Goal: Task Accomplishment & Management: Complete application form

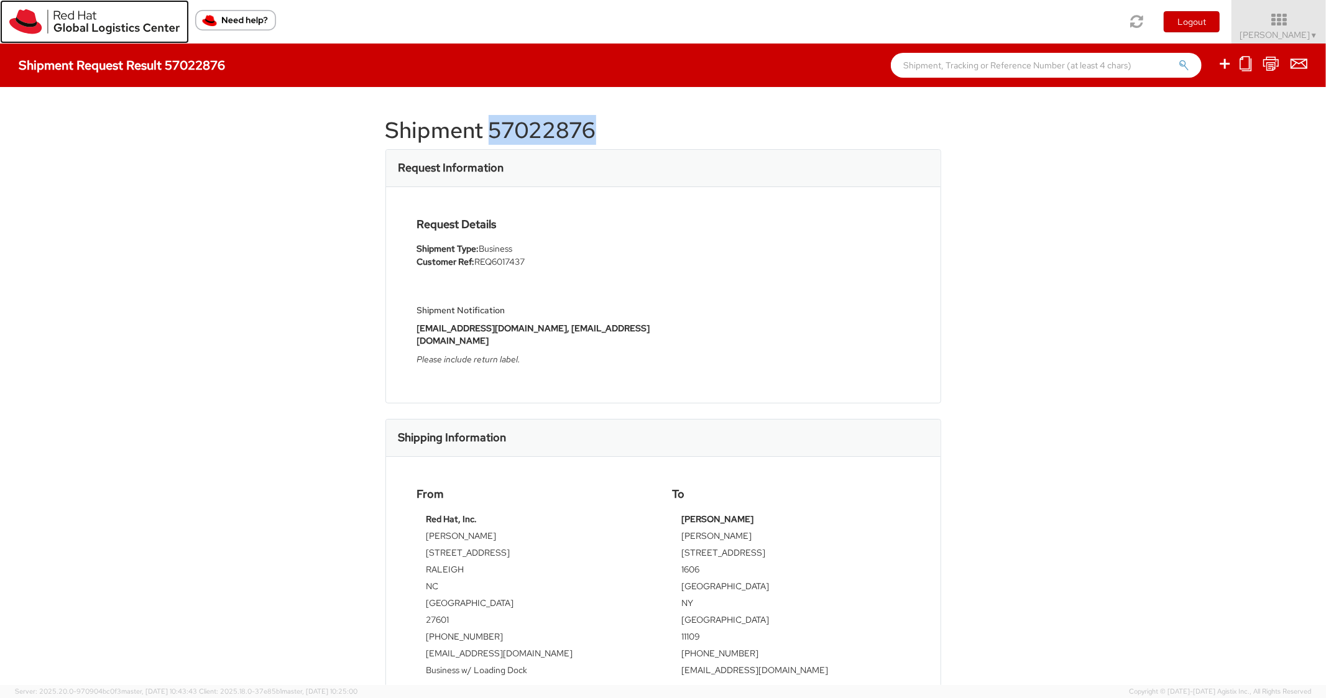
click at [37, 21] on img at bounding box center [94, 21] width 170 height 25
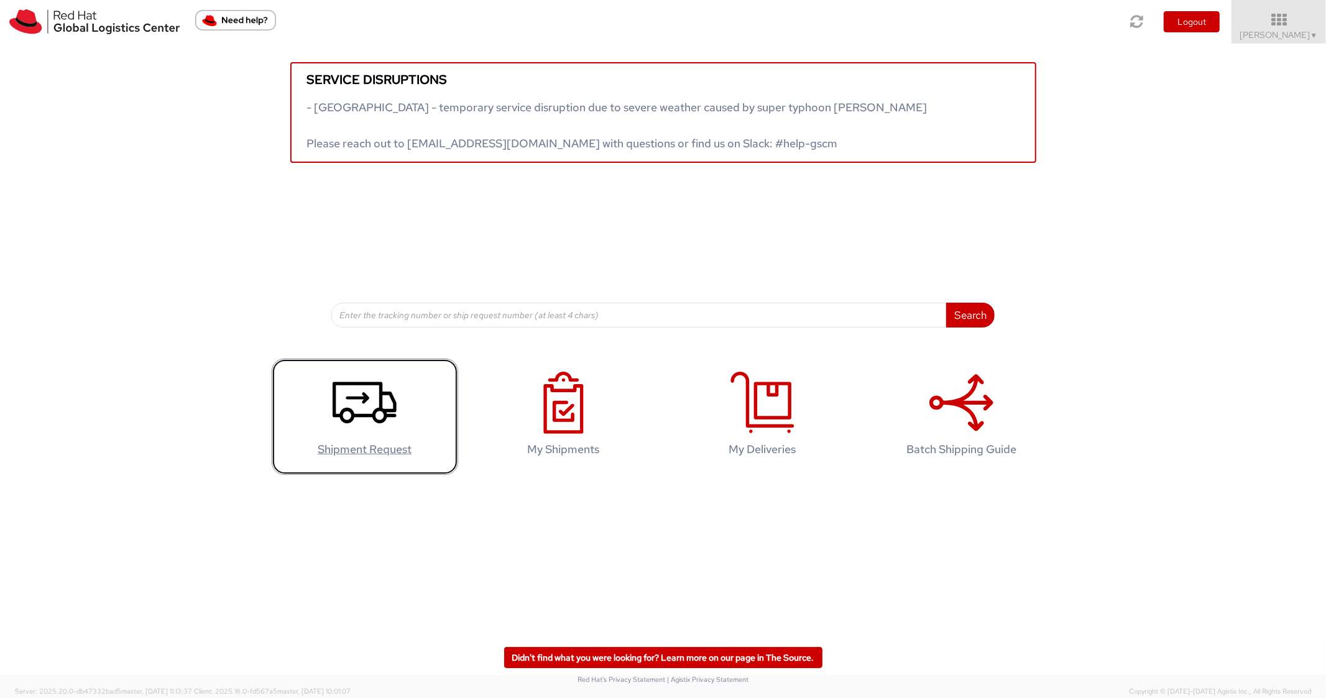
click at [373, 398] on icon at bounding box center [365, 403] width 64 height 62
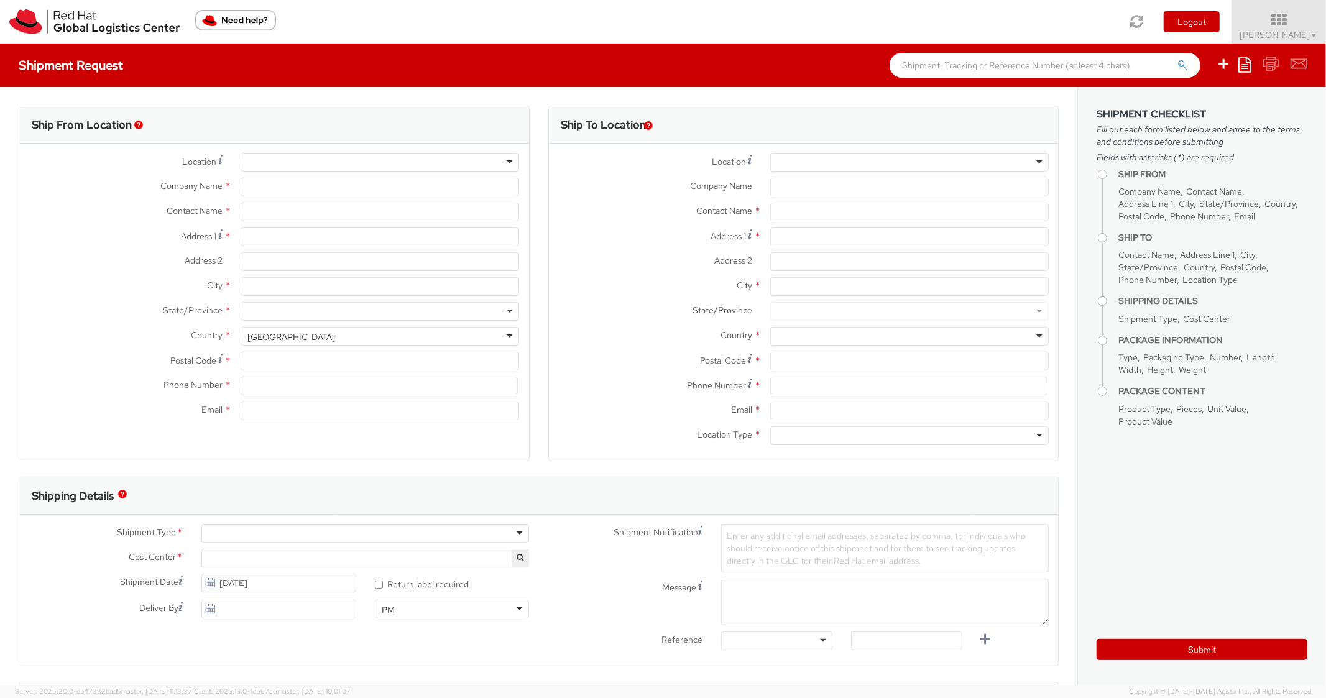
select select "850"
select select
click at [1246, 62] on icon at bounding box center [1245, 64] width 13 height 15
type input "Red Hat, Inc."
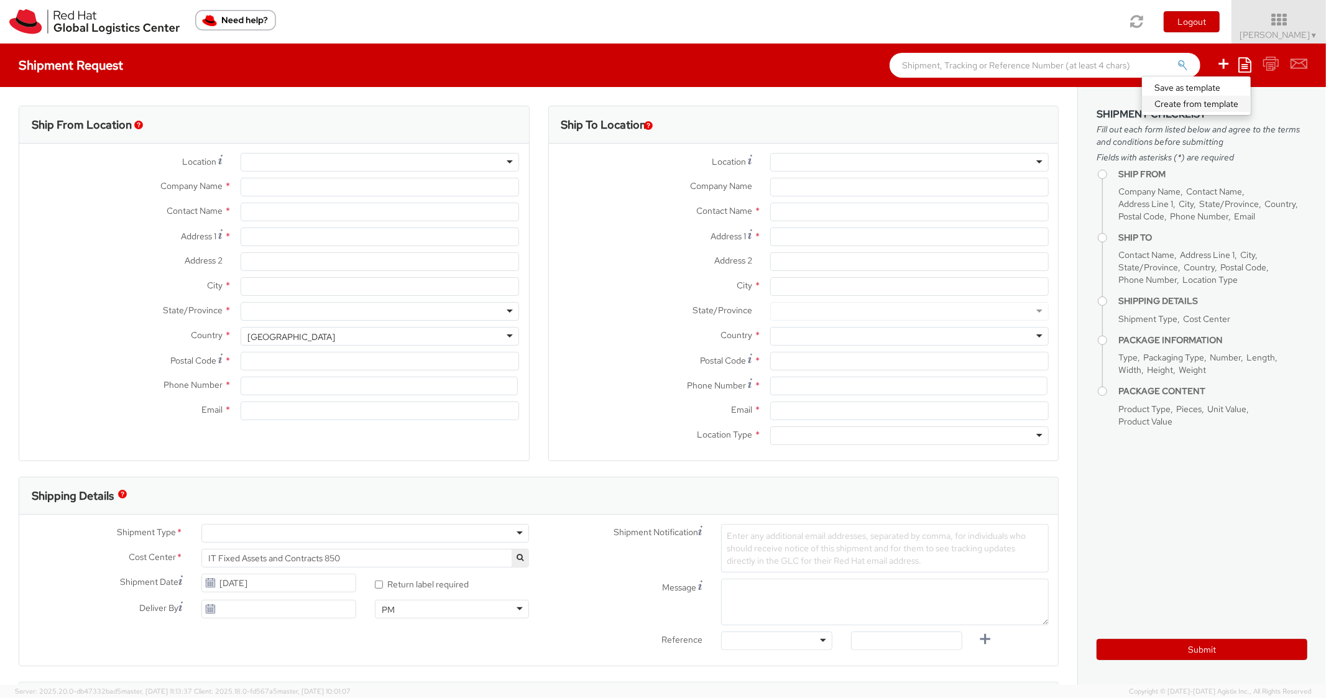
type input "[PERSON_NAME]"
type input "100 East Davie Street"
type input "RALEIGH"
type input "27601"
type input "919-754-4950"
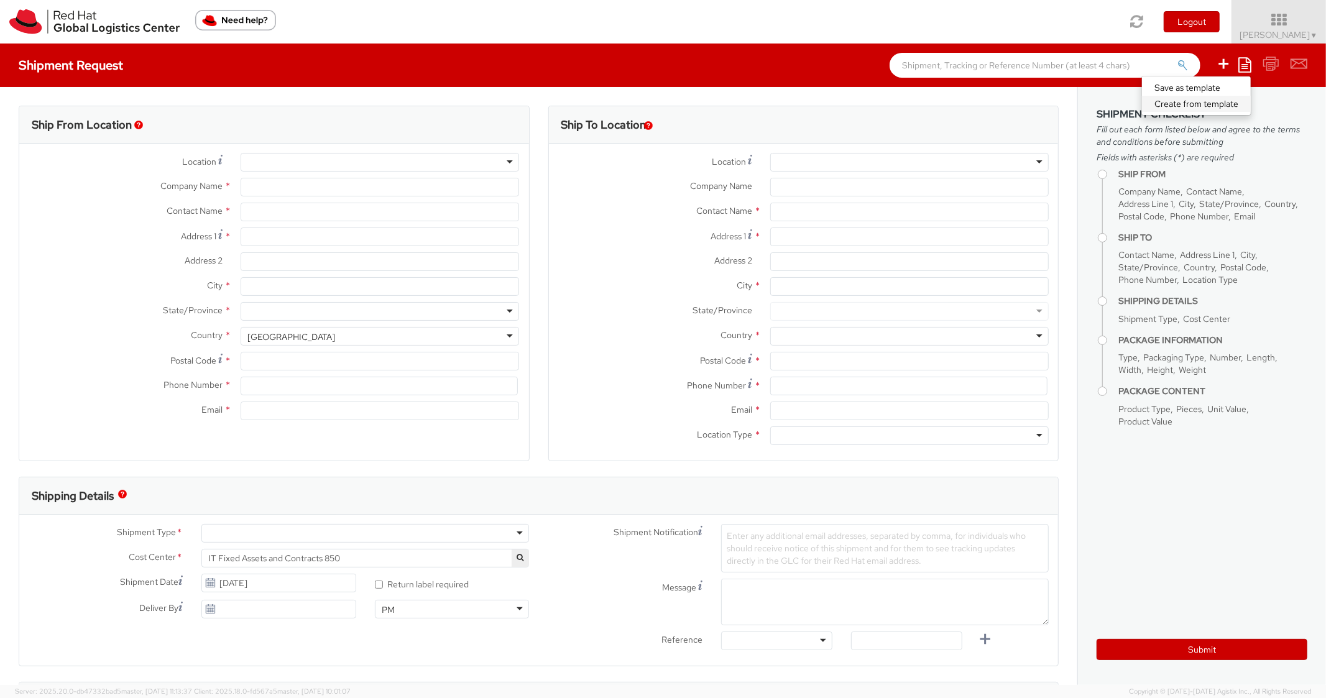
type input "pgarah@redhat.com"
click at [1197, 99] on link "Create from template" at bounding box center [1196, 104] width 109 height 16
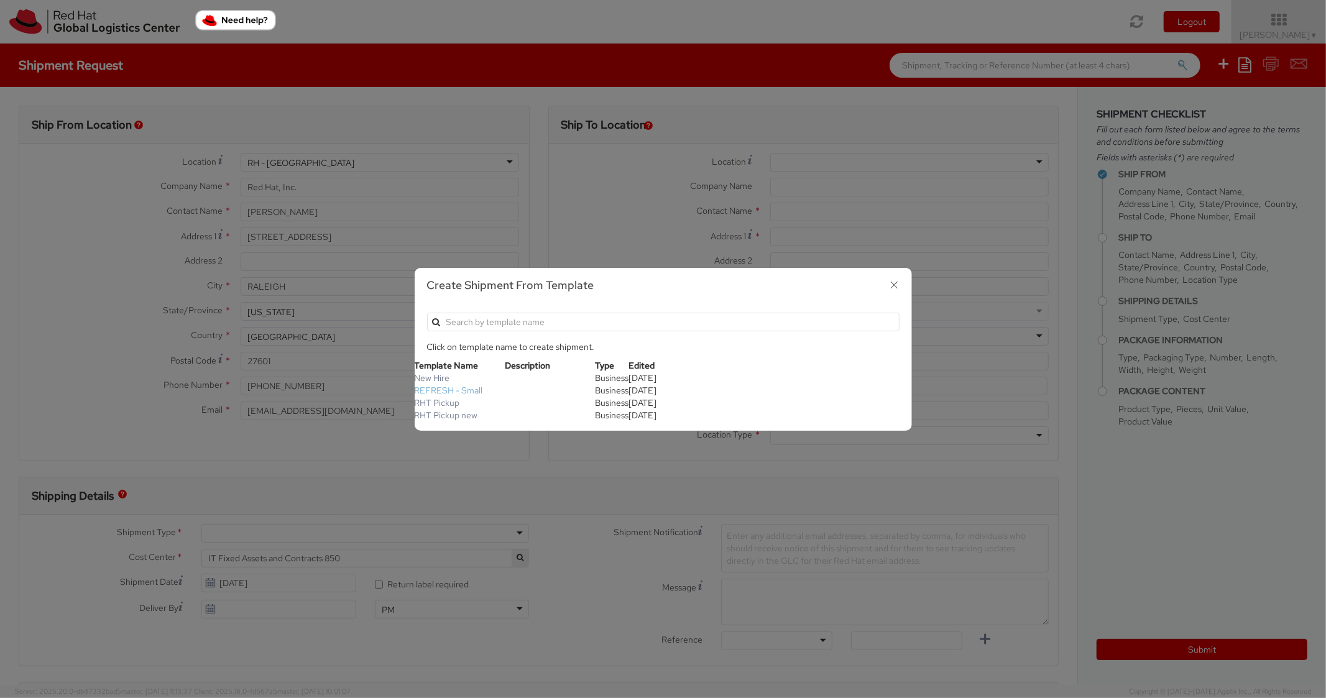
click at [438, 387] on link "REFRESH - Small" at bounding box center [449, 390] width 68 height 11
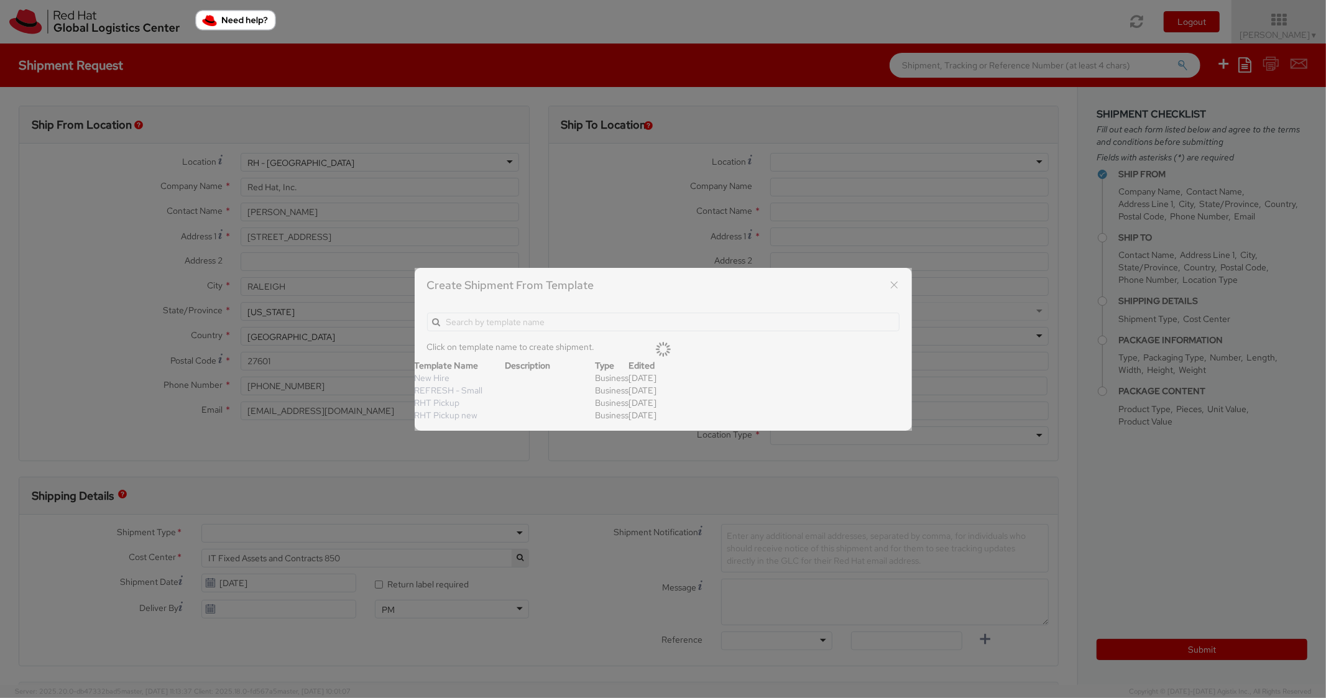
type textarea "Please include return label."
type input "*RPCI*"
select select "LAPTOP"
type input "1"
type input "18"
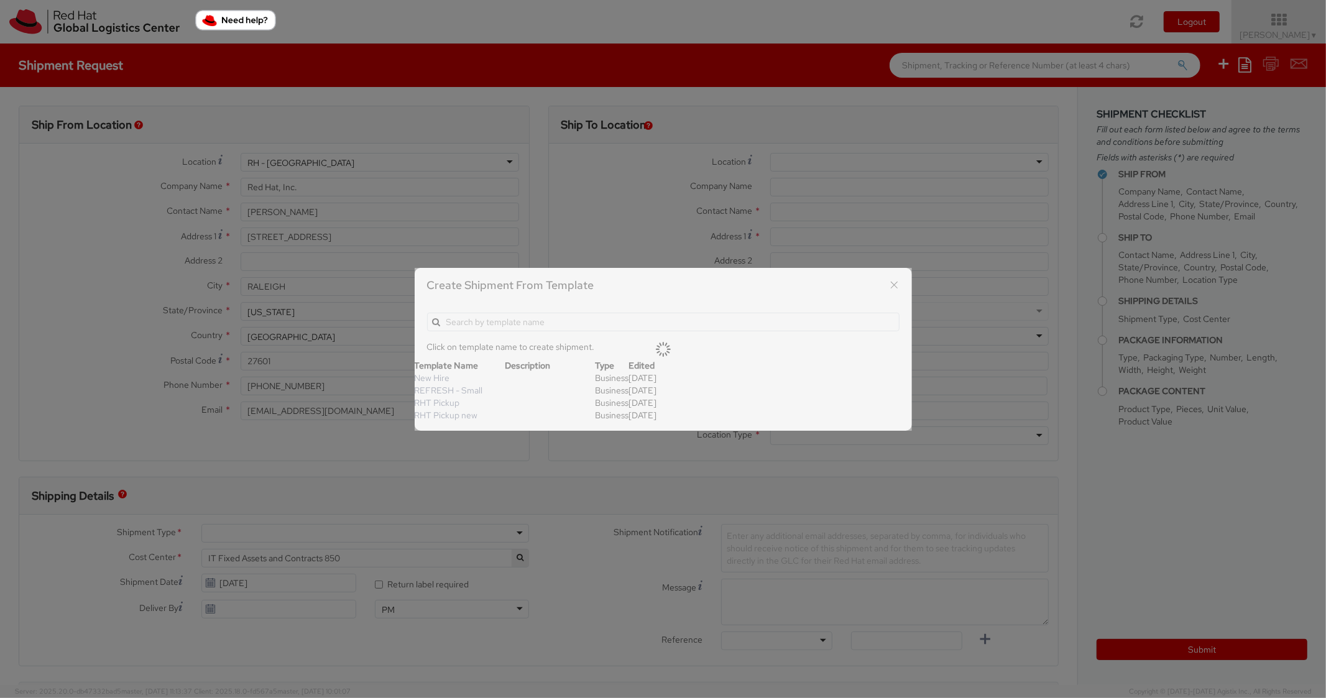
type input "14"
type input "4"
type input "7"
type input "*Laptop Model*"
select select "LAPTOP"
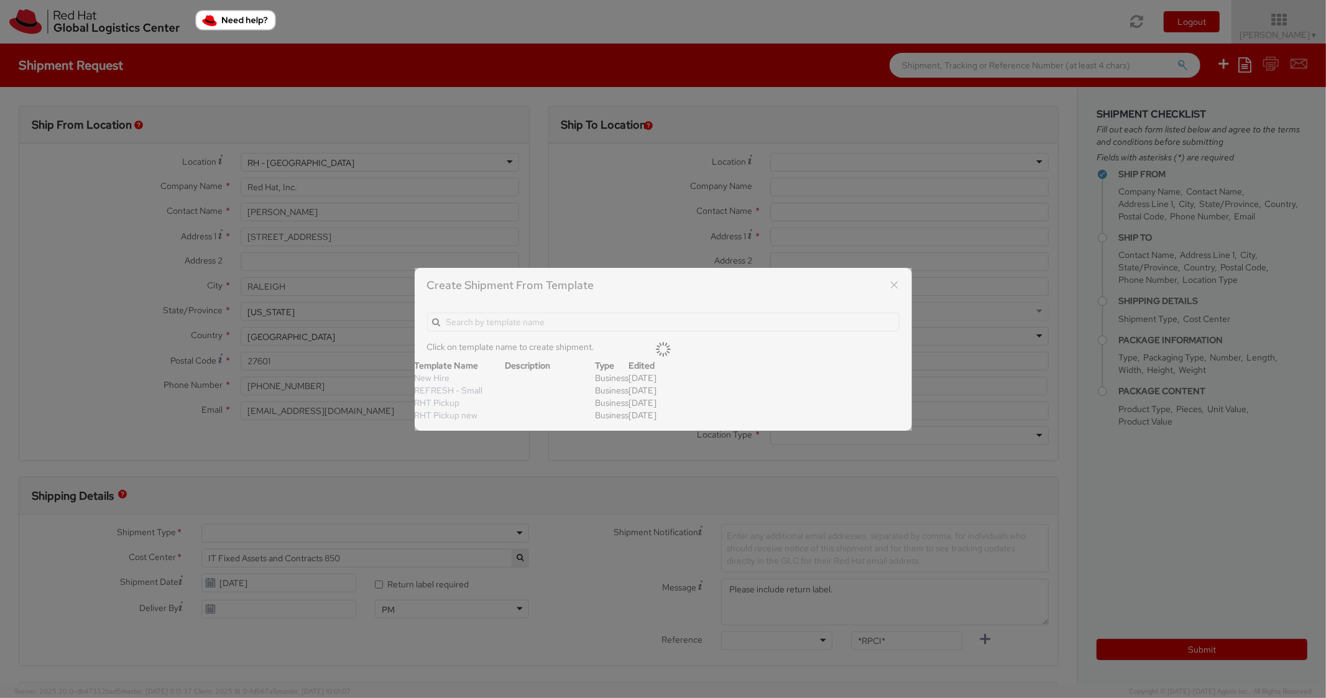
type input "2,000.00"
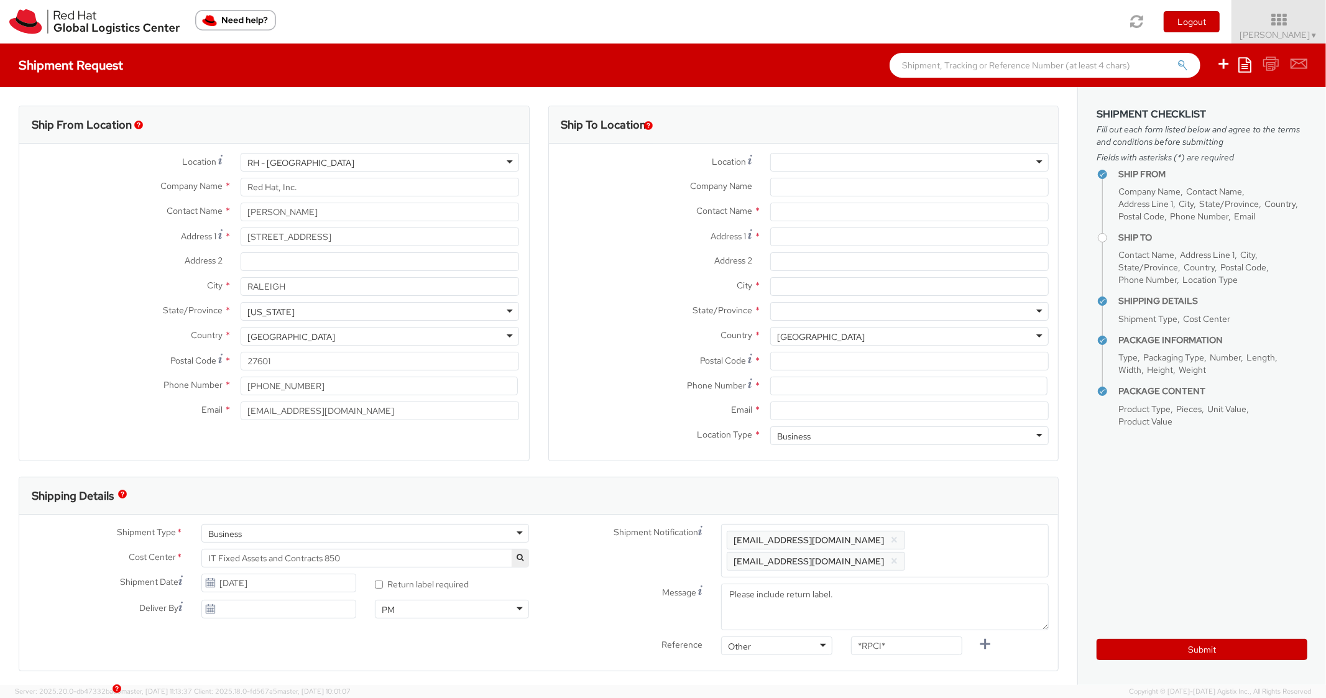
scroll to position [37, 0]
select select
click at [784, 239] on input "Address 1 *" at bounding box center [909, 237] width 279 height 19
paste input "18646 White Pine Cir"
type input "18646 White Pine Cir"
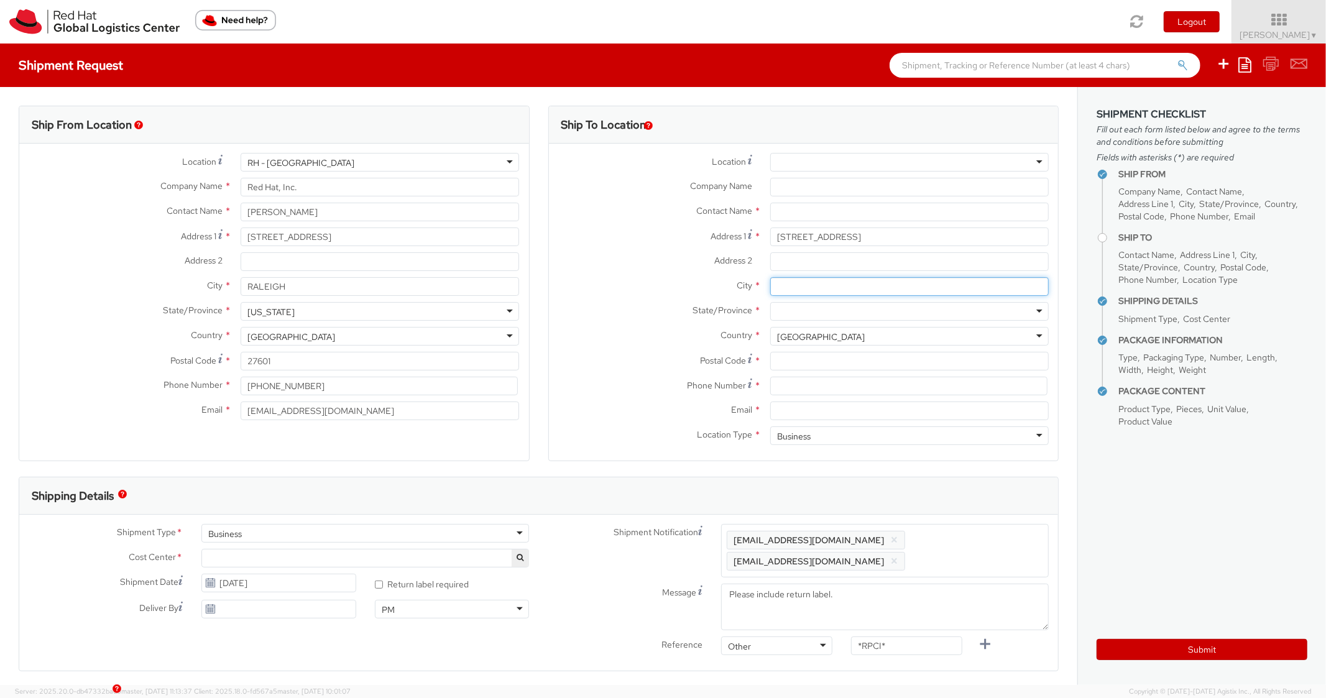
click at [789, 291] on input "City *" at bounding box center [909, 286] width 279 height 19
paste input "Hudson"
type input "Hudson"
click at [793, 315] on div at bounding box center [909, 311] width 279 height 19
paste input "Florida"
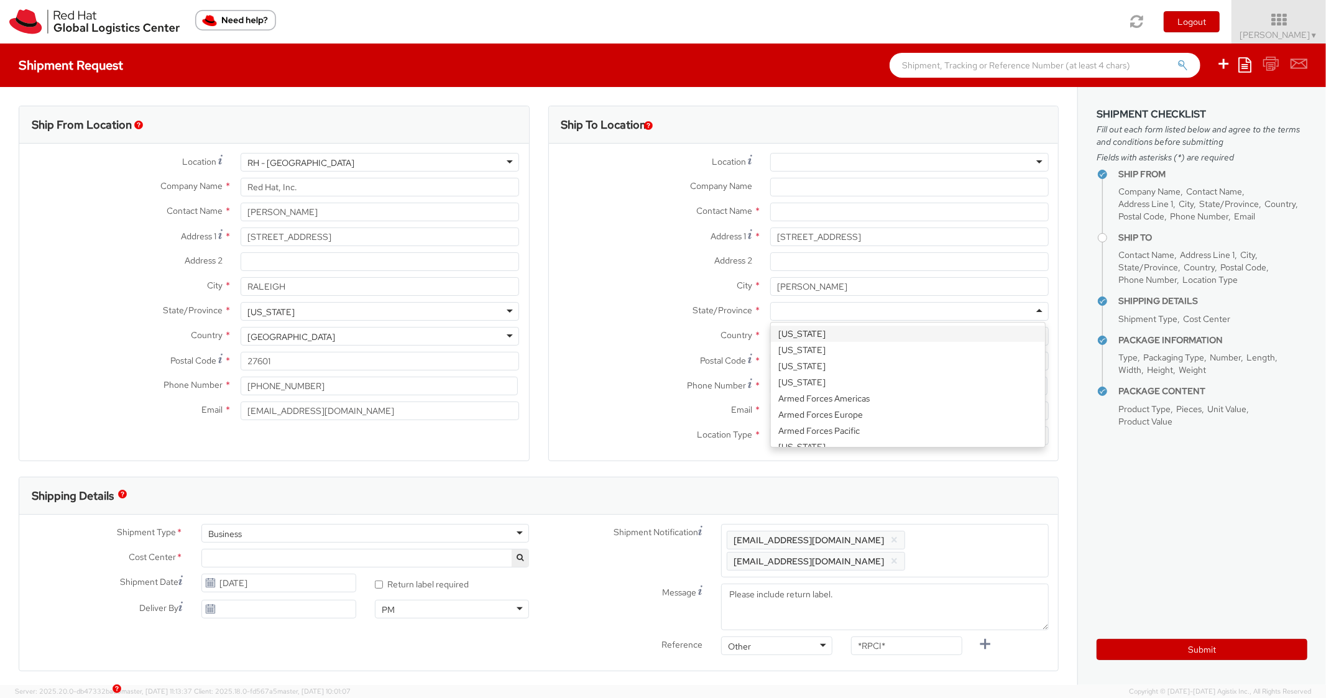
type input "Florida"
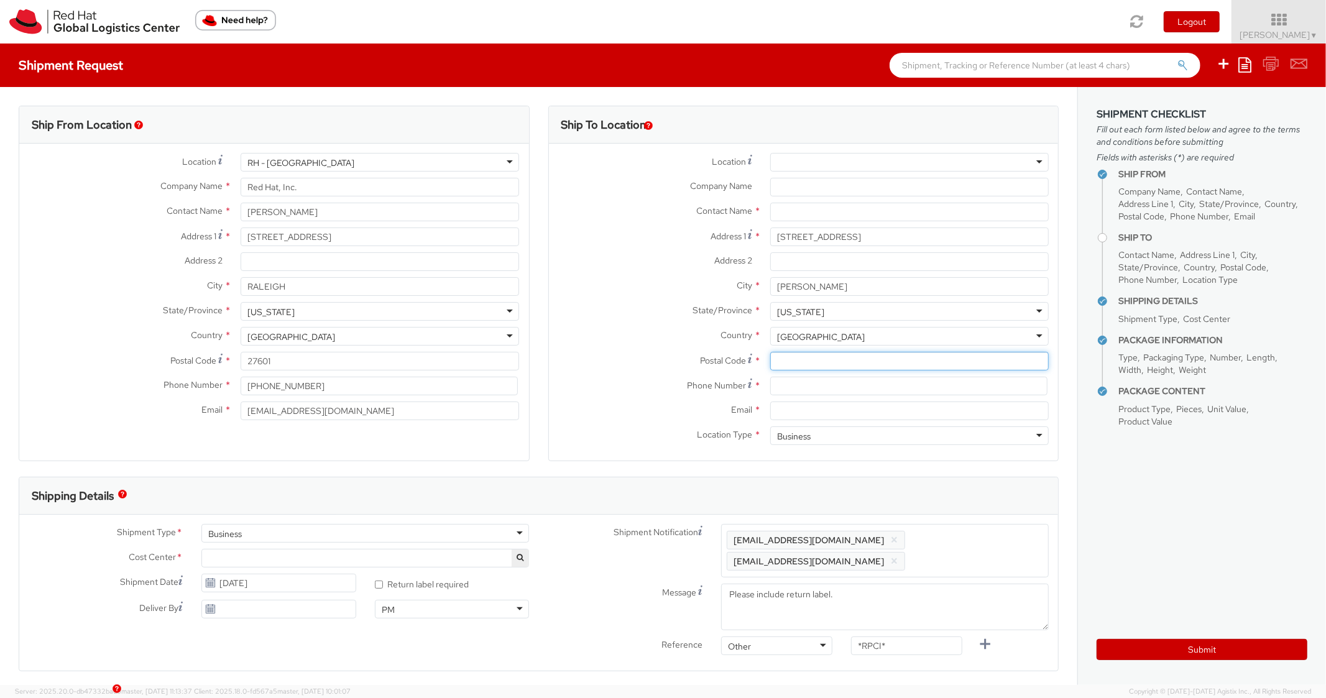
click at [795, 358] on input "Postal Code *" at bounding box center [909, 361] width 279 height 19
paste input "34667"
type input "34667"
click at [732, 327] on label "Country *" at bounding box center [655, 335] width 212 height 16
click at [815, 391] on input at bounding box center [908, 386] width 277 height 19
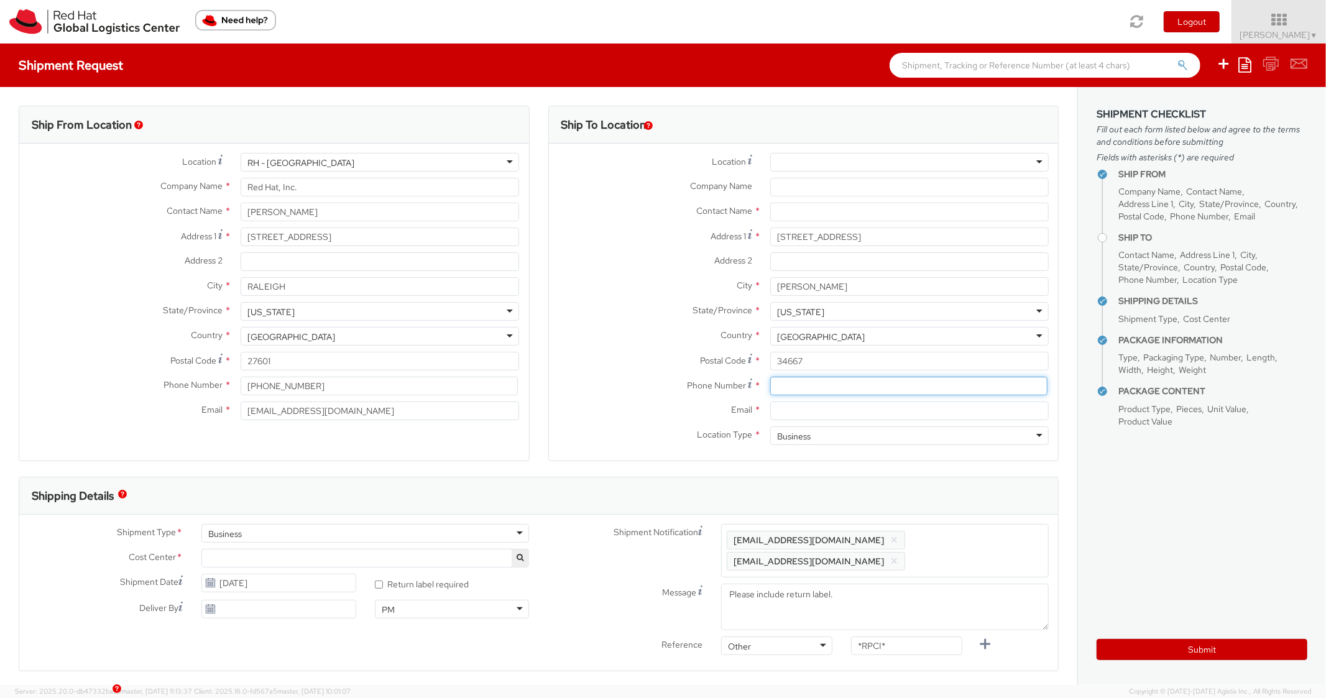
paste input "8134060168"
type input "8134060168"
click at [672, 316] on label "State/Province *" at bounding box center [655, 310] width 212 height 16
click at [845, 414] on input "Email *" at bounding box center [909, 411] width 279 height 19
paste input "tcraddoc@redhat.com"
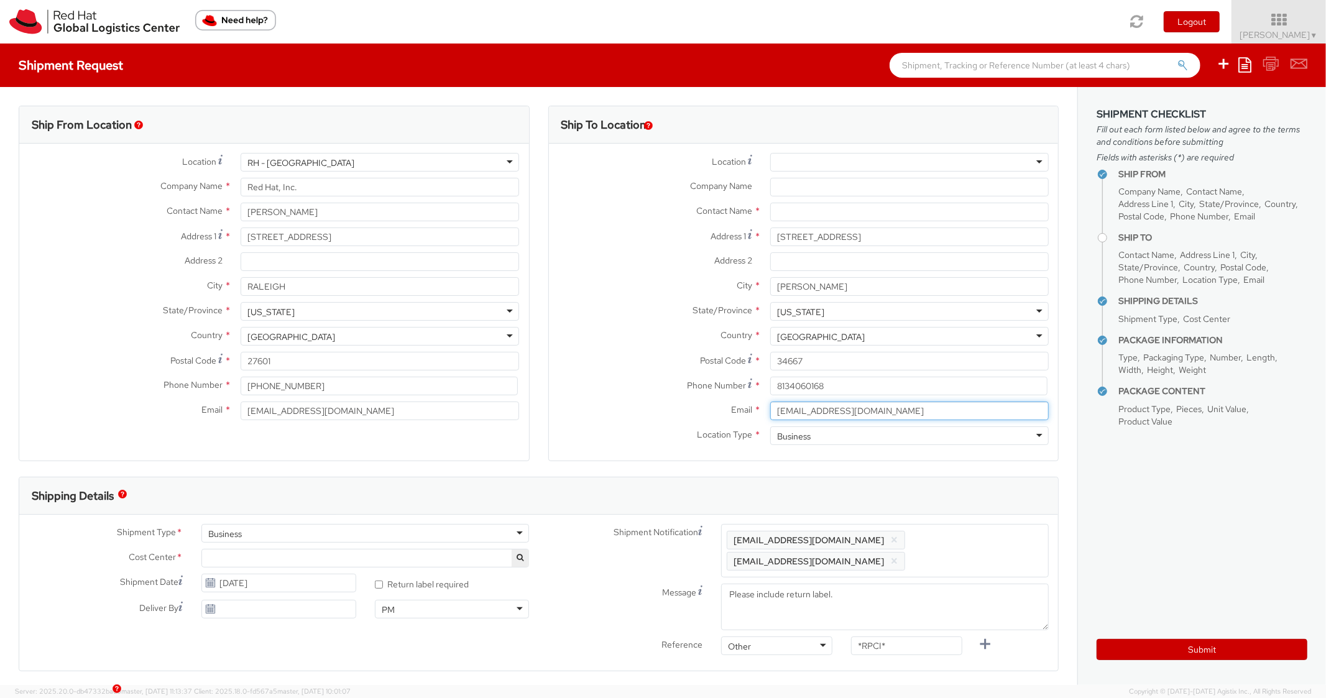
type input "tcraddoc@redhat.com"
click at [974, 548] on span "Enter any additional email addresses, separated by comma, for individuals who s…" at bounding box center [885, 550] width 317 height 37
paste input "tcraddoc@redhat.com"
type input "tcraddoc@redhat.com"
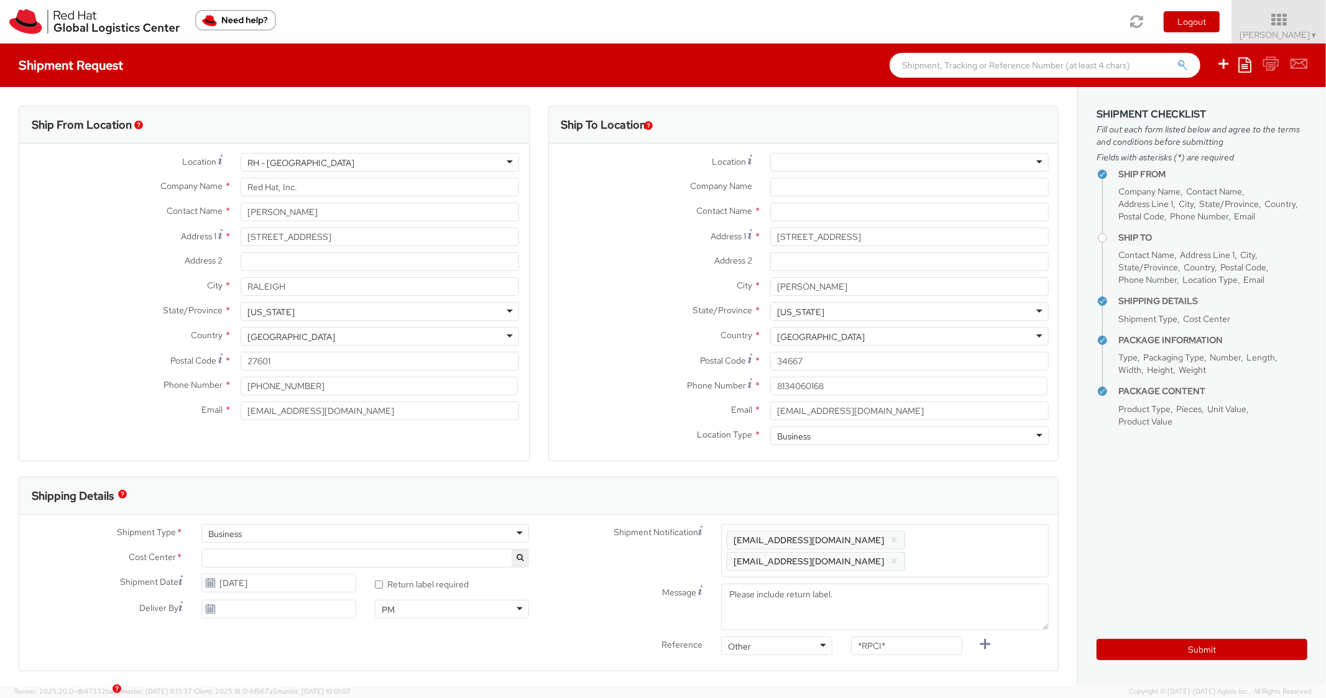
click at [950, 475] on div "Ship To Location Location * RH - Amsterdam - MSO RH - Amsterdam Data Center RH …" at bounding box center [803, 291] width 511 height 371
drag, startPoint x: 899, startPoint y: 650, endPoint x: 849, endPoint y: 638, distance: 50.5
click at [851, 658] on input "*RPCI*" at bounding box center [906, 667] width 111 height 19
paste input "REQ6008798"
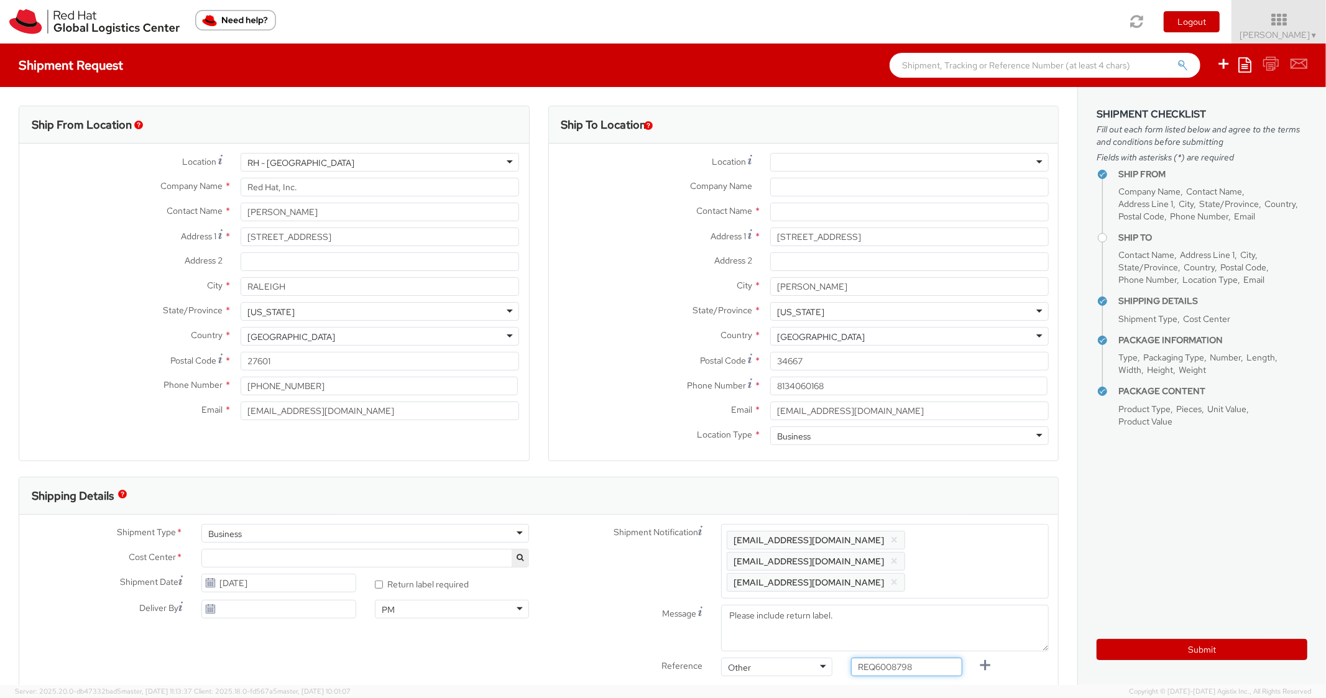
scroll to position [497, 0]
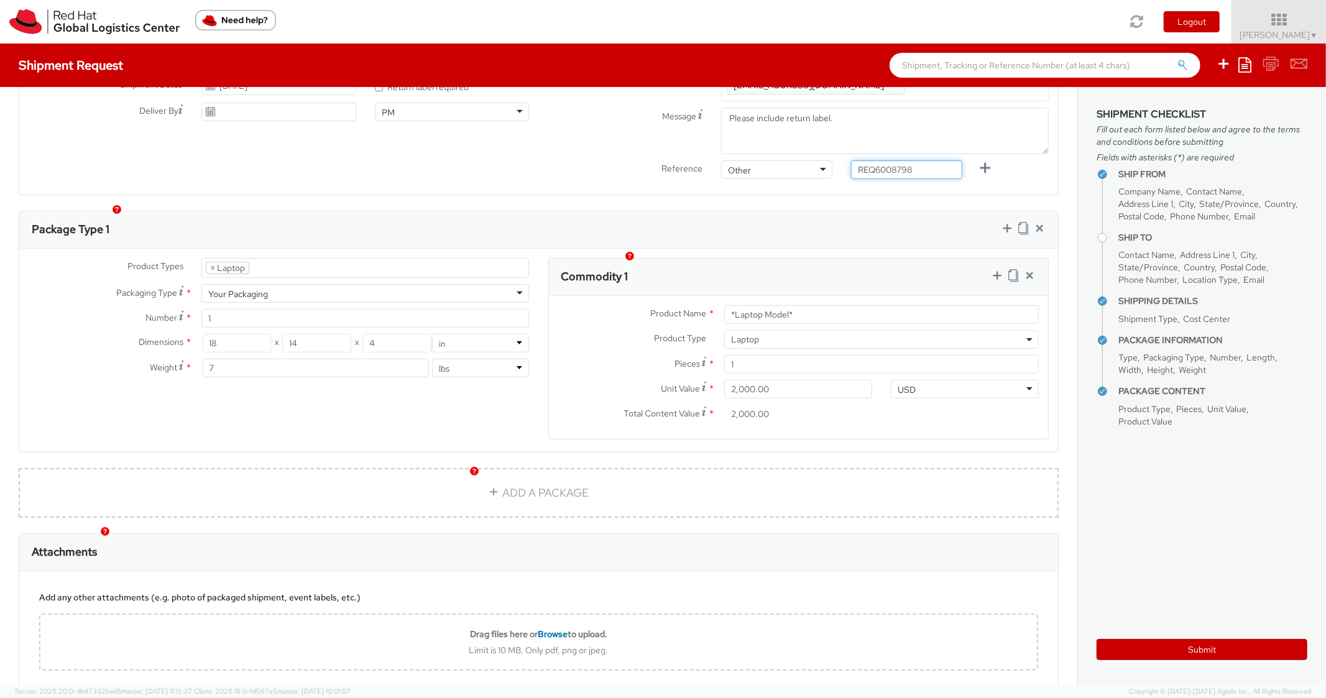
type input "REQ6008798"
drag, startPoint x: 809, startPoint y: 288, endPoint x: 844, endPoint y: 298, distance: 36.4
click at [844, 305] on input "*Laptop Model*" at bounding box center [881, 314] width 315 height 19
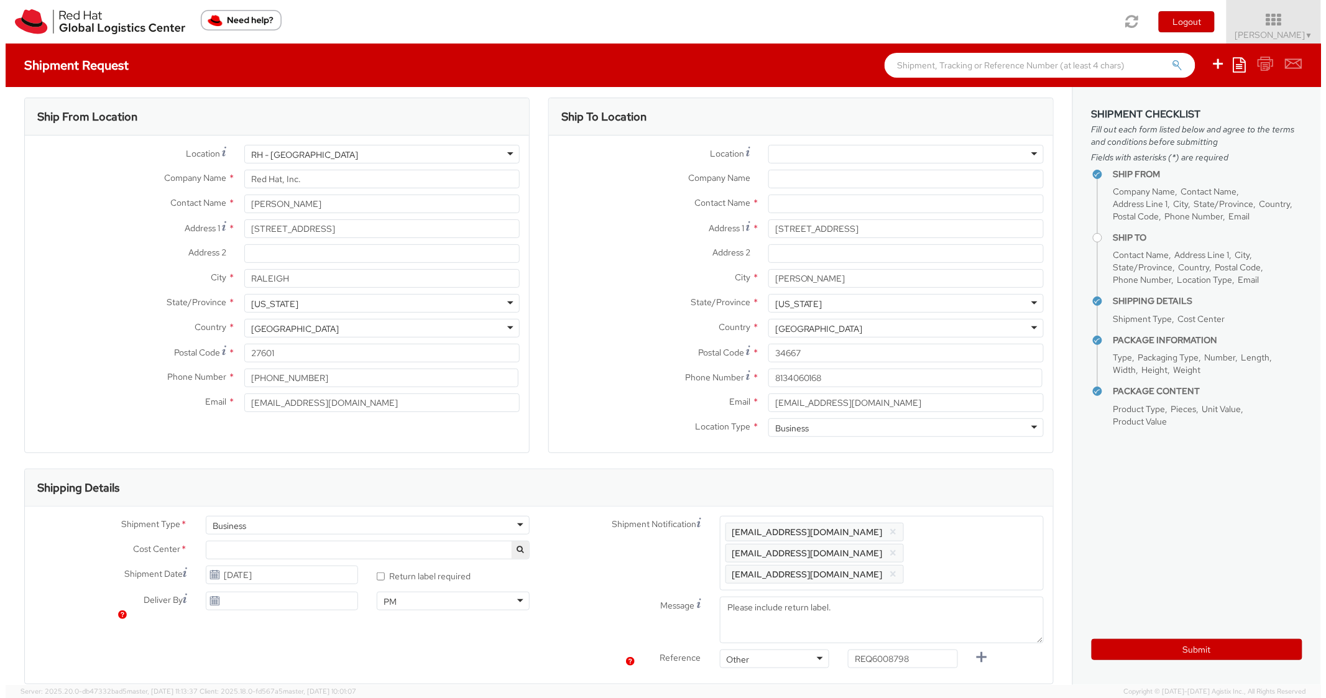
scroll to position [0, 0]
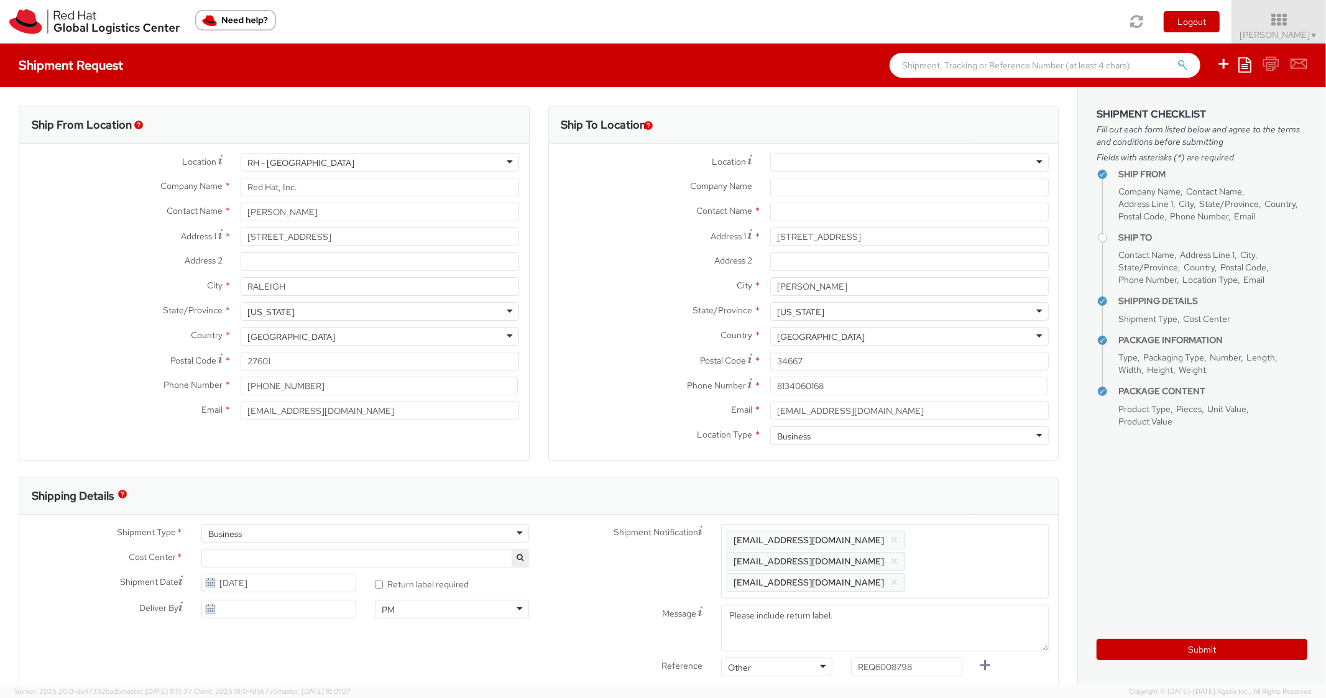
type input "MAINSTREAM -LENOVO"
click at [818, 216] on input "text" at bounding box center [909, 212] width 279 height 19
paste input "Tommy Craddock"
type input "Tommy Craddock"
click at [606, 215] on label "Contact Name *" at bounding box center [655, 211] width 212 height 16
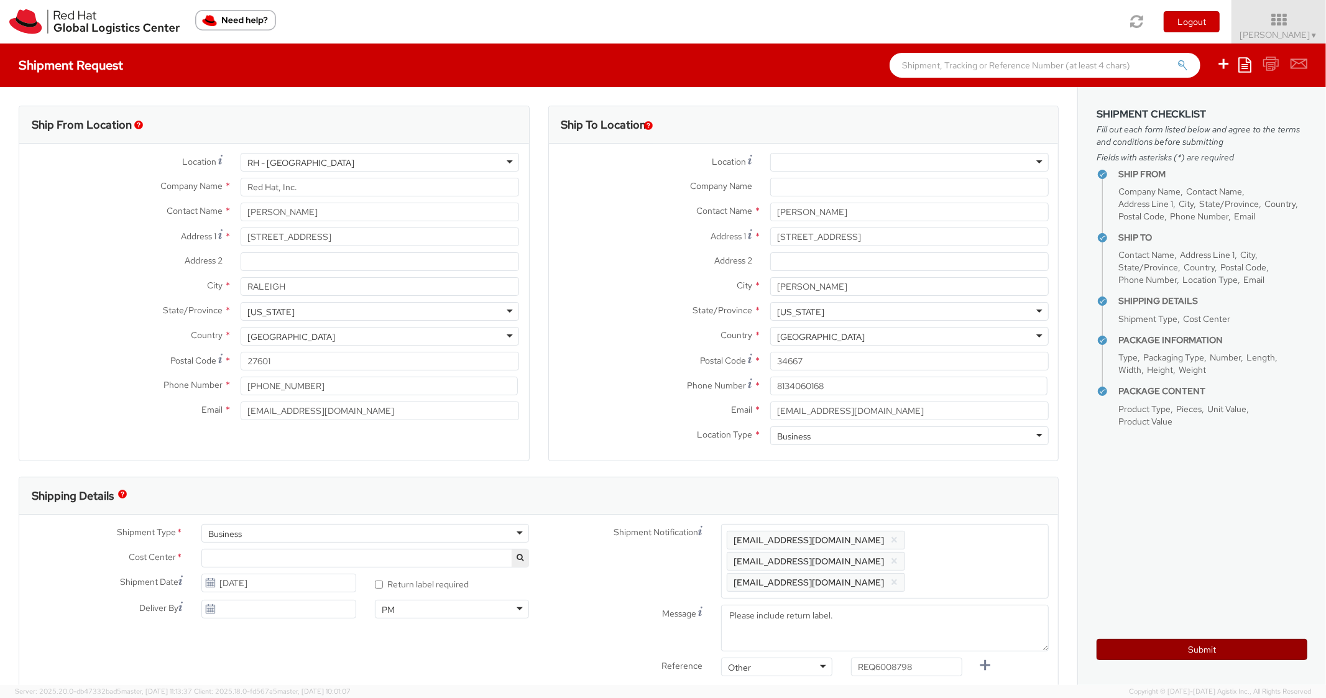
click at [1185, 648] on button "Submit" at bounding box center [1202, 649] width 211 height 21
type input "Tommy Craddock"
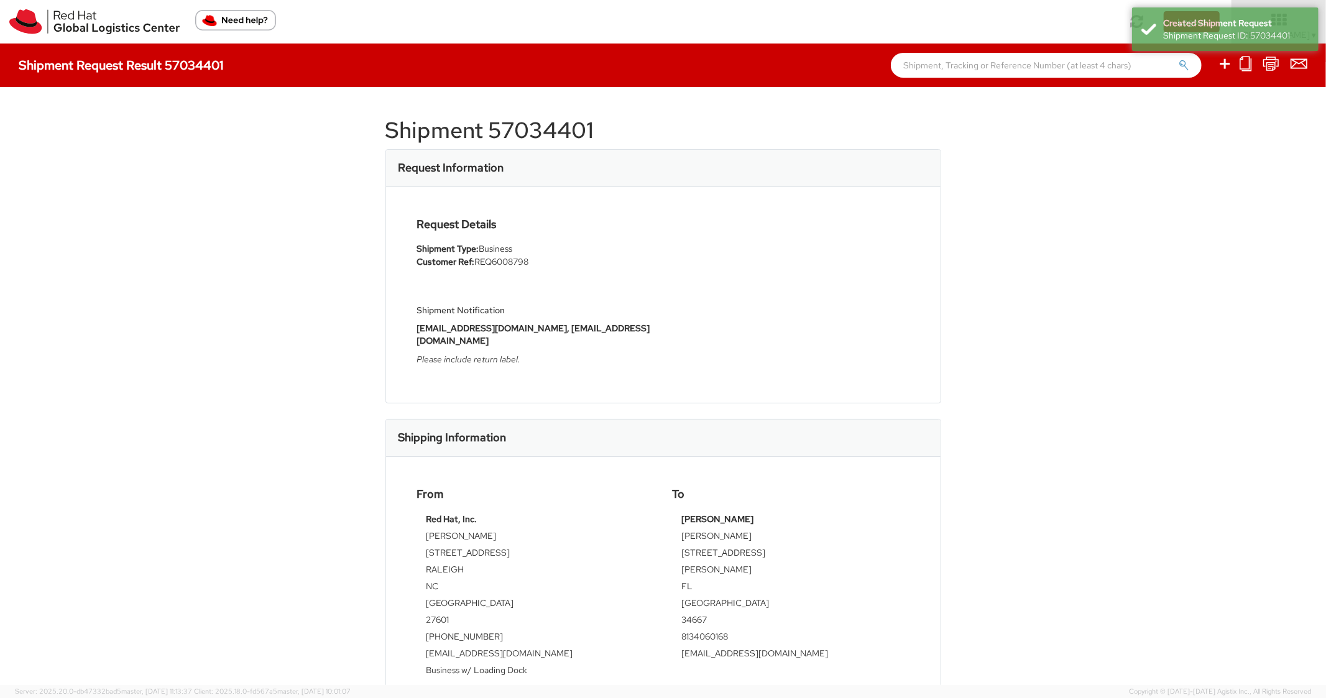
click at [556, 132] on h1 "Shipment 57034401" at bounding box center [664, 130] width 556 height 25
copy h1 "57034401"
click at [755, 263] on div "Request Details Shipment Type: Business Customer Ref: REQ6008798 Shipment Notif…" at bounding box center [663, 295] width 511 height 154
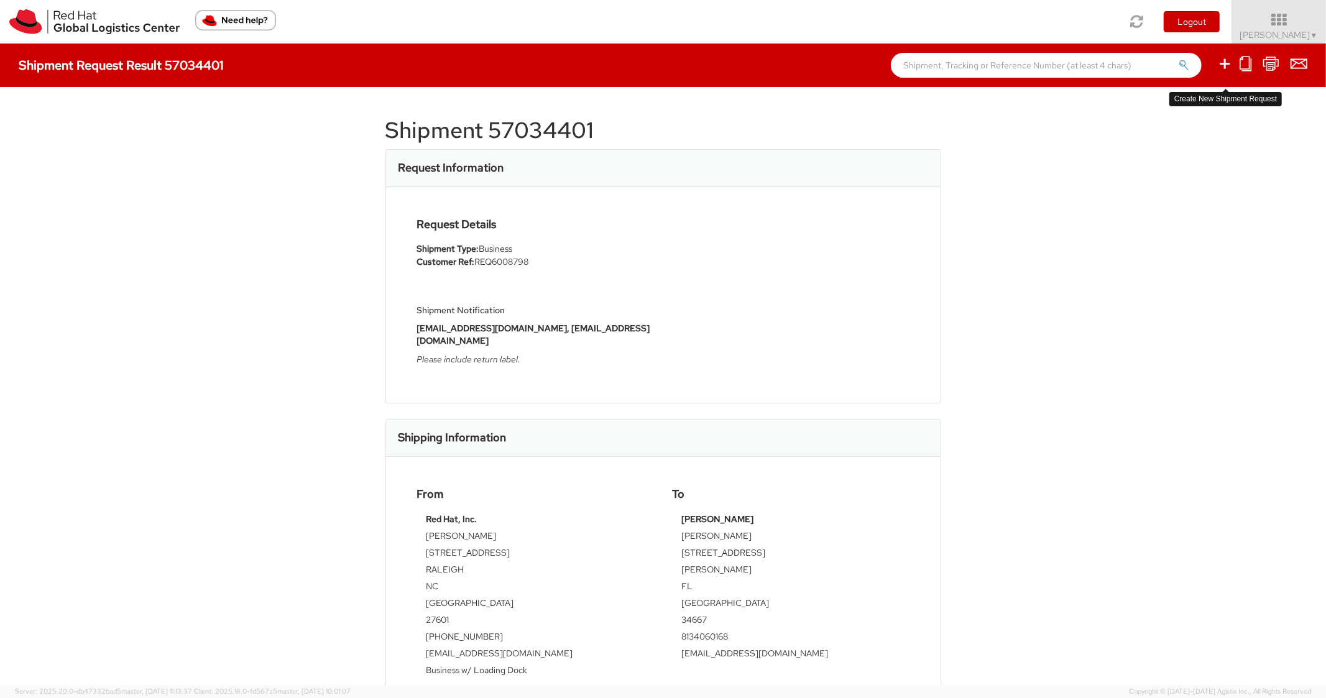
click at [1226, 64] on icon at bounding box center [1225, 64] width 15 height 16
select select
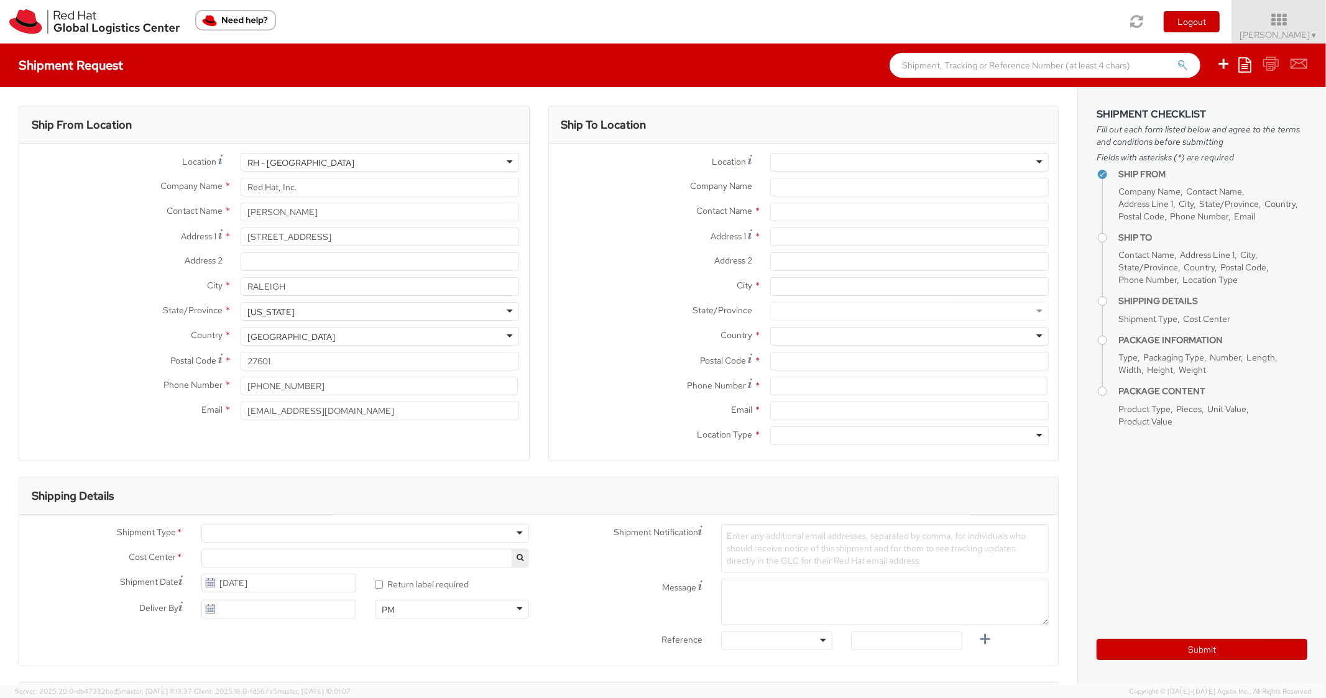
click at [1248, 62] on icon at bounding box center [1245, 64] width 13 height 15
select select "850"
click at [1201, 102] on link "Create from template" at bounding box center [1196, 104] width 109 height 16
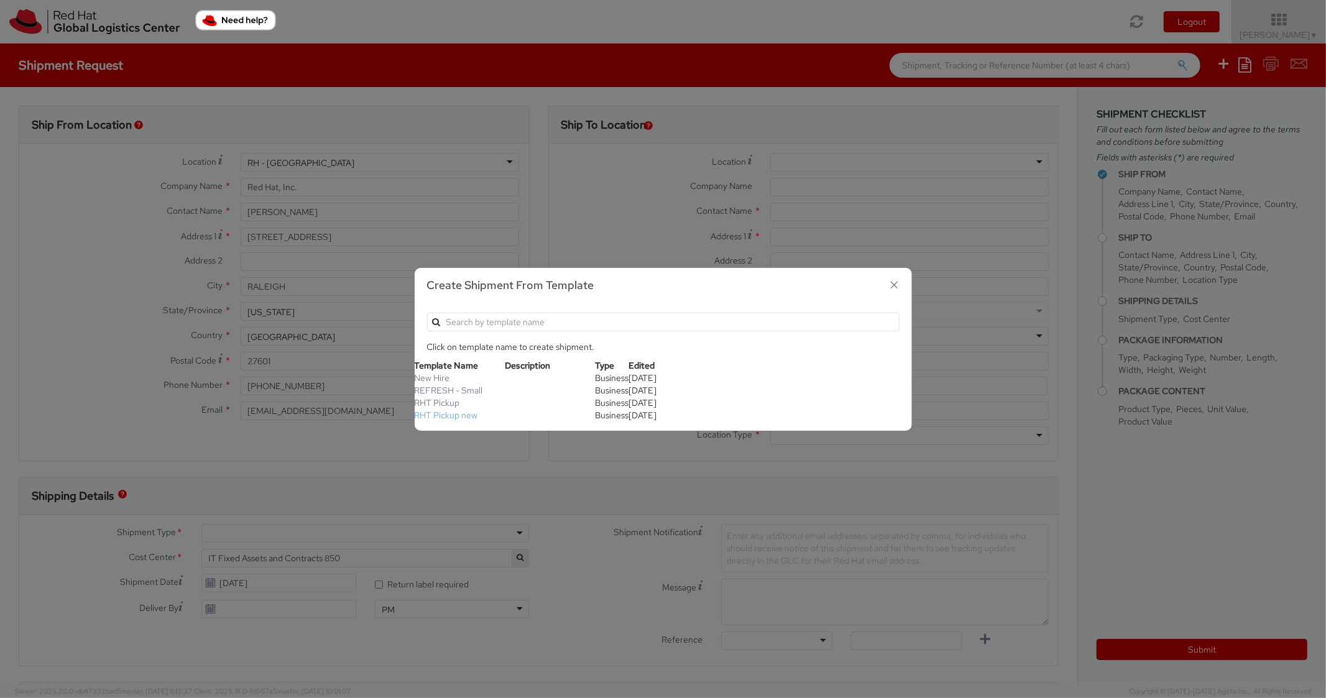
click at [463, 419] on link "RHT Pickup new" at bounding box center [446, 415] width 63 height 11
type input "Red Hat, Inc."
type input "100 East Davie Street"
type input "RALEIGH"
type input "27601"
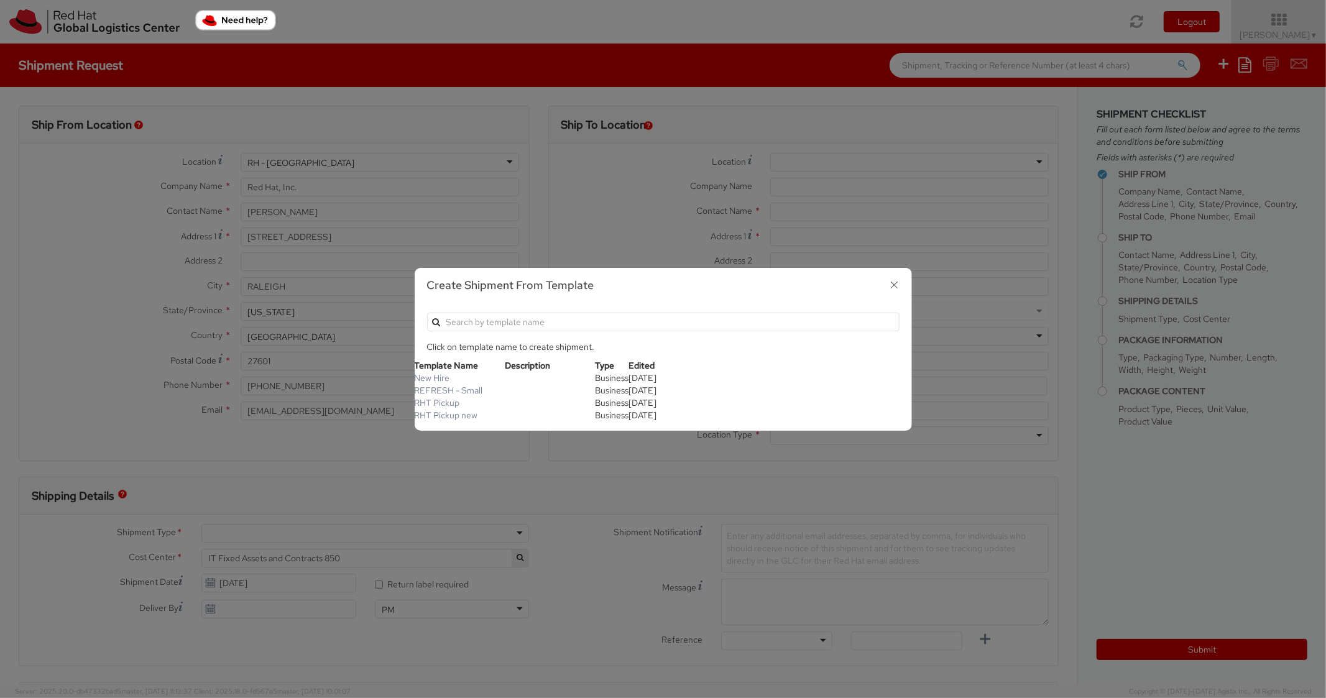
type textarea "RHT Pickup. Thanks"
type input "*RPCI*"
select select "LAPTOP"
type input "1"
type input "6"
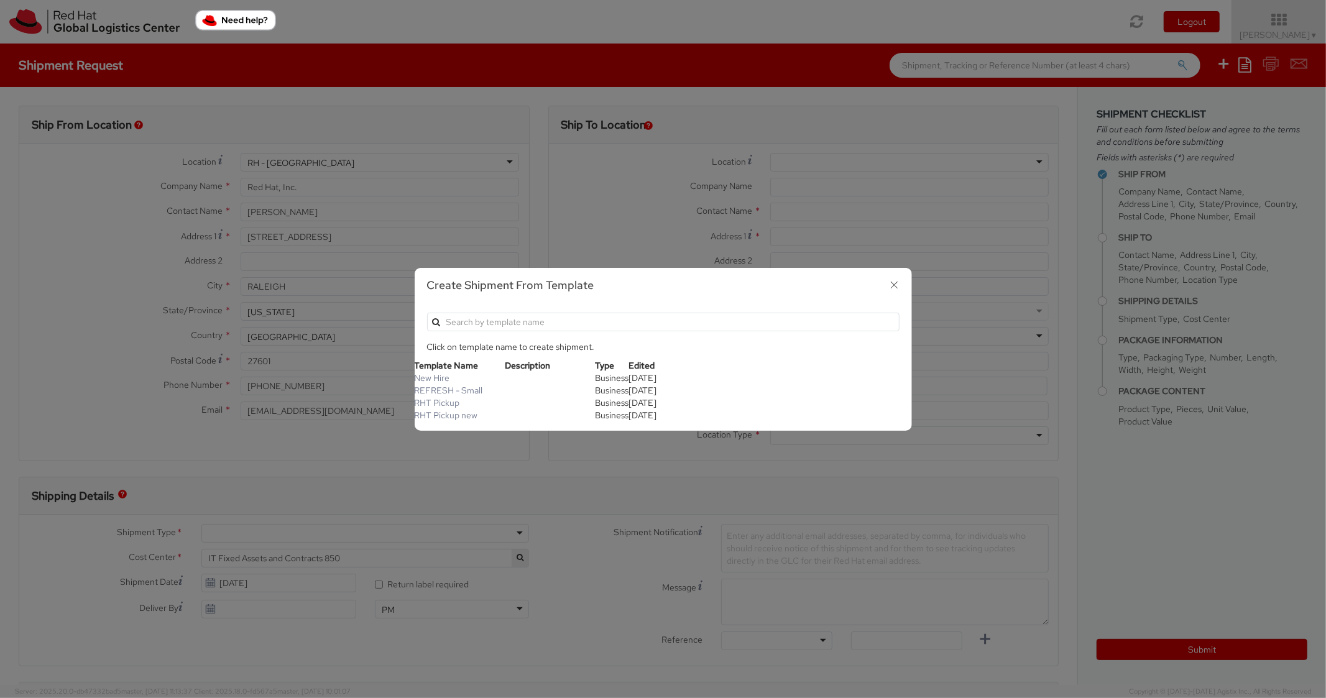
type input "6"
type input "7"
type input "*Laptop Model*"
select select "LAPTOP"
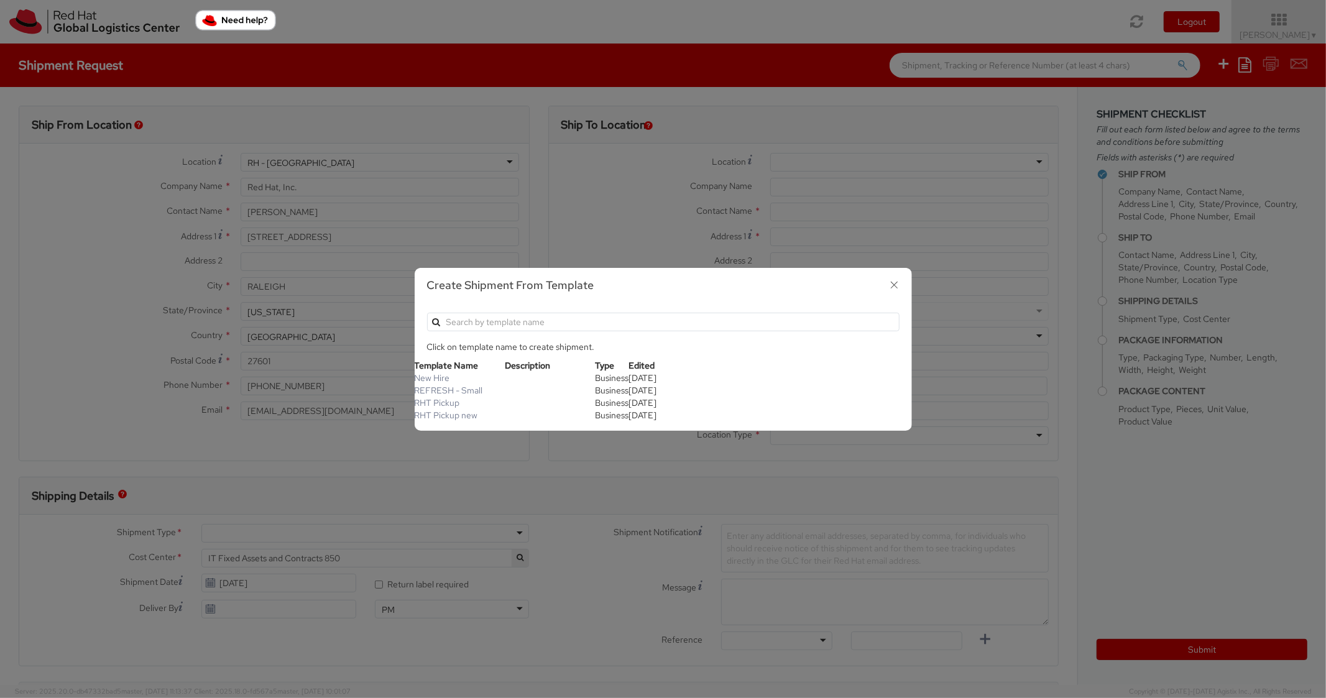
type input "2,000.00"
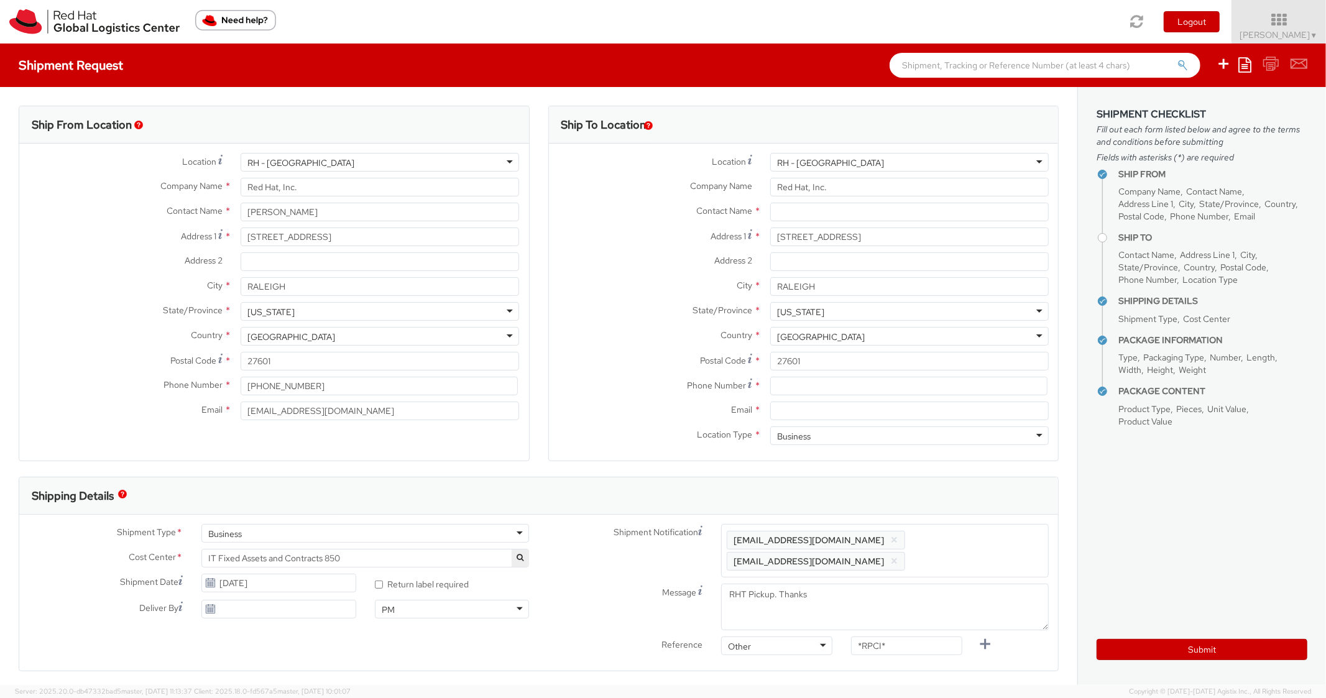
scroll to position [37, 0]
click at [826, 383] on input at bounding box center [908, 386] width 277 height 19
paste input "9197446455"
type input "9197446455"
drag, startPoint x: 603, startPoint y: 312, endPoint x: 690, endPoint y: 113, distance: 217.5
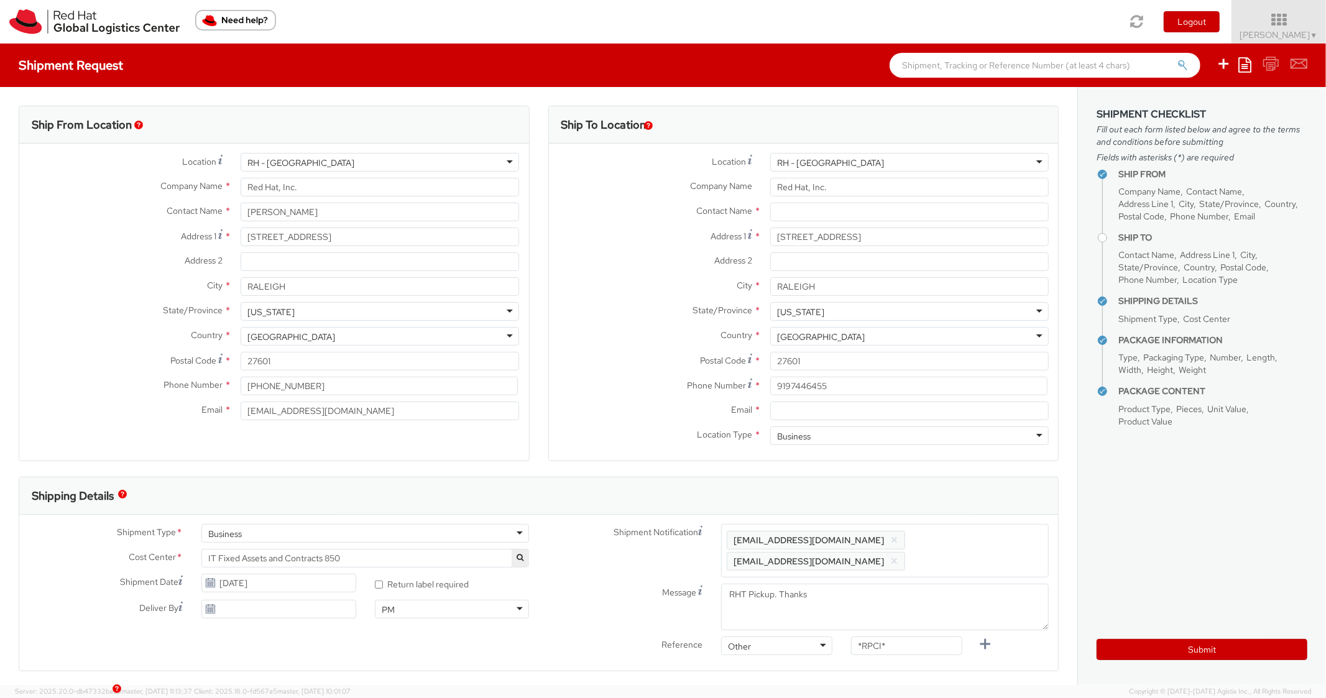
click at [604, 310] on label "State/Province *" at bounding box center [655, 310] width 212 height 16
click at [877, 409] on input "Email *" at bounding box center [909, 411] width 279 height 19
paste input "kmulder@redhat.com"
type input "kmulder@redhat.com"
click at [981, 530] on div "Shipment Type * Business Business Batch Business Personal Cost Center * IT Fixe…" at bounding box center [538, 593] width 1039 height 156
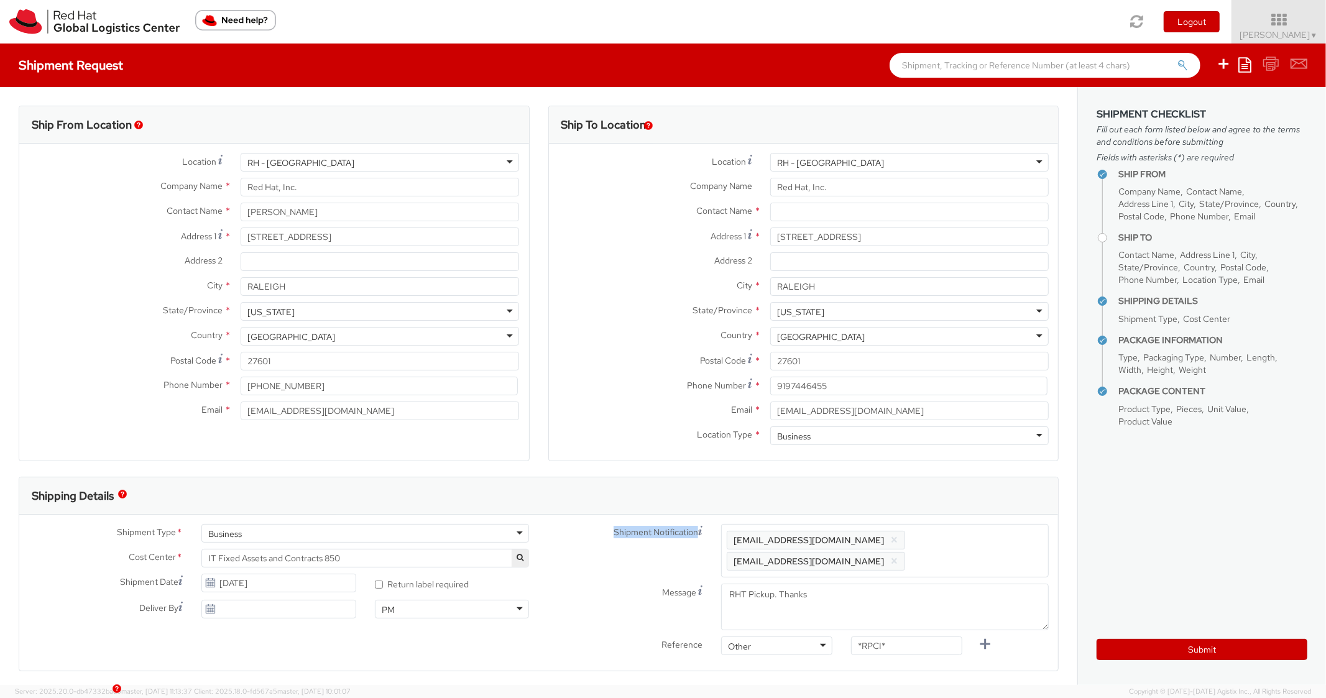
click at [976, 527] on div "Enter any additional email addresses, separated by comma, for individuals who s…" at bounding box center [885, 550] width 328 height 53
paste input "kmulder@redhat.com"
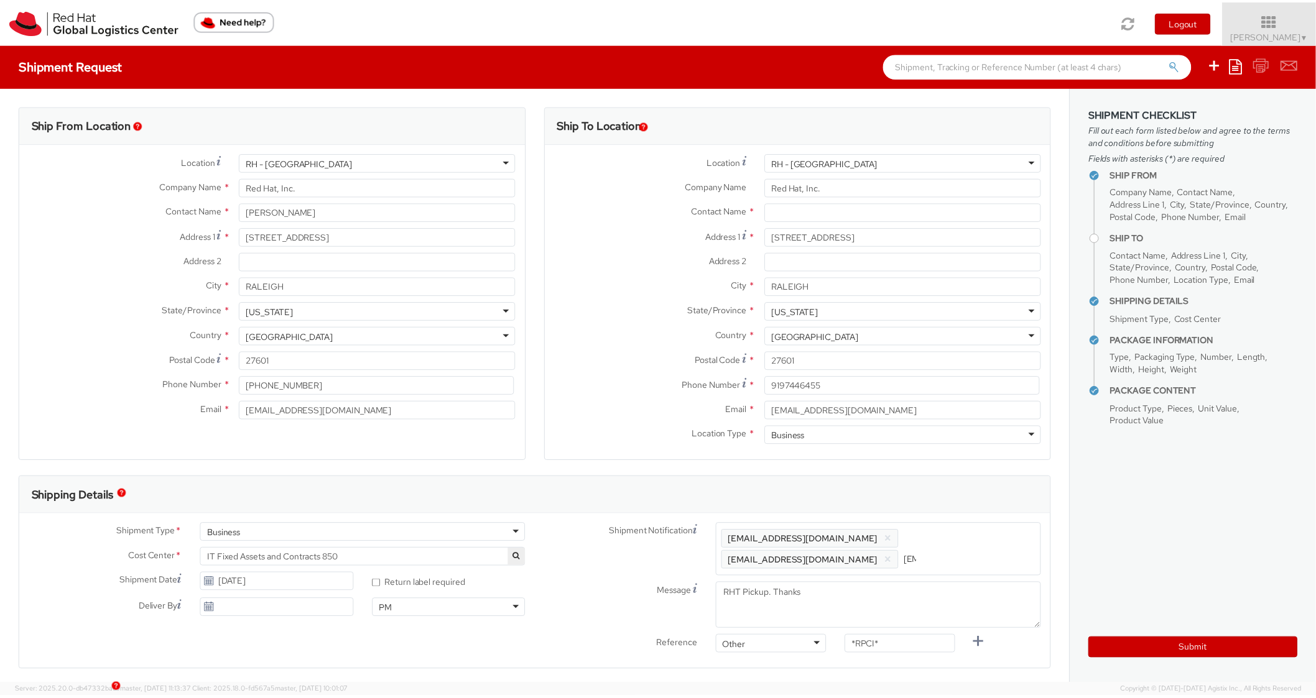
scroll to position [0, 68]
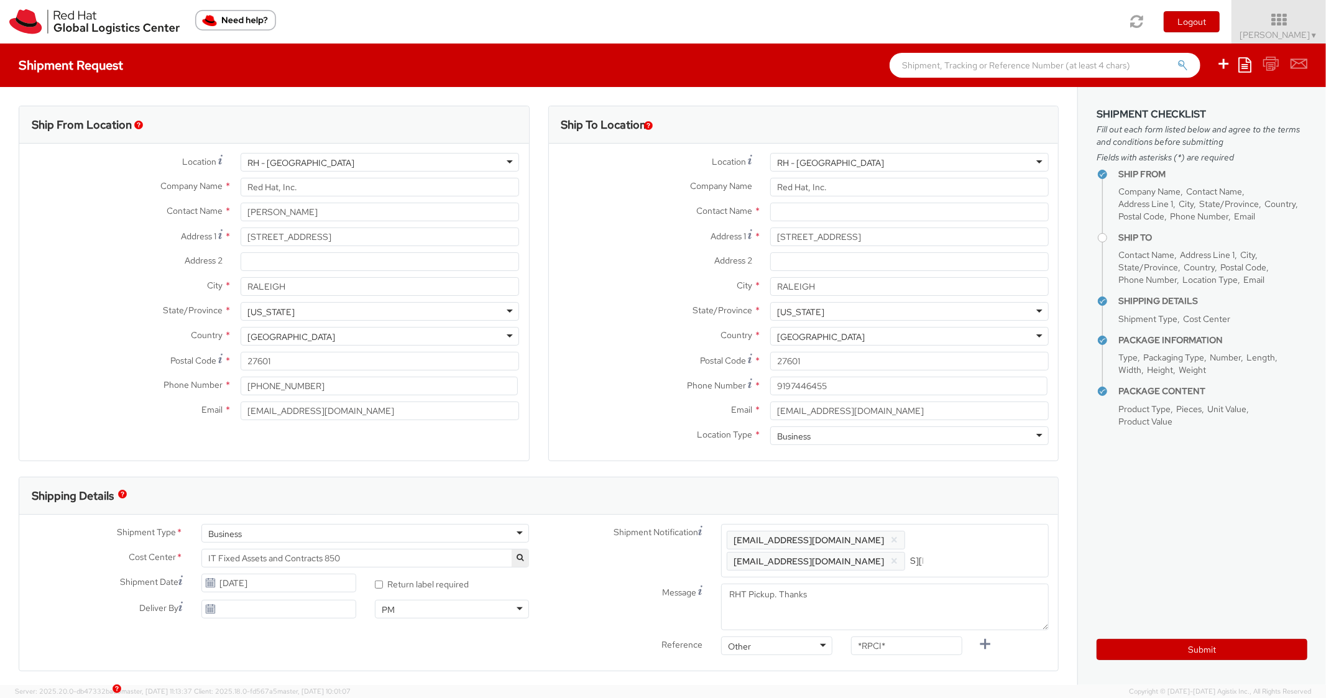
type input "kmulder@redhat.com"
click at [965, 500] on div "Shipping Details" at bounding box center [533, 496] width 1029 height 37
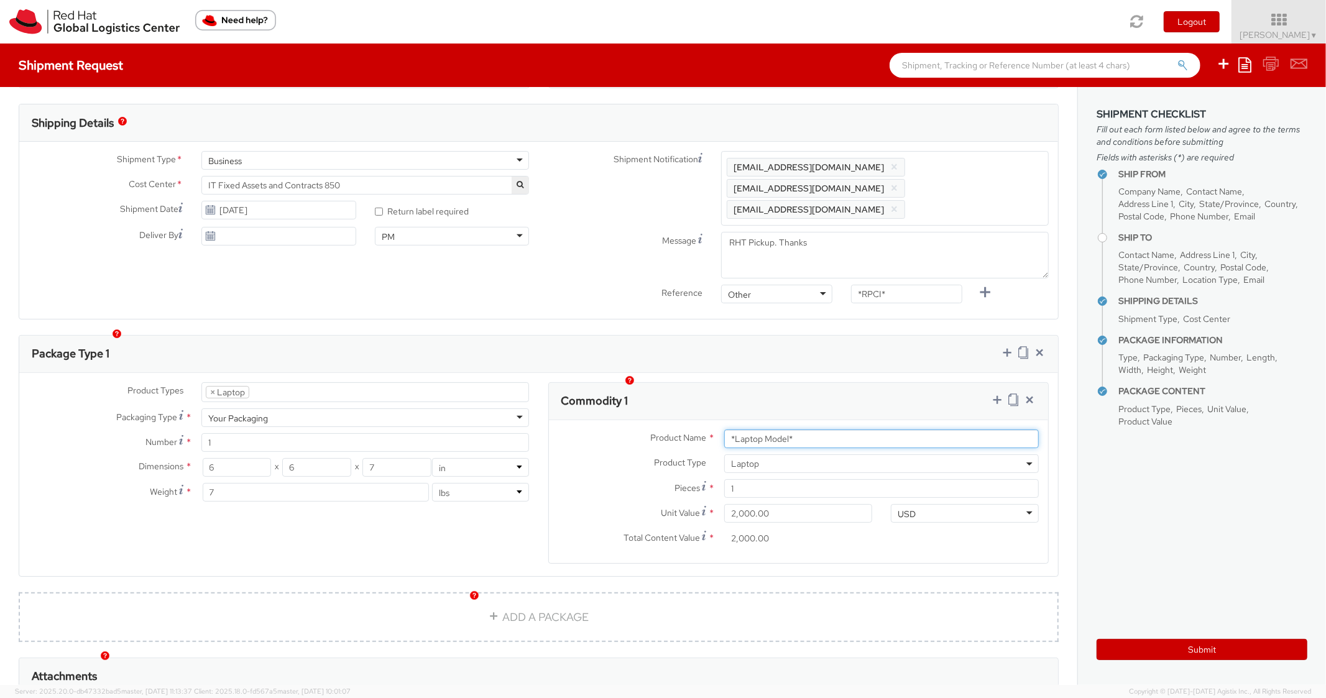
drag, startPoint x: 828, startPoint y: 419, endPoint x: 655, endPoint y: 422, distance: 172.9
click at [655, 430] on div "Product Name * *Laptop Model*" at bounding box center [799, 439] width 500 height 19
type input "m"
type input "M"
type input "A"
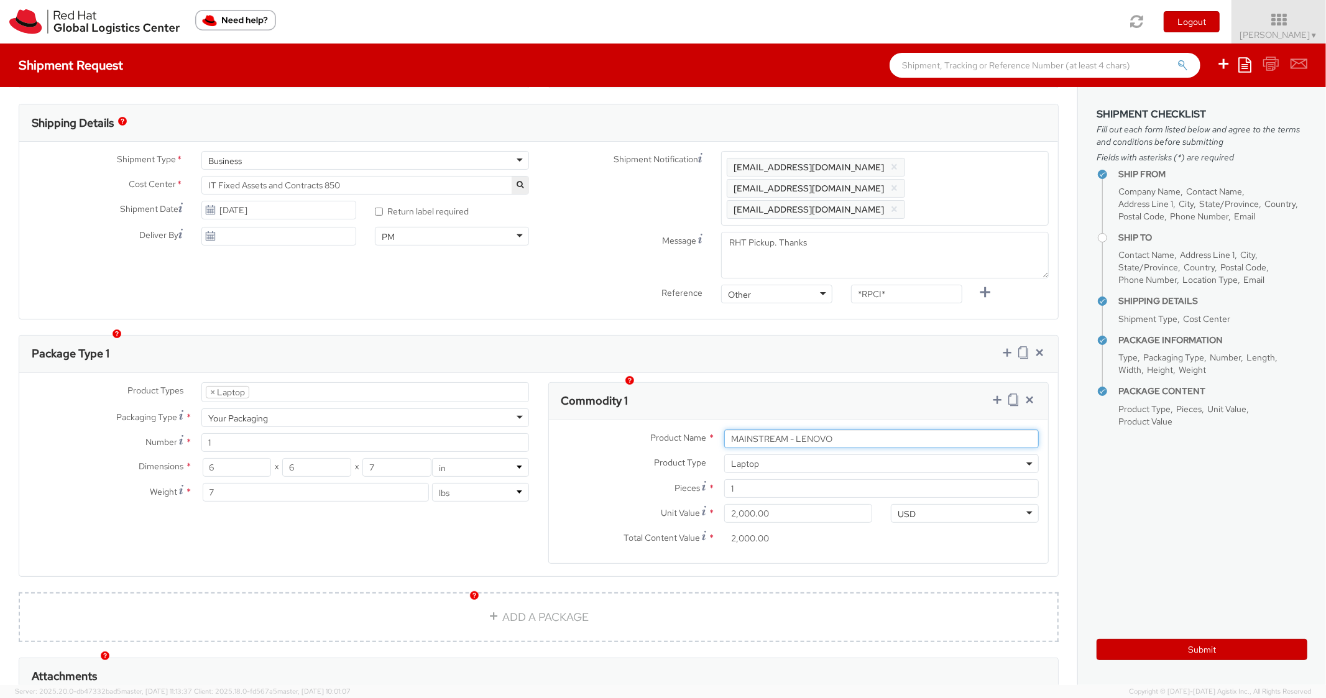
type input "MAINSTREAM - LENOVO"
click at [838, 336] on div "Package Type 1" at bounding box center [538, 354] width 1039 height 37
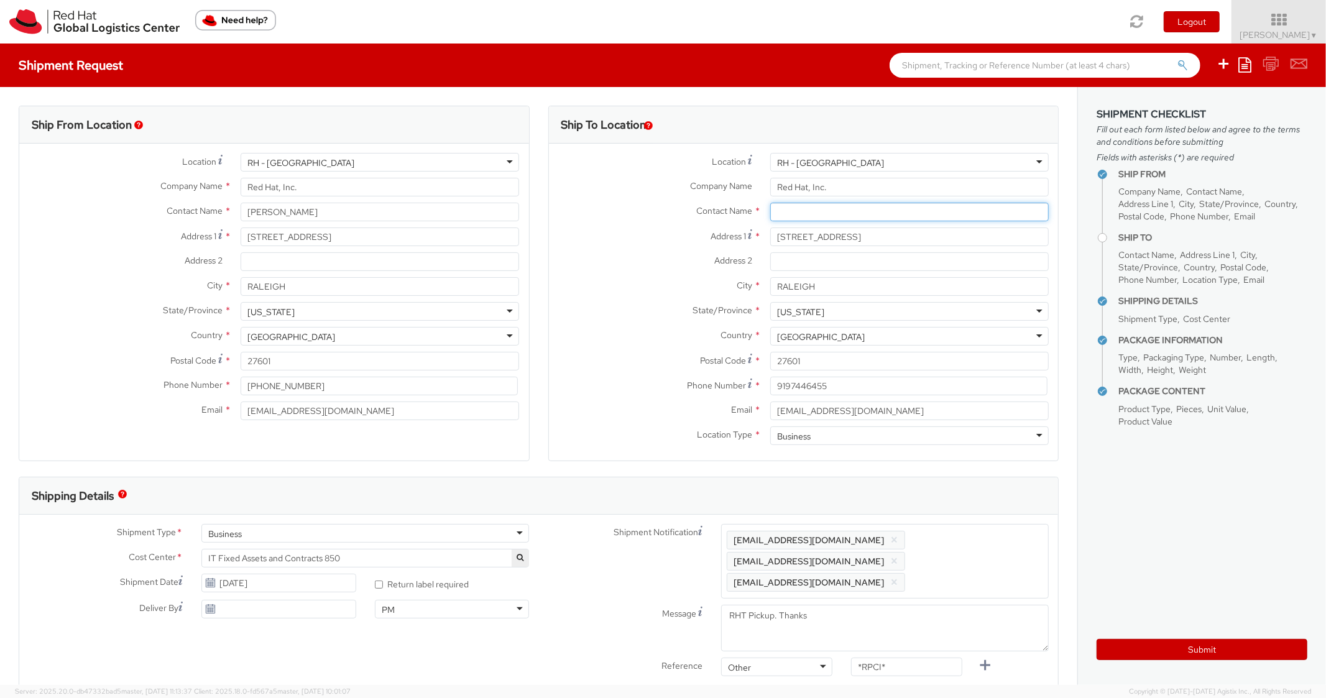
click at [810, 208] on input "text" at bounding box center [909, 212] width 279 height 19
paste input "Kate Mulder"
type input "Kate Mulder"
click at [659, 305] on label "State/Province *" at bounding box center [655, 310] width 212 height 16
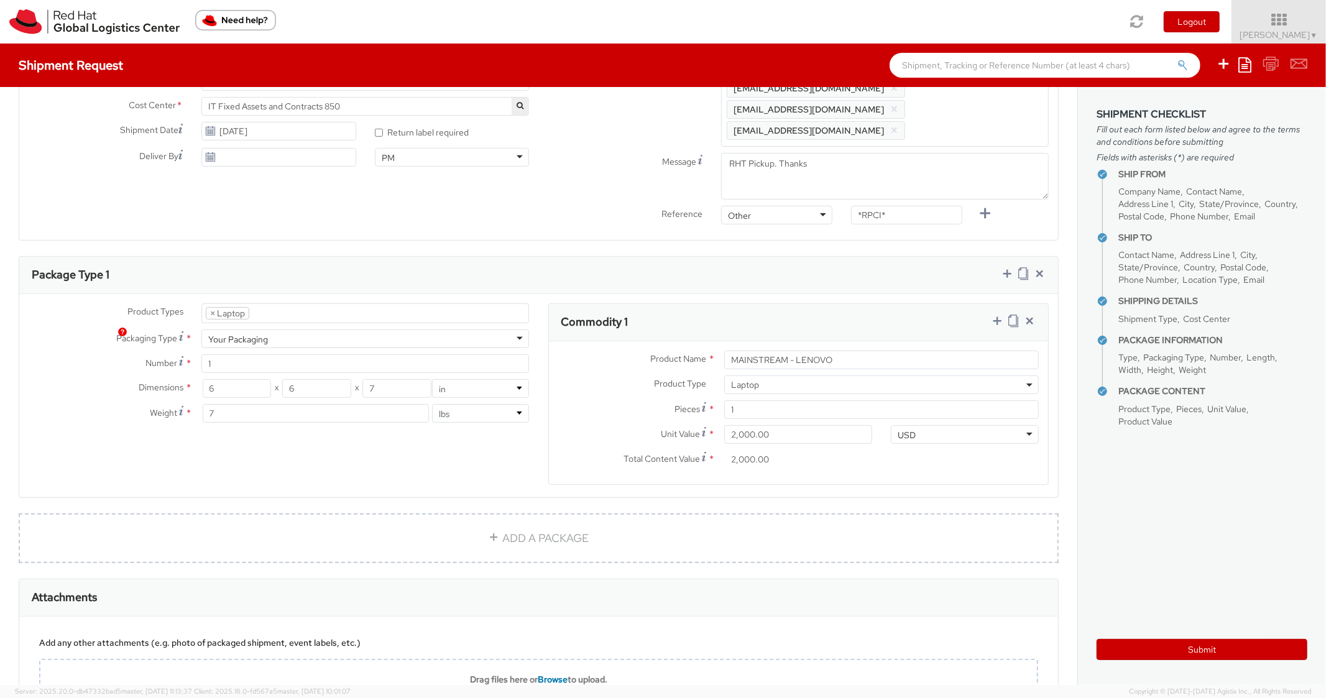
scroll to position [548, 0]
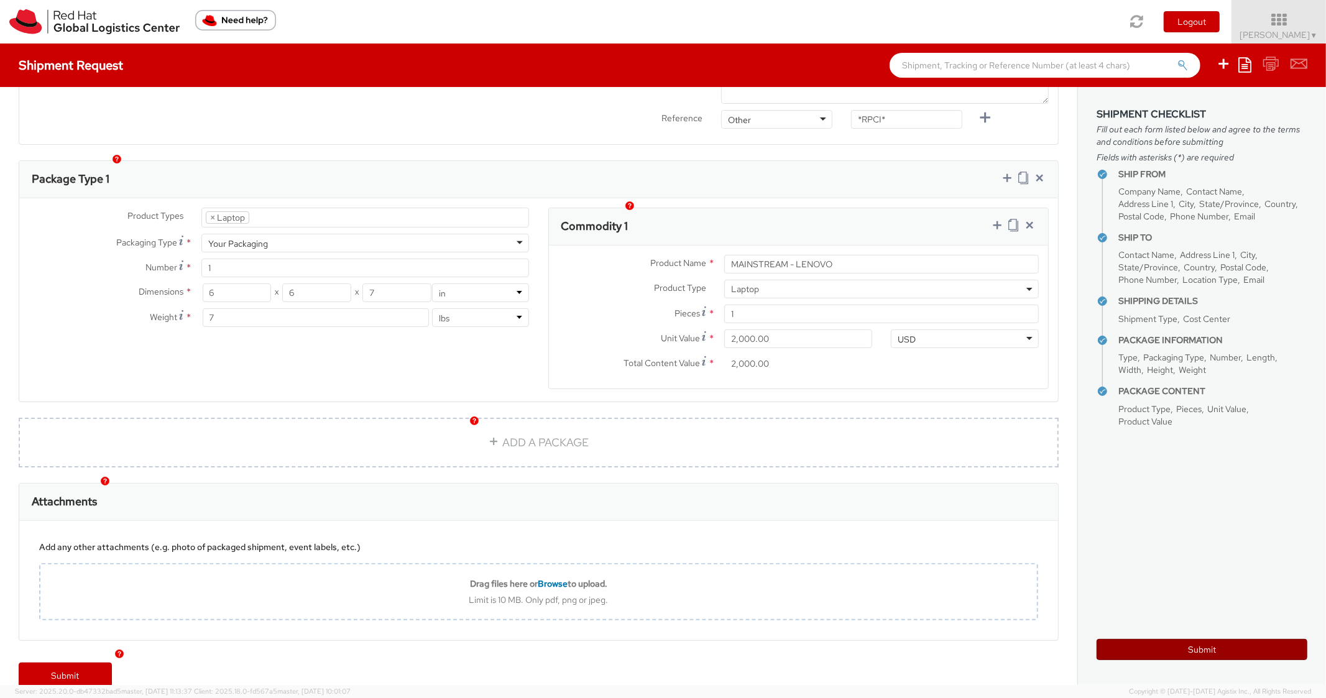
click at [1168, 650] on button "Submit" at bounding box center [1202, 649] width 211 height 21
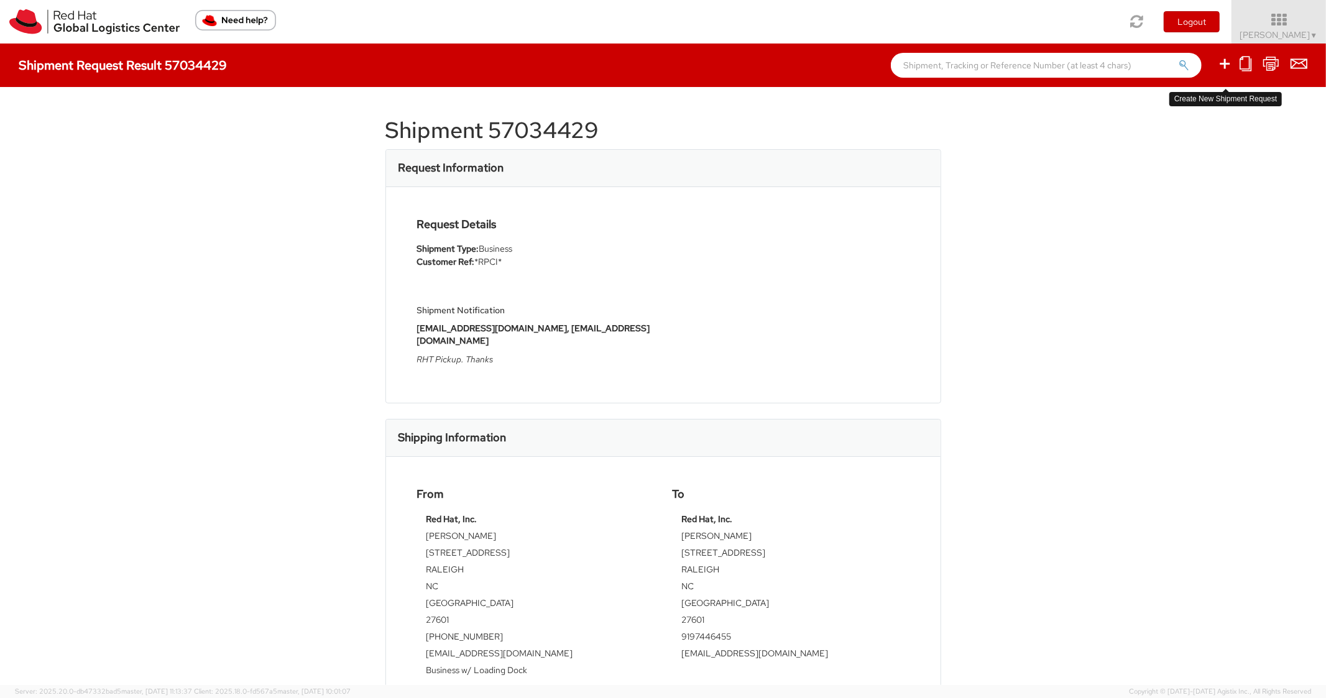
click at [1225, 66] on icon at bounding box center [1225, 64] width 15 height 16
select select
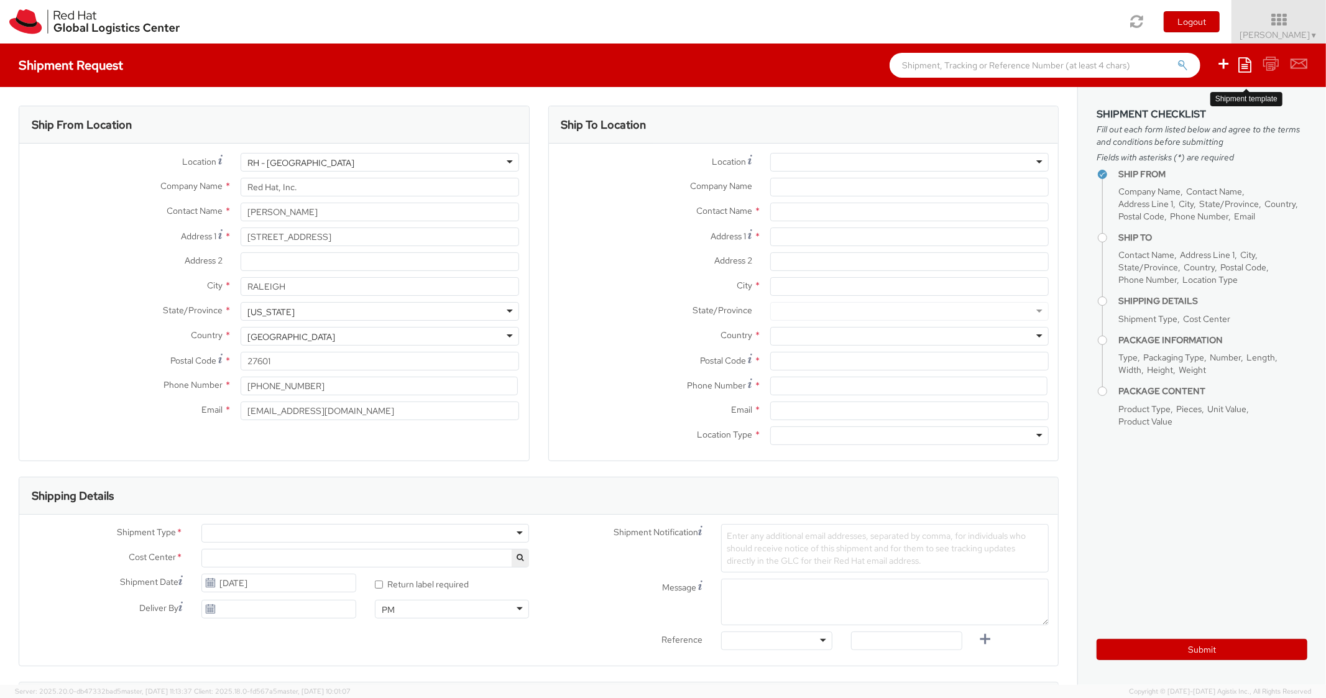
click at [1245, 64] on icon at bounding box center [1245, 64] width 13 height 15
select select "850"
click at [1201, 99] on link "Create from template" at bounding box center [1196, 104] width 109 height 16
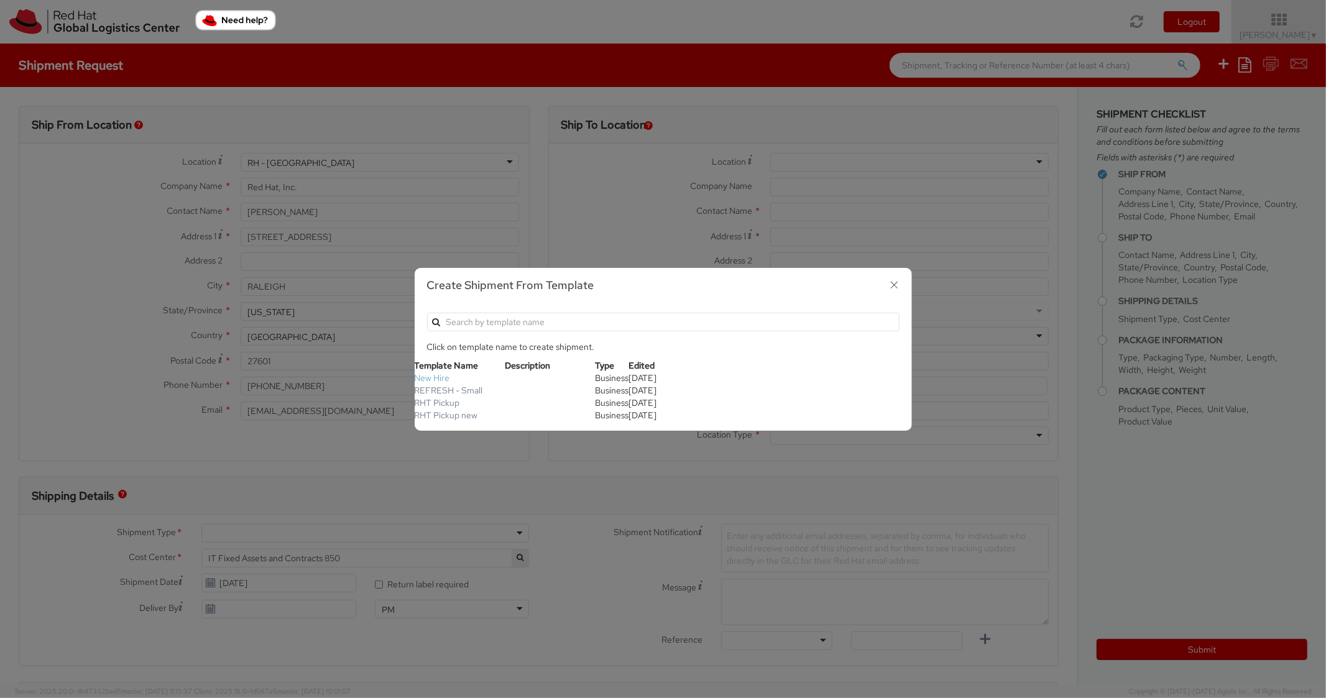
click at [437, 379] on link "New Hire" at bounding box center [432, 377] width 35 height 11
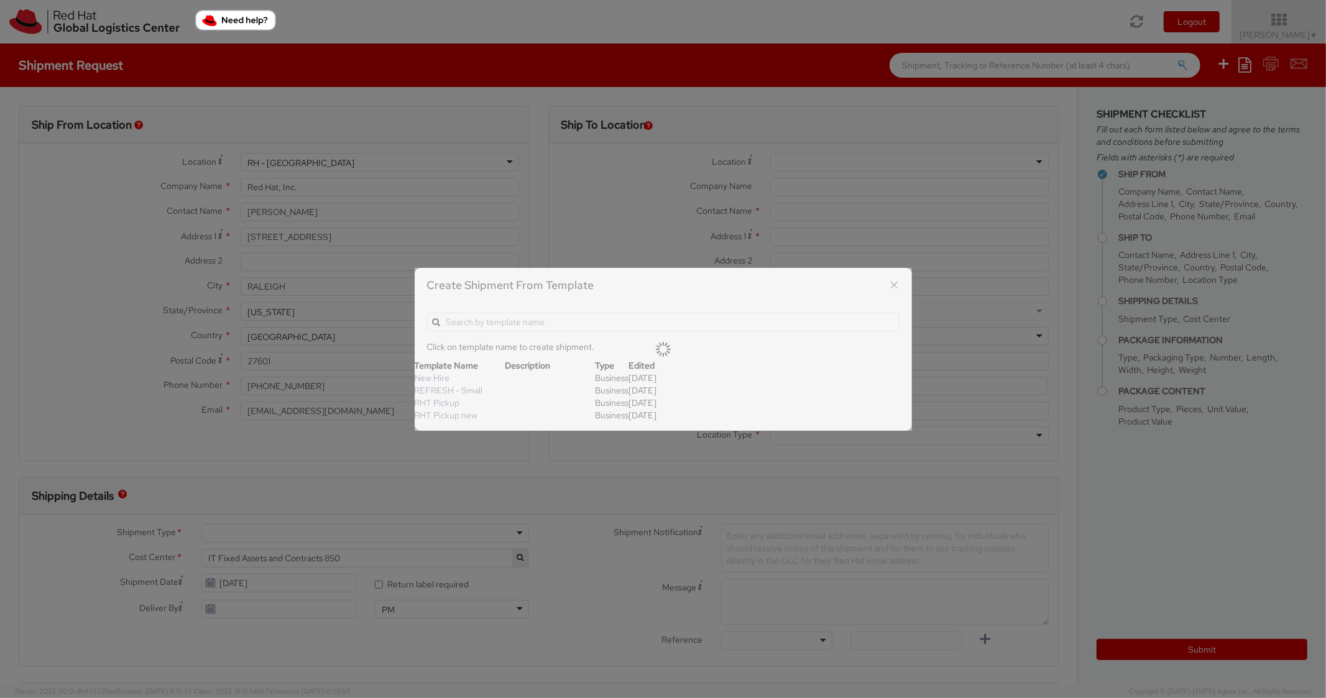
type textarea "Standard Shipping - New hire"
type input "*RPCI*"
select select "LAPTOP"
type input "1"
type input "22"
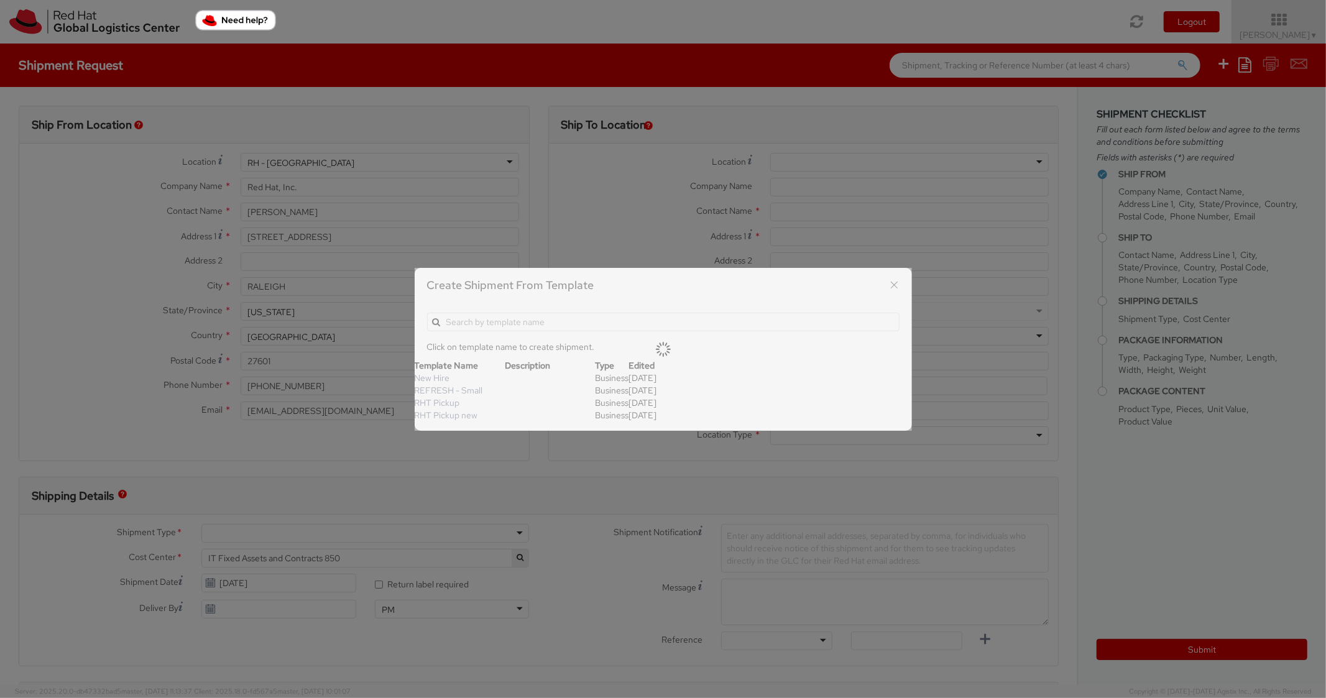
type input "14"
type input "6"
type input "8"
type input "*Laptop model*"
select select "LAPTOP"
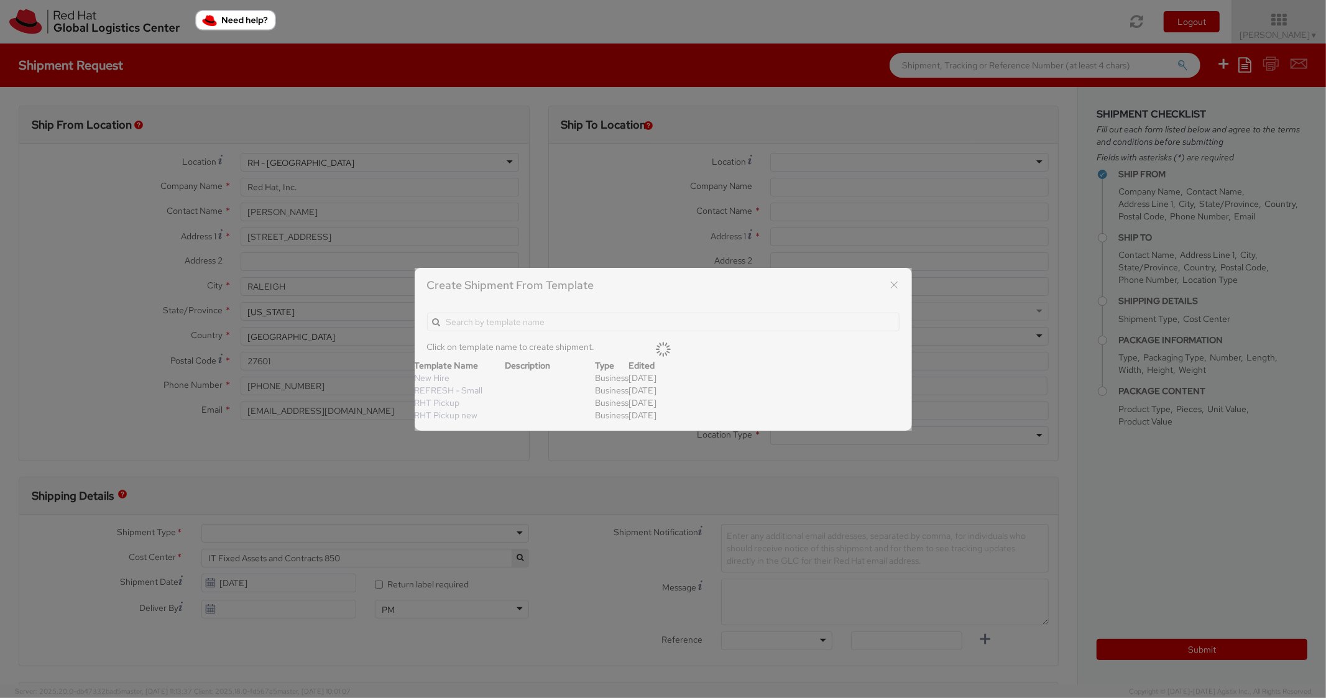
type input "2,000.00"
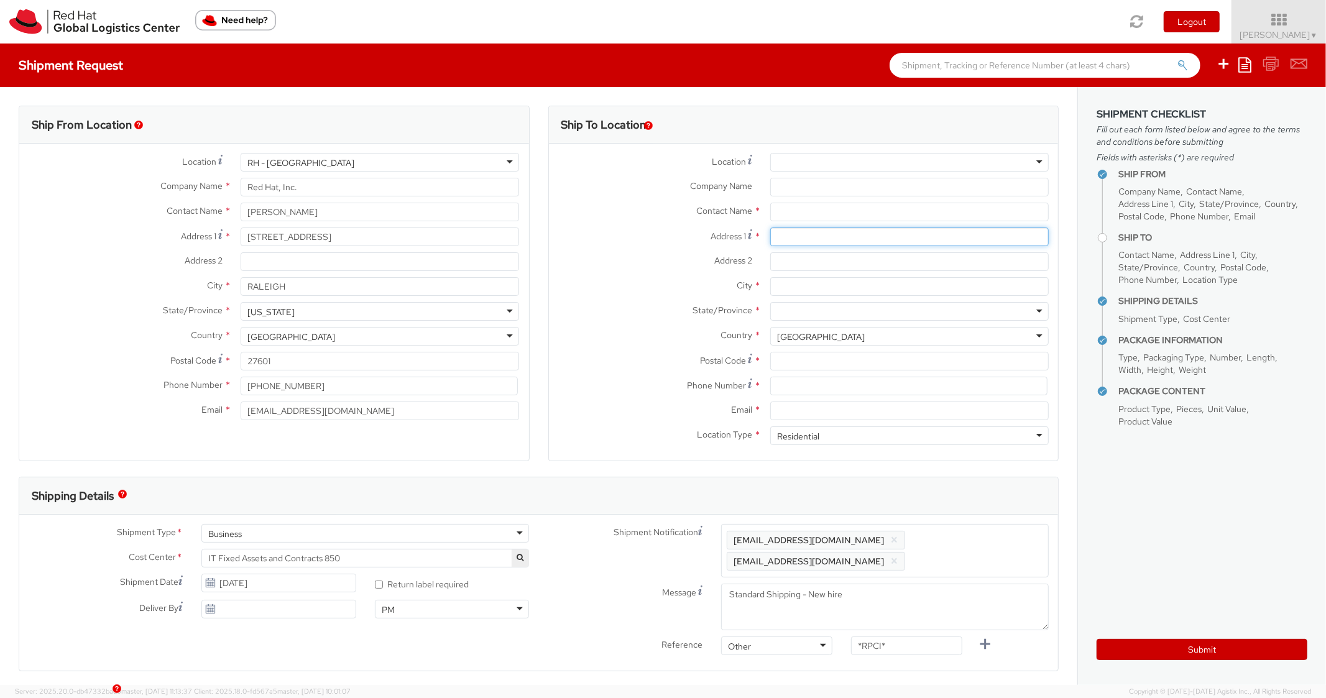
click at [800, 244] on input "Address 1 *" at bounding box center [909, 237] width 279 height 19
paste input "58 Sycamore St"
type input "58 Sycamore St"
click at [825, 269] on input "Address 2 *" at bounding box center [909, 261] width 279 height 19
paste input "Apt 2"
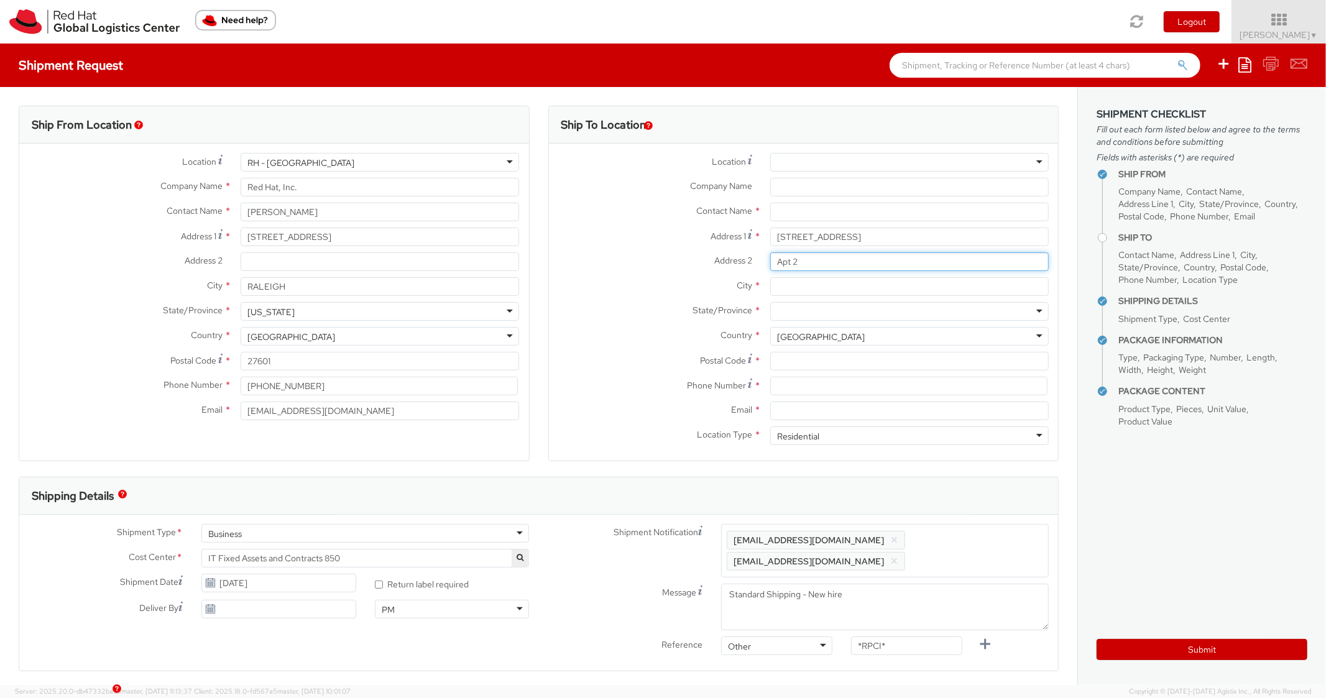
type input "Apt 2"
click at [804, 285] on input "City *" at bounding box center [909, 286] width 279 height 19
paste input "New Bedford"
type input "New Bedford"
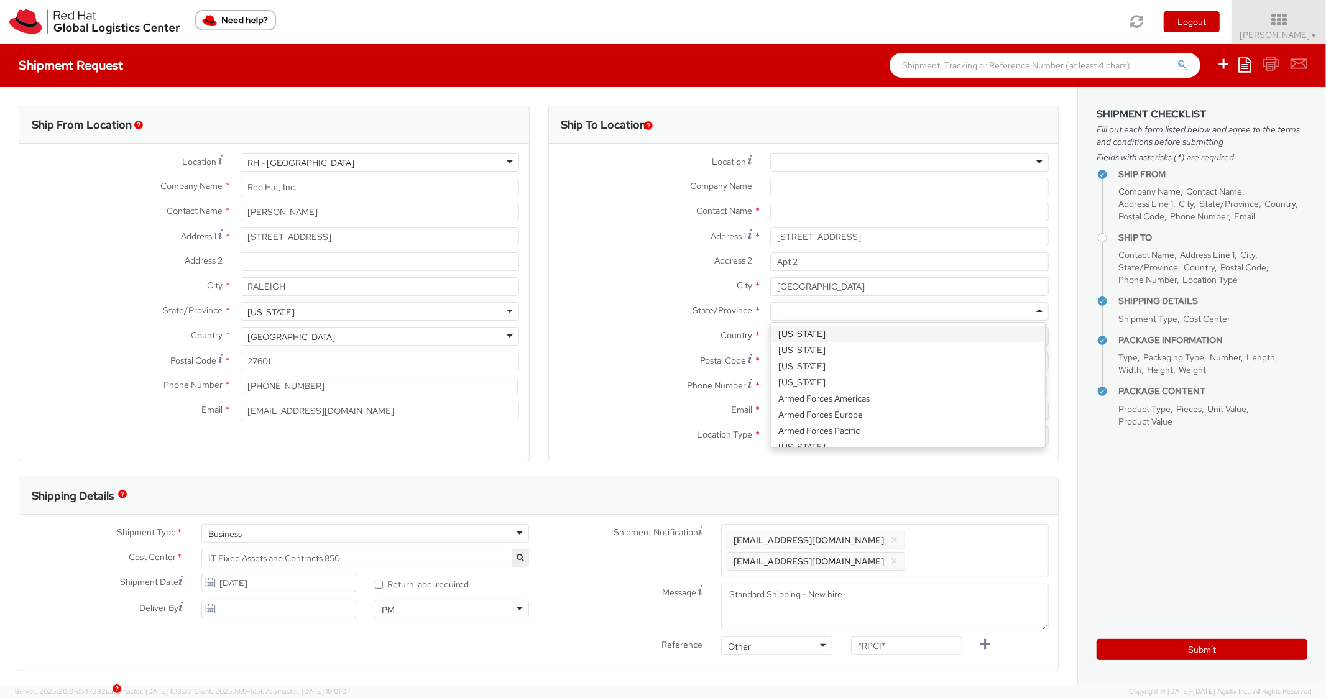
click at [807, 311] on div at bounding box center [909, 311] width 279 height 19
type input "Mas"
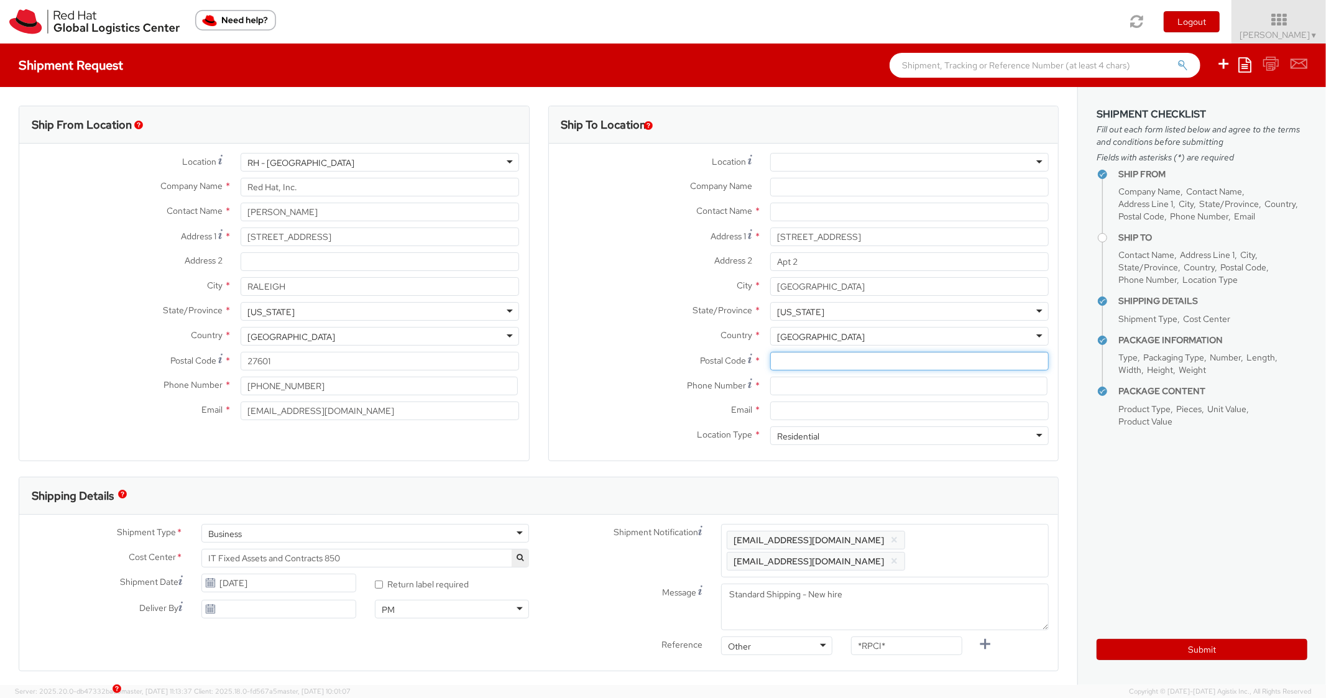
click at [861, 365] on input "Postal Code *" at bounding box center [909, 361] width 279 height 19
paste input "774-503-5882"
type input "774-503-5882"
click at [620, 317] on label "State/Province *" at bounding box center [655, 310] width 212 height 16
click at [844, 398] on div "Phone Number *" at bounding box center [804, 389] width 510 height 25
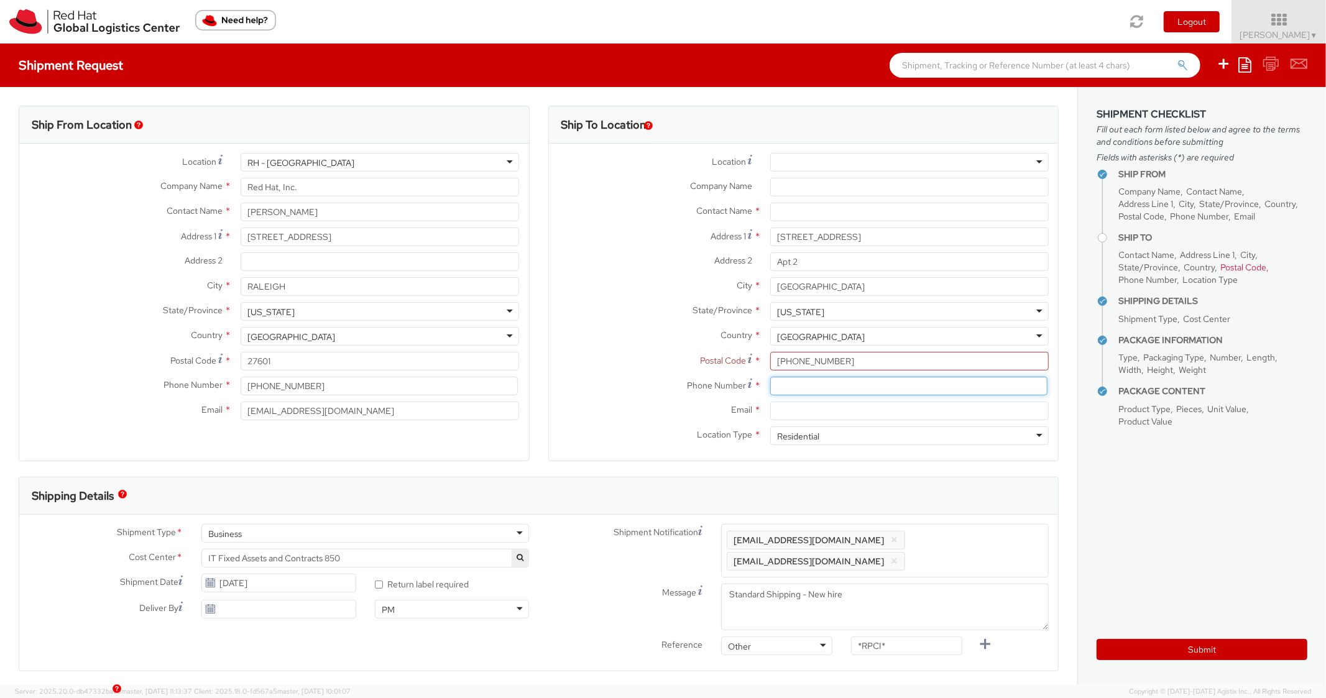
click at [844, 386] on input at bounding box center [908, 386] width 277 height 19
paste input "774-503-5882"
type input "774-503-5882"
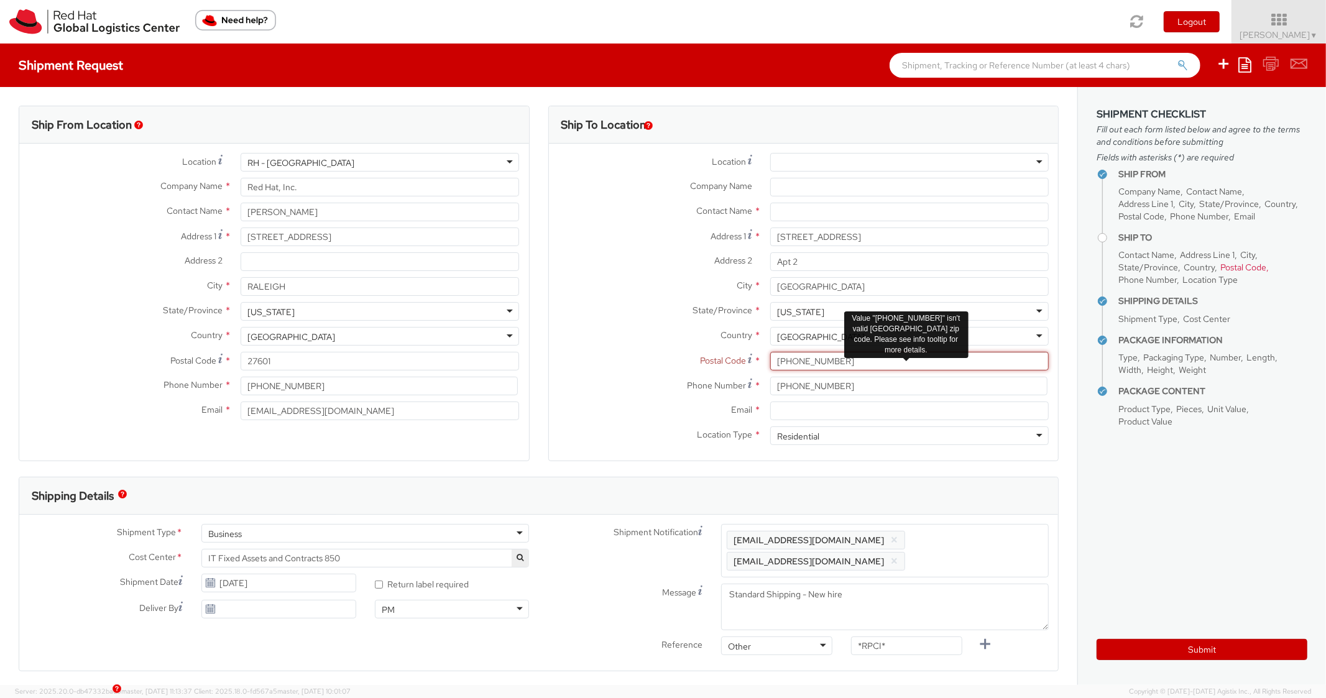
drag, startPoint x: 854, startPoint y: 356, endPoint x: 800, endPoint y: 356, distance: 53.5
click at [800, 356] on input "774-503-5882" at bounding box center [909, 361] width 279 height 19
click at [861, 356] on input "774-503-5882" at bounding box center [909, 361] width 279 height 19
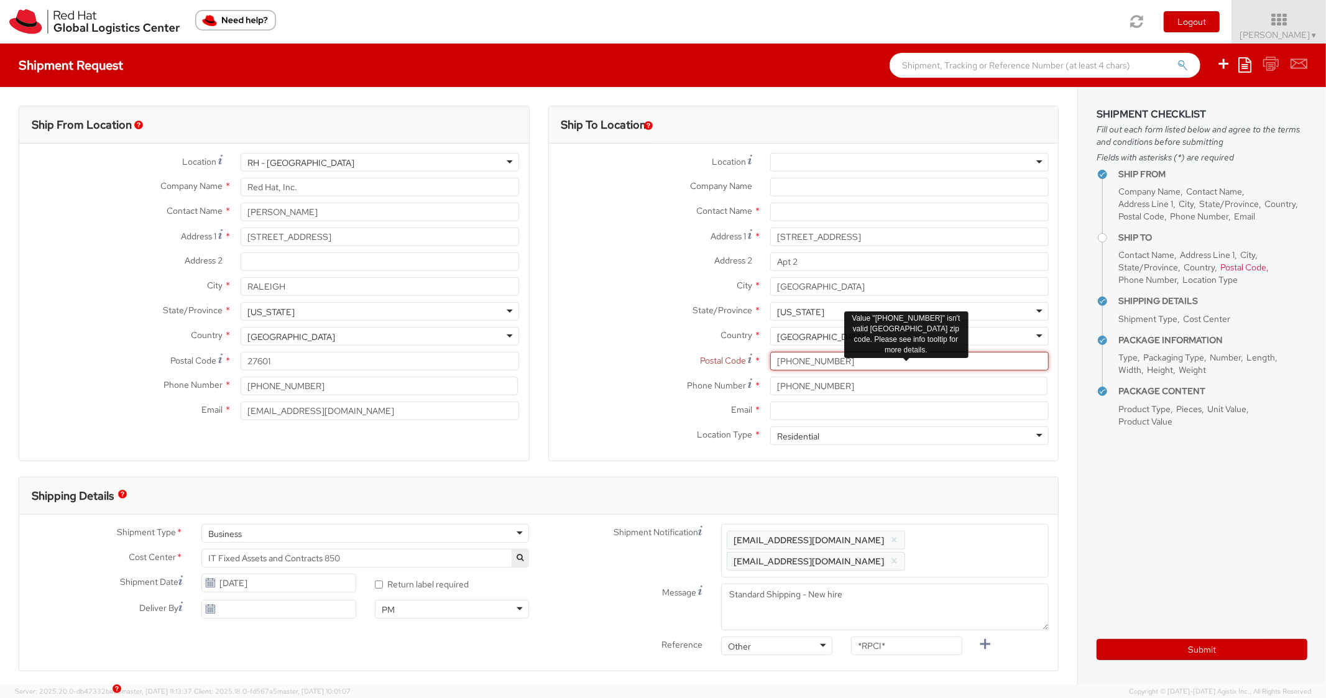
paste input "02740"
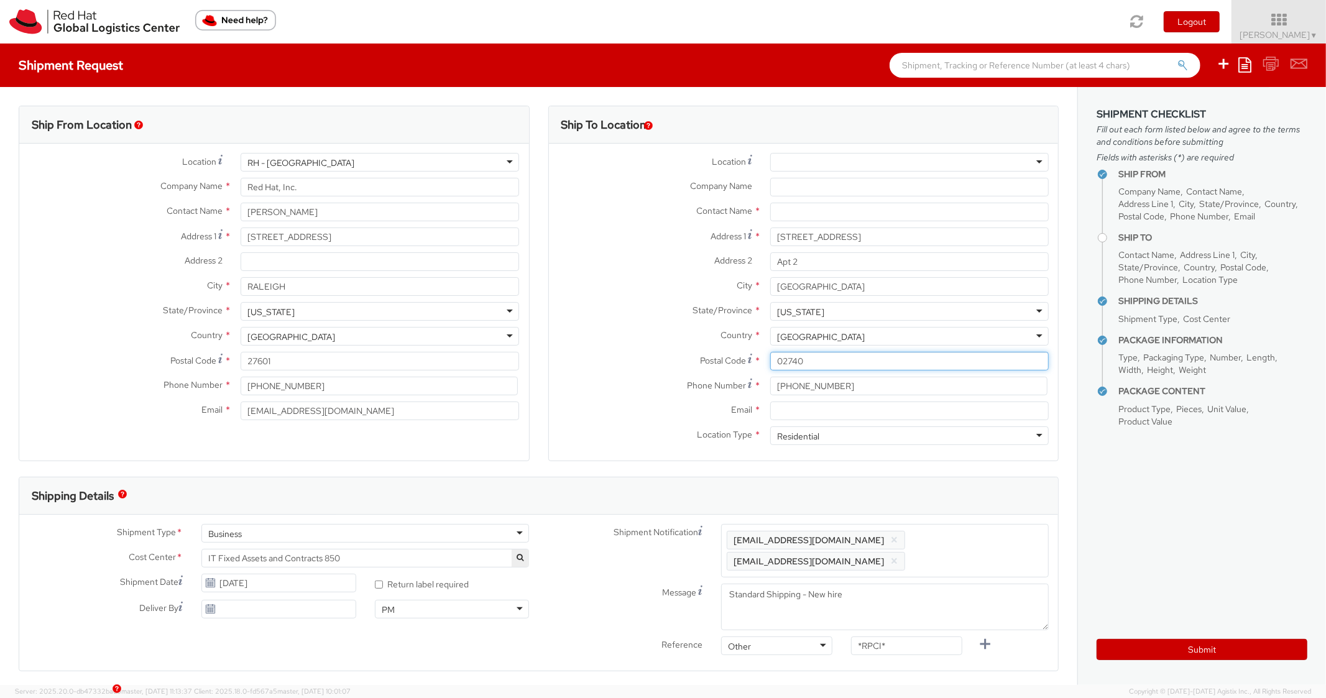
type input "02740"
click at [642, 312] on label "State/Province *" at bounding box center [655, 310] width 212 height 16
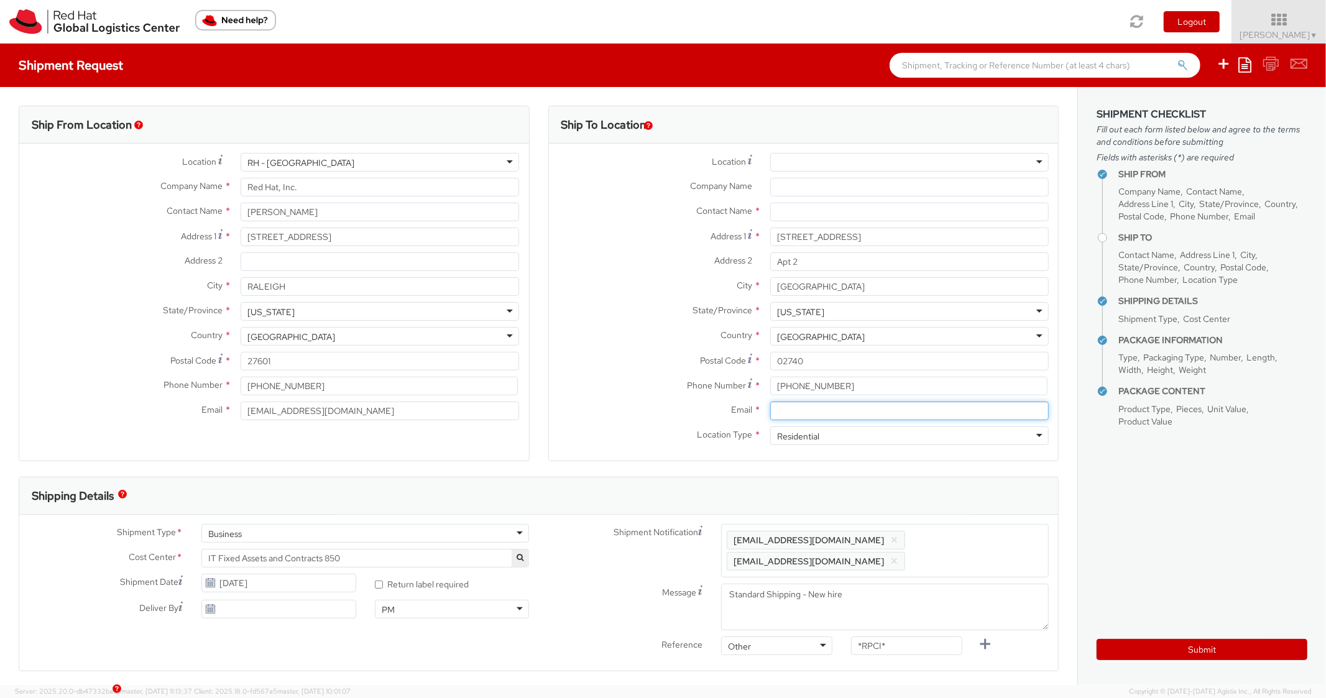
click at [792, 413] on input "Email *" at bounding box center [909, 411] width 279 height 19
paste input "nommen@redhat.com"
type input "nommen@redhat.com"
click at [961, 529] on div "Enter any additional email addresses, separated by comma, for individuals who s…" at bounding box center [885, 550] width 328 height 53
paste input "nommen@redhat.com"
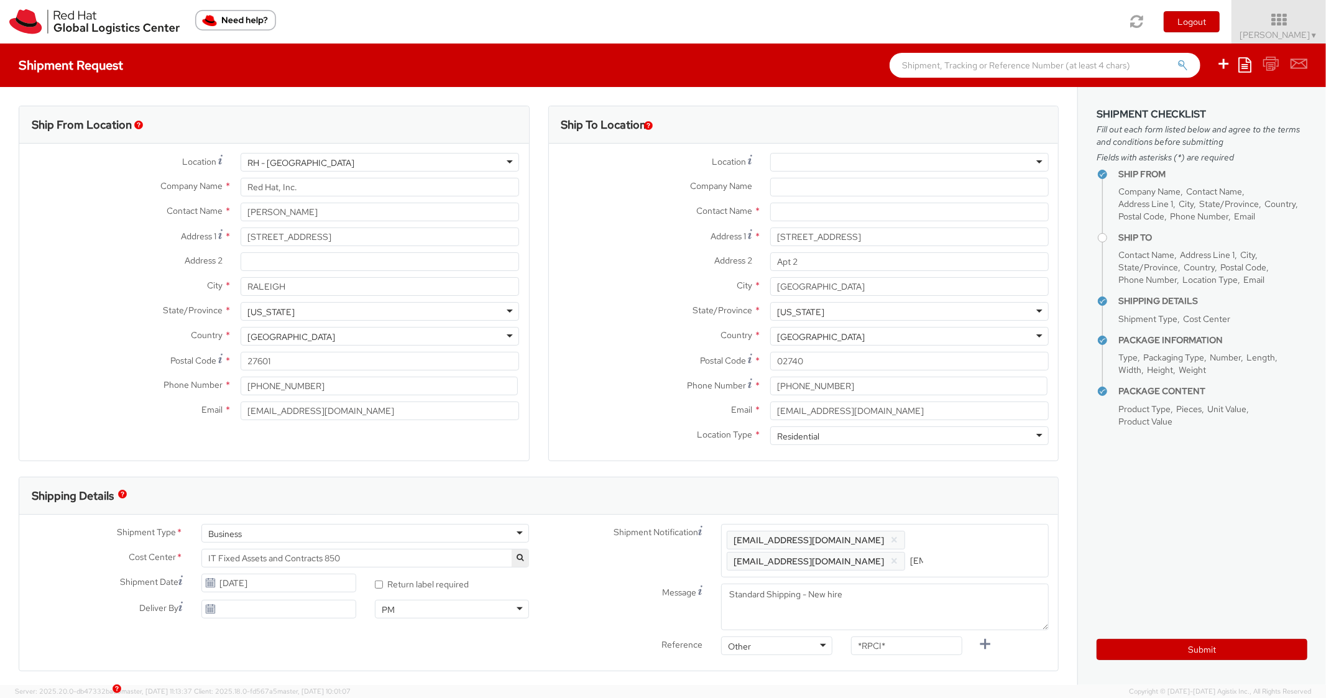
scroll to position [0, 71]
type input "nommen@redhat.com"
click at [976, 467] on div "Ship To Location Location * RH - Amsterdam - MSO RH - Amsterdam Data Center RH …" at bounding box center [803, 291] width 511 height 371
drag, startPoint x: 905, startPoint y: 638, endPoint x: 921, endPoint y: 654, distance: 22.4
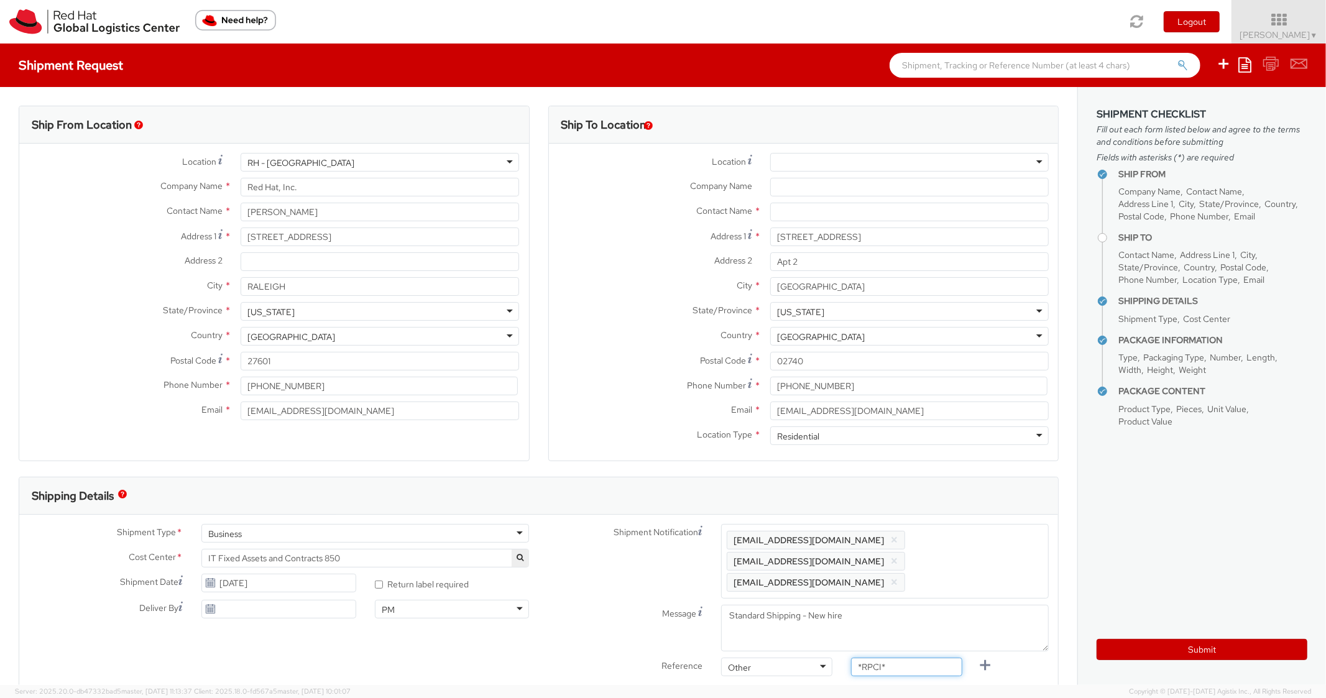
click at [921, 658] on input "*RPCI*" at bounding box center [906, 667] width 111 height 19
paste input "RPCI0082048"
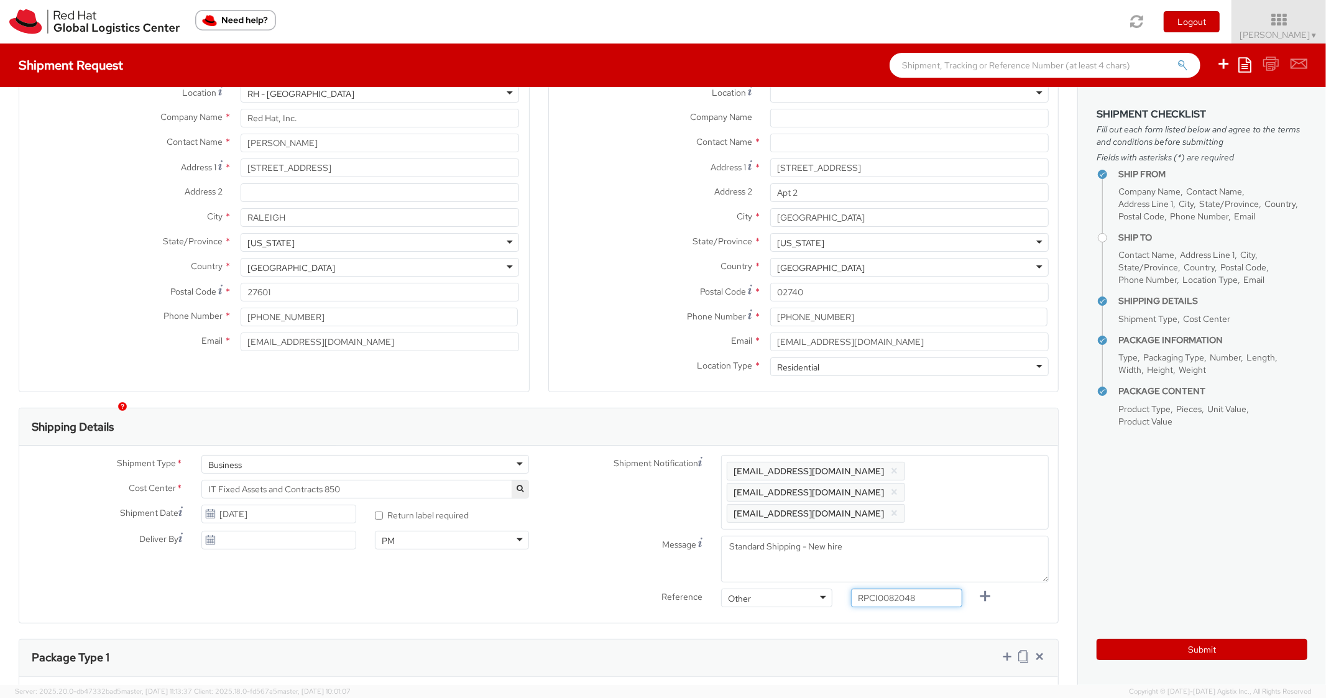
scroll to position [124, 0]
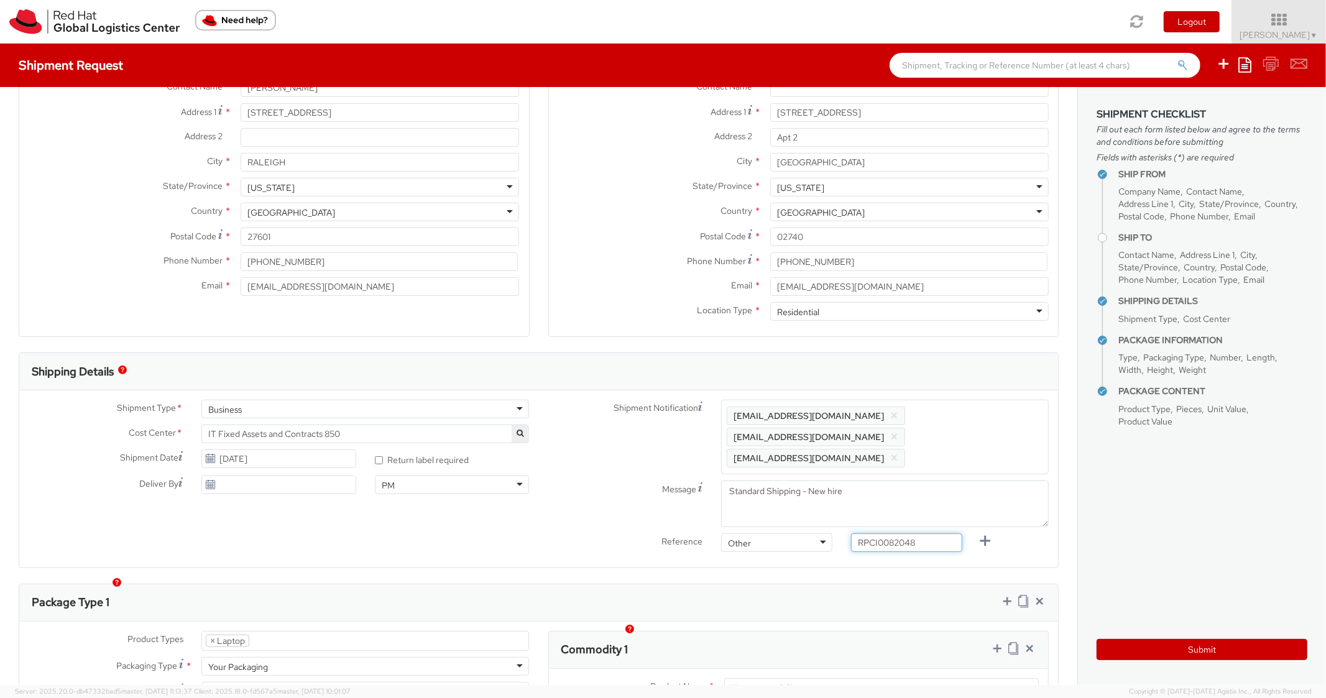
type input "RPCI0082048"
click at [752, 534] on div "Other" at bounding box center [776, 543] width 111 height 19
click at [677, 549] on div "Ship From Location Location * RH - Raleigh RH - Raleigh RH - Amsterdam - MSO RH…" at bounding box center [539, 521] width 1078 height 1117
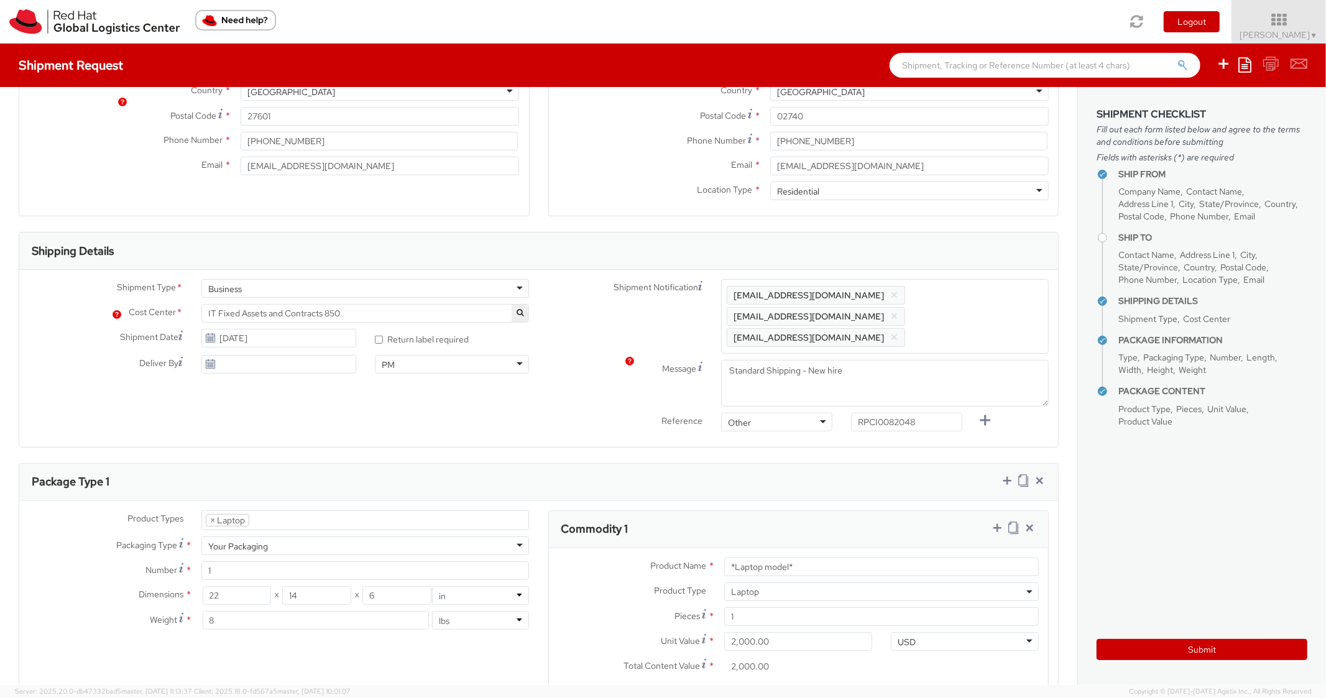
scroll to position [497, 0]
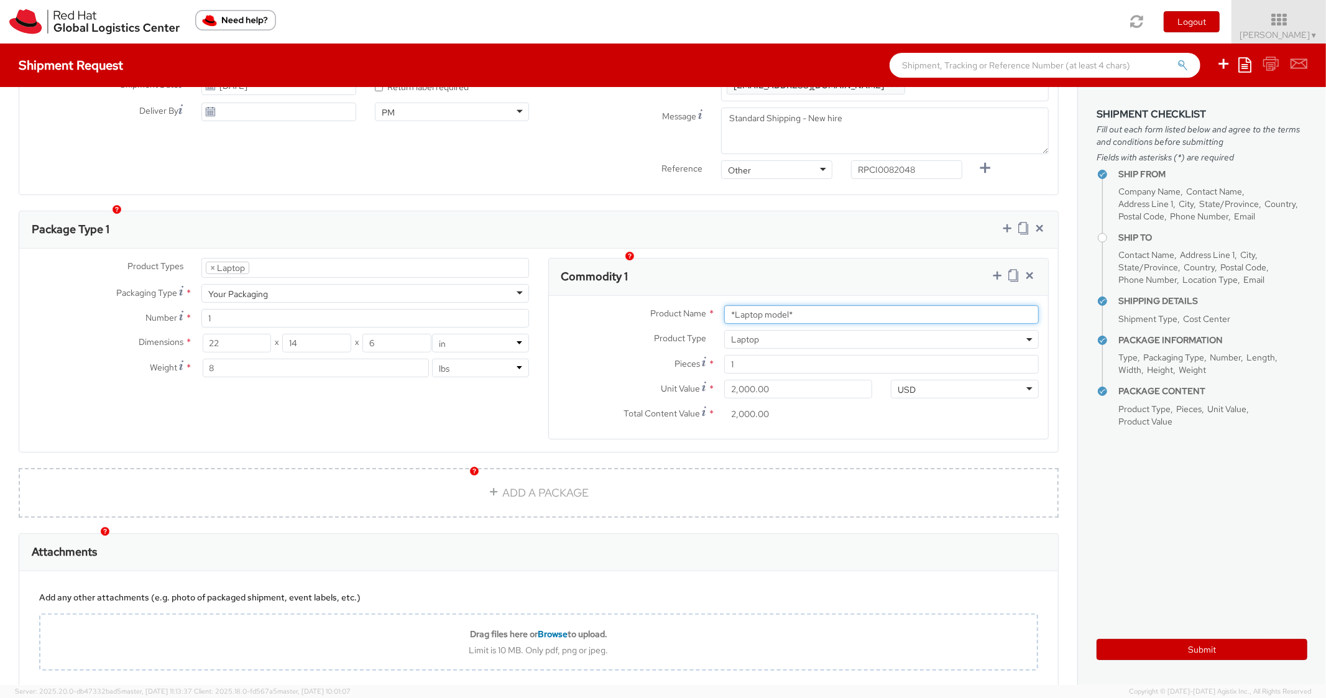
paste input "DEVELOPER/DESIGNER - Apple"
drag, startPoint x: 803, startPoint y: 292, endPoint x: 655, endPoint y: 286, distance: 148.8
click at [655, 305] on div "Product Name * DEVELOPER/DESIGNER - Apple" at bounding box center [799, 314] width 500 height 19
type input "DEVELOPER/DESIGNER - Apple"
click at [749, 259] on div "Commodity 1" at bounding box center [799, 277] width 500 height 37
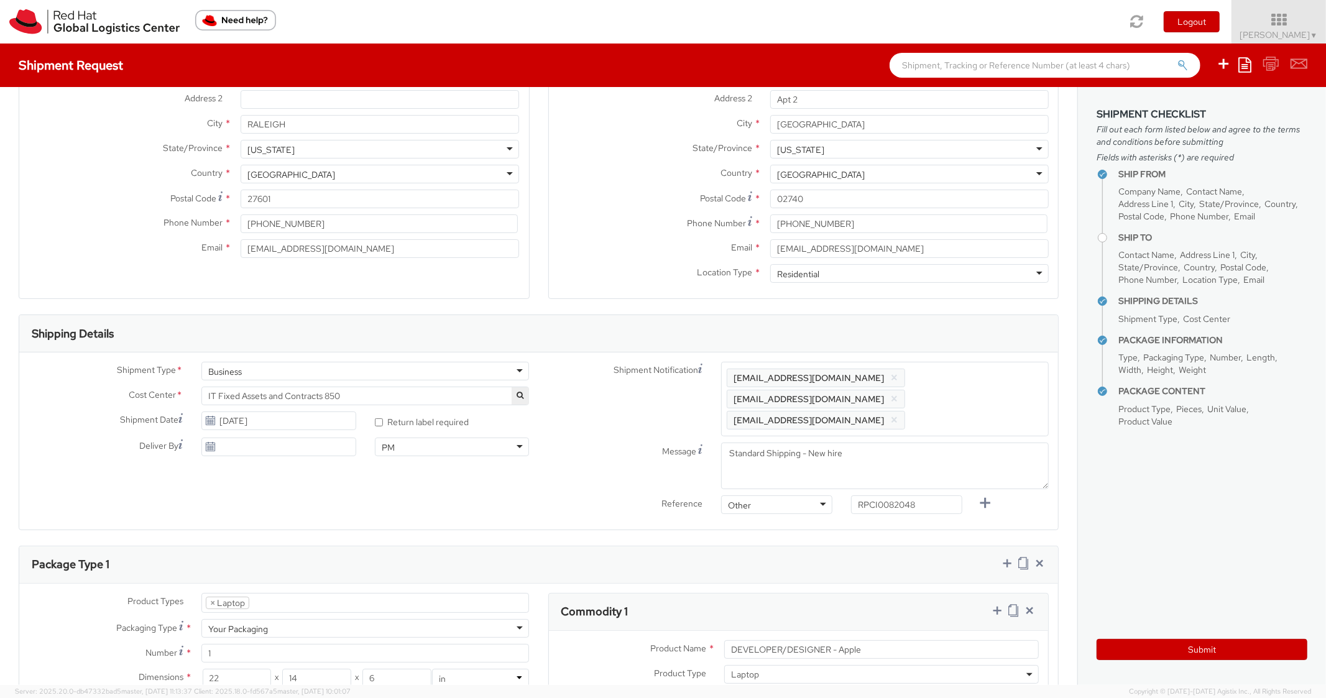
scroll to position [0, 0]
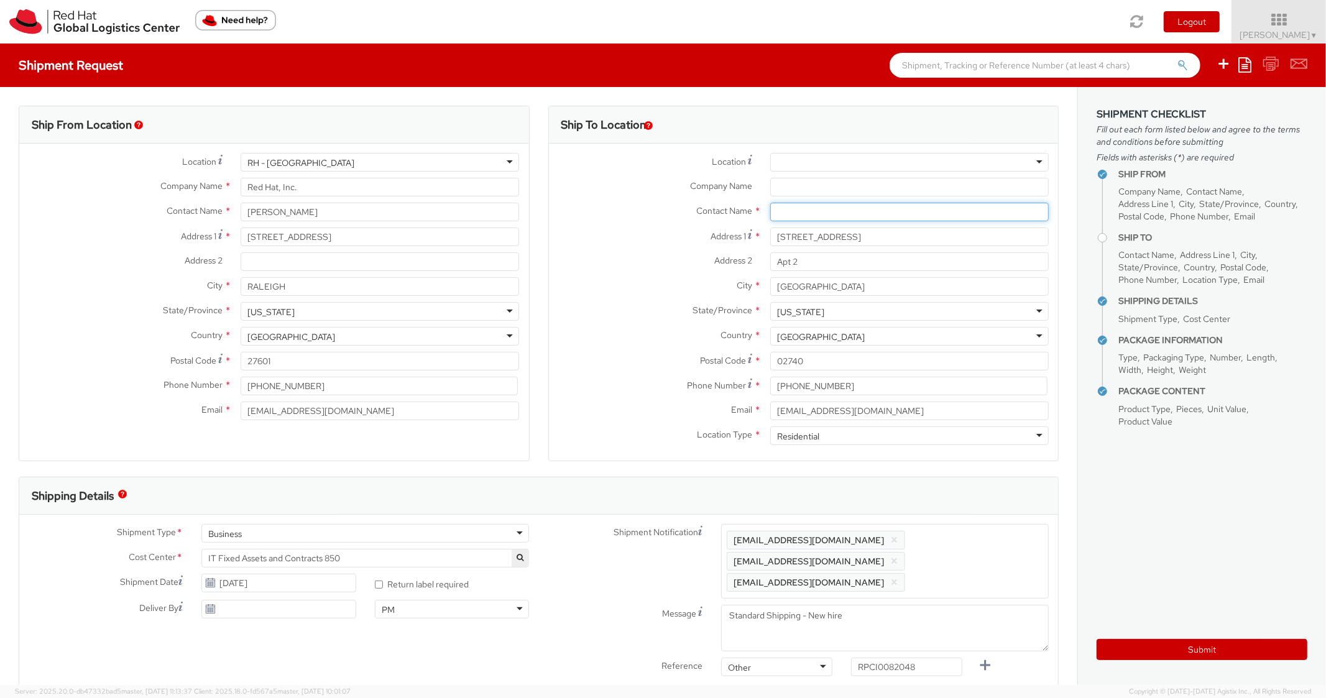
click at [835, 210] on input "text" at bounding box center [909, 212] width 279 height 19
paste input "Ayush Tiwari"
type input "Ayush Tiwari"
click at [604, 244] on div "Address 1 * 58 Sycamore St" at bounding box center [804, 237] width 510 height 19
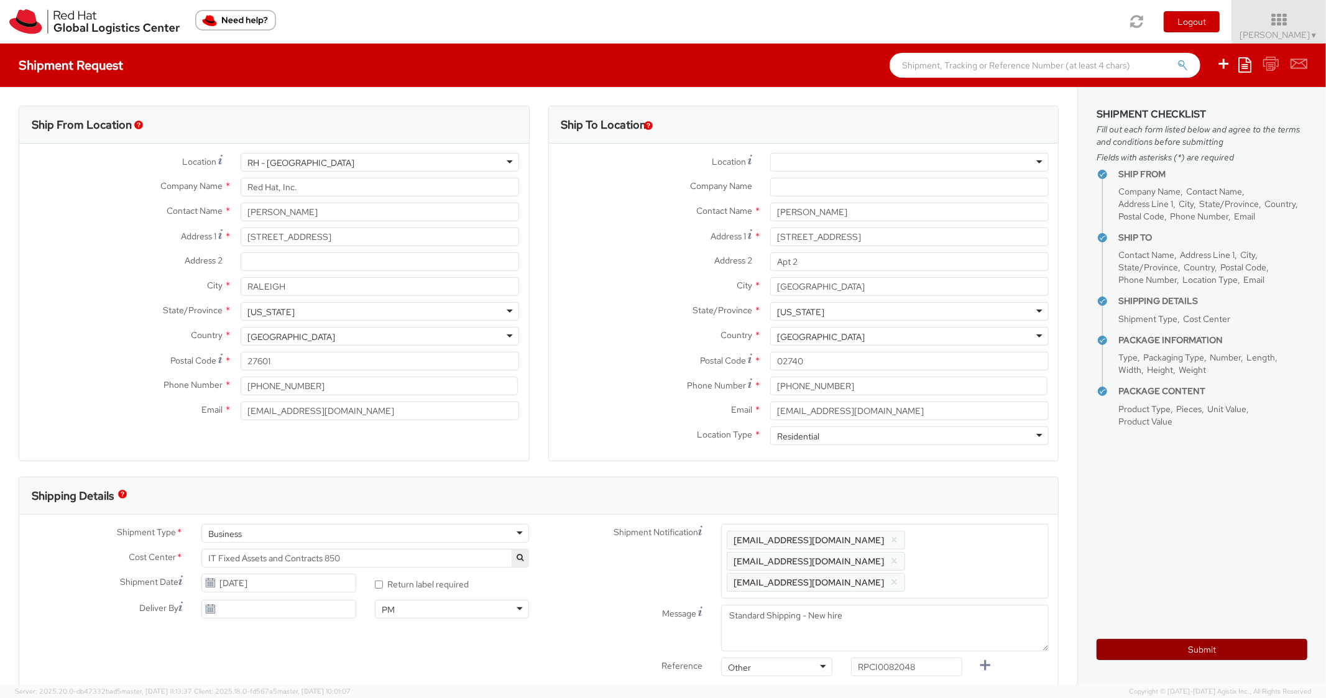
click at [1138, 647] on button "Submit" at bounding box center [1202, 649] width 211 height 21
type input "Ayush Tiwari"
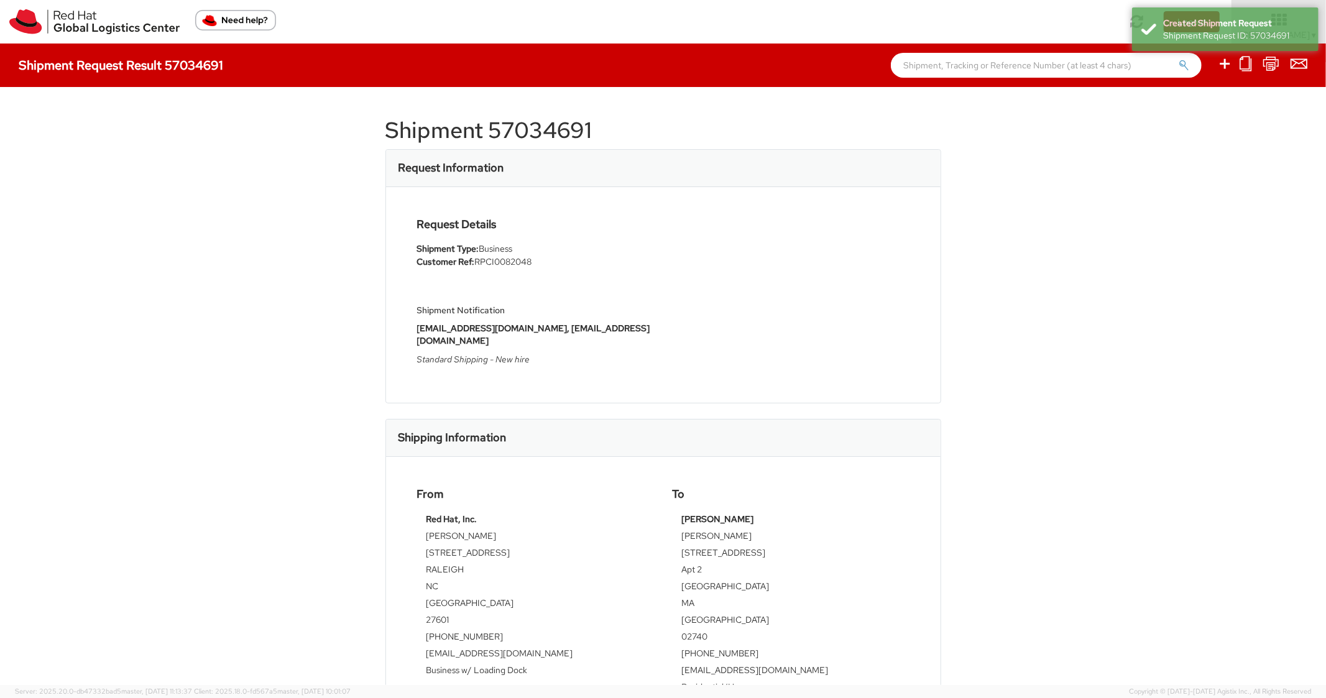
click at [525, 124] on h1 "Shipment 57034691" at bounding box center [664, 130] width 556 height 25
copy h1 "57034691"
click at [647, 178] on div "Request Information" at bounding box center [663, 168] width 555 height 37
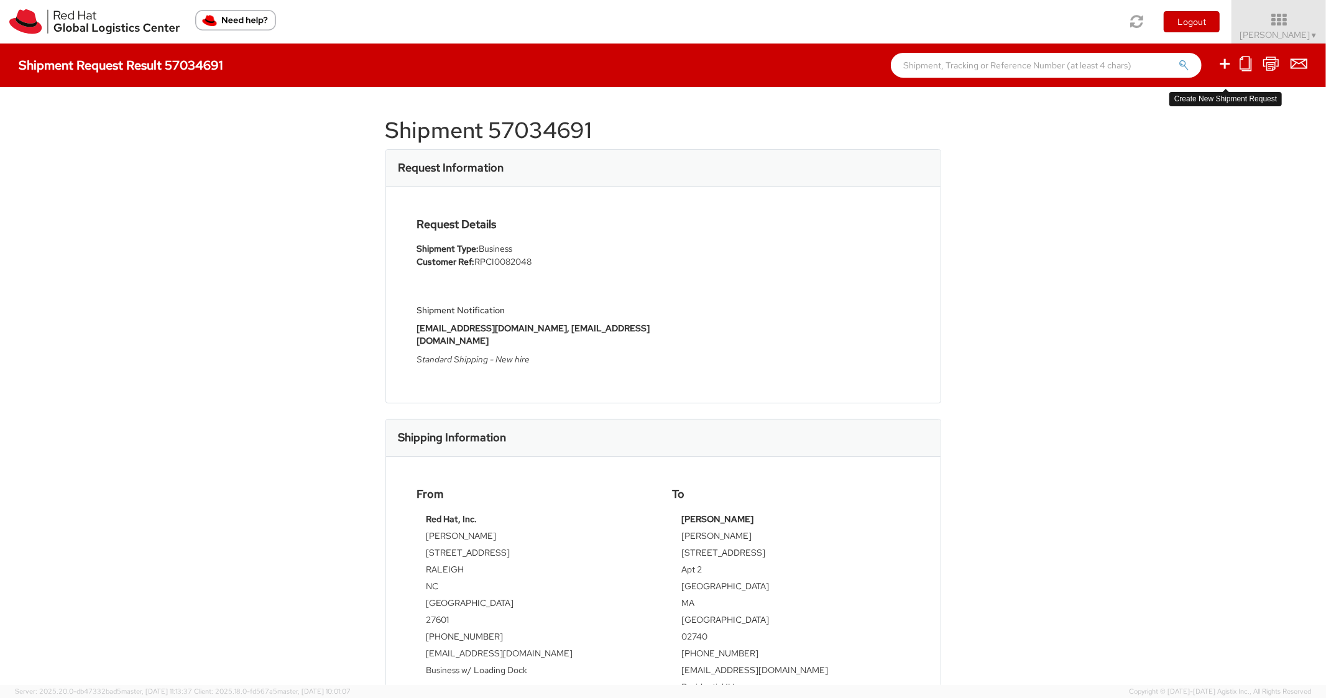
click at [1219, 64] on icon at bounding box center [1225, 64] width 15 height 16
select select
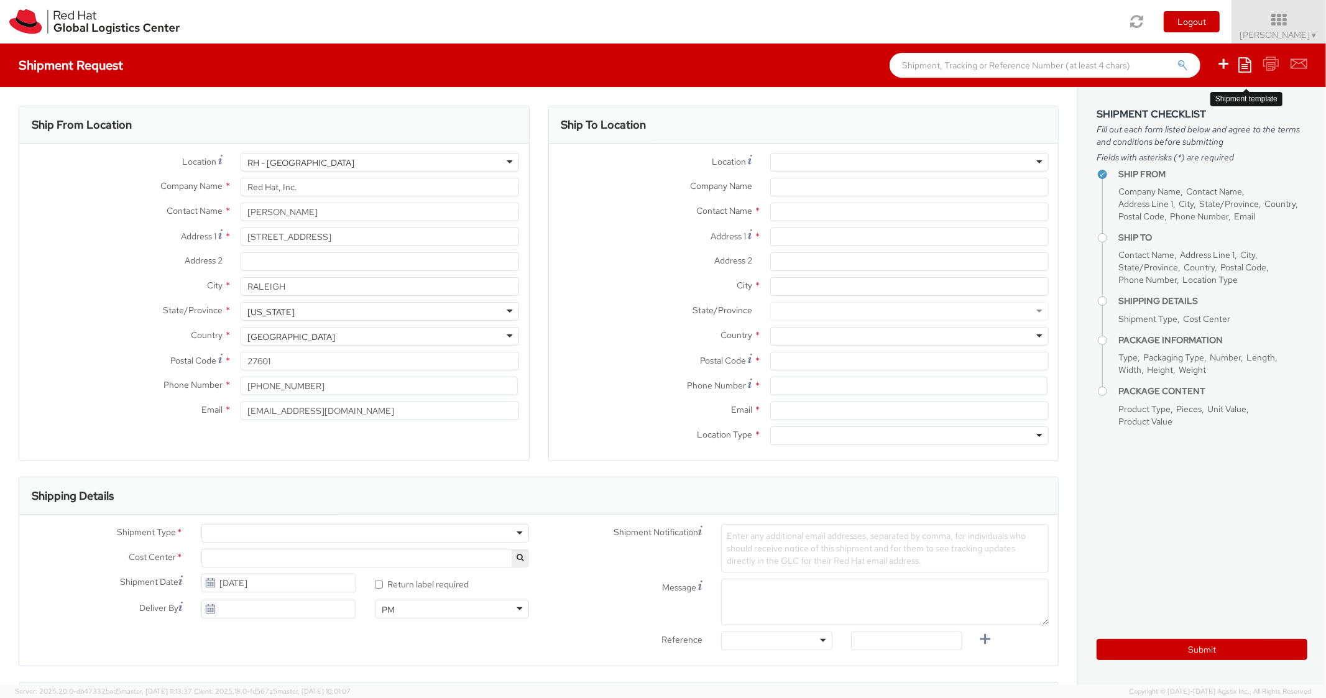
click at [1247, 63] on icon at bounding box center [1245, 64] width 13 height 15
select select "850"
click at [1165, 107] on link "Create from template" at bounding box center [1196, 104] width 109 height 16
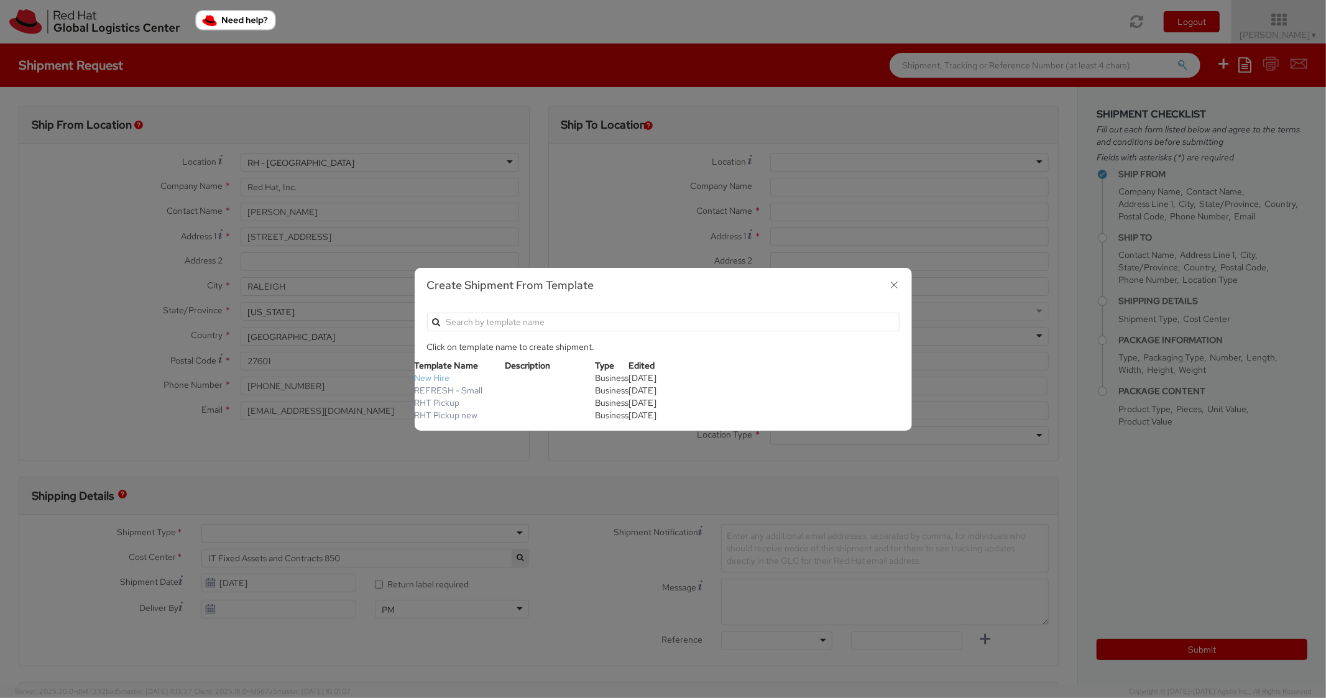
click at [437, 379] on link "New Hire" at bounding box center [432, 377] width 35 height 11
type textarea "Standard Shipping - New hire"
type input "*RPCI*"
select select "LAPTOP"
type input "1"
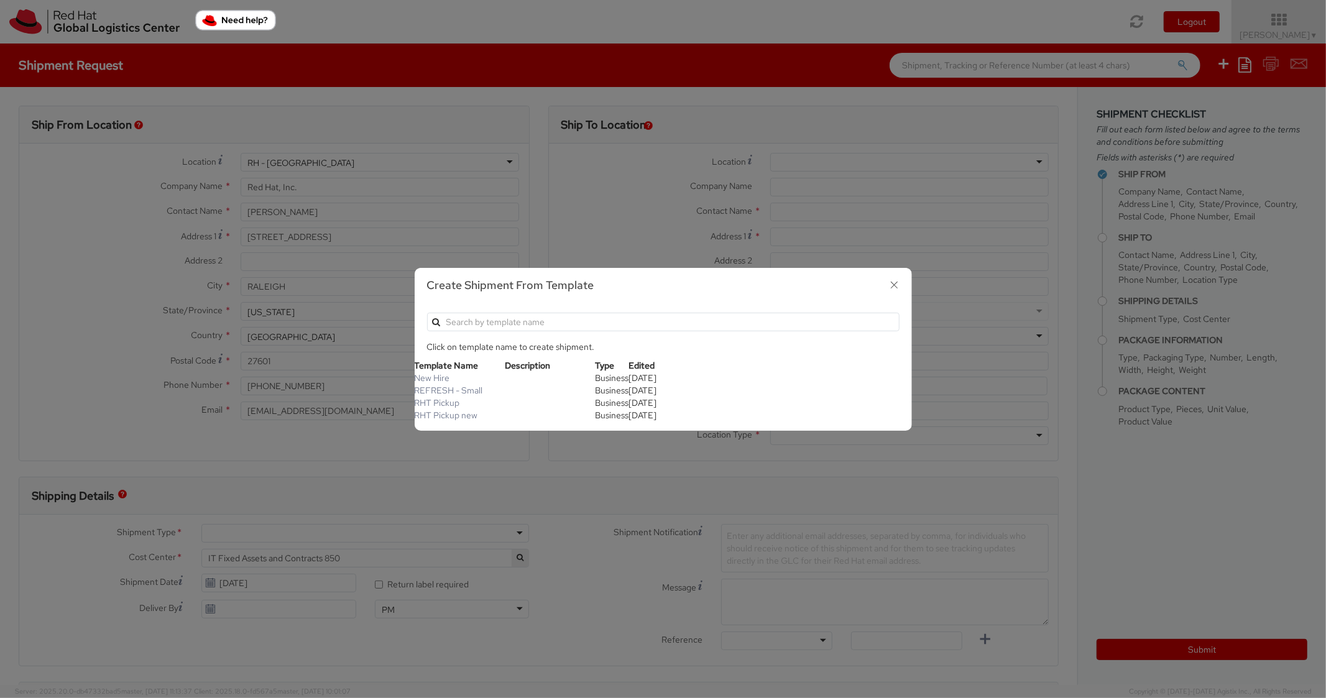
type input "22"
type input "14"
type input "6"
type input "8"
type input "*Laptop model*"
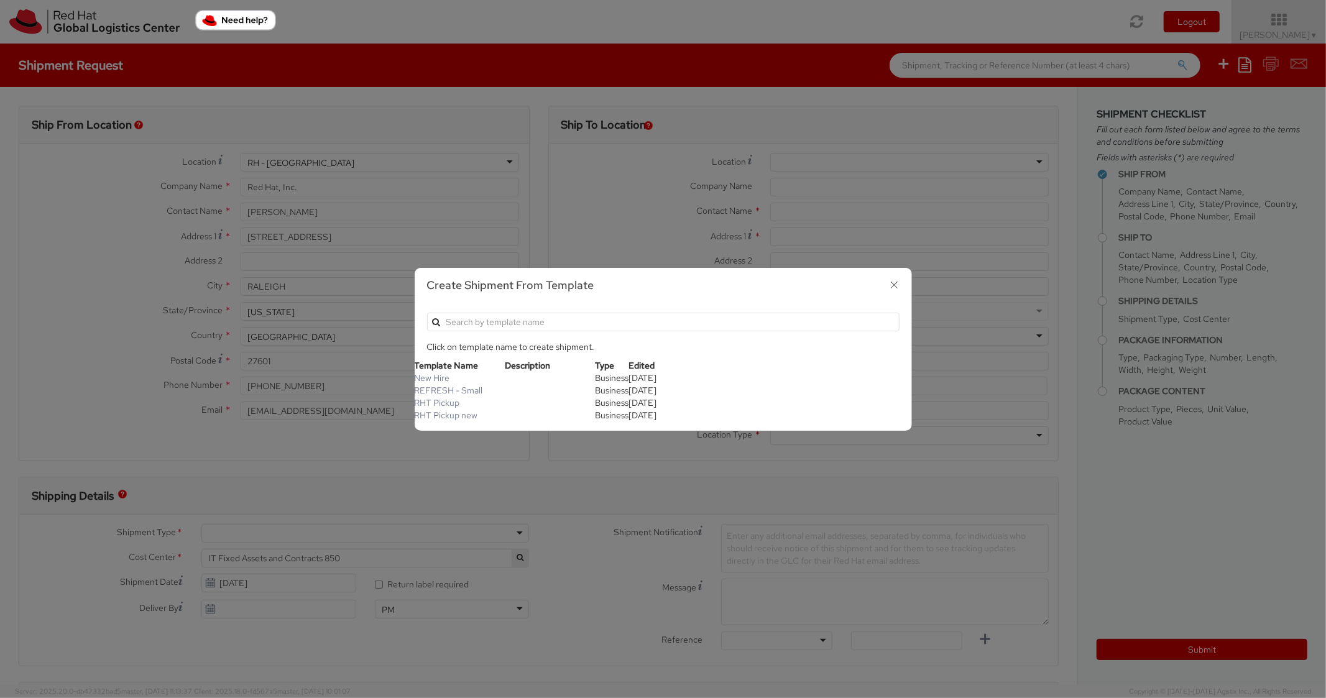
select select "LAPTOP"
type input "2,000.00"
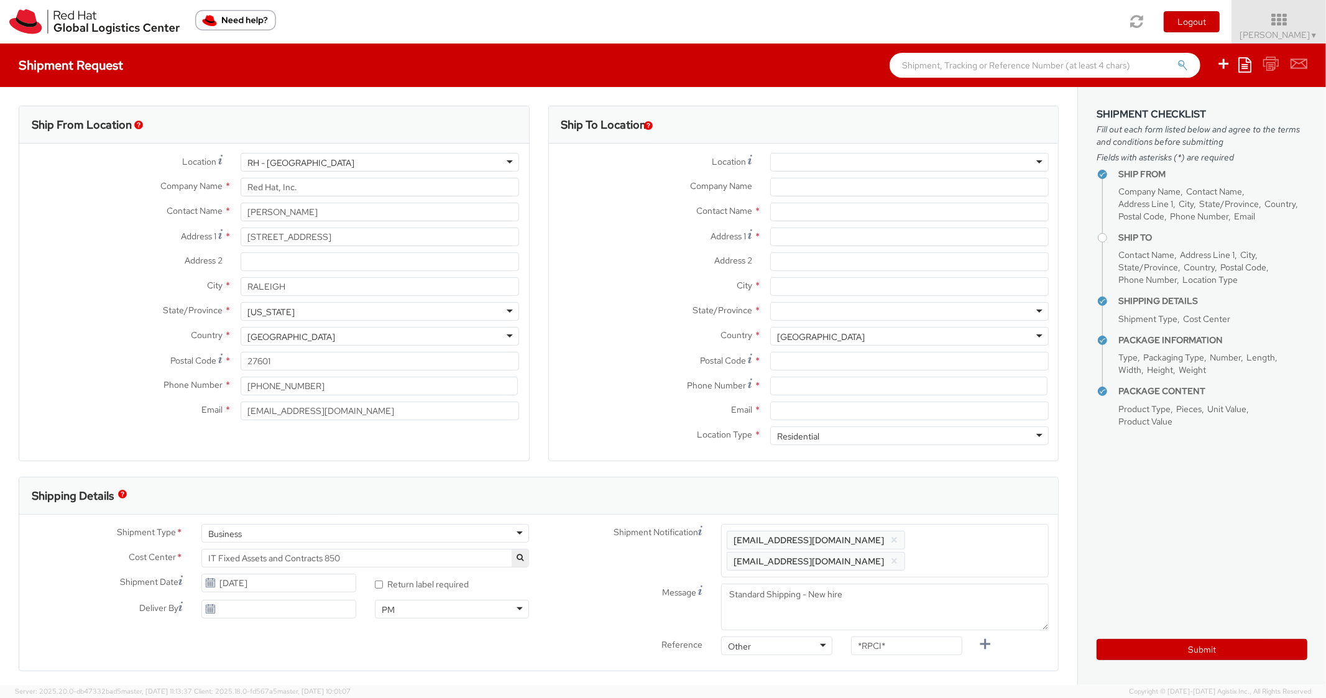
scroll to position [37, 0]
click at [815, 162] on div at bounding box center [909, 162] width 279 height 19
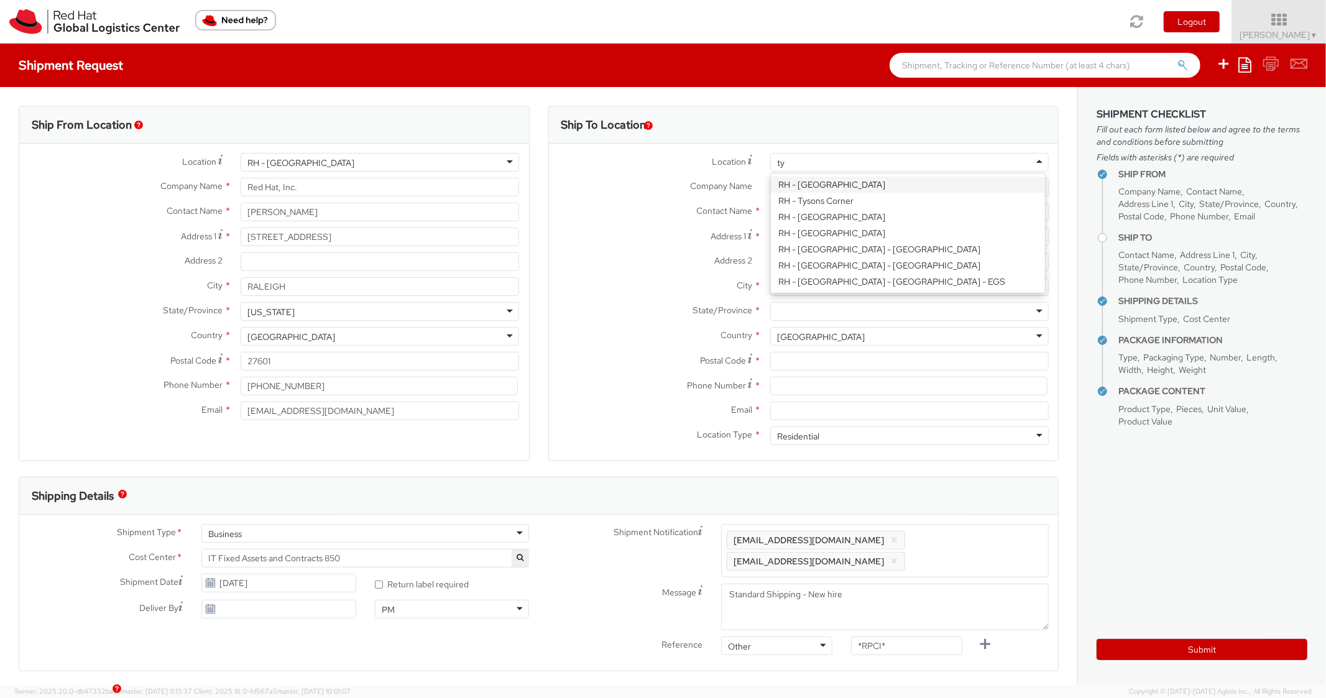
scroll to position [0, 0]
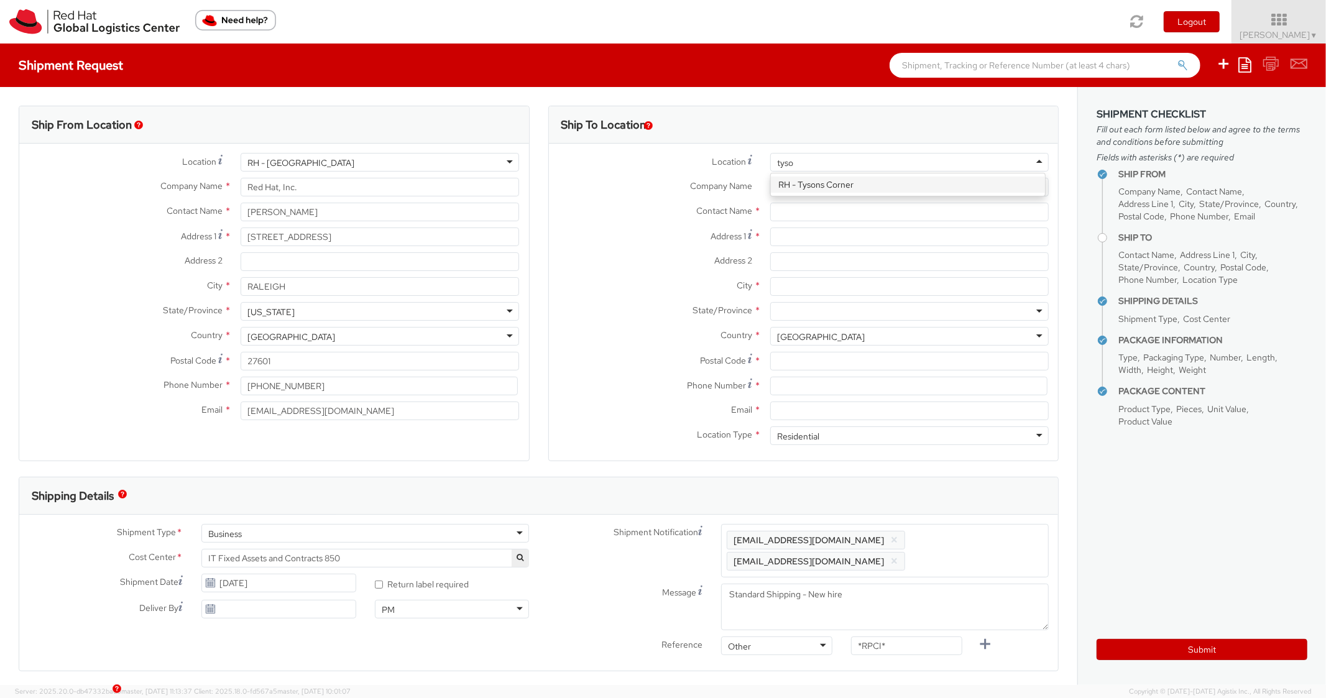
type input "tyson"
type input "Red Hat, Inc."
type input "1600 International Drive"
type input "Suite 800"
type input "MCLEAN"
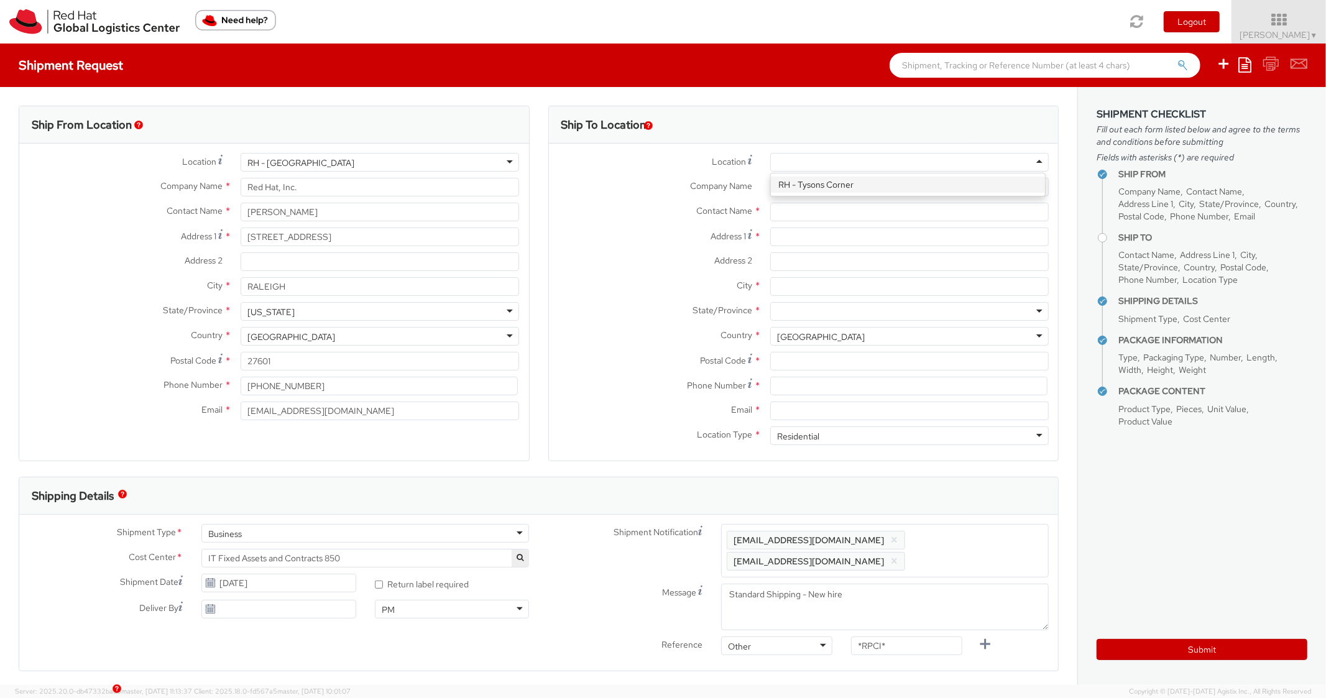
type input "22102"
type input "703-748-2201"
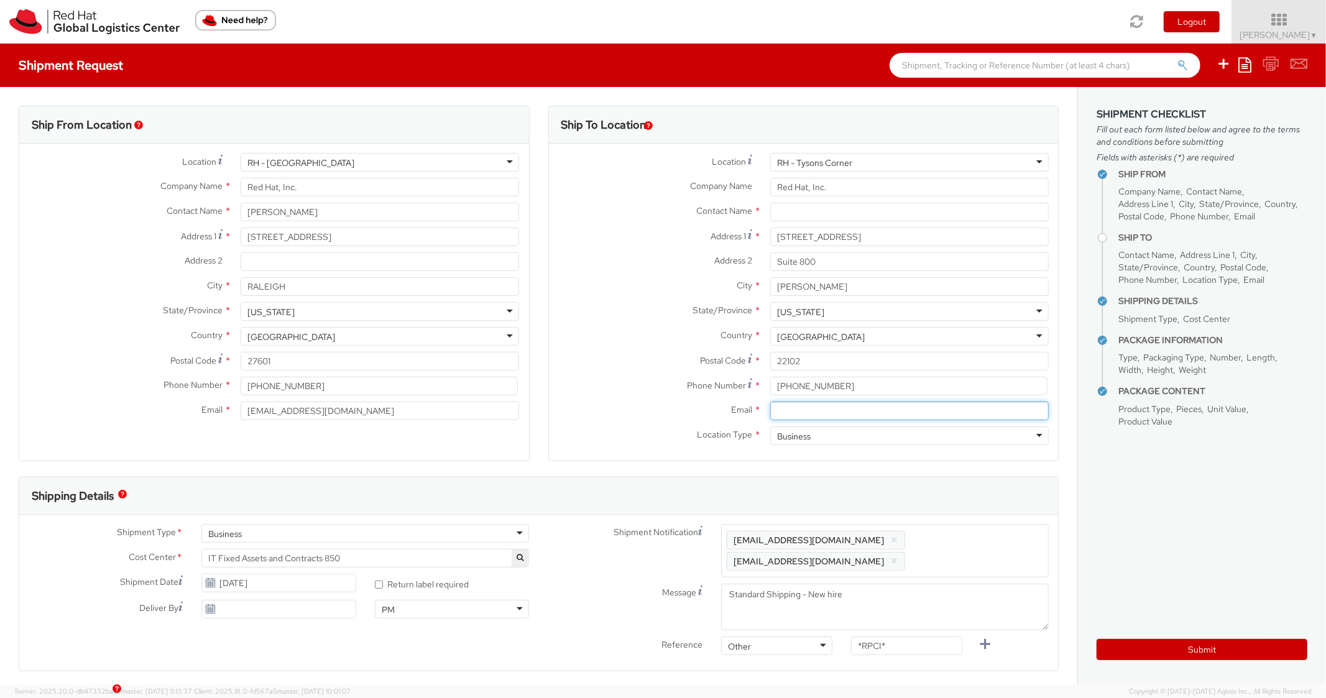
click at [857, 405] on input "Email *" at bounding box center [909, 411] width 279 height 19
paste input "larry@redhat.com"
type input "larry@redhat.com"
click at [976, 551] on span "Enter any additional email addresses, separated by comma, for individuals who s…" at bounding box center [885, 550] width 317 height 37
paste input "larry@redhat.com"
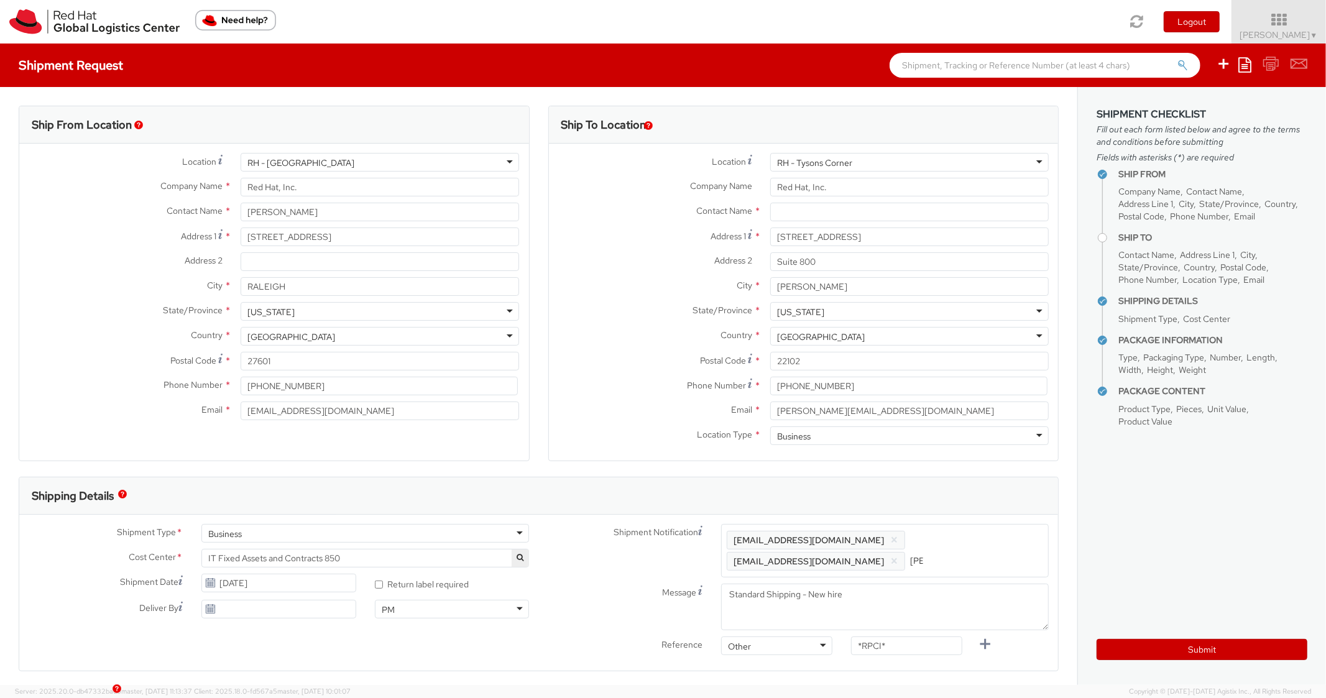
scroll to position [0, 53]
type input "larry@redhat.com"
click at [981, 507] on div "Shipping Details" at bounding box center [538, 496] width 1039 height 37
drag, startPoint x: 897, startPoint y: 641, endPoint x: 794, endPoint y: 635, distance: 103.4
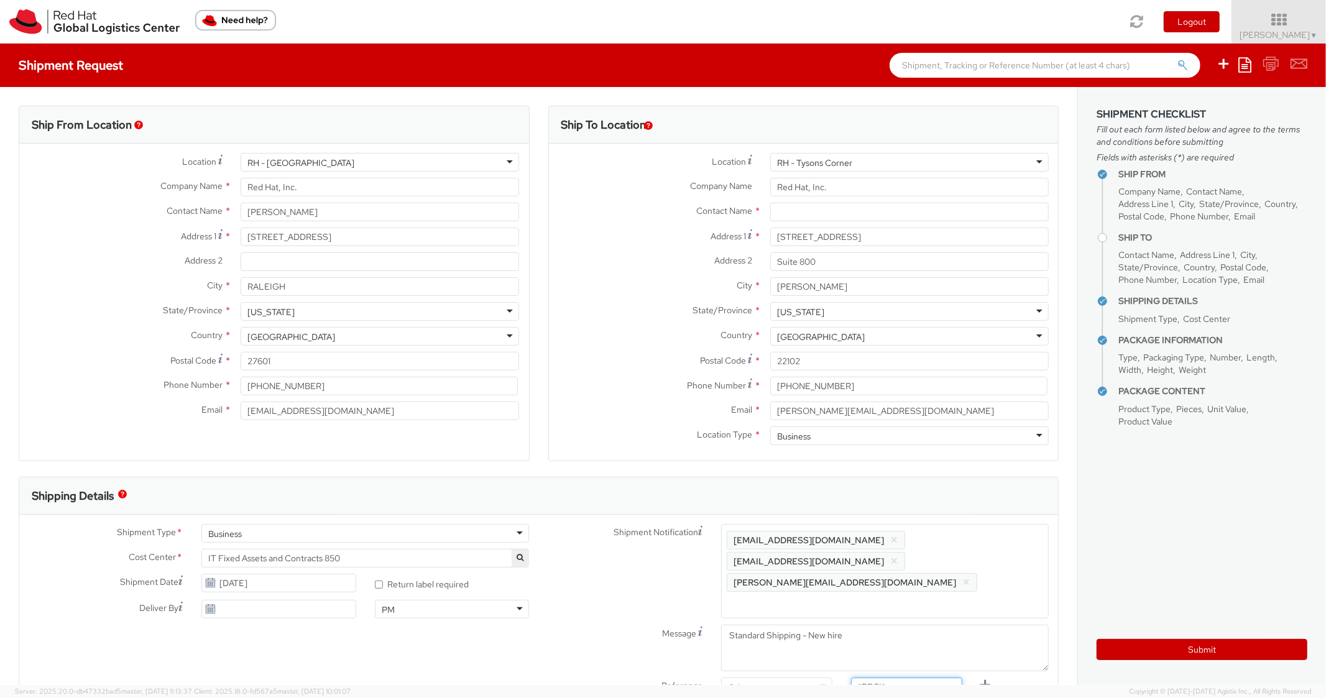
click at [794, 635] on div "Shipment Notification Enter any additional email addresses, separated by comma,…" at bounding box center [799, 613] width 520 height 178
paste input "RPCI0081989"
drag, startPoint x: 939, startPoint y: 648, endPoint x: 790, endPoint y: 642, distance: 148.7
click at [790, 678] on div "Reference Other Other Other Purchase Order Number Reference Number RPCI0081989*…" at bounding box center [799, 690] width 520 height 25
paste input "text"
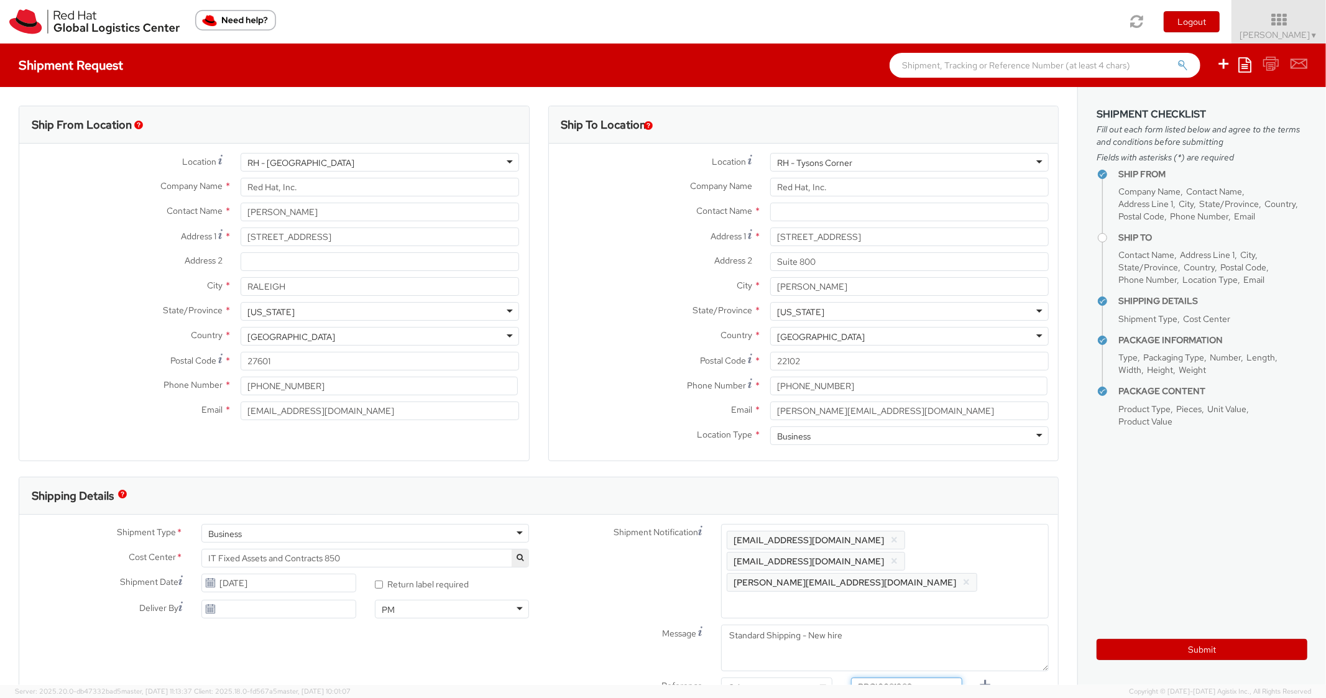
type input "RPCI0081989"
click at [797, 679] on div "Ship From Location Location * RH - Raleigh RH - Raleigh RH - Amsterdam - MSO RH…" at bounding box center [539, 655] width 1078 height 1137
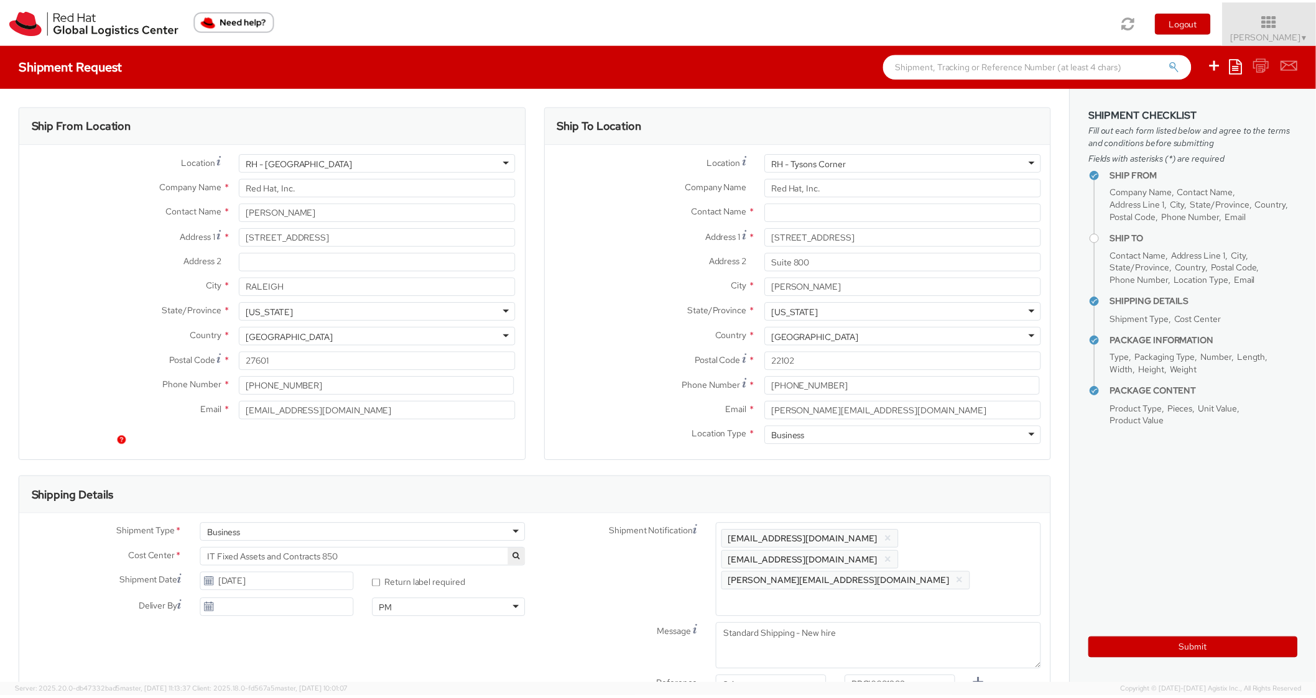
scroll to position [548, 0]
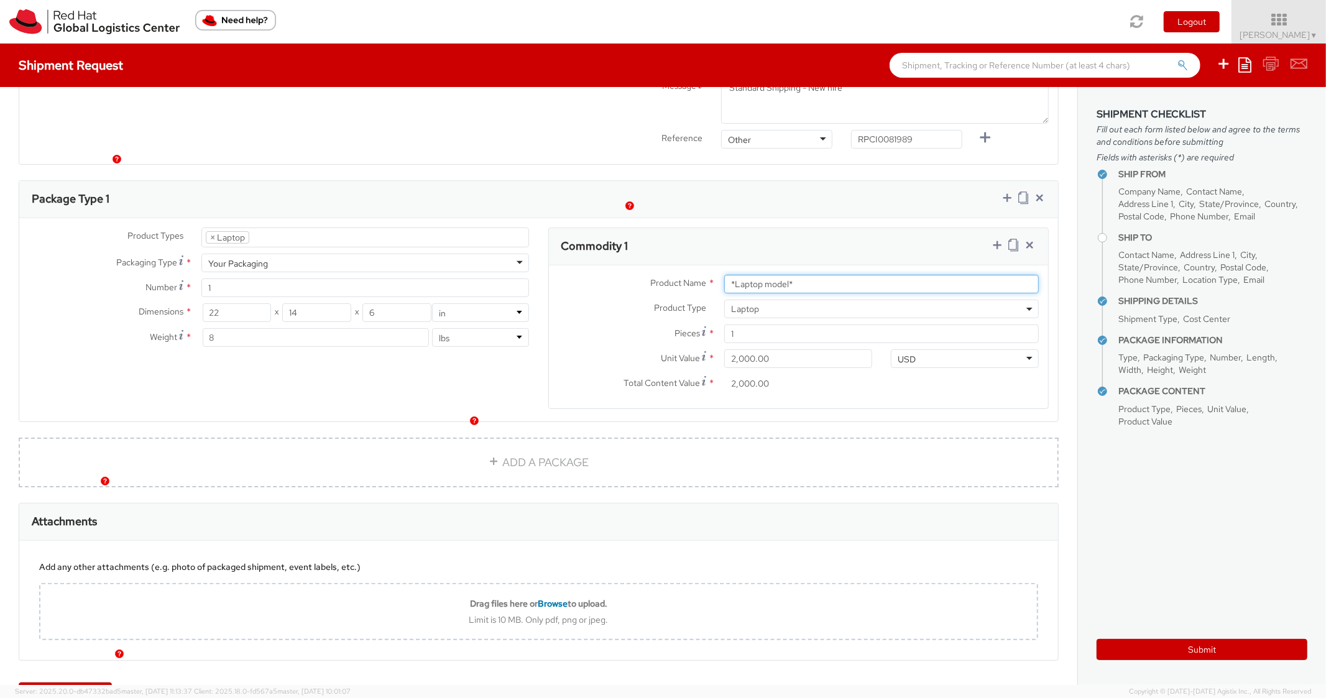
drag, startPoint x: 810, startPoint y: 244, endPoint x: 714, endPoint y: 241, distance: 95.8
click at [715, 275] on div "*Laptop model*" at bounding box center [881, 284] width 333 height 19
paste input "MAINSTREAM - Lenovo"
type input "MAINSTREAM - Lenovo"
click at [821, 181] on div "Package Type 1" at bounding box center [538, 199] width 1039 height 37
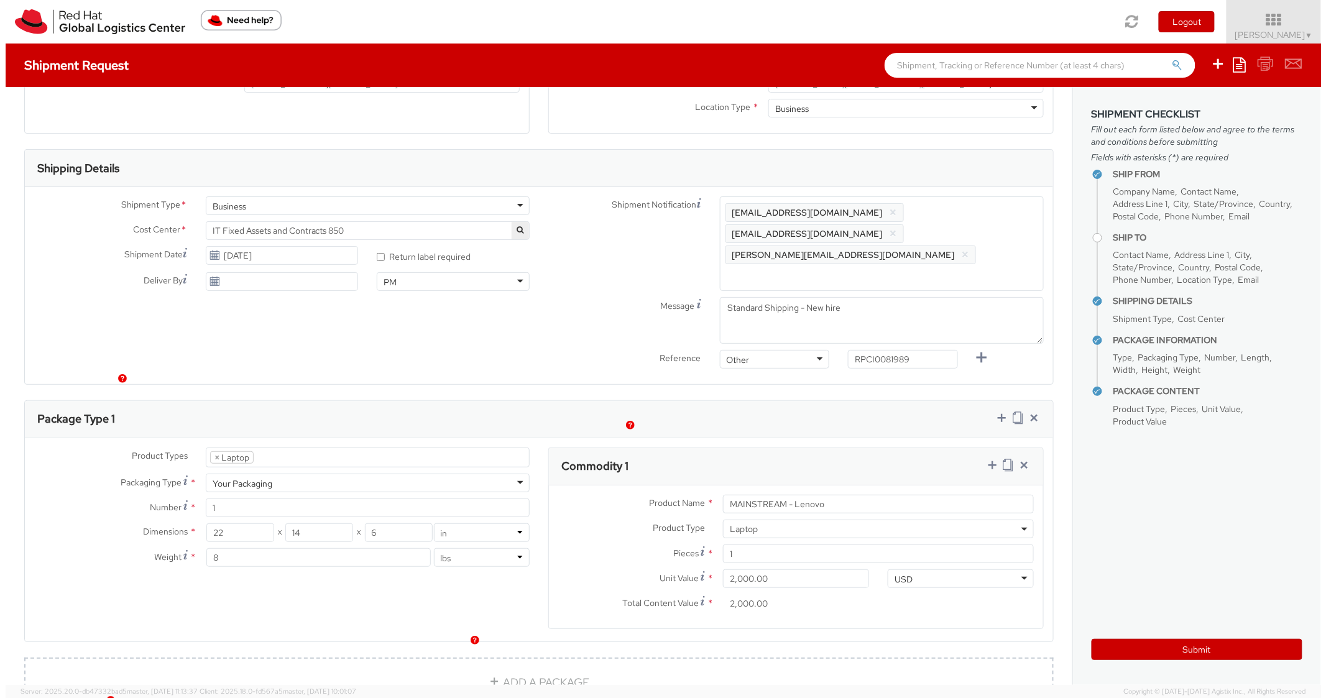
scroll to position [0, 0]
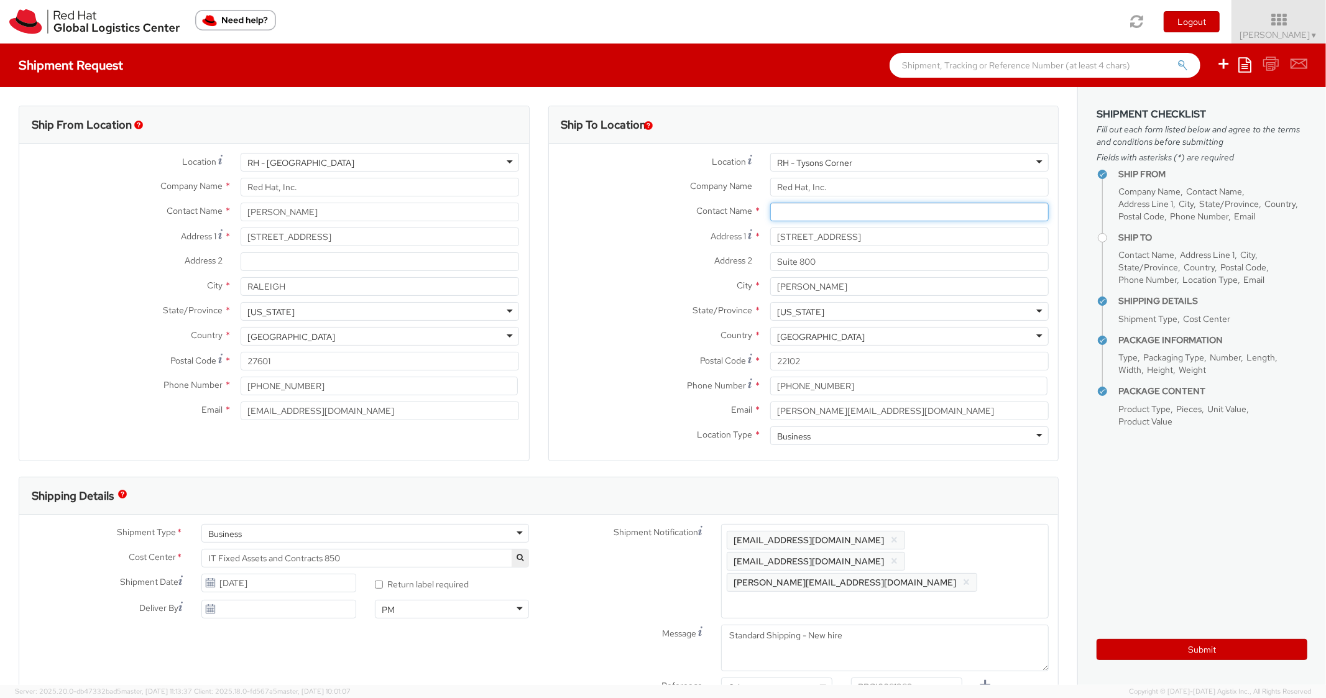
paste input "Michael Mensah"
click at [829, 204] on input "text" at bounding box center [909, 212] width 279 height 19
type input "Michael Mensah"
click at [564, 243] on label "Address 1 *" at bounding box center [655, 236] width 212 height 17
click at [770, 243] on input "1600 International Drive" at bounding box center [909, 237] width 279 height 19
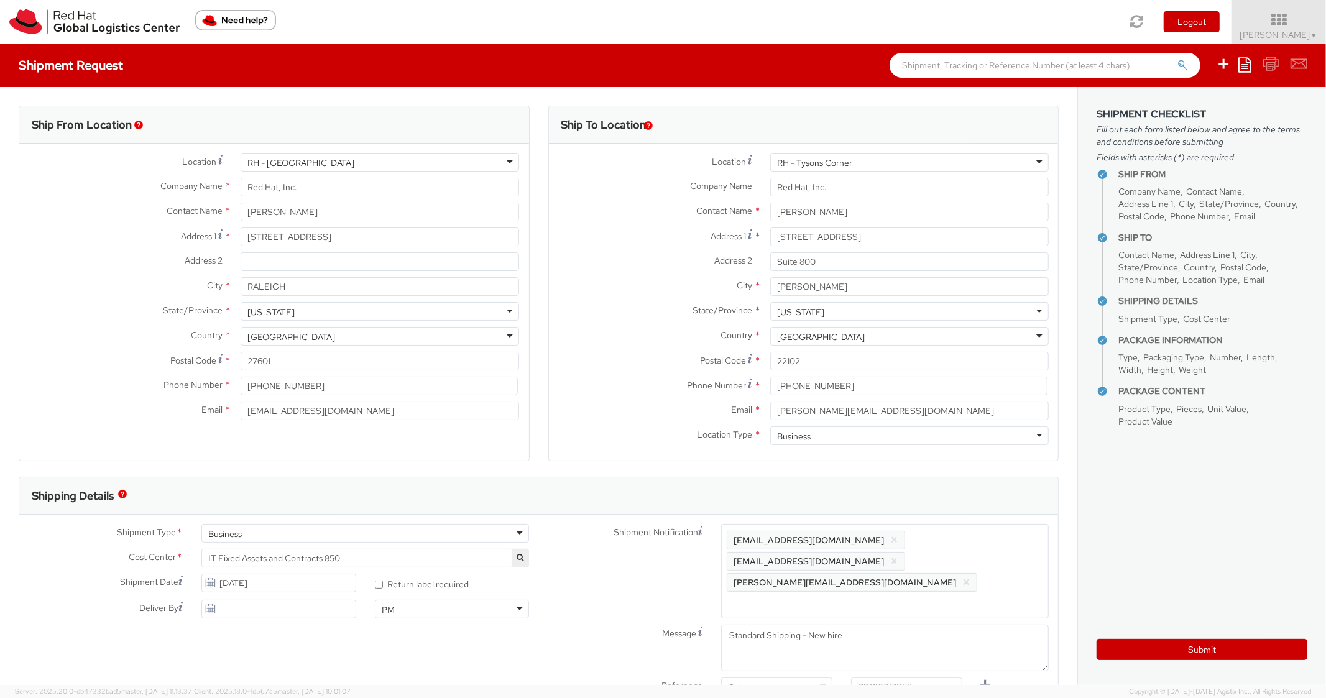
click at [1167, 637] on div "Submit" at bounding box center [1202, 645] width 211 height 30
click at [1183, 640] on button "Submit" at bounding box center [1202, 649] width 211 height 21
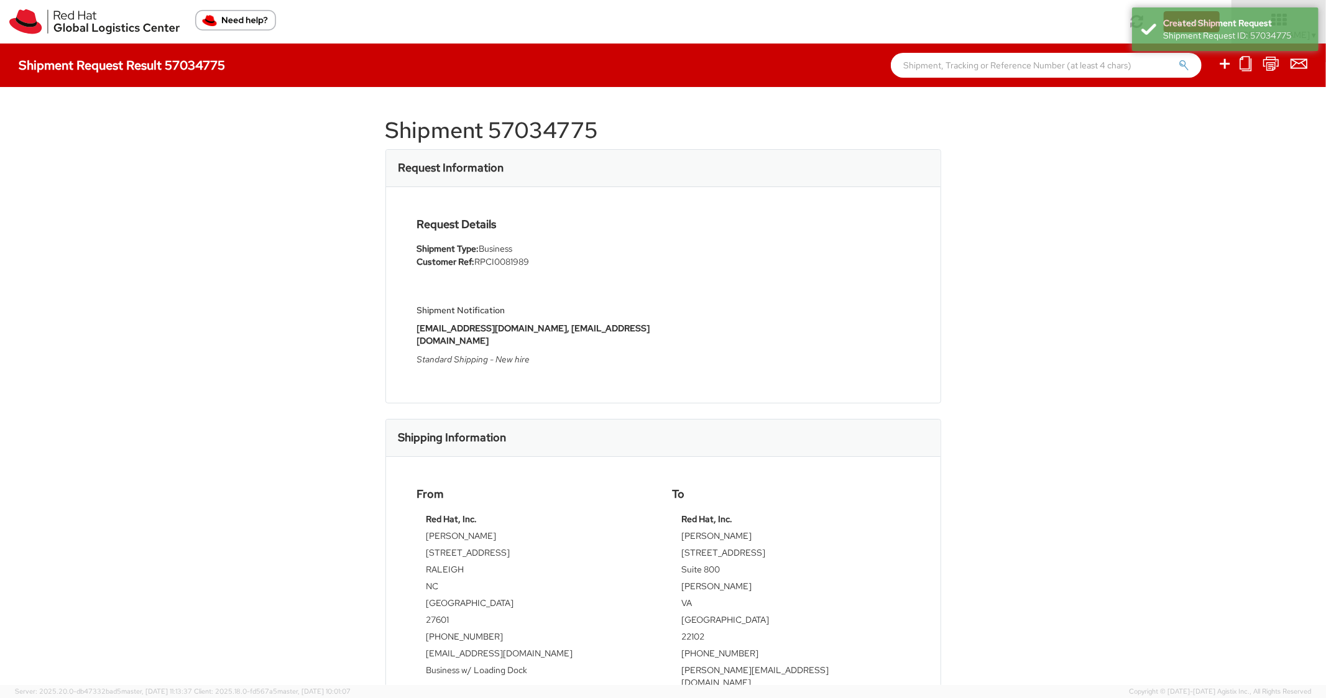
click at [513, 138] on h1 "Shipment 57034775" at bounding box center [664, 130] width 556 height 25
copy h1 "57034775"
click at [916, 267] on div "Request Details Shipment Type: Business Customer Ref: RPCI0081989 Shipment Noti…" at bounding box center [663, 295] width 555 height 216
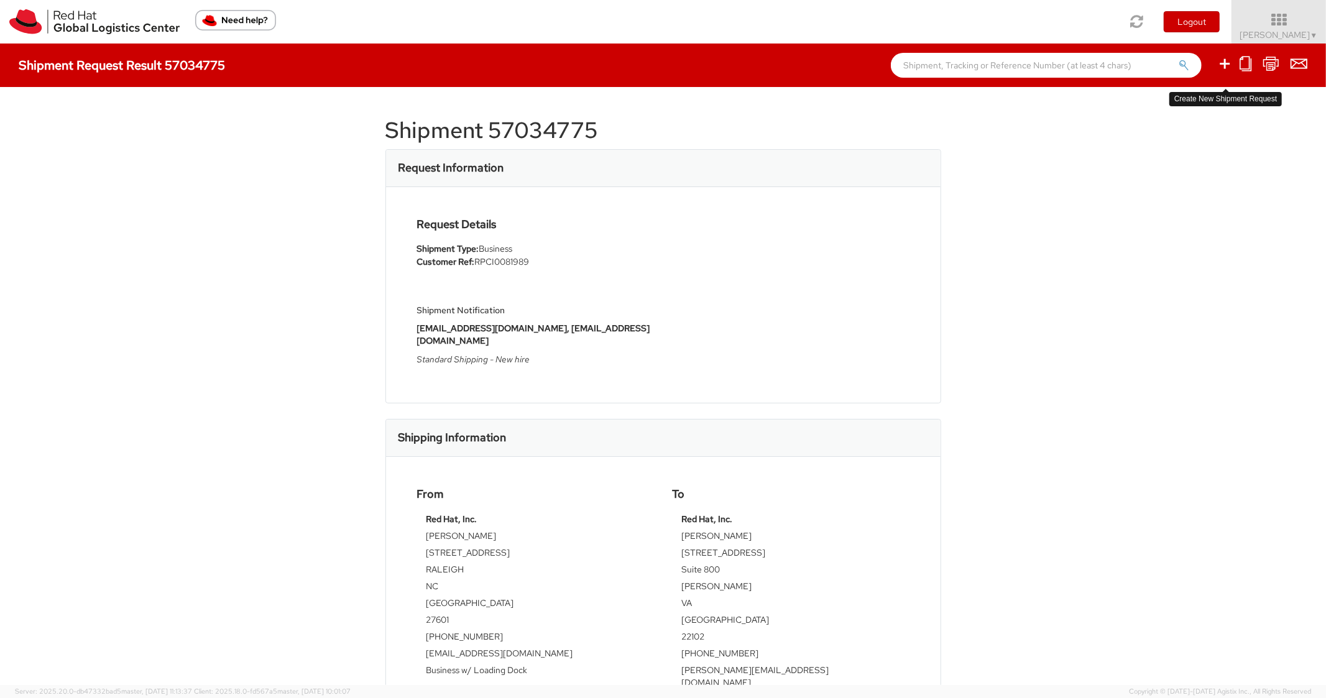
click at [1228, 63] on icon at bounding box center [1225, 64] width 15 height 16
select select
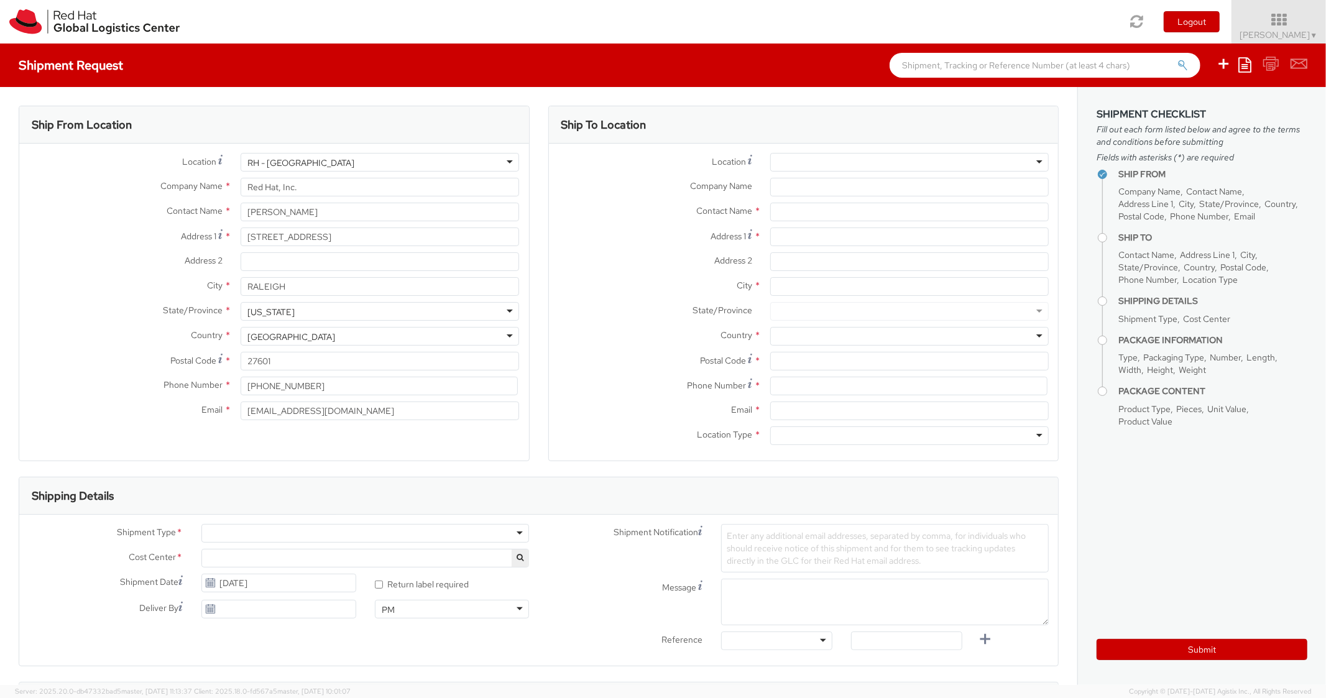
select select "850"
click at [1249, 65] on icon at bounding box center [1245, 64] width 13 height 15
click at [1185, 103] on link "Create from template" at bounding box center [1196, 104] width 109 height 16
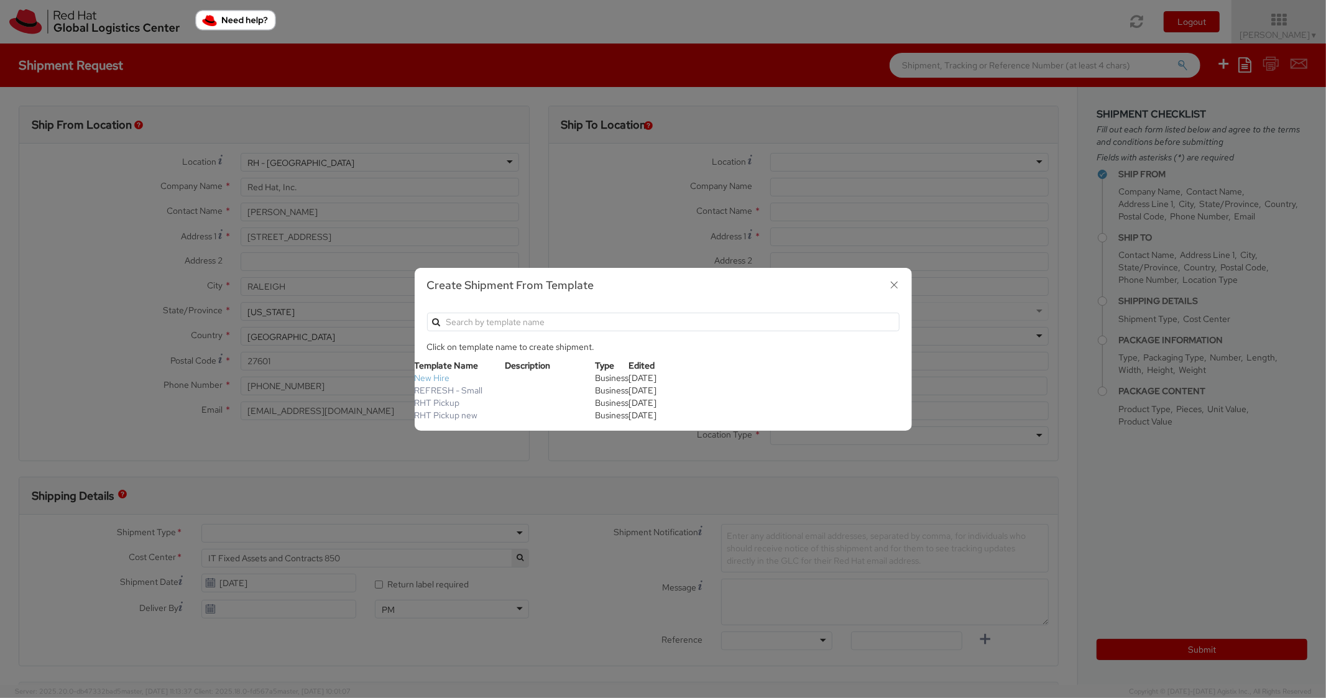
click at [437, 379] on link "New Hire" at bounding box center [432, 377] width 35 height 11
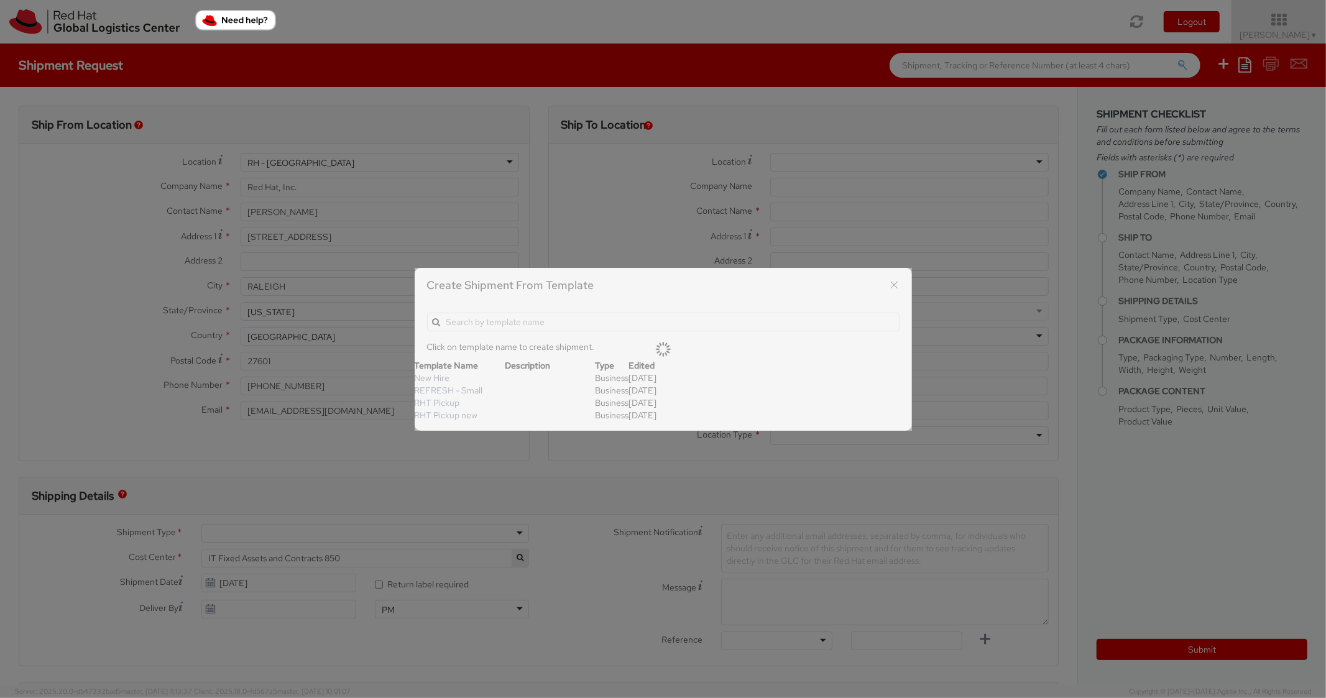
type textarea "Standard Shipping - New hire"
type input "*RPCI*"
select select "LAPTOP"
type input "1"
type input "22"
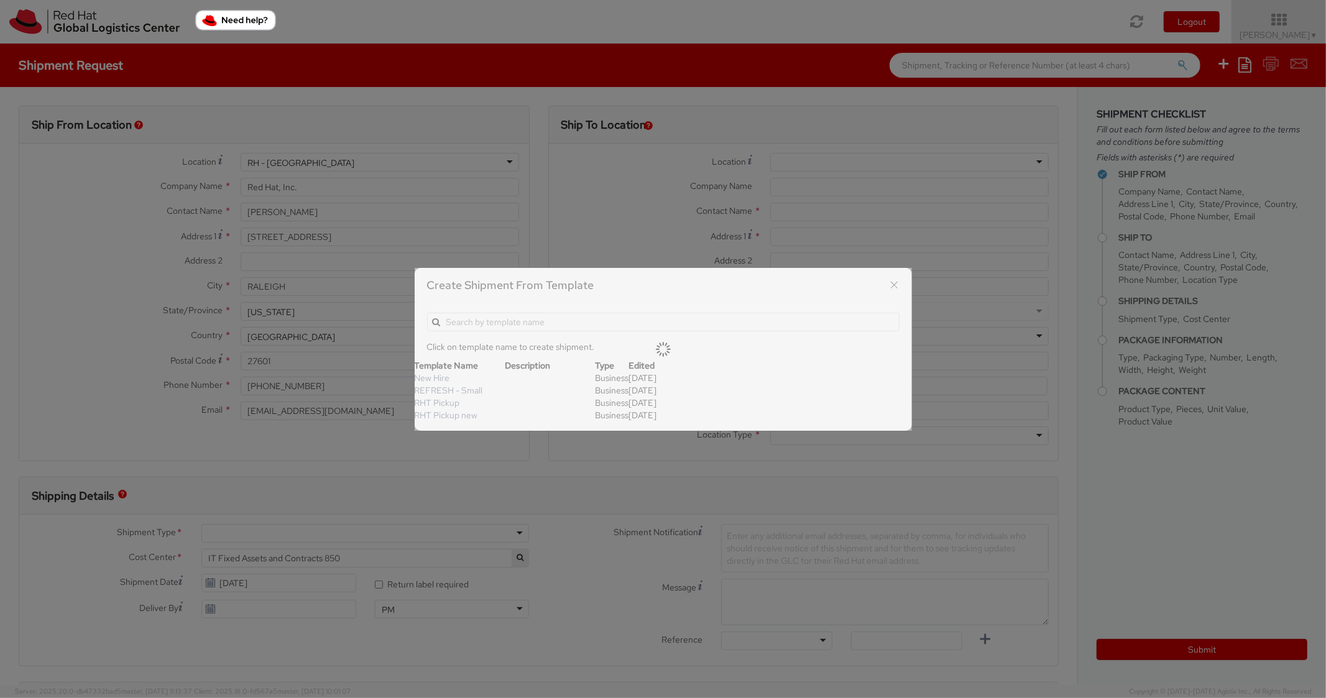
type input "14"
type input "6"
type input "8"
type input "*Laptop model*"
select select "LAPTOP"
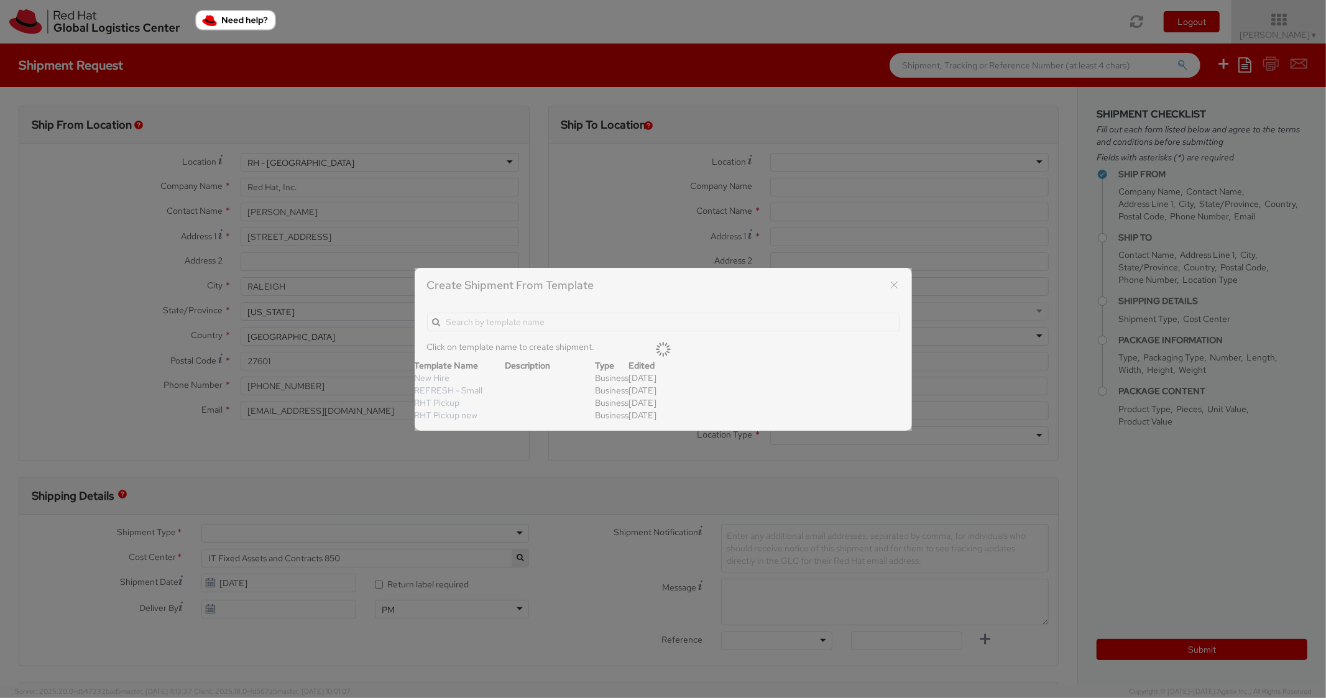
type input "2,000.00"
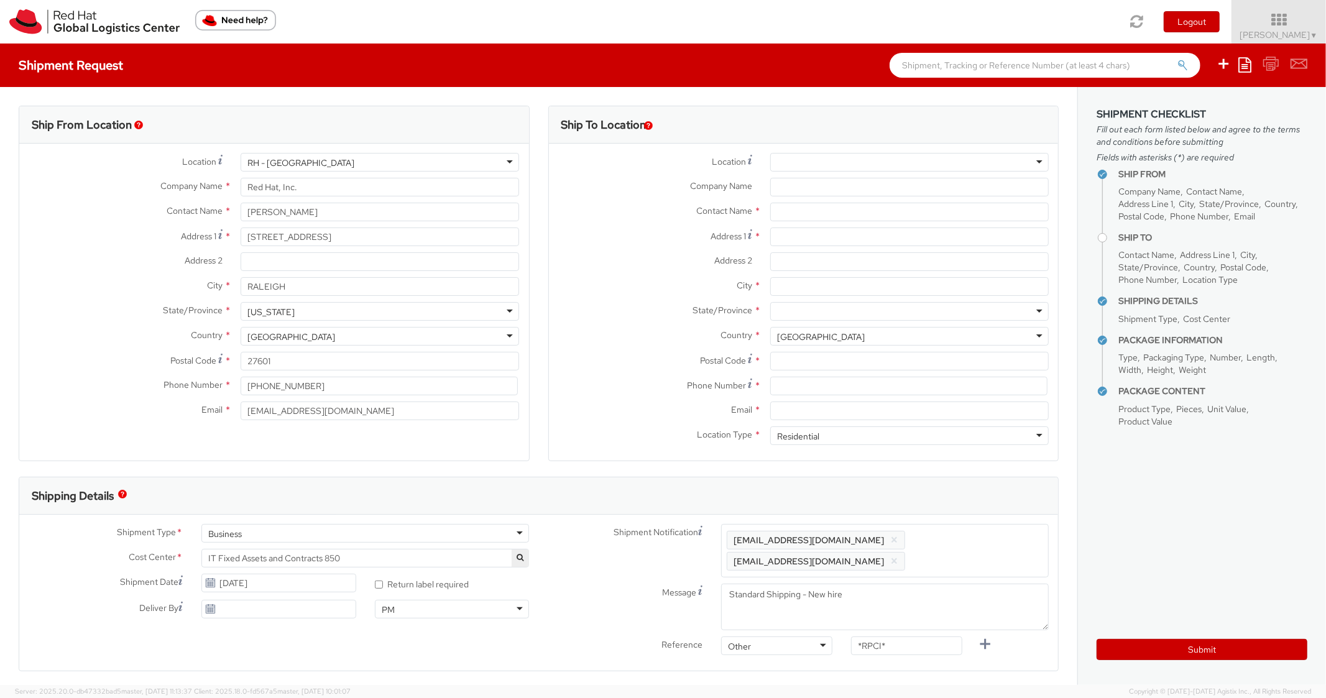
scroll to position [37, 0]
click at [809, 153] on div "RH - Amsterdam - MSO RH - Amsterdam Data Center RH - Ashburn Data Center RH - A…" at bounding box center [909, 162] width 279 height 19
click at [810, 159] on div at bounding box center [909, 162] width 279 height 19
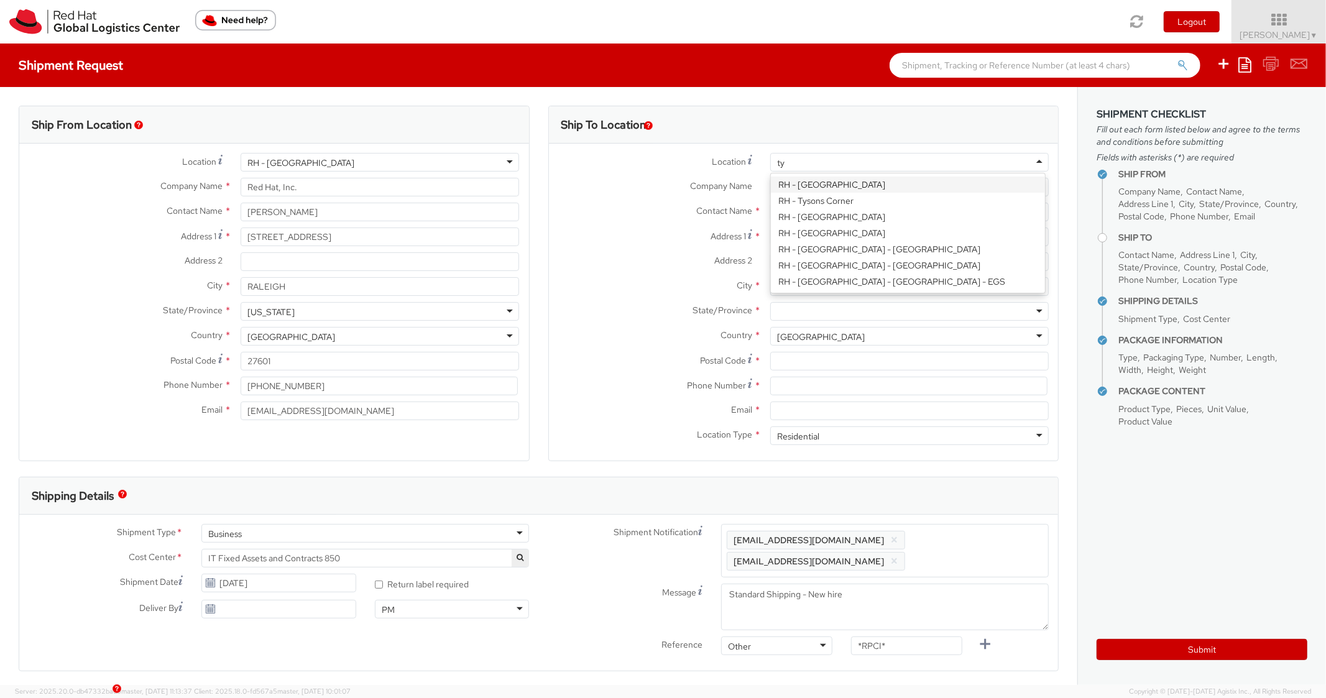
scroll to position [0, 0]
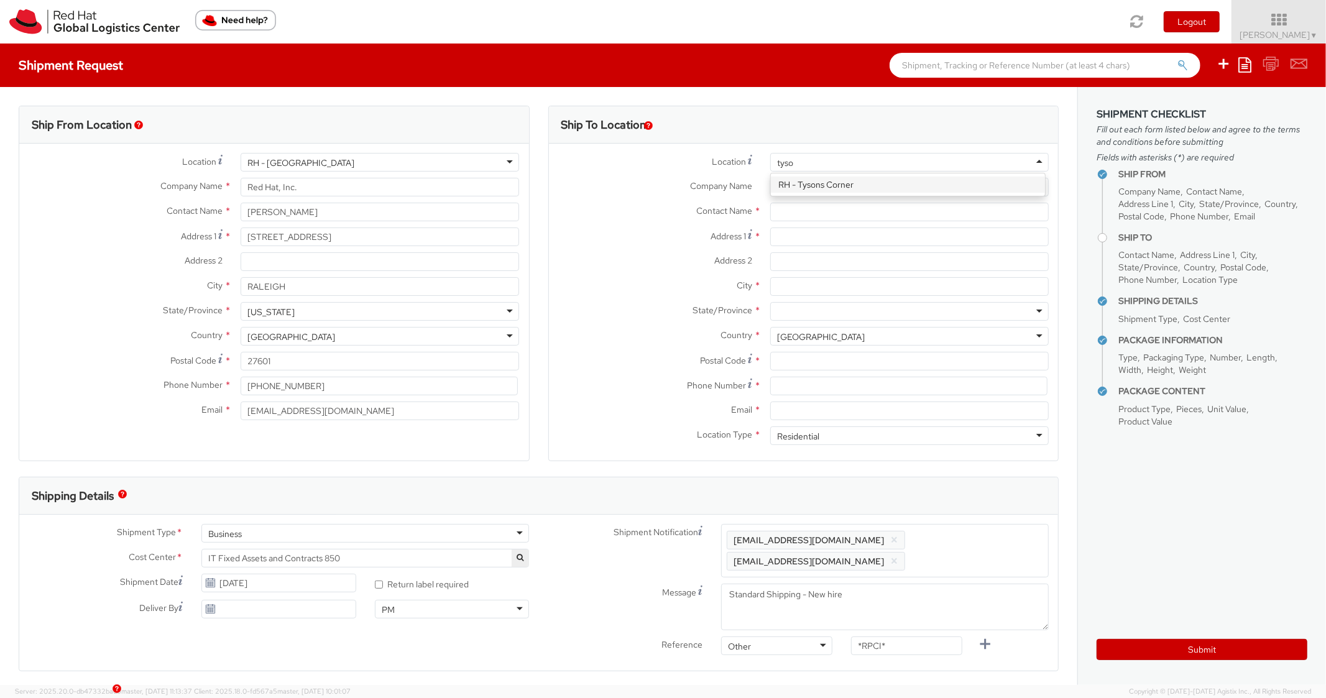
type input "tyson"
type input "Red Hat, Inc."
type input "1600 International Drive"
type input "Suite 800"
type input "MCLEAN"
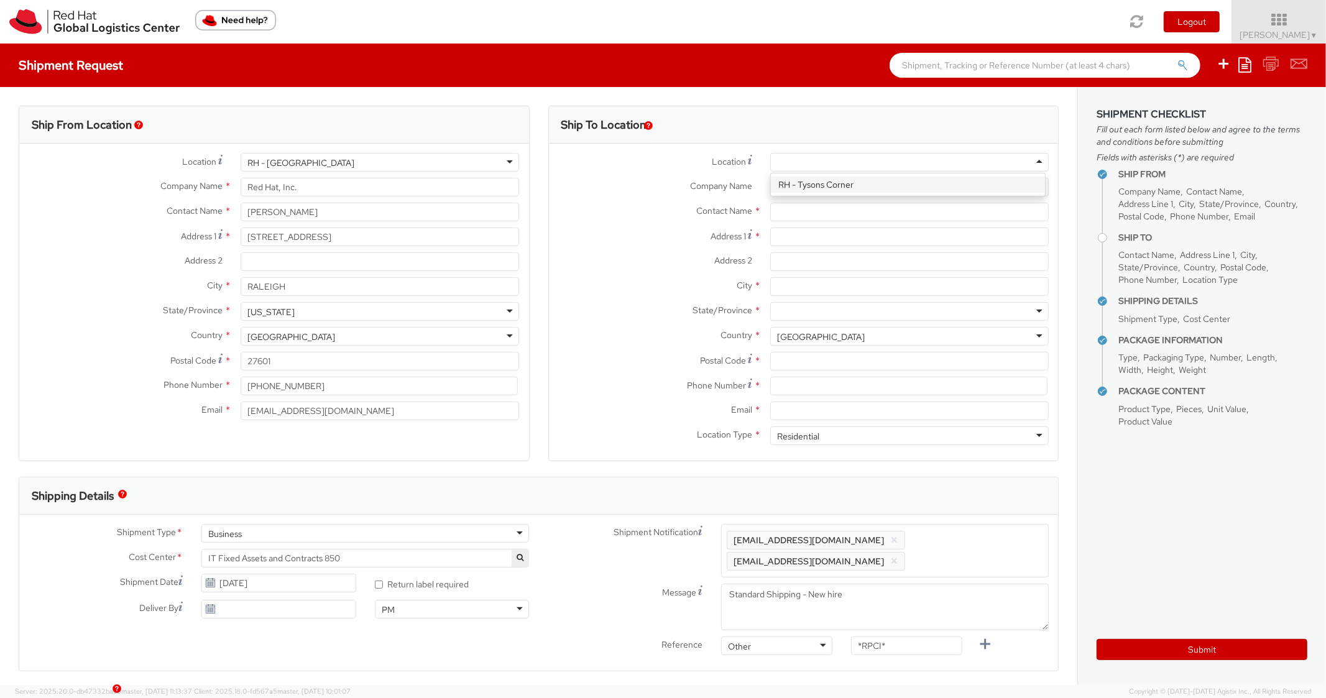
type input "22102"
type input "703-748-2201"
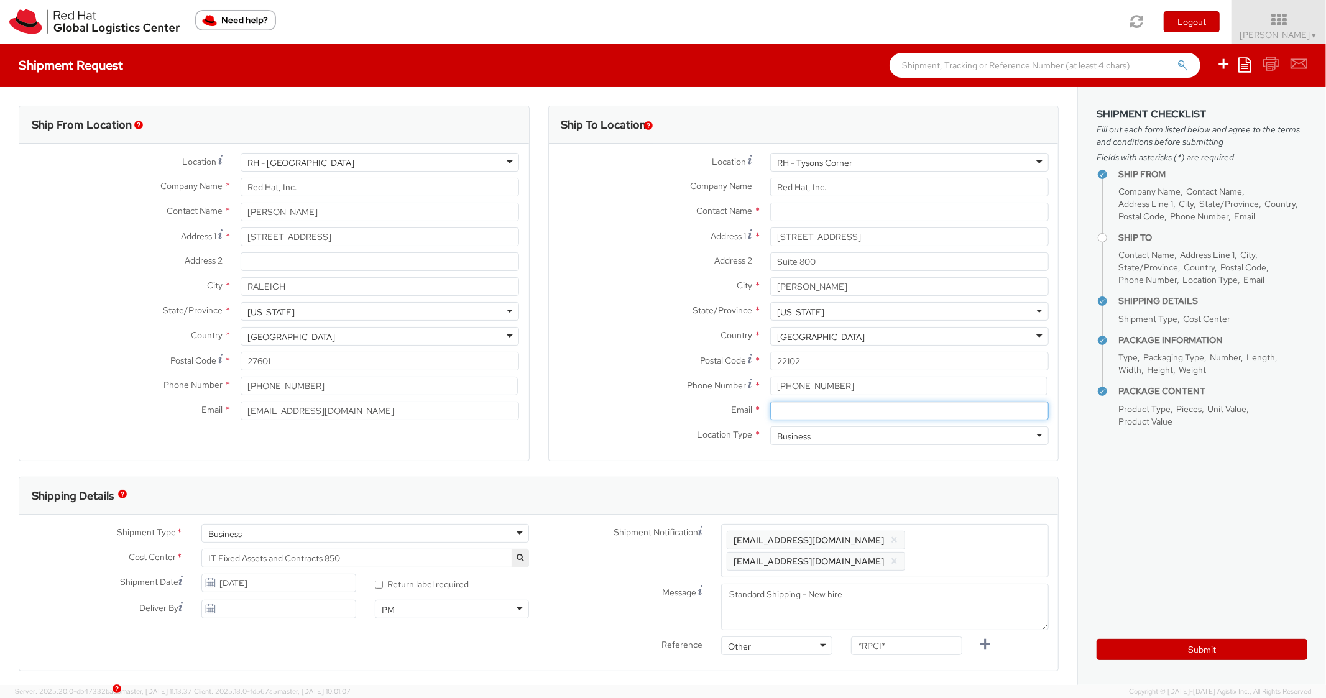
click at [818, 405] on input "Email *" at bounding box center [909, 411] width 279 height 19
paste input "larry@redhat.com"
type input "larry@redhat.com"
click at [975, 544] on span "Enter any additional email addresses, separated by comma, for individuals who s…" at bounding box center [885, 550] width 317 height 37
paste input "larry@redhat.com"
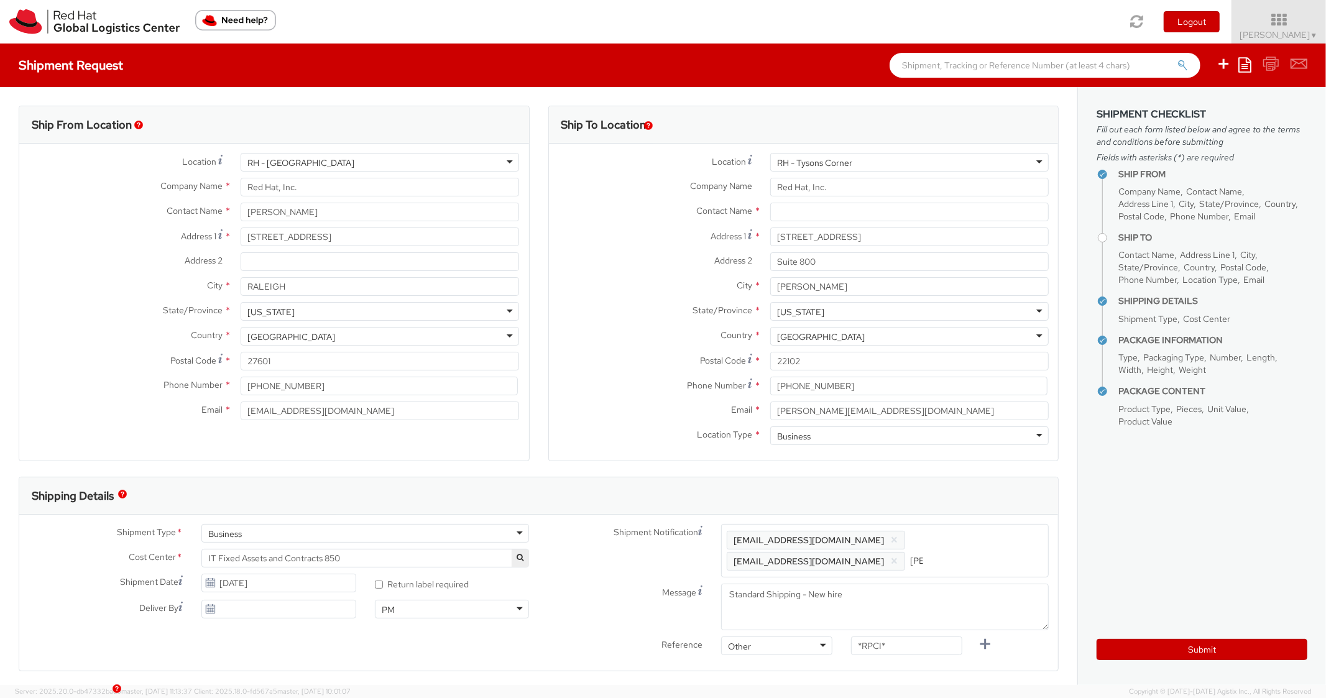
scroll to position [0, 53]
type input "larry@redhat.com"
click at [968, 499] on div "Shipping Details" at bounding box center [538, 496] width 1039 height 37
drag, startPoint x: 895, startPoint y: 652, endPoint x: 805, endPoint y: 584, distance: 112.8
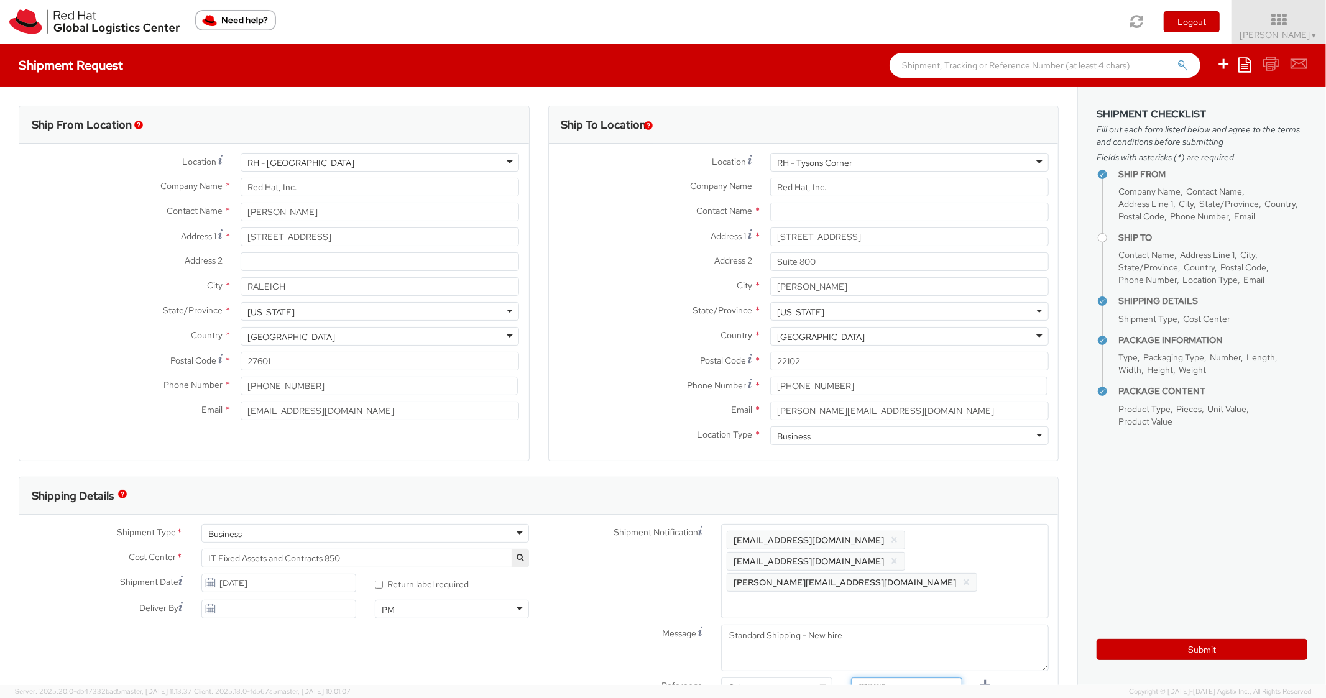
click at [764, 609] on div "Shipment Notification Enter any additional email addresses, separated by comma,…" at bounding box center [799, 613] width 520 height 178
paste input "RPCI0081990"
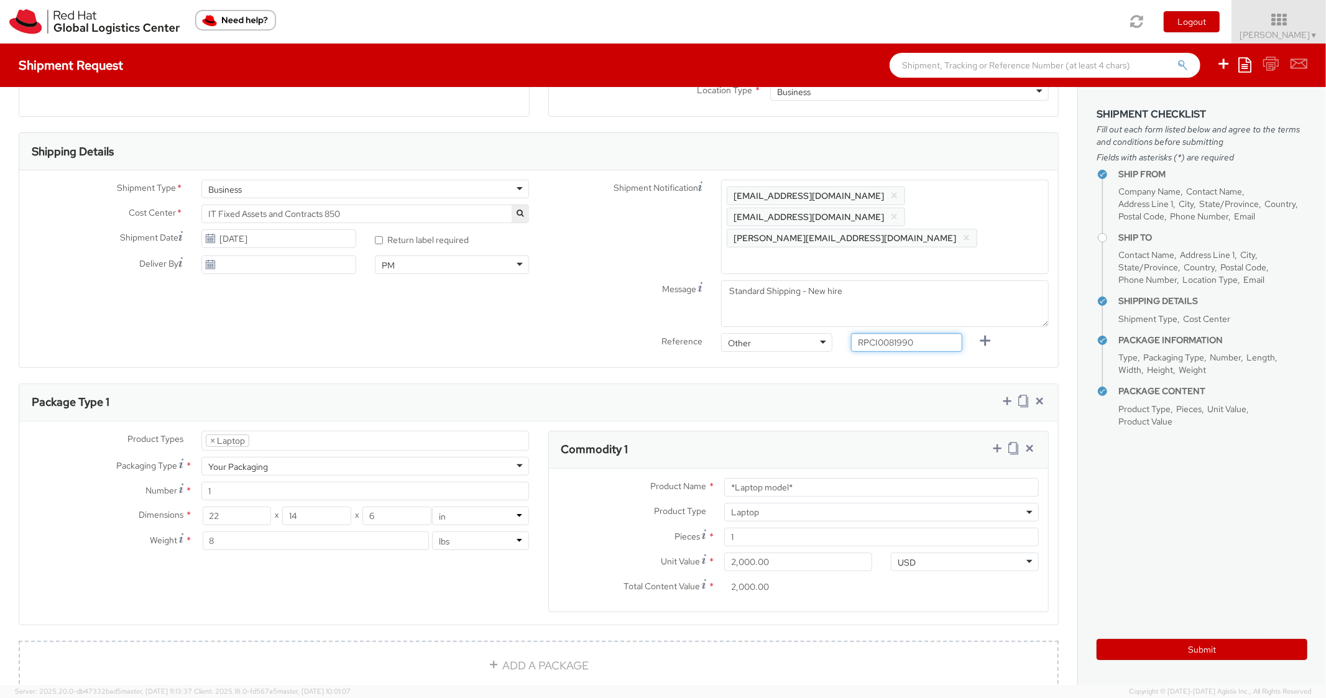
scroll to position [548, 0]
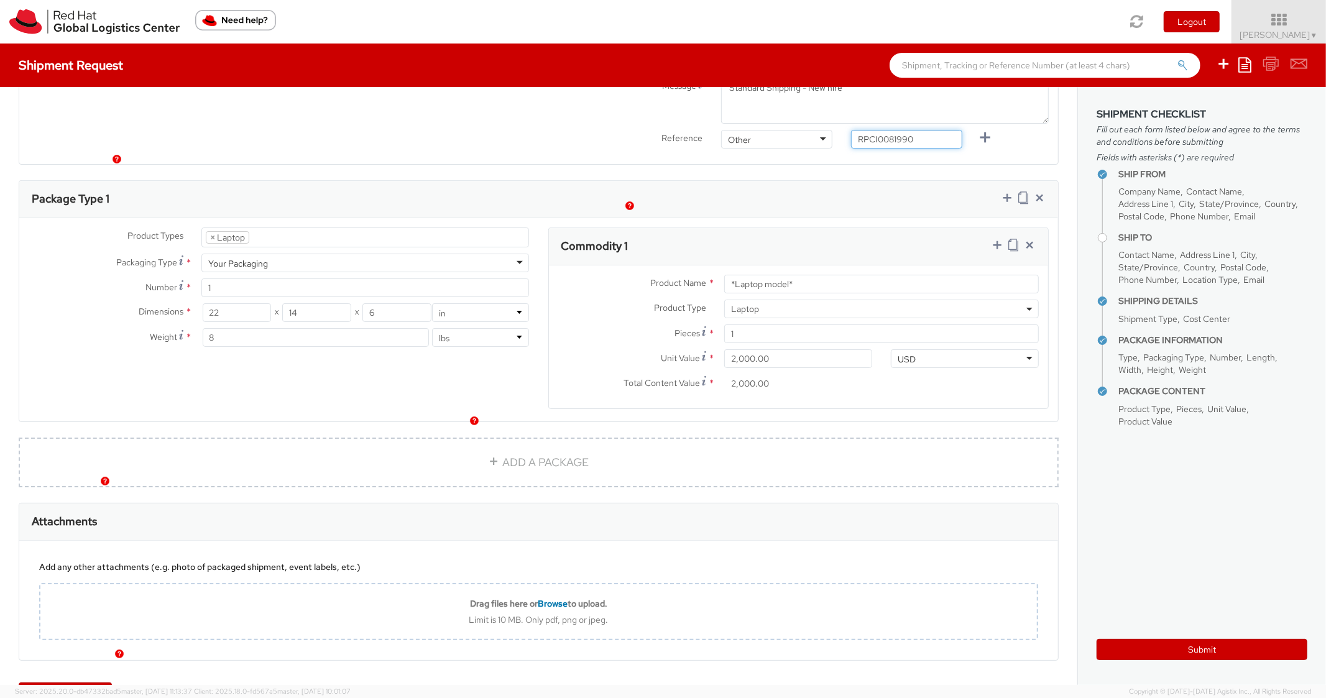
type input "RPCI0081990"
paste input "MAINSTREAM - Apple MacBook Air 15""
drag, startPoint x: 802, startPoint y: 248, endPoint x: 646, endPoint y: 227, distance: 156.8
click at [646, 266] on div "Product Name * *Laptop model* Product Type * Documents Docking Station Laptop M…" at bounding box center [799, 337] width 500 height 143
click at [817, 181] on div "Package Type 1" at bounding box center [538, 199] width 1039 height 37
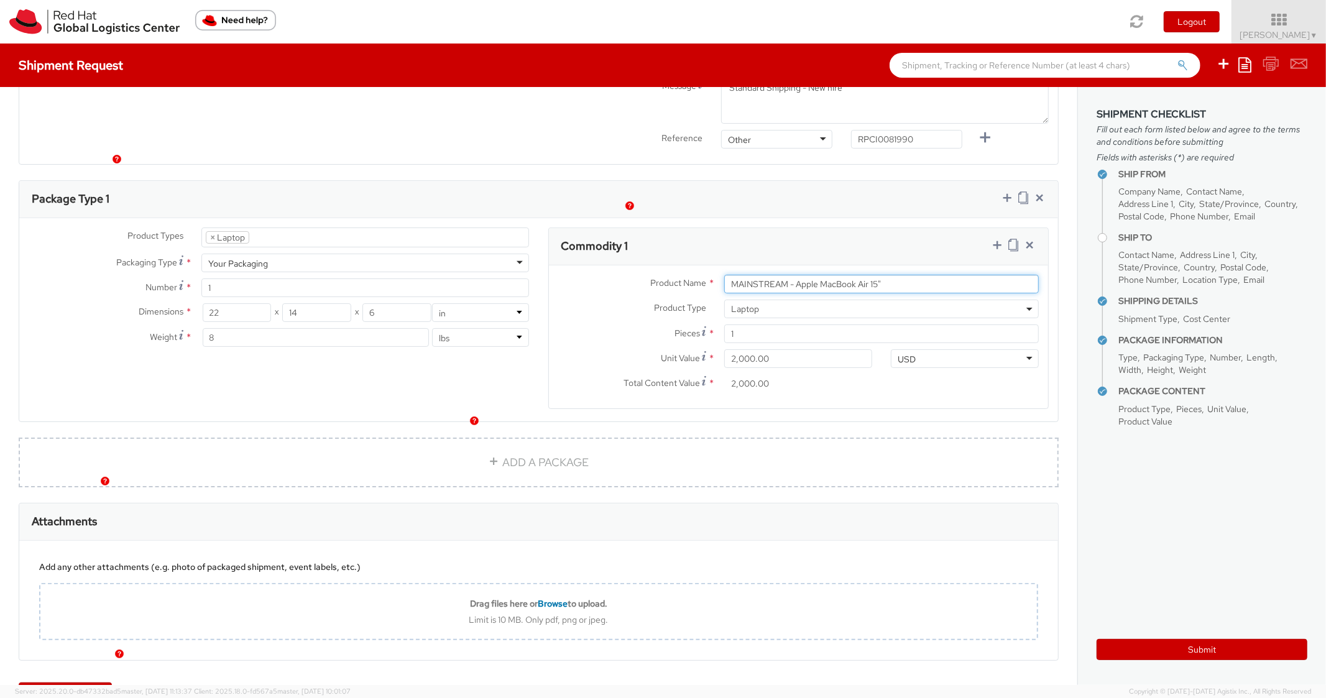
drag, startPoint x: 889, startPoint y: 243, endPoint x: 703, endPoint y: 239, distance: 185.4
click at [703, 275] on div "Product Name * MAINSTREAM - Apple MacBook Air 15"" at bounding box center [799, 284] width 500 height 19
click at [904, 275] on input "MAINSTREAM - Apple MacBook Air 15"" at bounding box center [881, 284] width 315 height 19
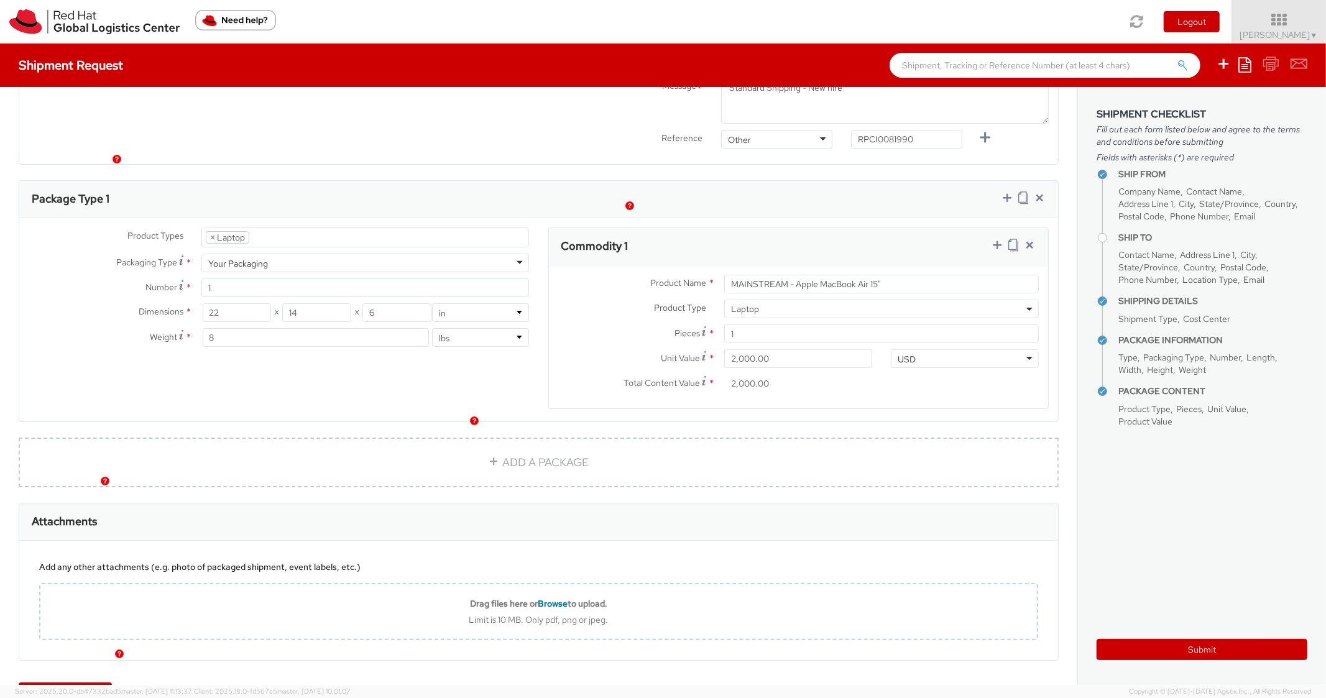
click at [877, 266] on div "Product Name * MAINSTREAM - Apple MacBook Air 15" Product Type * Documents Dock…" at bounding box center [799, 337] width 500 height 143
click at [884, 275] on input "MAINSTREAM - Apple MacBook Air 15"" at bounding box center [881, 284] width 315 height 19
click at [895, 275] on input "MAINSTREAM - Apple MacBook Air 15"" at bounding box center [881, 284] width 315 height 19
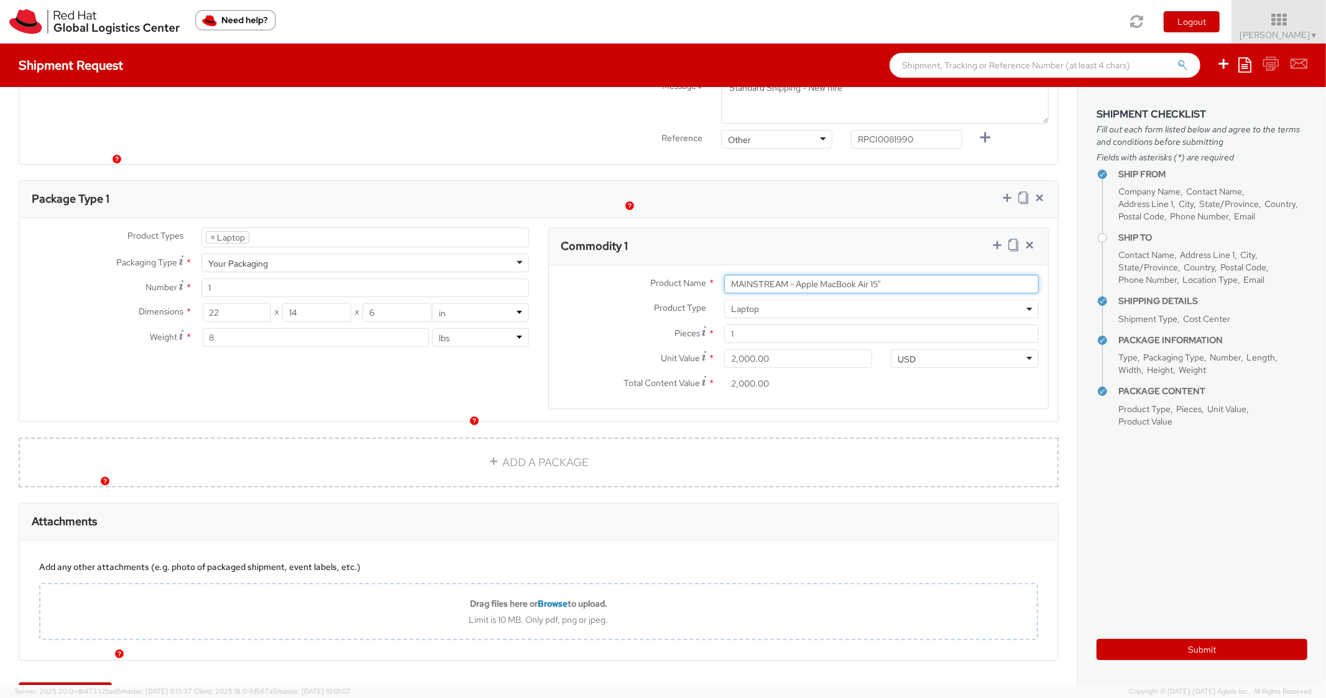
click at [895, 275] on input "MAINSTREAM - Apple MacBook Air 15"" at bounding box center [881, 284] width 315 height 19
paste input "DEVELOPER/DESIGNER - Apple"
type input "DEVELOPER/DESIGNER - Apple"
click at [876, 228] on div "Commodity 1" at bounding box center [799, 246] width 500 height 37
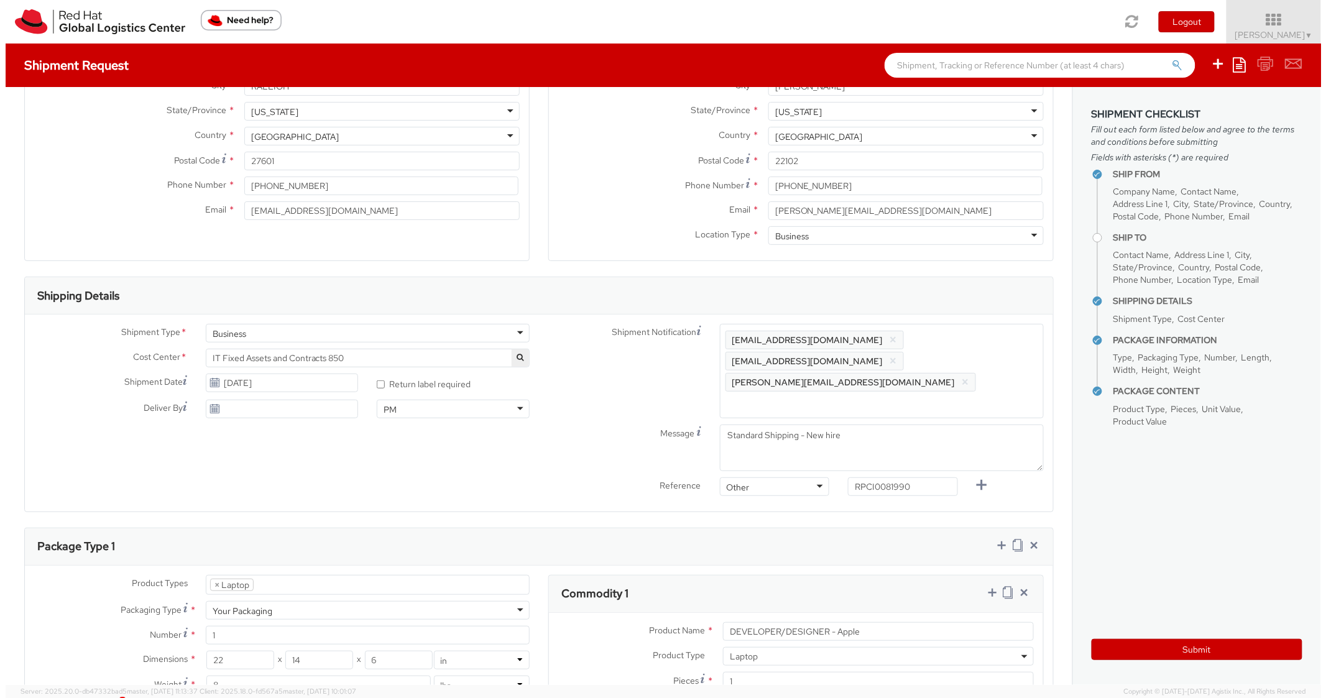
scroll to position [0, 0]
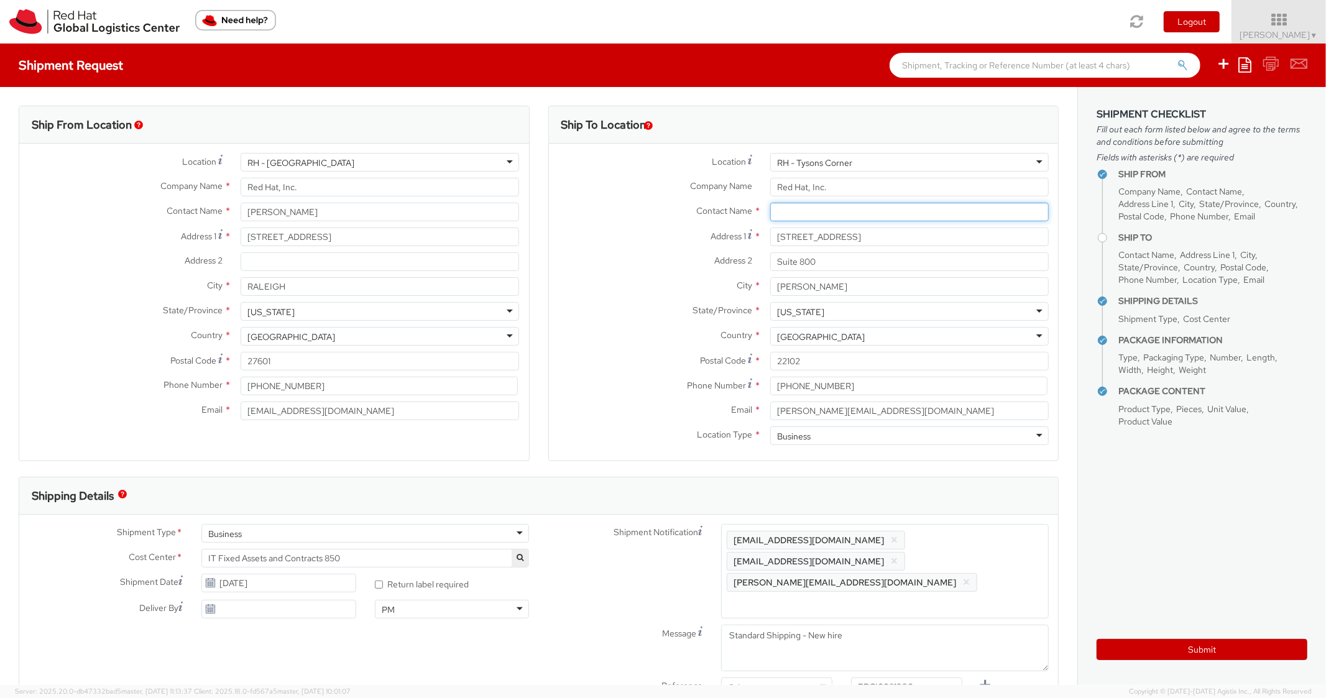
click at [808, 213] on input "text" at bounding box center [909, 212] width 279 height 19
paste input "Michael Mensah"
type input "Michael Mensah"
click at [632, 231] on label "Address 1 *" at bounding box center [655, 236] width 212 height 17
click at [770, 231] on input "1600 International Drive" at bounding box center [909, 237] width 279 height 19
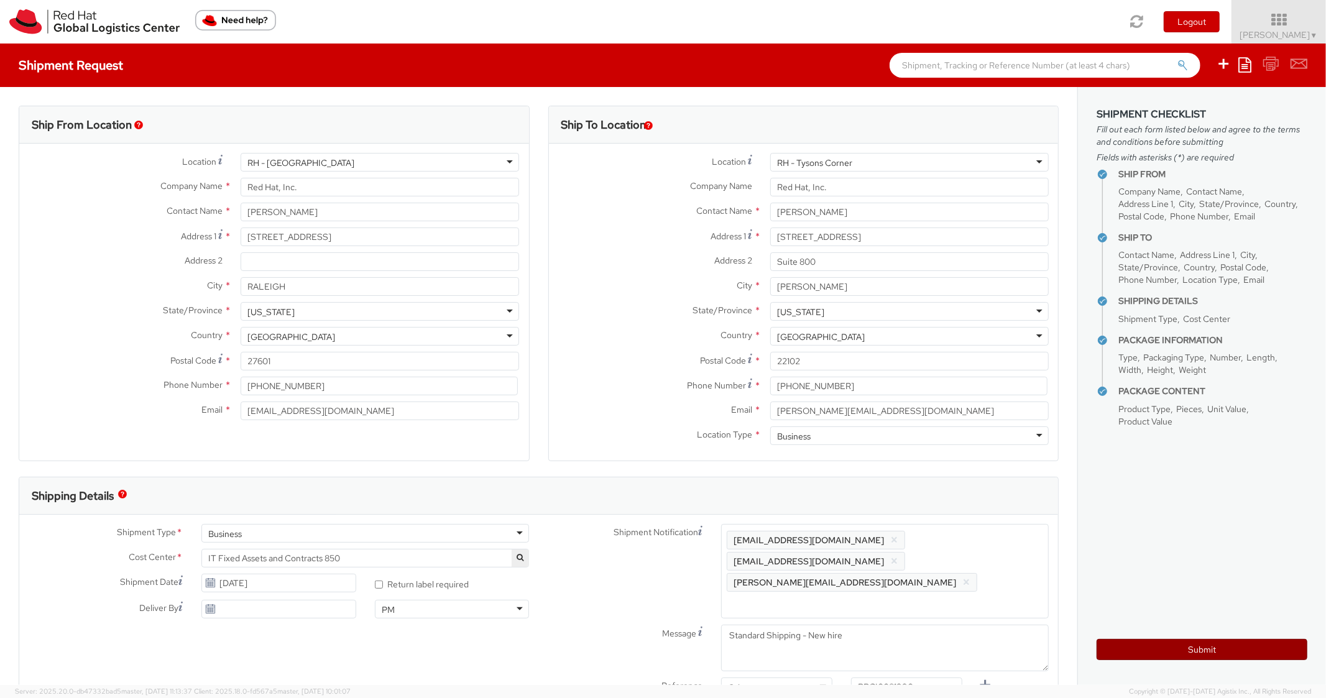
click at [1127, 652] on button "Submit" at bounding box center [1202, 649] width 211 height 21
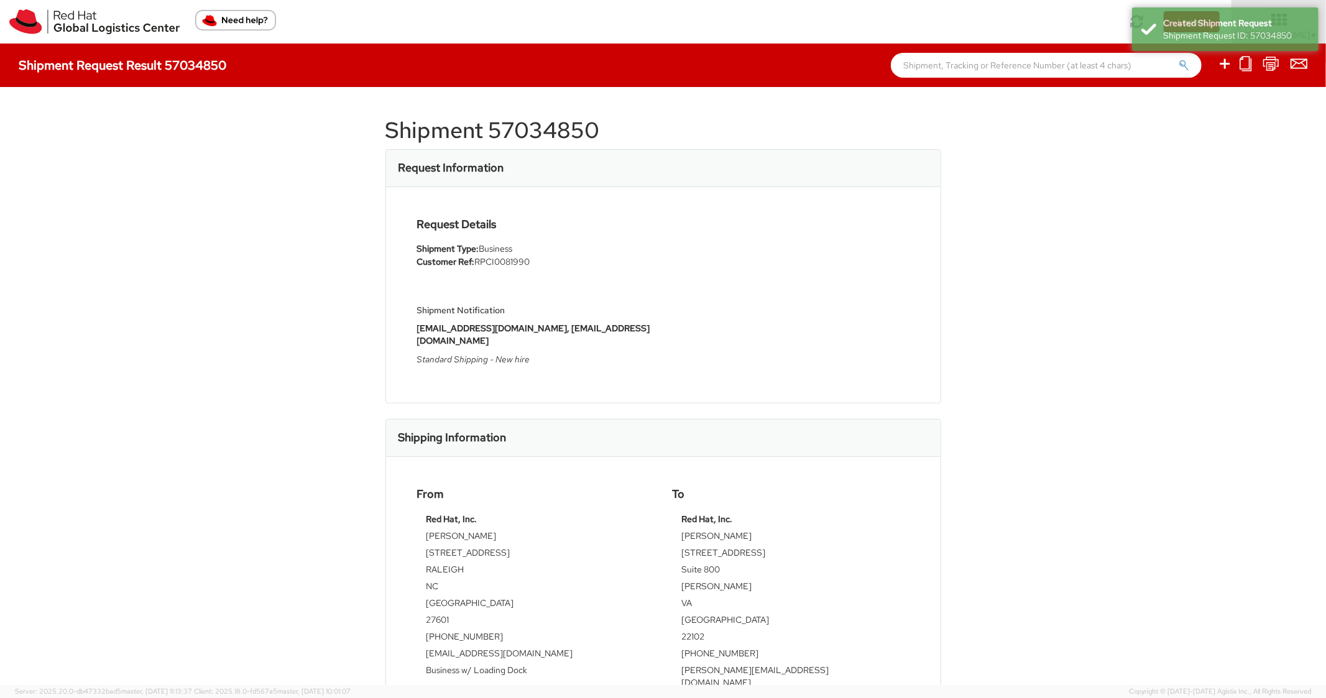
click at [583, 129] on h1 "Shipment 57034850" at bounding box center [664, 130] width 556 height 25
copy h1 "57034850"
click at [806, 304] on div "Request Details Shipment Type: Business Customer Ref: RPCI0081990 Shipment Noti…" at bounding box center [663, 295] width 511 height 154
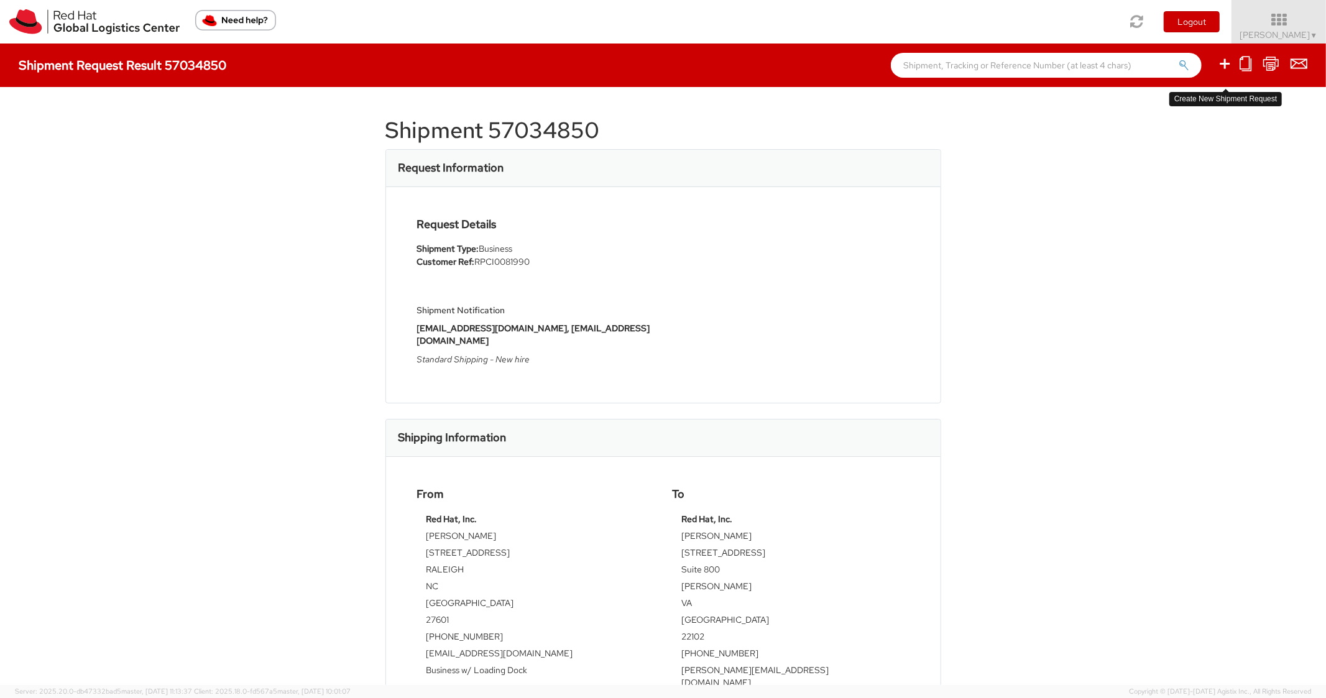
click at [1229, 62] on icon at bounding box center [1225, 64] width 15 height 16
select select
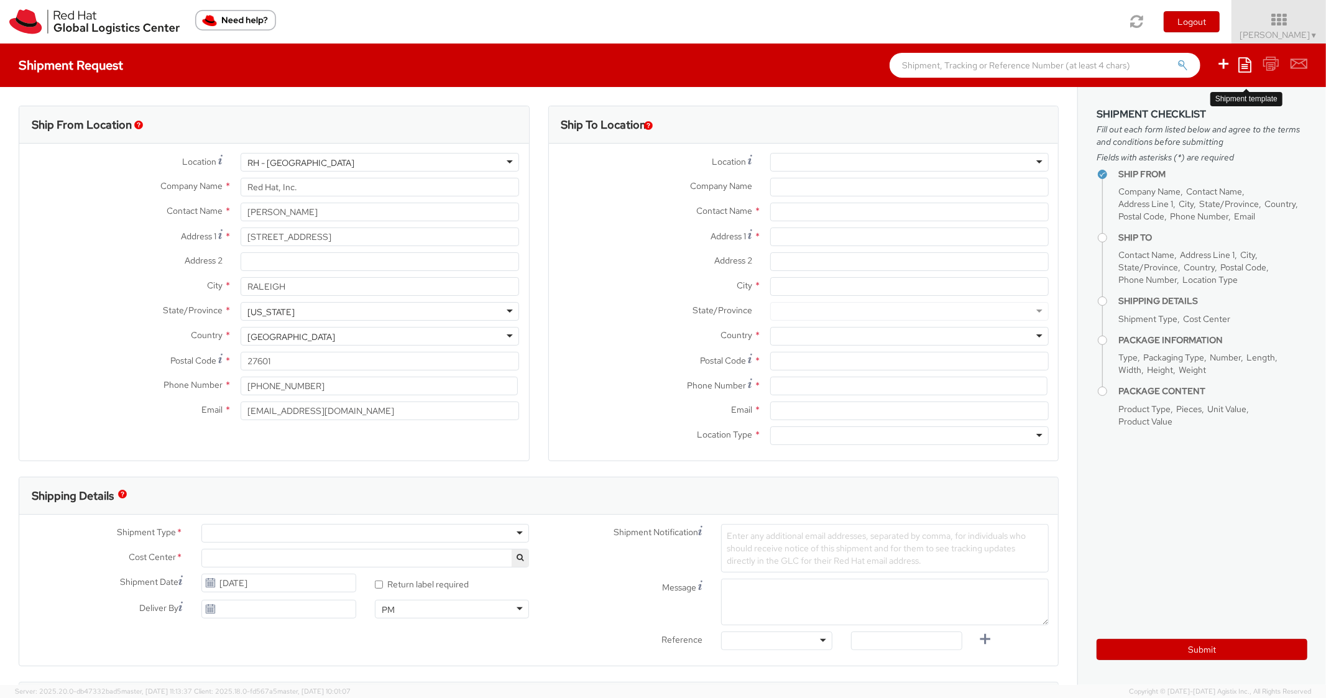
click at [1247, 70] on icon at bounding box center [1245, 64] width 13 height 15
select select "850"
click at [1185, 103] on link "Create from template" at bounding box center [1196, 104] width 109 height 16
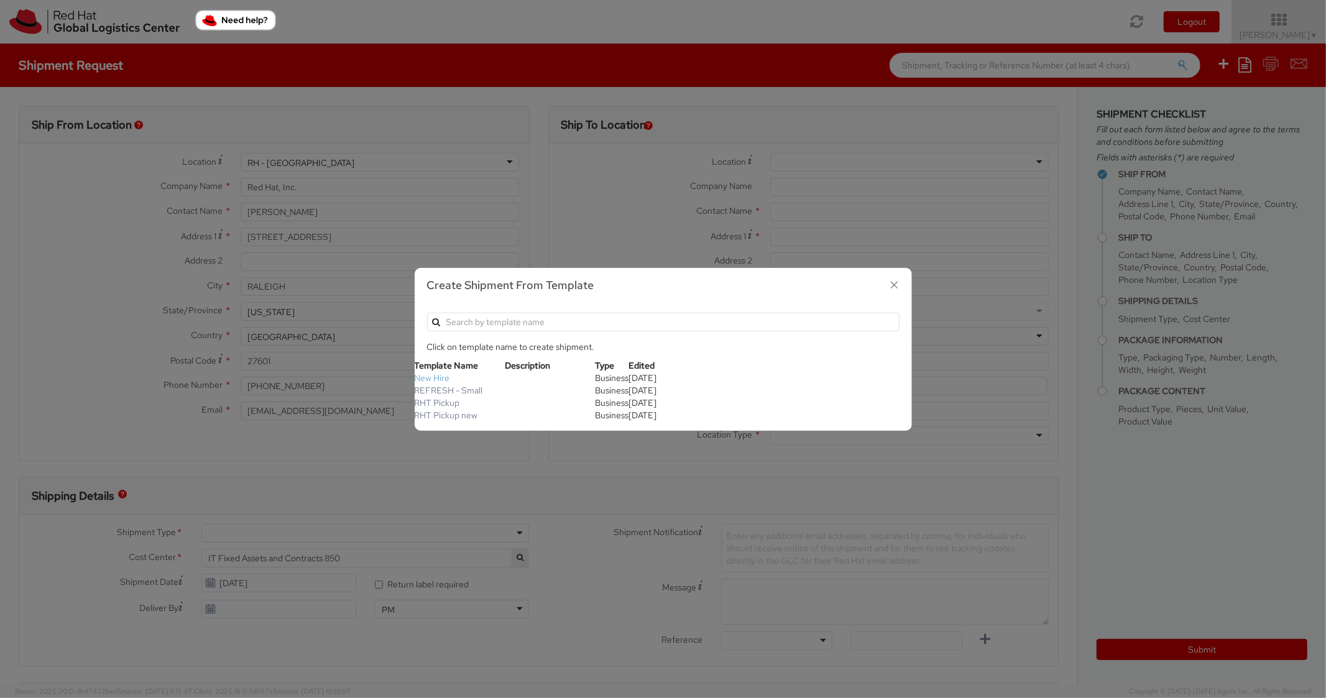
click at [428, 379] on link "New Hire" at bounding box center [432, 377] width 35 height 11
type textarea "Standard Shipping - New hire"
type input "*RPCI*"
select select "LAPTOP"
type input "1"
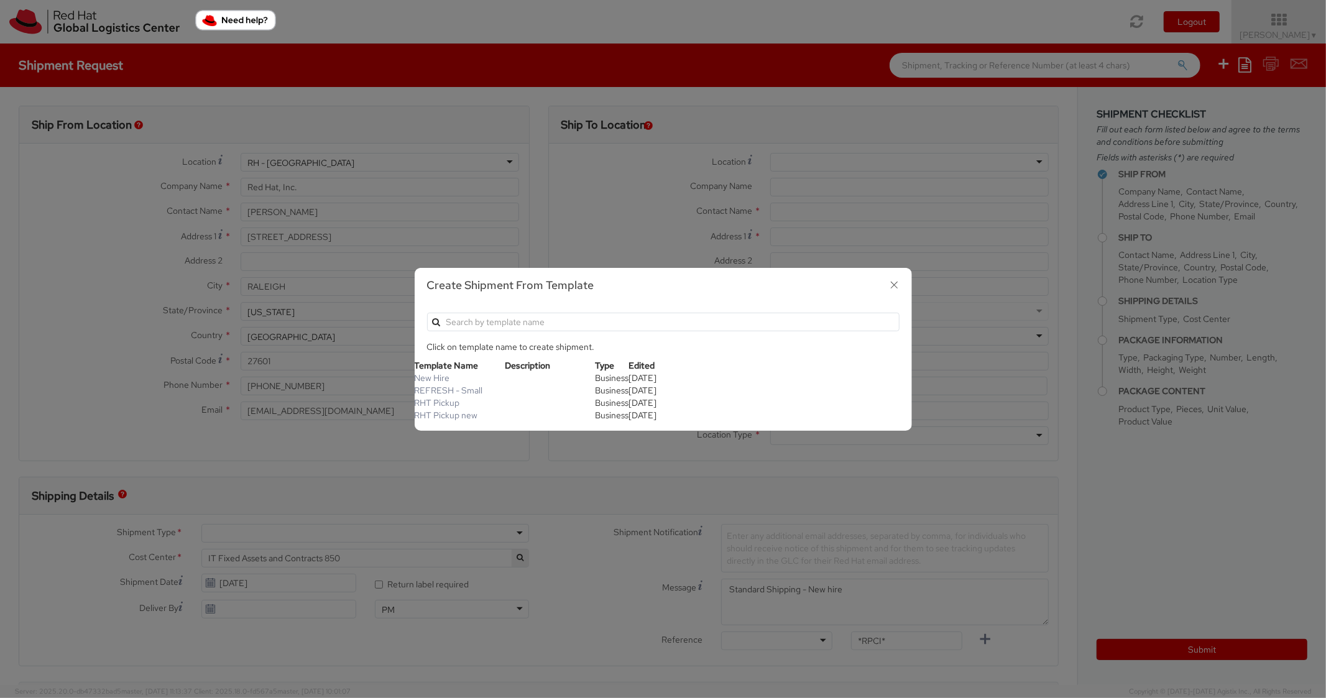
type input "22"
type input "14"
type input "6"
type input "8"
type input "*Laptop model*"
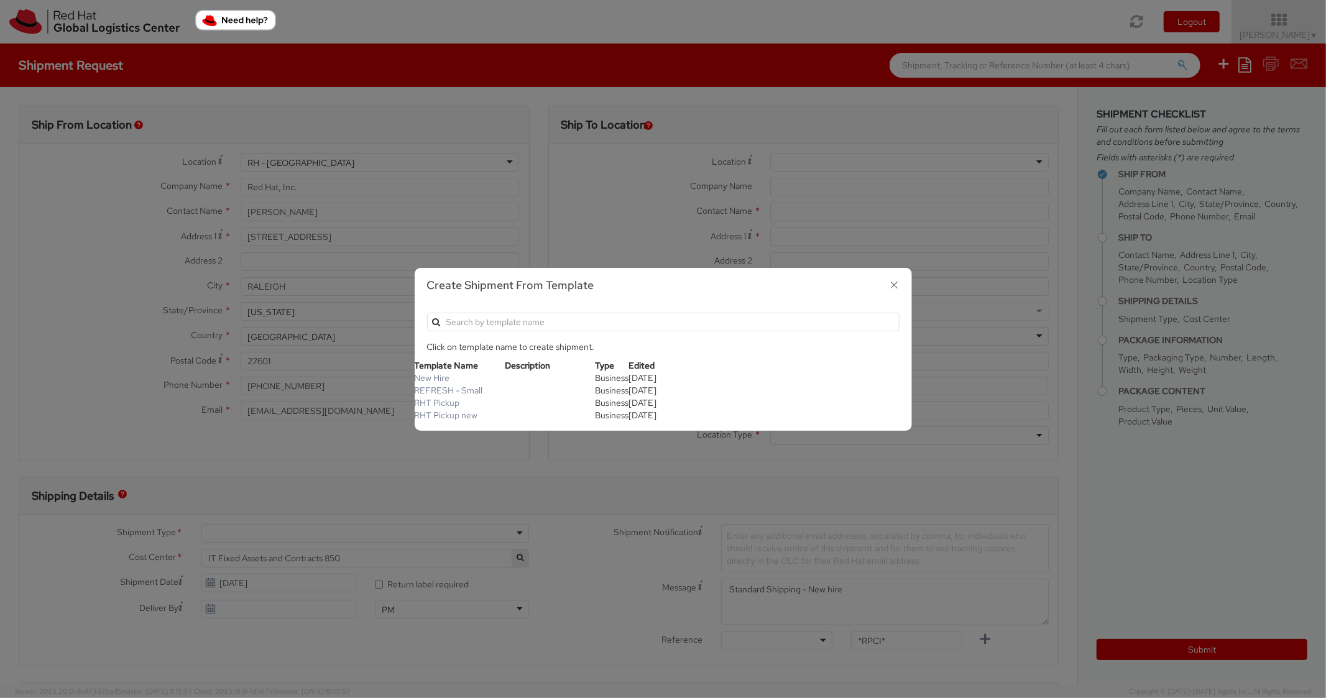
select select "LAPTOP"
type input "2,000.00"
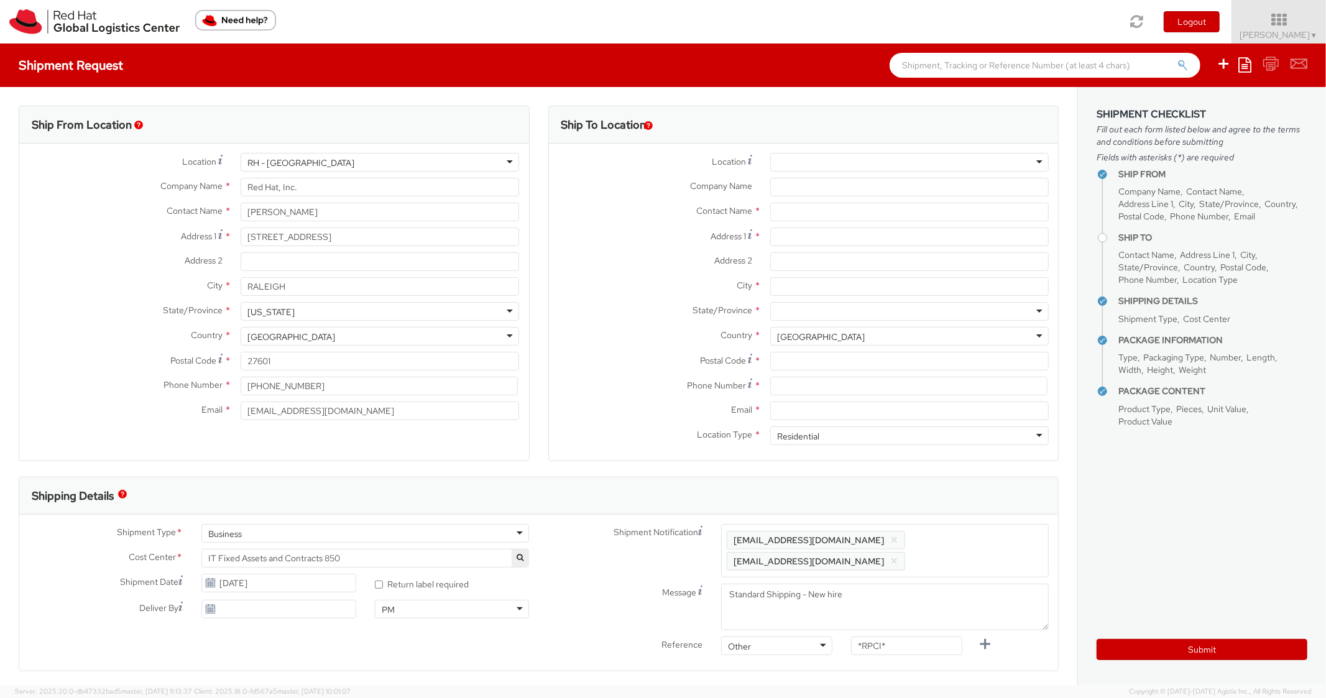
scroll to position [37, 0]
click at [792, 157] on div at bounding box center [909, 162] width 279 height 19
type input "Bost"
type input "Red Hat Inc."
type input "300 A St."
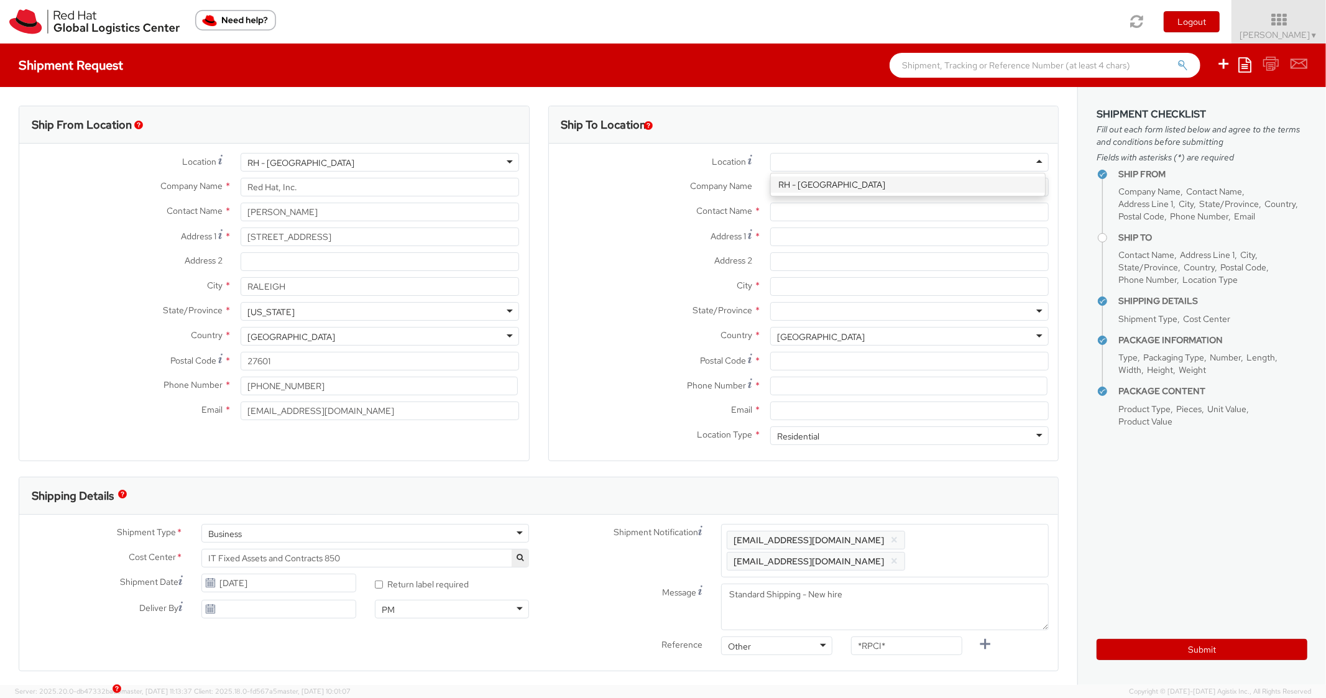
type input "4th Floor"
type input "BOSTON"
type input "02210"
type input "978-392-1000"
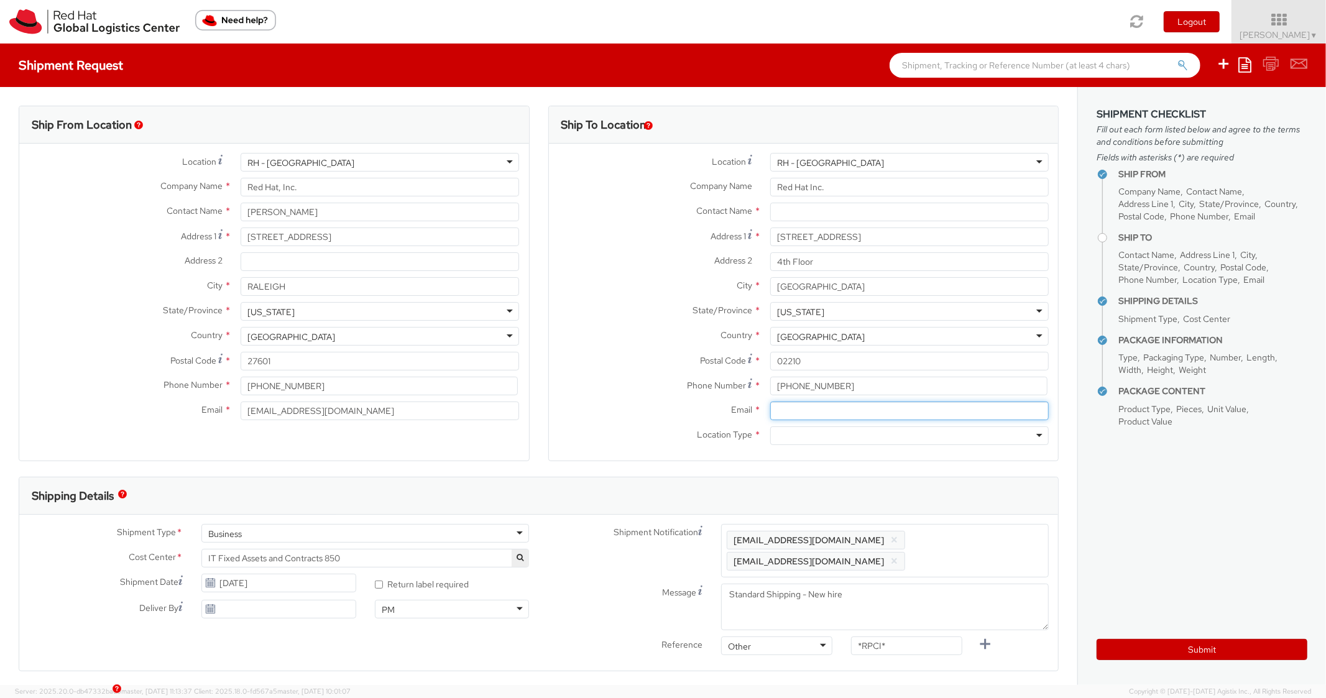
click at [810, 415] on input "Email *" at bounding box center [909, 411] width 279 height 19
paste input "781-472-9912"
type input "781-472-9912"
drag, startPoint x: 843, startPoint y: 410, endPoint x: 665, endPoint y: 392, distance: 178.8
click at [665, 392] on div "Location * RH - Boston RH - Boston RH - Amsterdam - MSO RH - Amsterdam Data Cen…" at bounding box center [804, 302] width 510 height 298
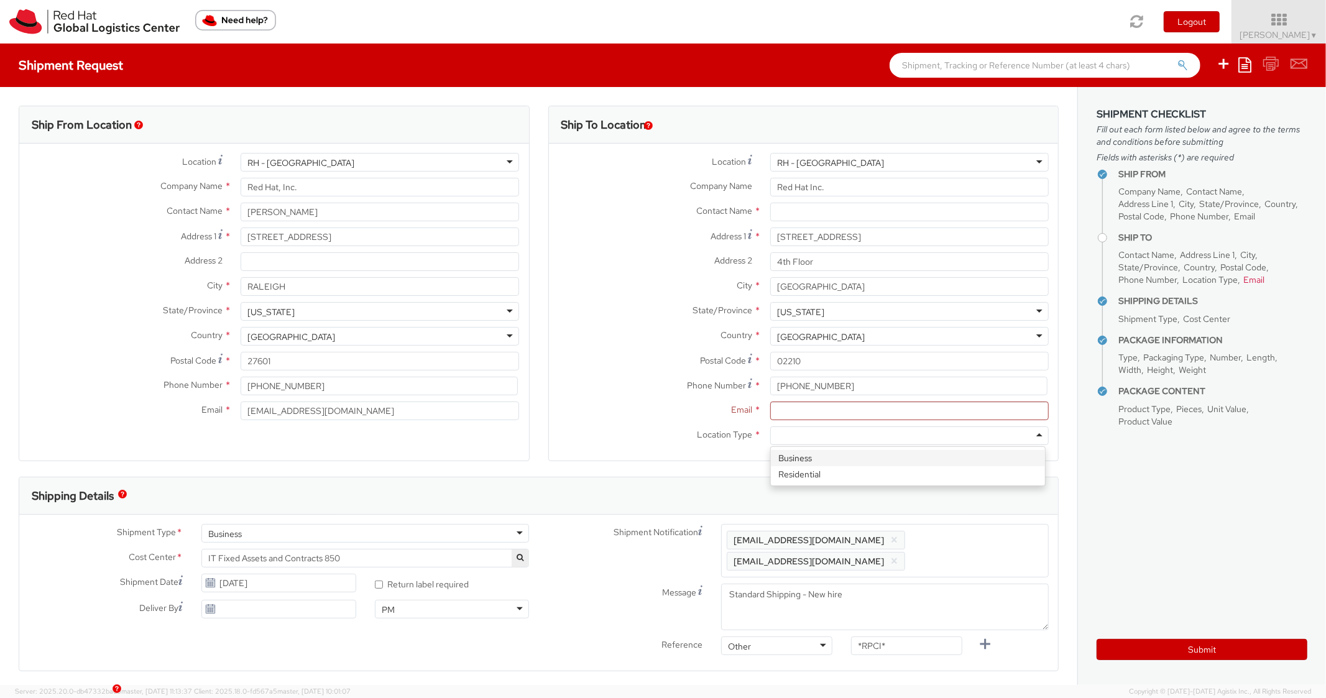
click at [818, 440] on div at bounding box center [909, 436] width 279 height 19
click at [830, 461] on div "Ship To Location Location * RH - Boston RH - Boston RH - Amsterdam - MSO RH - A…" at bounding box center [803, 291] width 511 height 371
click at [818, 405] on input "Email *" at bounding box center [909, 411] width 279 height 19
paste input "ldimaggi@redhat.com"
type input "ldimaggi@redhat.com"
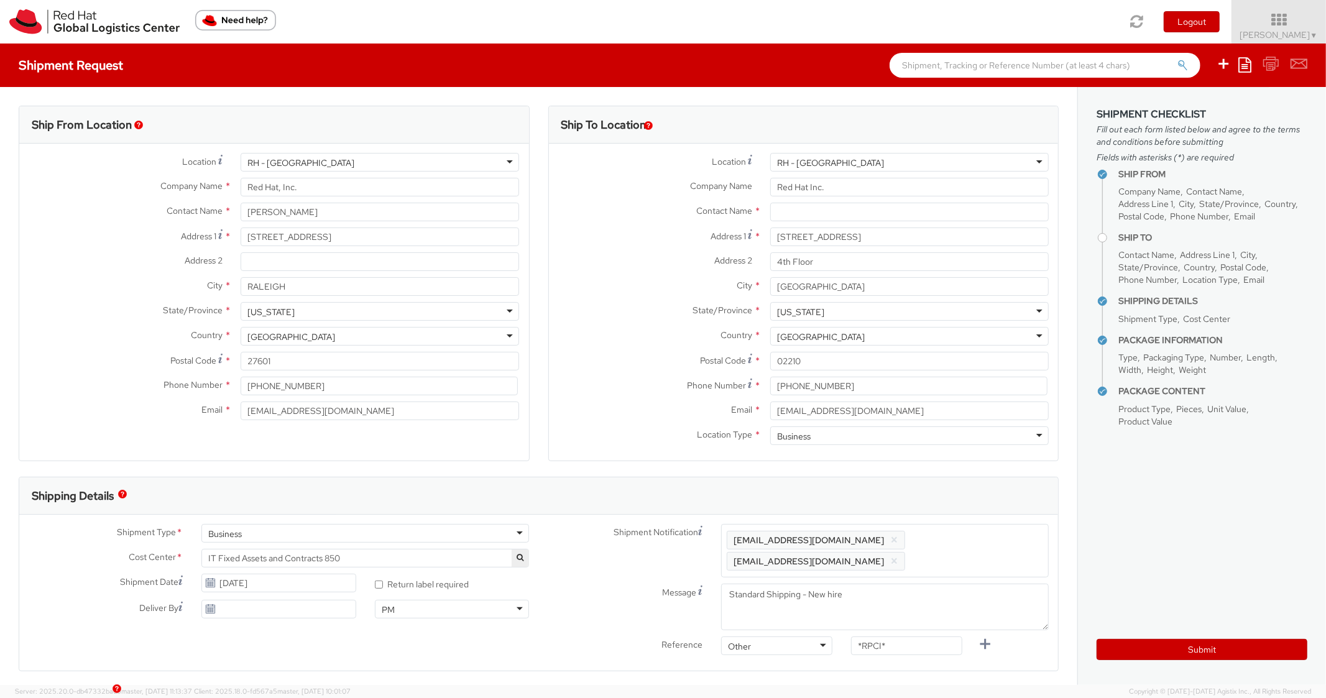
click at [978, 549] on span "Enter any additional email addresses, separated by comma, for individuals who s…" at bounding box center [885, 550] width 317 height 37
paste input "ldimaggi@redhat.com"
type input "ldimaggi@redhat.com"
click at [963, 471] on div "Ship To Location Location * RH - Boston RH - Boston RH - Amsterdam - MSO RH - A…" at bounding box center [803, 291] width 511 height 371
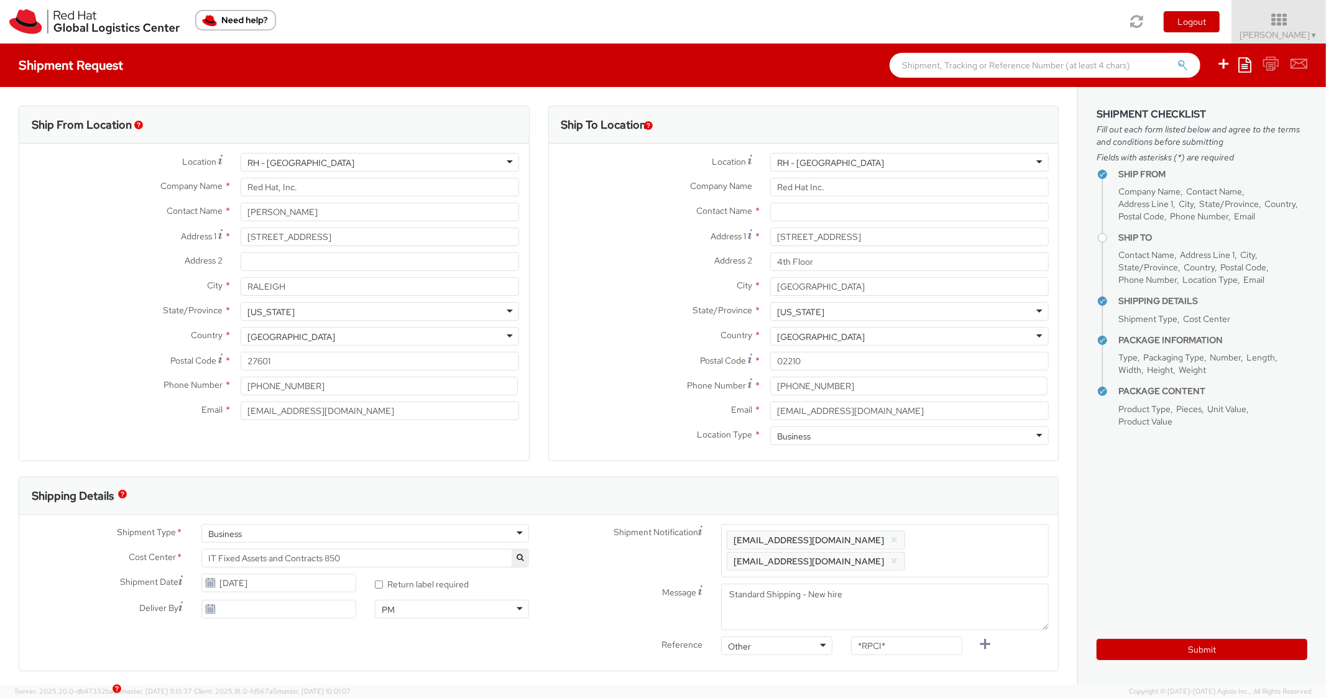
scroll to position [0, 0]
drag, startPoint x: 894, startPoint y: 650, endPoint x: 784, endPoint y: 615, distance: 115.4
click at [724, 623] on div "Shipment Notification Enter any additional email addresses, separated by comma,…" at bounding box center [799, 603] width 520 height 159
paste input "RPCI0081992"
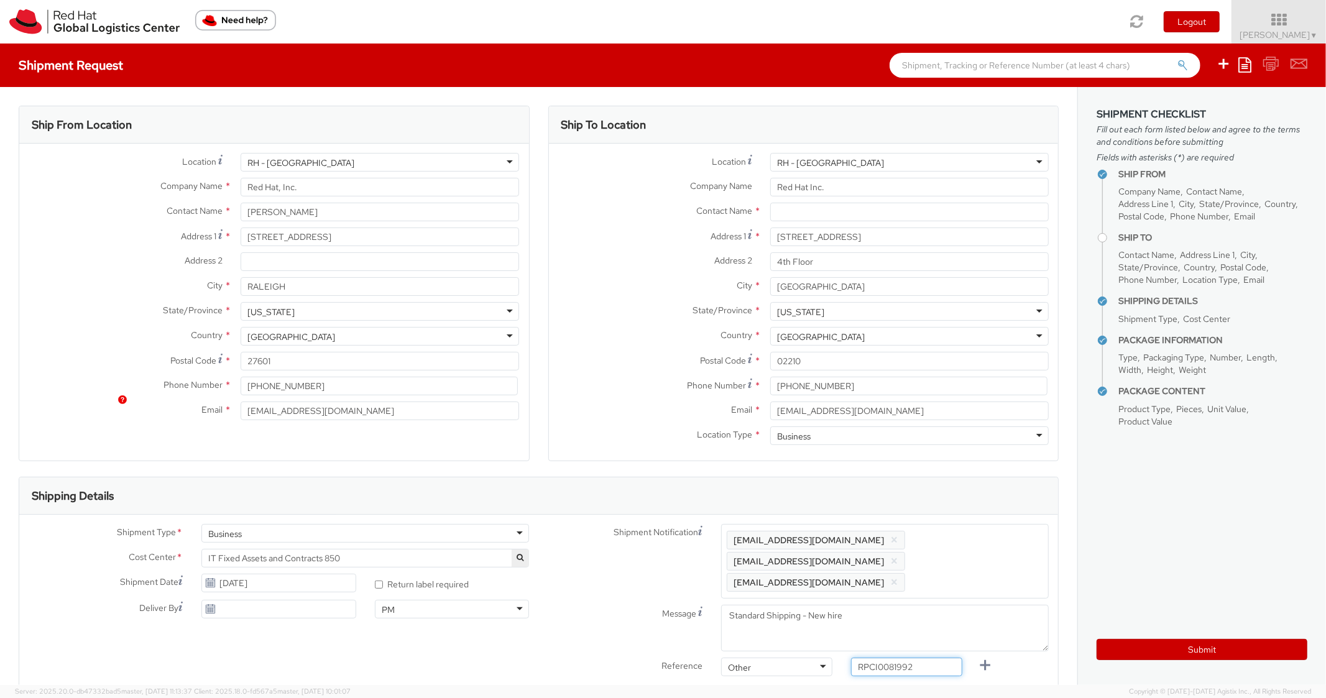
scroll to position [497, 0]
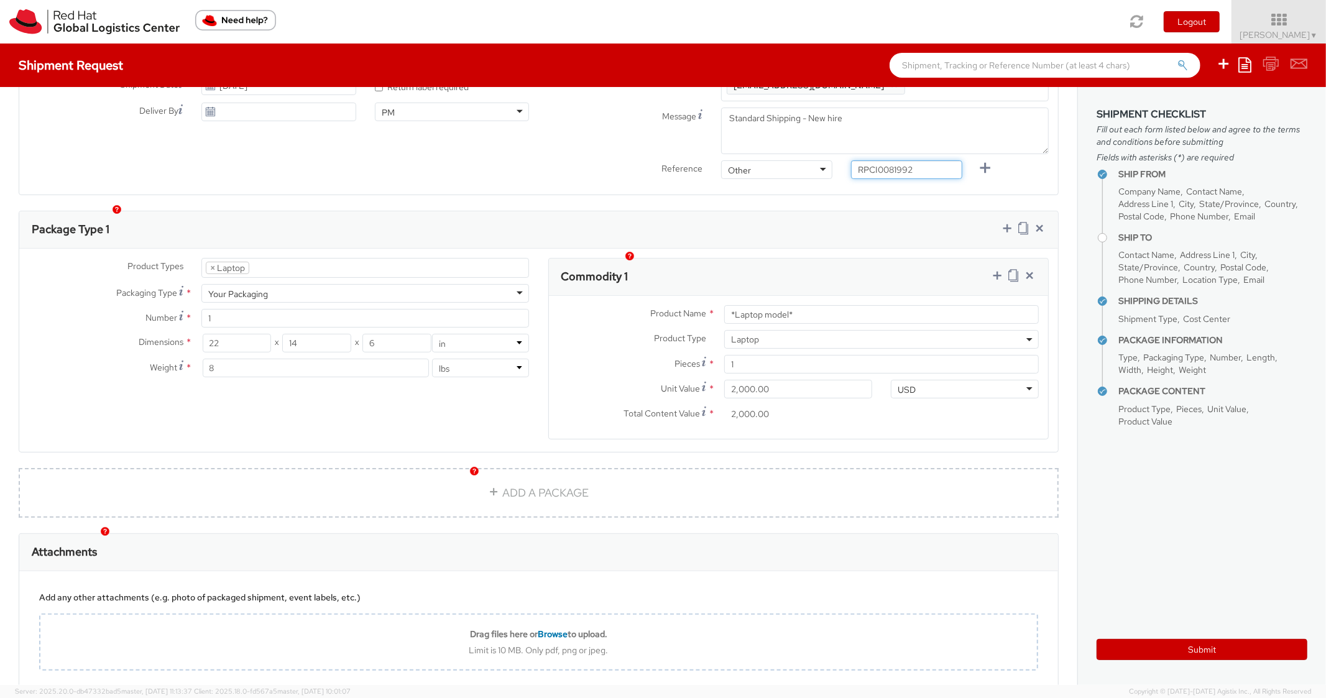
type input "RPCI0081992"
drag, startPoint x: 805, startPoint y: 292, endPoint x: 614, endPoint y: 267, distance: 192.5
click at [614, 267] on div "Commodity 1 Product Name * *Laptop model* Product Type * Documents Docking Stat…" at bounding box center [798, 349] width 501 height 182
paste input "DEVELOPER/DESIGNER - Apple"
type input "DEVELOPER/DESIGNER - Apple"
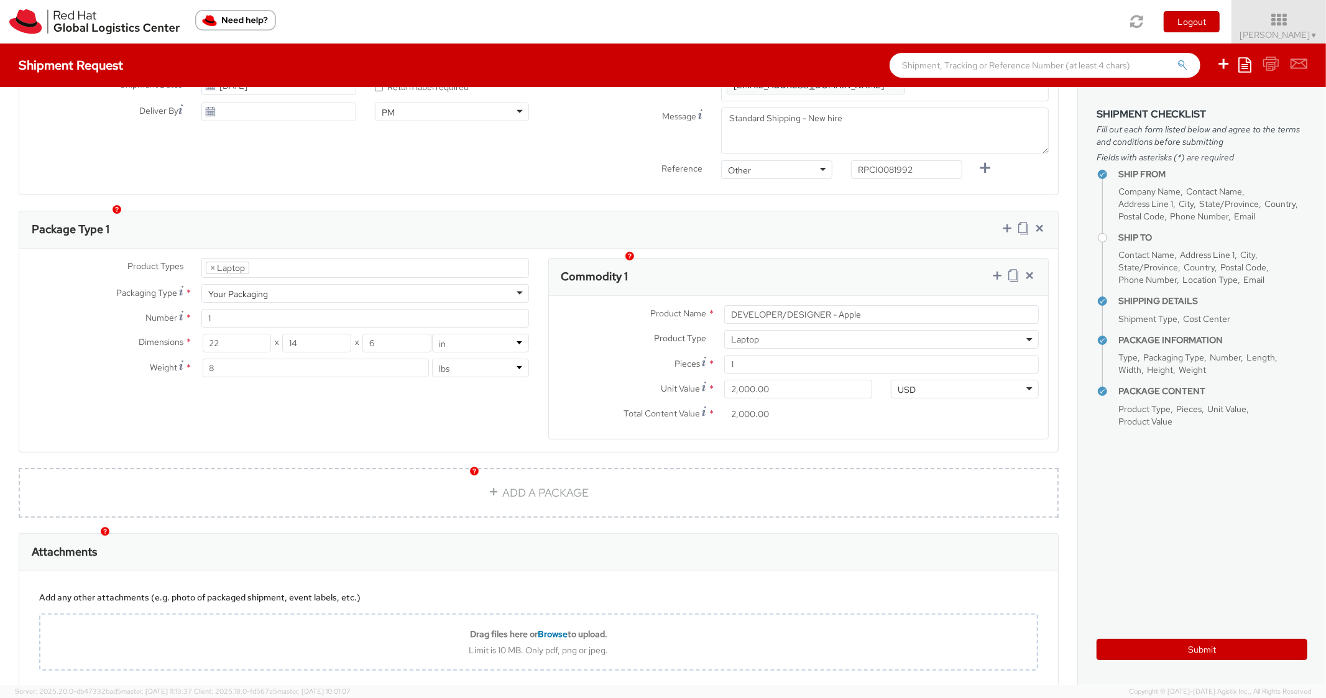
click at [698, 259] on div "Commodity 1" at bounding box center [799, 277] width 500 height 37
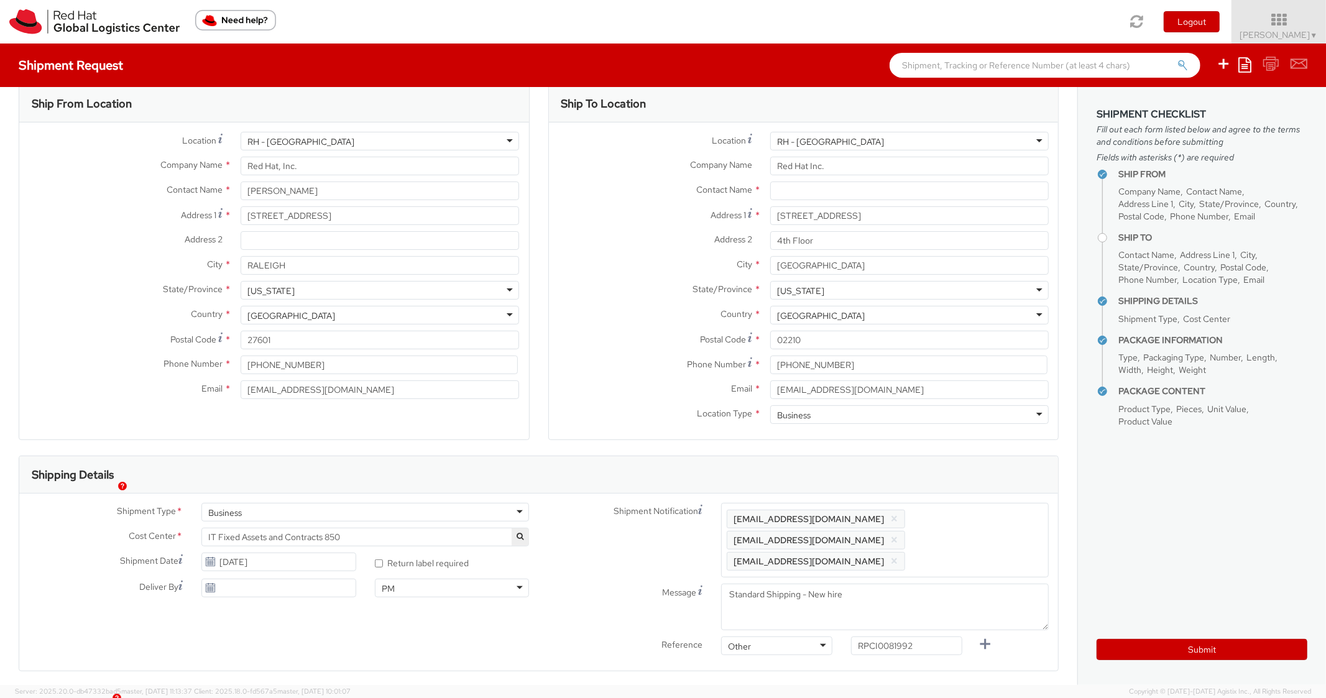
scroll to position [0, 0]
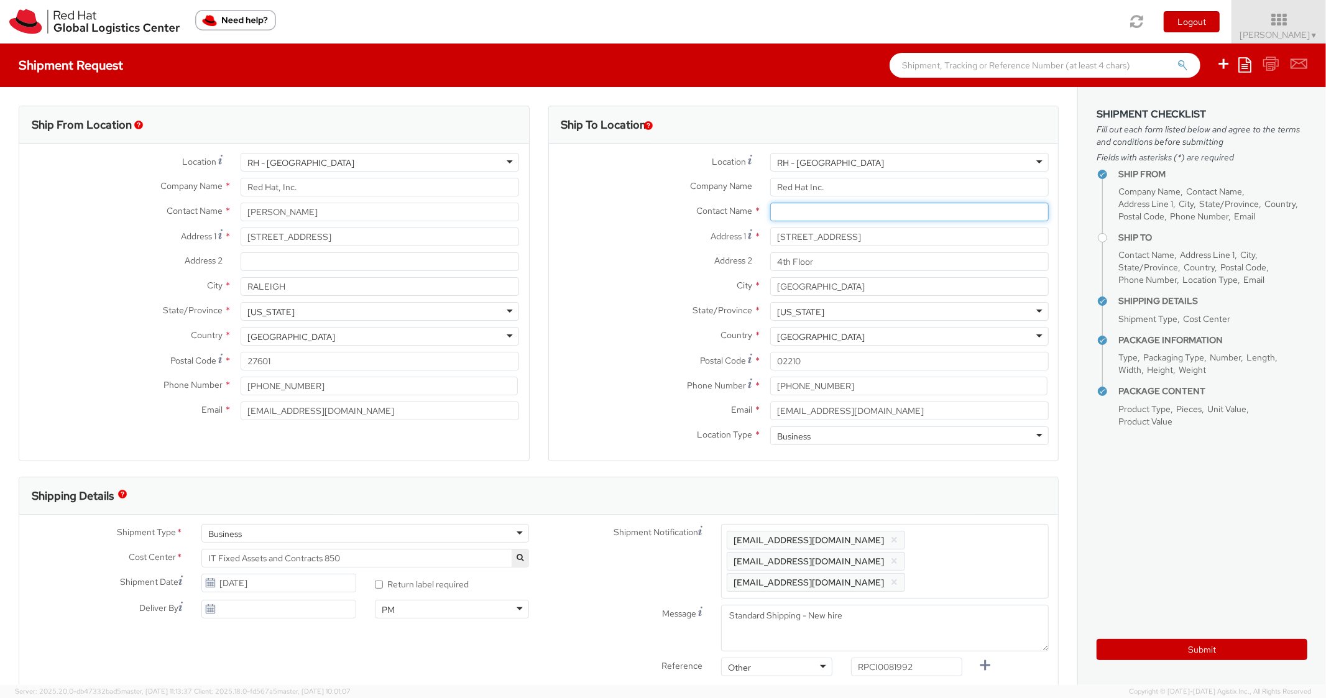
click at [797, 210] on input "text" at bounding box center [909, 212] width 279 height 19
paste input "Mohammad Alabdulqader"
type input "Mohammad Alabdulqader"
click at [659, 244] on div "Address 1 * 300 A St." at bounding box center [804, 237] width 510 height 19
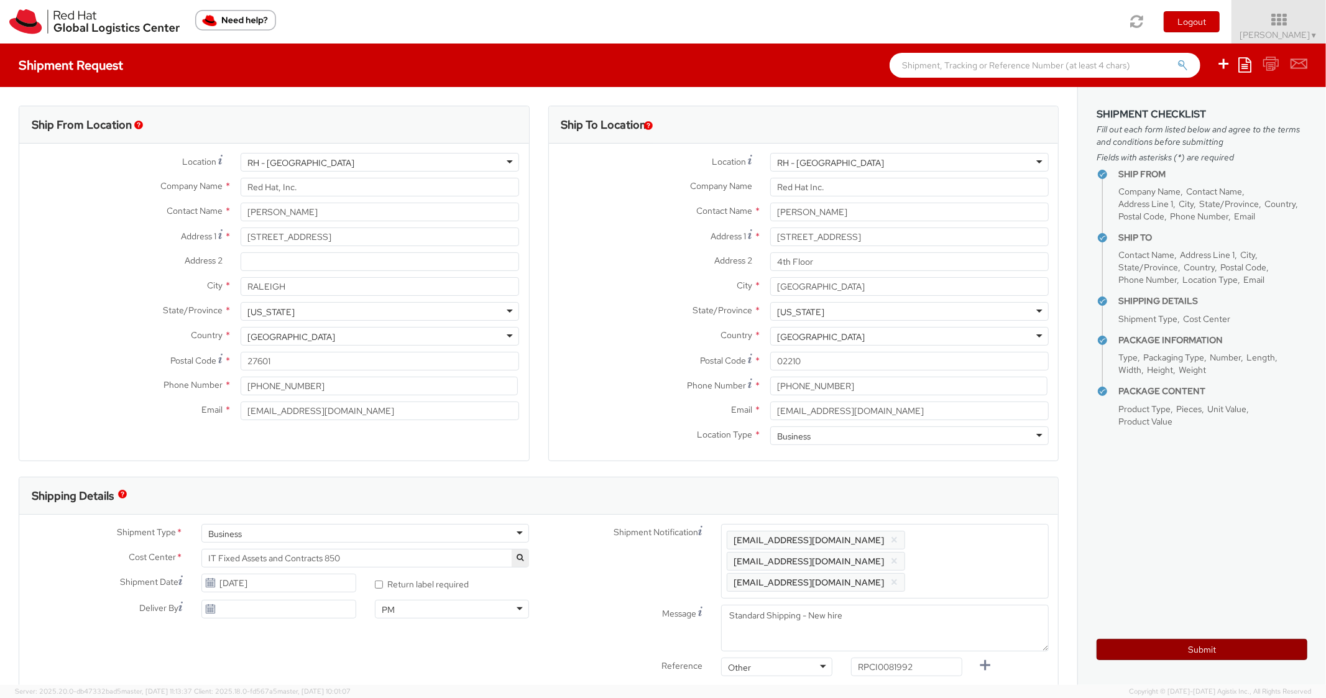
click at [1165, 646] on button "Submit" at bounding box center [1202, 649] width 211 height 21
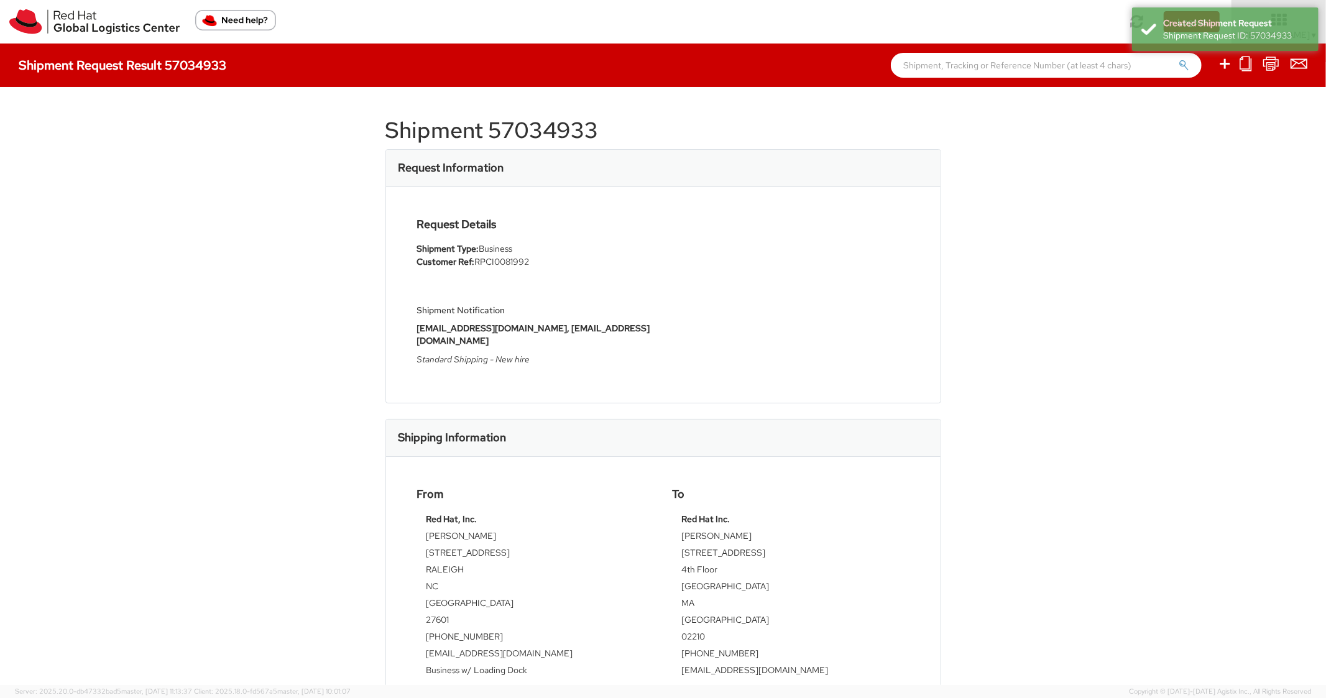
click at [534, 123] on h1 "Shipment 57034933" at bounding box center [664, 130] width 556 height 25
copy h1 "57034933"
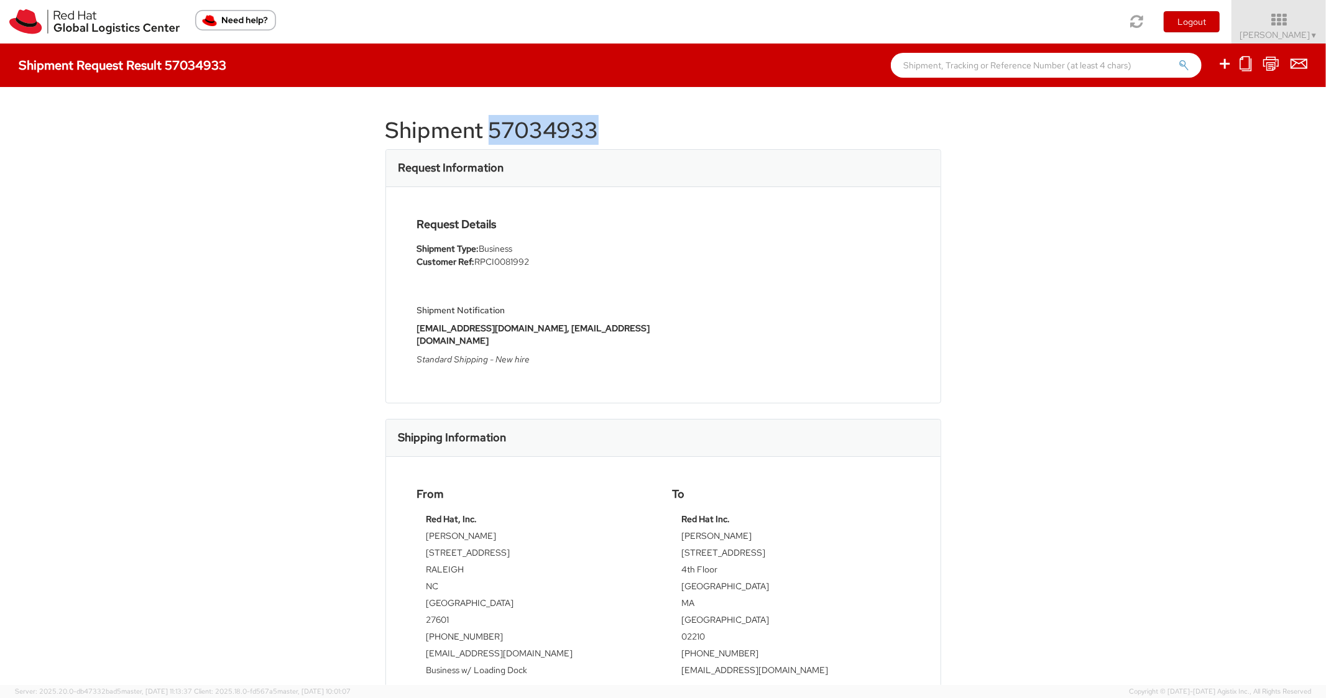
click at [749, 141] on h1 "Shipment 57034933" at bounding box center [664, 130] width 556 height 25
click at [1229, 67] on icon at bounding box center [1225, 64] width 15 height 16
select select
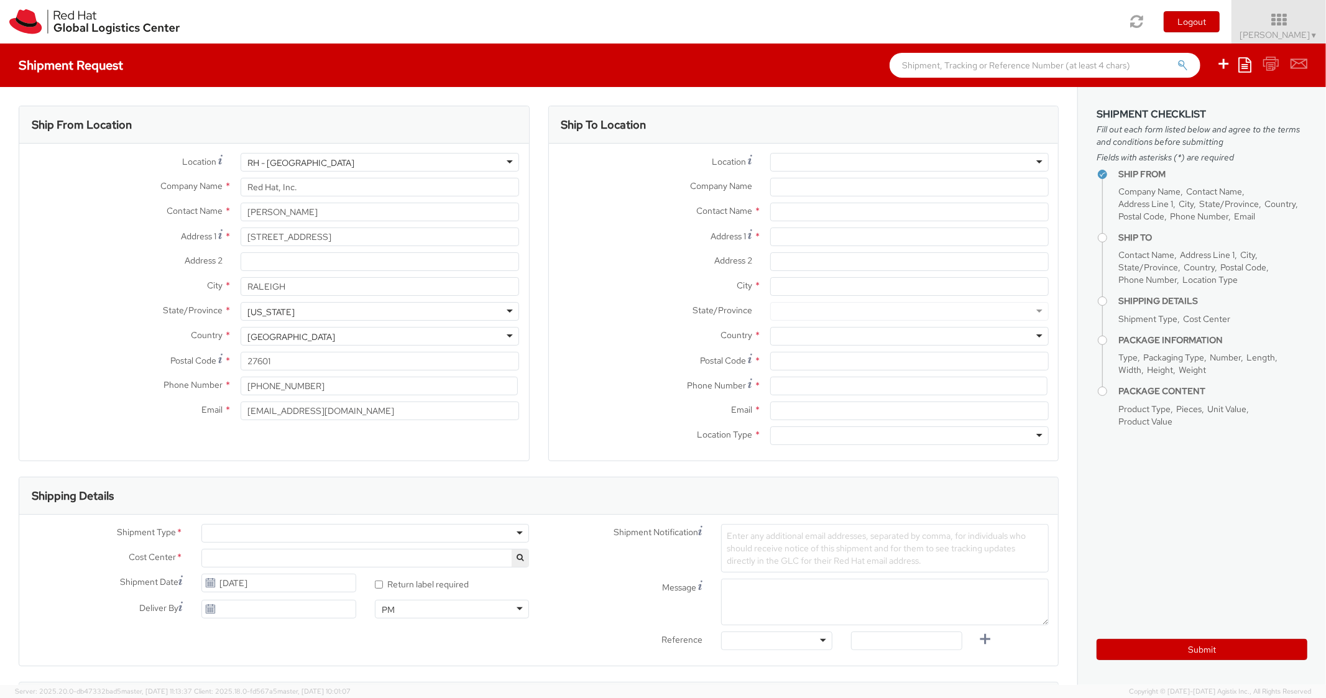
select select "850"
click at [1246, 63] on icon at bounding box center [1245, 64] width 13 height 15
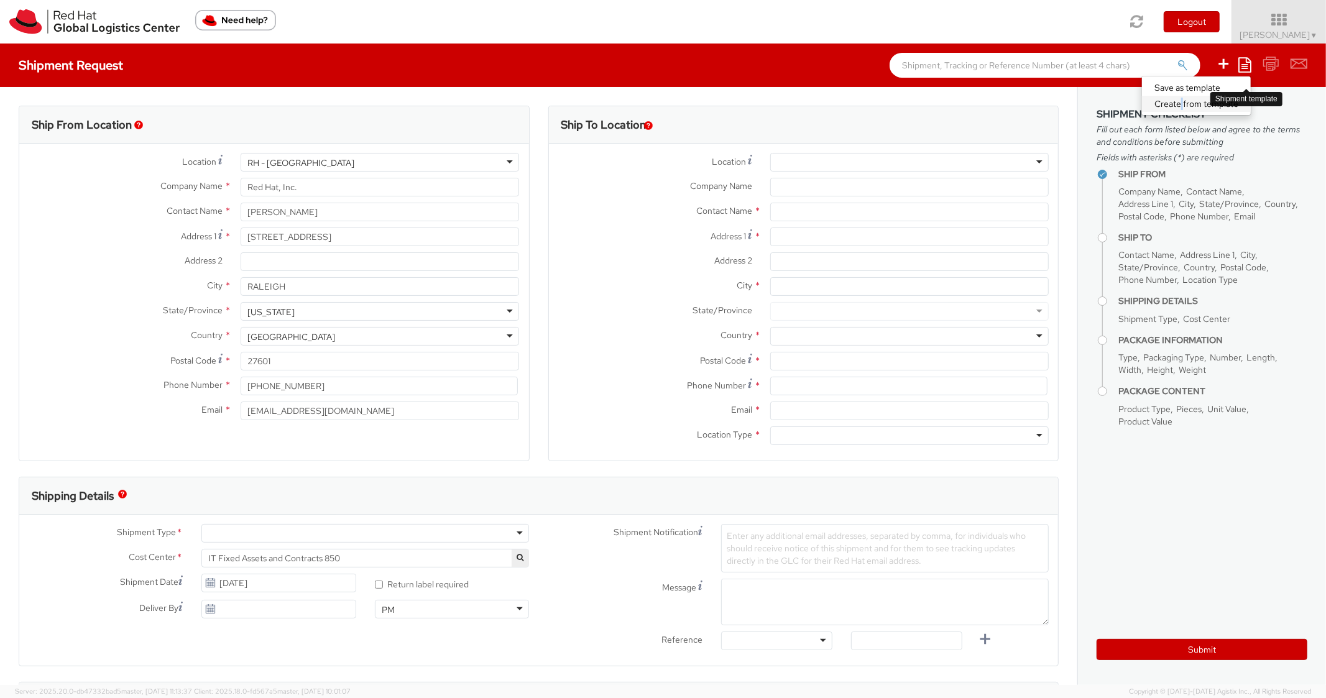
click at [1182, 100] on link "Create from template" at bounding box center [1196, 104] width 109 height 16
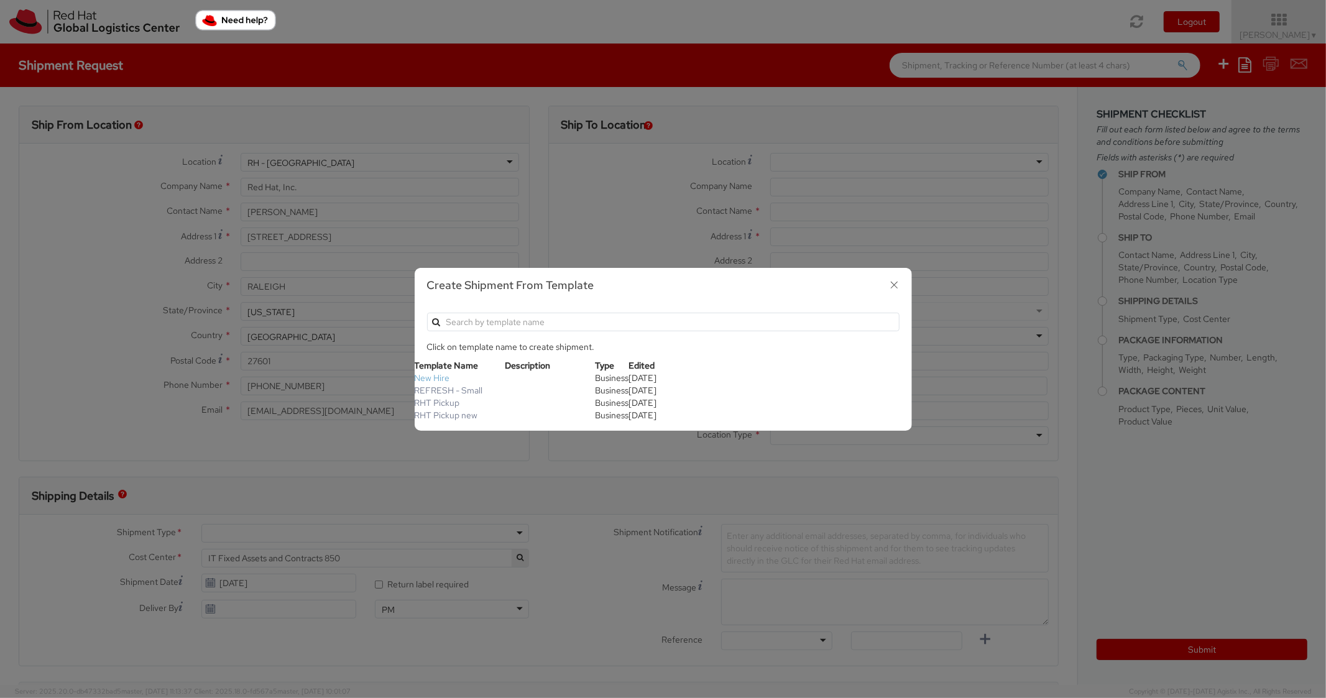
click at [440, 379] on link "New Hire" at bounding box center [432, 377] width 35 height 11
type textarea "Standard Shipping - New hire"
type input "*RPCI*"
select select "LAPTOP"
type input "1"
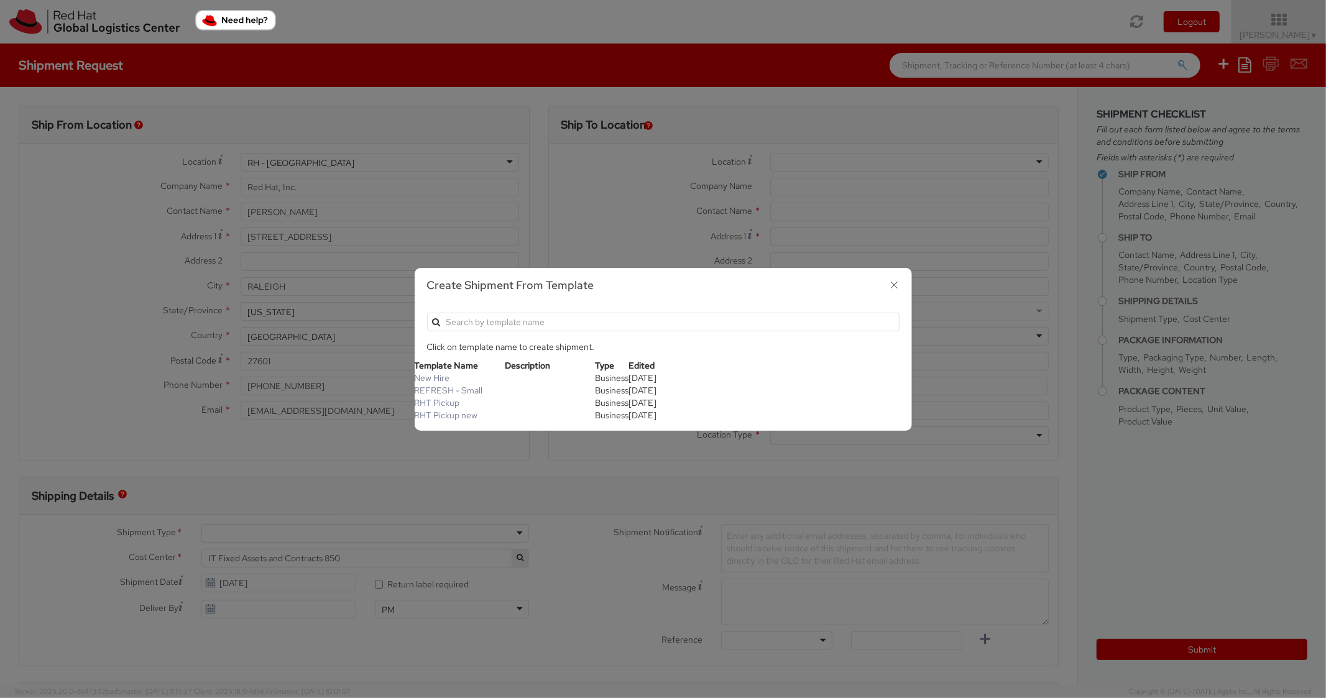
type input "22"
type input "14"
type input "6"
type input "8"
type input "*Laptop model*"
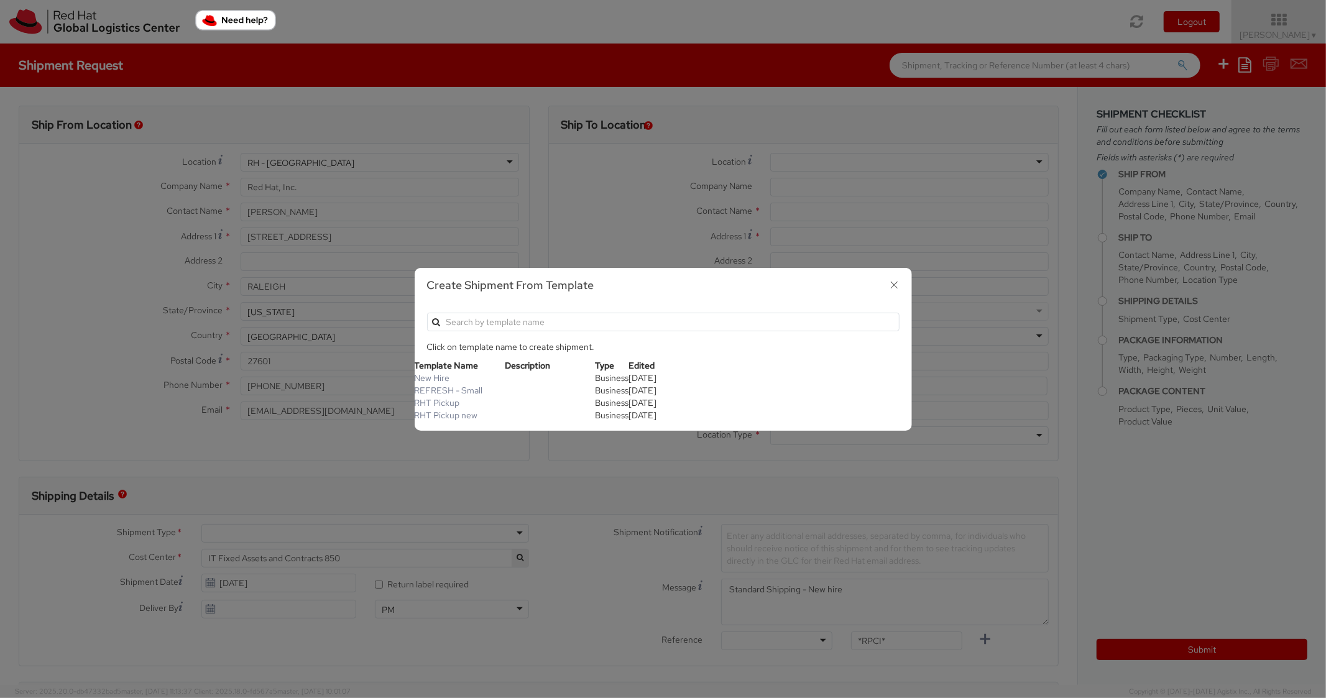
select select "LAPTOP"
type input "2,000.00"
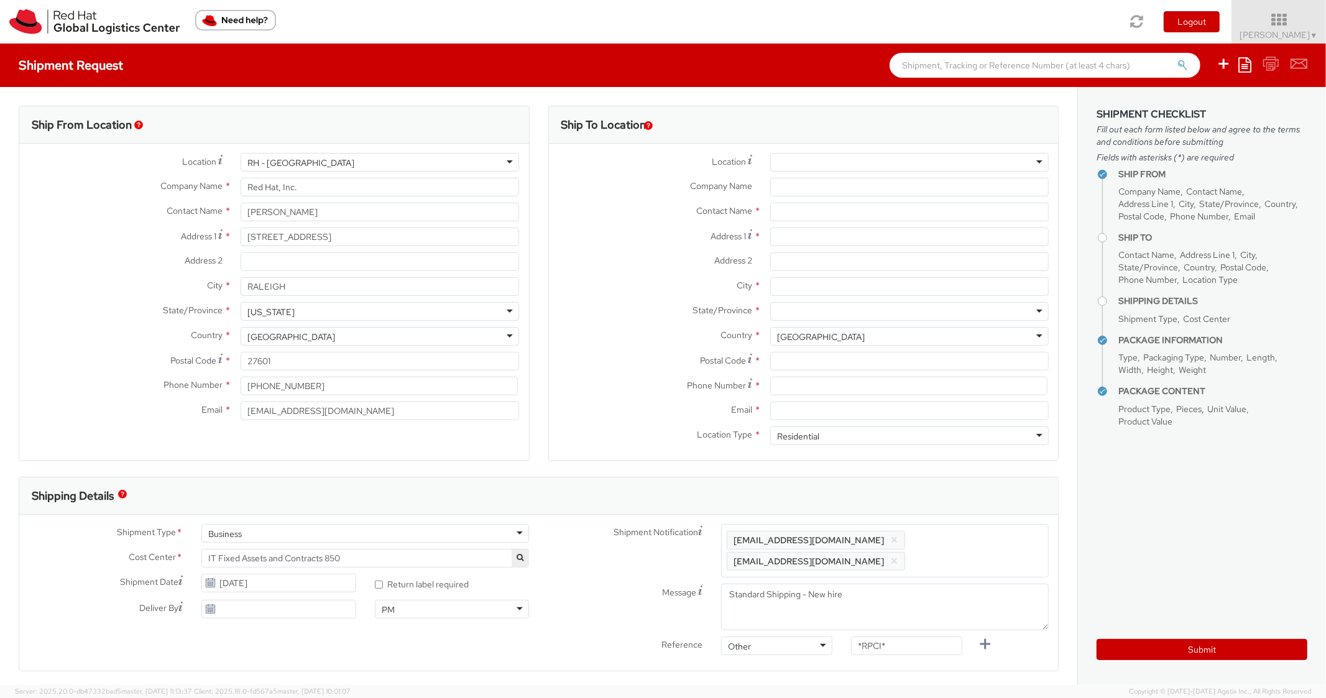
scroll to position [37, 0]
click at [816, 237] on input "Address 1 *" at bounding box center [909, 237] width 279 height 19
paste input "5813 Wrightsville Ave"
type input "5813 Wrightsville Ave"
click at [790, 253] on input "Address 2 *" at bounding box center [909, 261] width 279 height 19
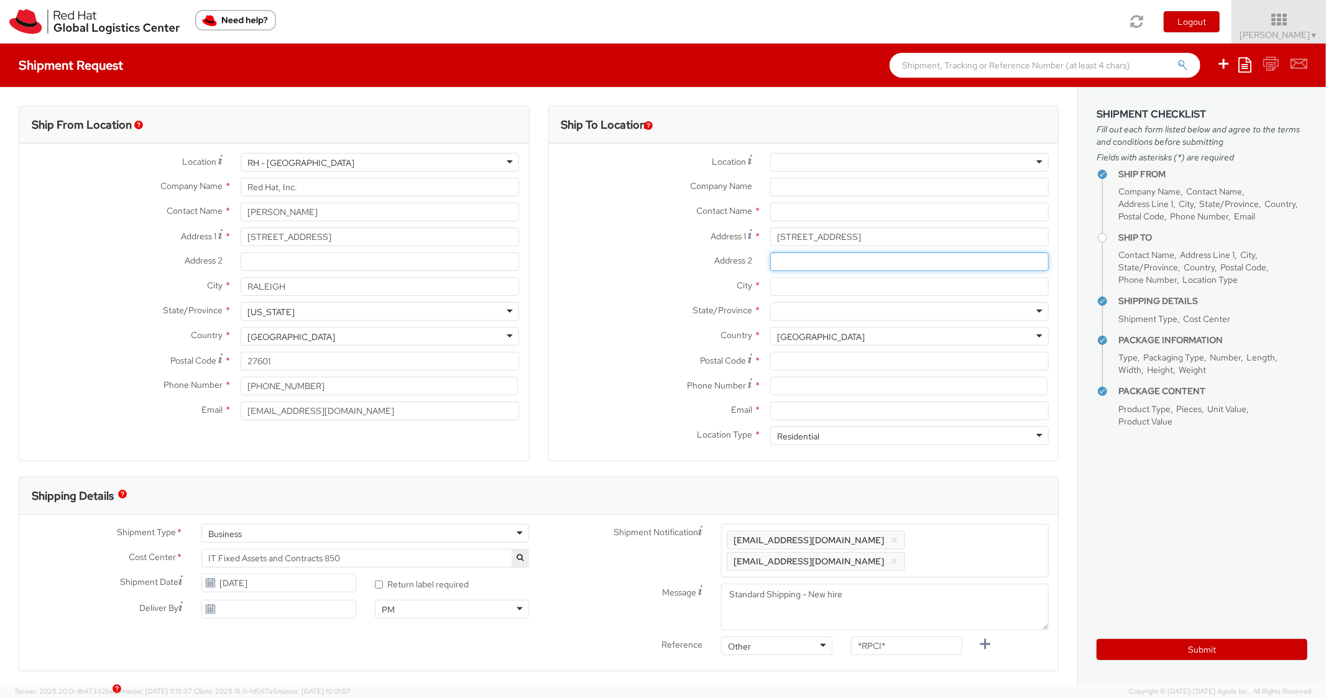
paste input "Apt #125"
type input "Apt #125"
click at [817, 288] on input "City *" at bounding box center [909, 286] width 279 height 19
paste input "Wilmington"
type input "Wilmington"
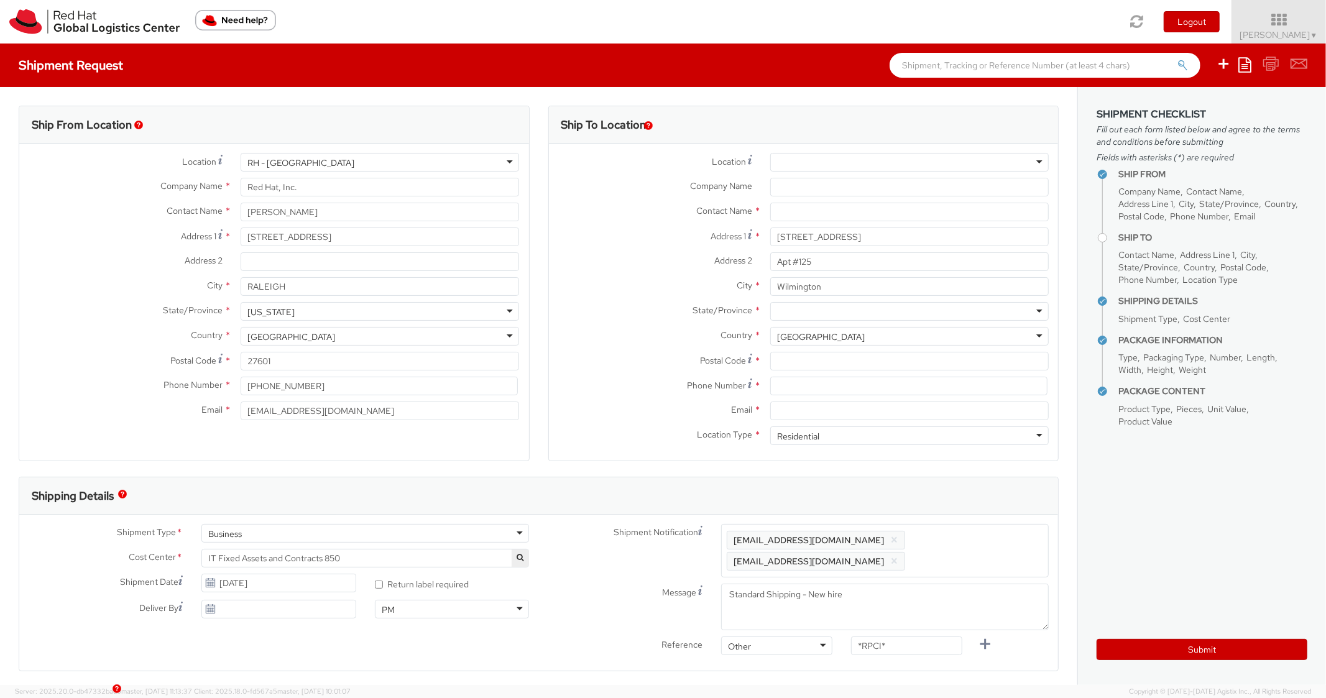
click at [815, 309] on div at bounding box center [909, 311] width 279 height 19
paste input "28403"
click at [803, 364] on input "28403" at bounding box center [909, 361] width 279 height 19
click at [642, 300] on div "City * Wilmington" at bounding box center [804, 289] width 510 height 25
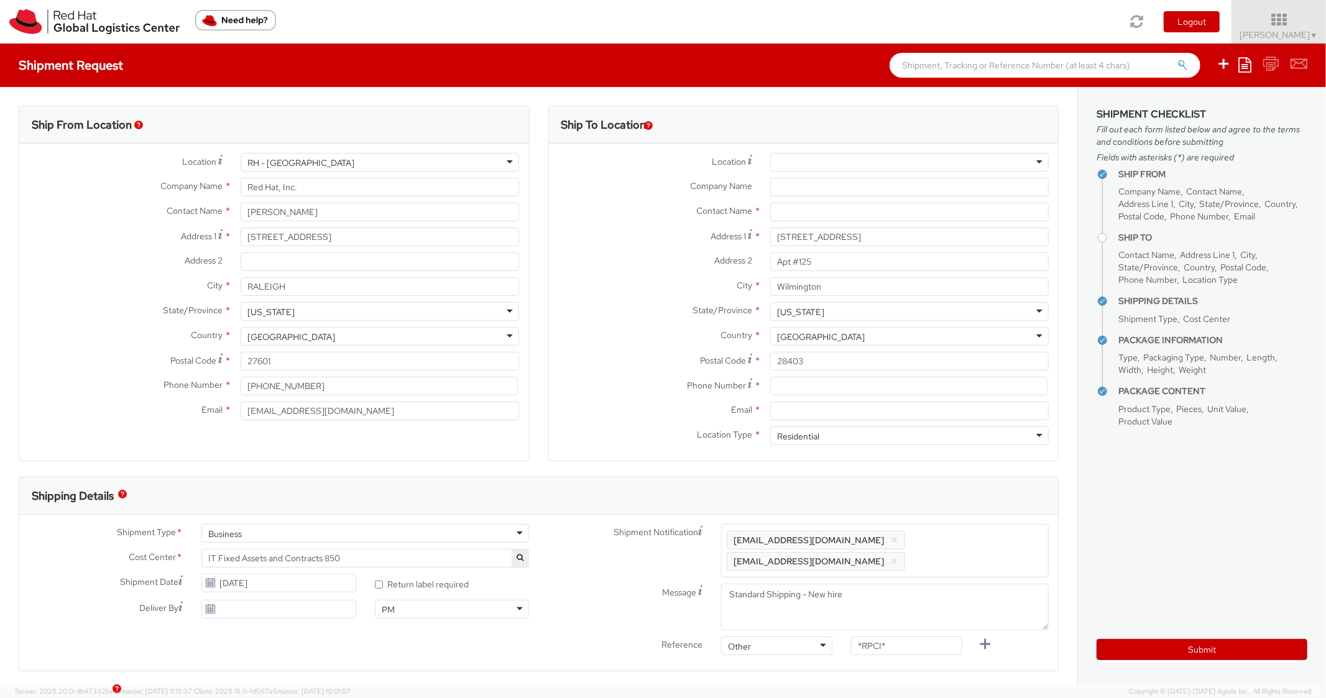
click at [814, 371] on div "Postal Code * 28403" at bounding box center [804, 364] width 510 height 25
click at [818, 391] on input at bounding box center [908, 386] width 277 height 19
click at [816, 412] on input "Email *" at bounding box center [909, 411] width 279 height 19
click at [836, 415] on input "Email *" at bounding box center [909, 411] width 279 height 19
paste input "crizzo@redhat.com"
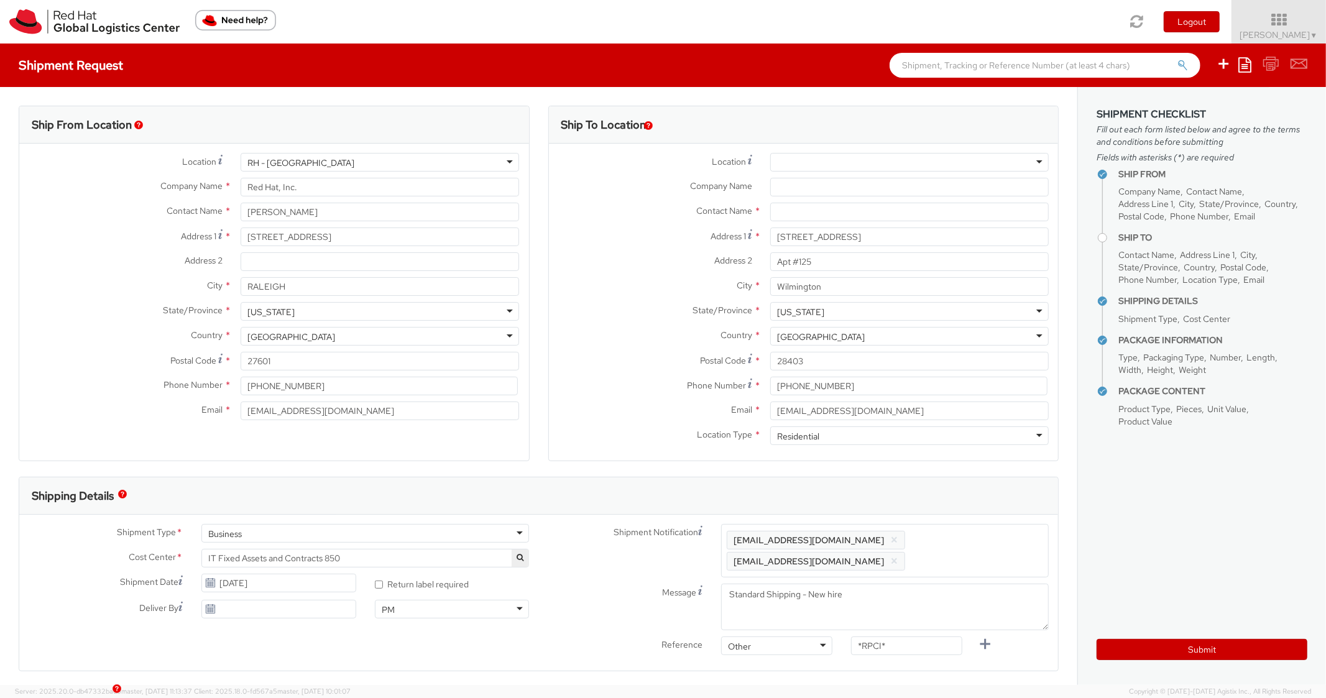
drag, startPoint x: 974, startPoint y: 533, endPoint x: 969, endPoint y: 508, distance: 25.5
click at [974, 532] on span "Enter any additional email addresses, separated by comma, for individuals who s…" at bounding box center [885, 550] width 317 height 37
paste input "crizzo@redhat.com"
click at [969, 504] on div "Shipping Details" at bounding box center [538, 496] width 1039 height 37
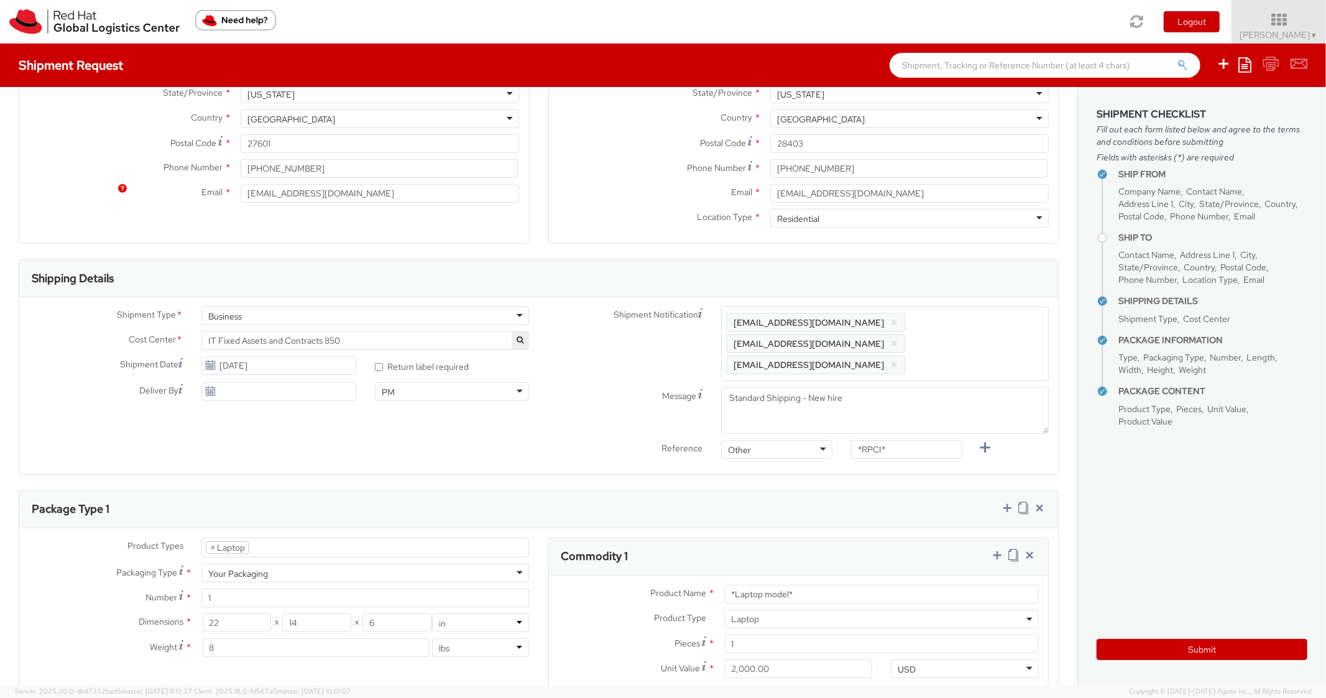
scroll to position [497, 0]
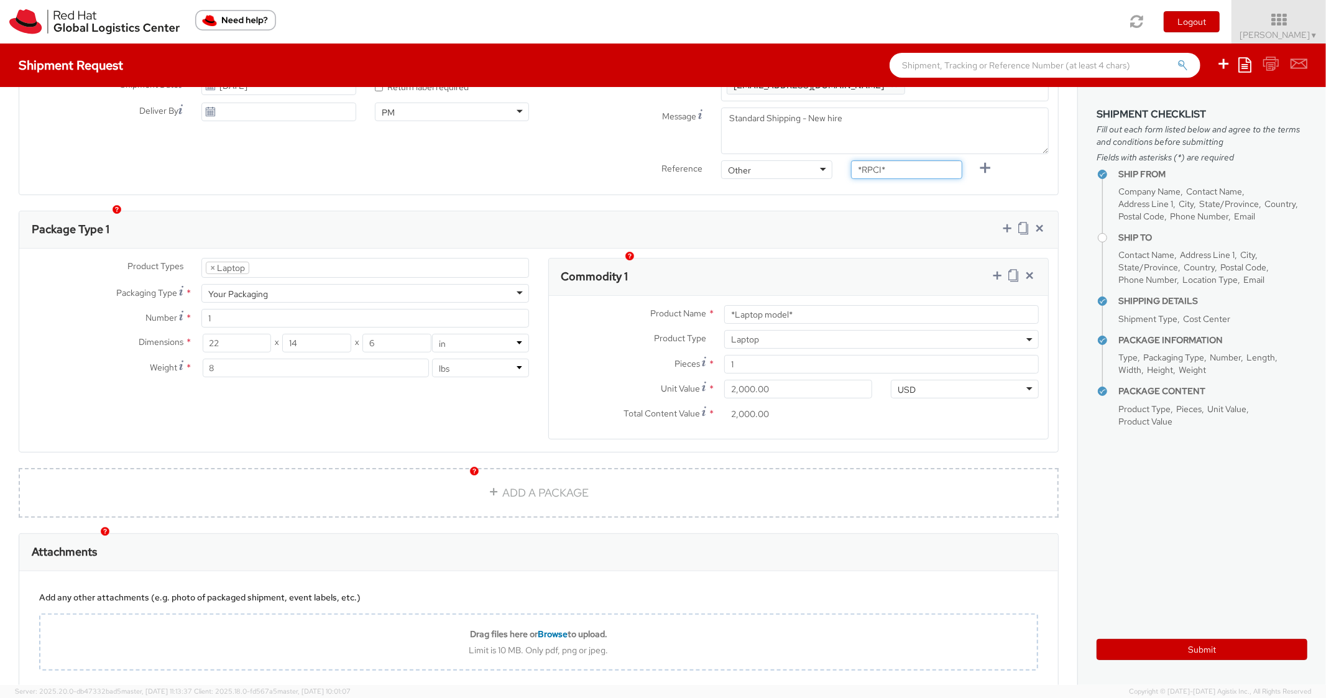
drag, startPoint x: 900, startPoint y: 150, endPoint x: 800, endPoint y: 146, distance: 99.6
click at [800, 160] on div "Reference Other Other Other Purchase Order Number Reference Number *RPCI*" at bounding box center [799, 172] width 520 height 25
paste input "RPCI0081835"
click at [835, 249] on div "Product Types * Documents Docking Station Laptop Monitor Other Hardware Server …" at bounding box center [538, 350] width 1039 height 203
paste input "DEVELOPER/DESIGNER - Lenovo"
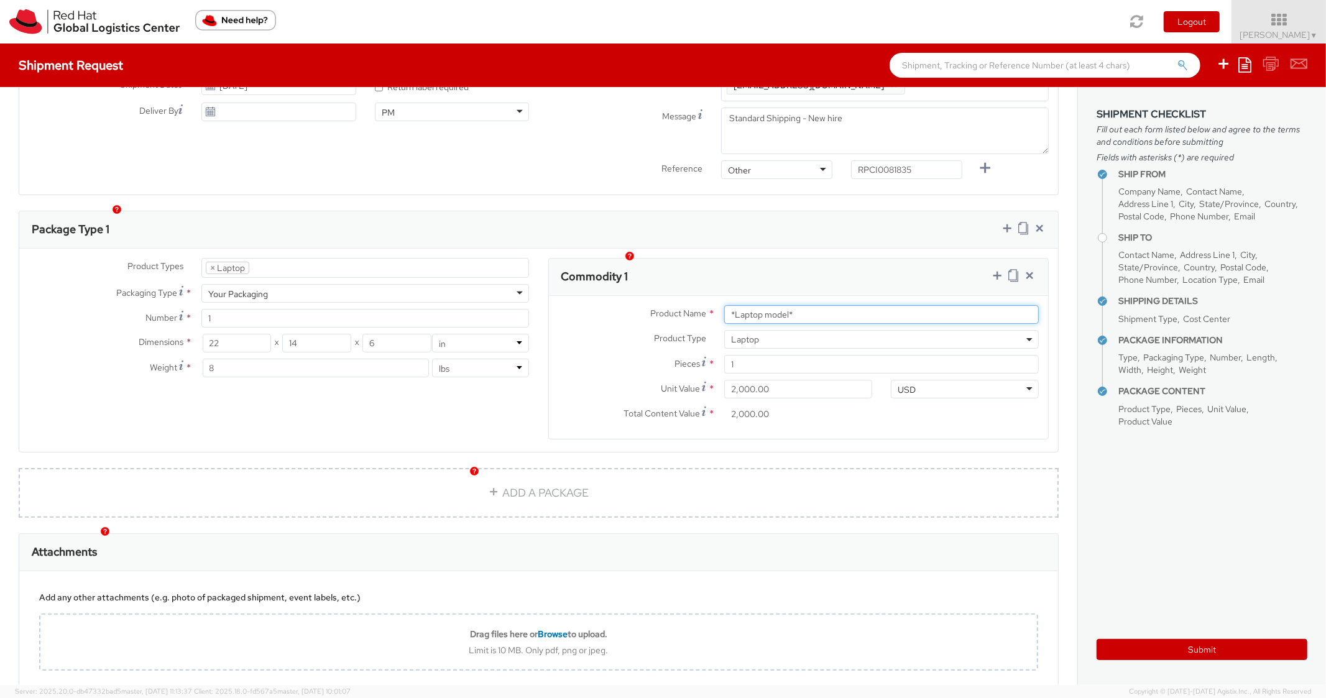
drag, startPoint x: 827, startPoint y: 297, endPoint x: 669, endPoint y: 297, distance: 158.0
click at [669, 305] on div "Product Name * *Laptop model*" at bounding box center [799, 314] width 500 height 19
click at [785, 228] on div "Package Type 1" at bounding box center [538, 229] width 1039 height 37
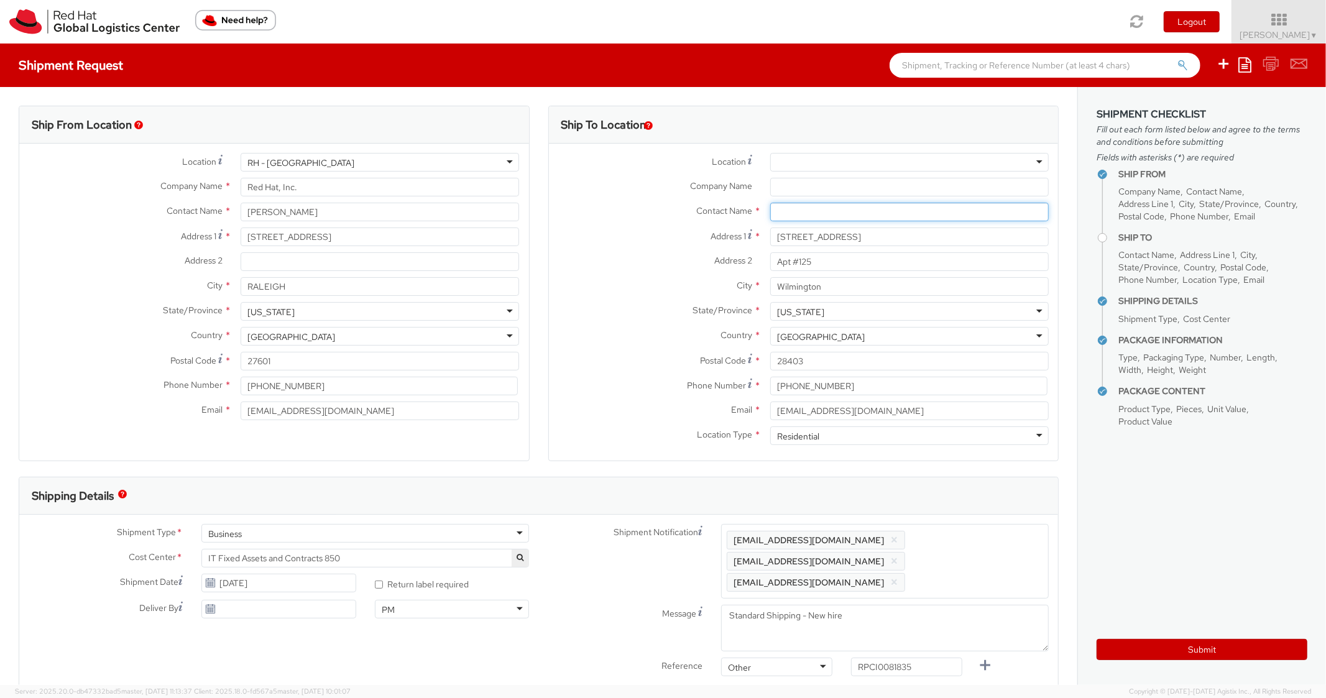
click at [801, 214] on input "text" at bounding box center [909, 212] width 279 height 19
paste input "Austin Redenbaugh"
click at [647, 238] on label "Address 1 *" at bounding box center [655, 236] width 212 height 17
click at [770, 238] on input "5813 Wrightsville Ave" at bounding box center [909, 237] width 279 height 19
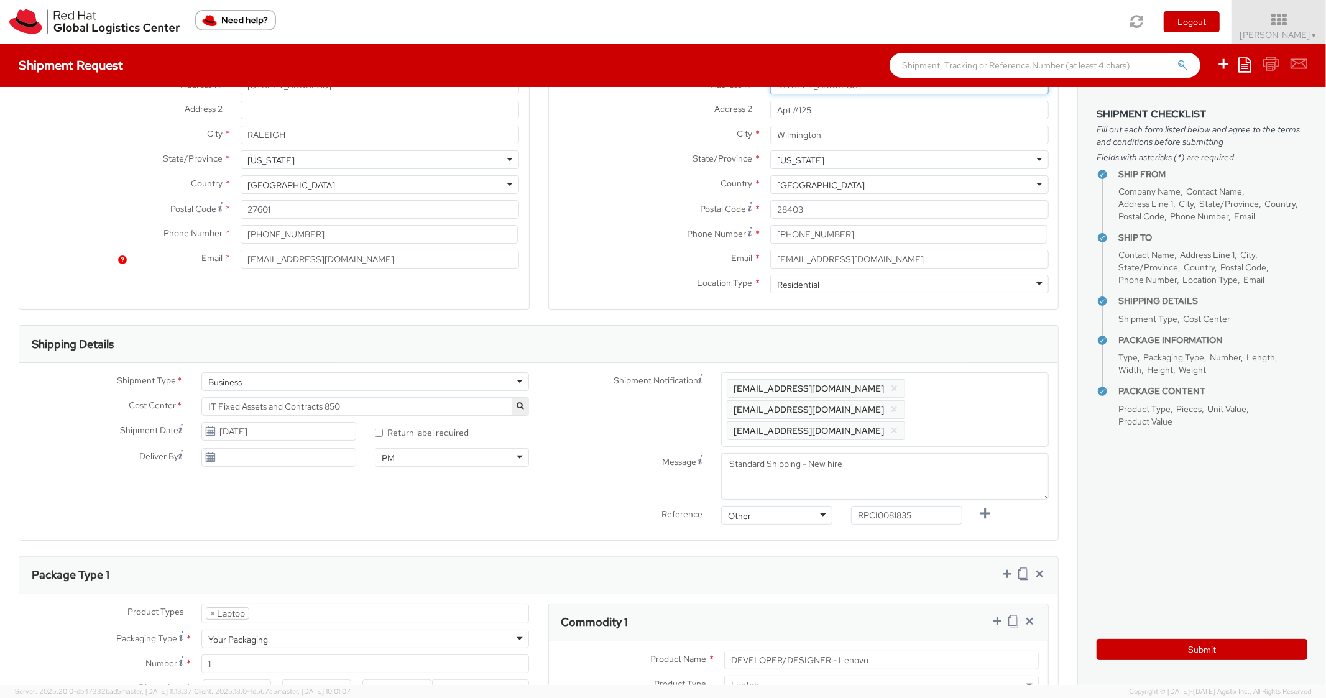
scroll to position [373, 0]
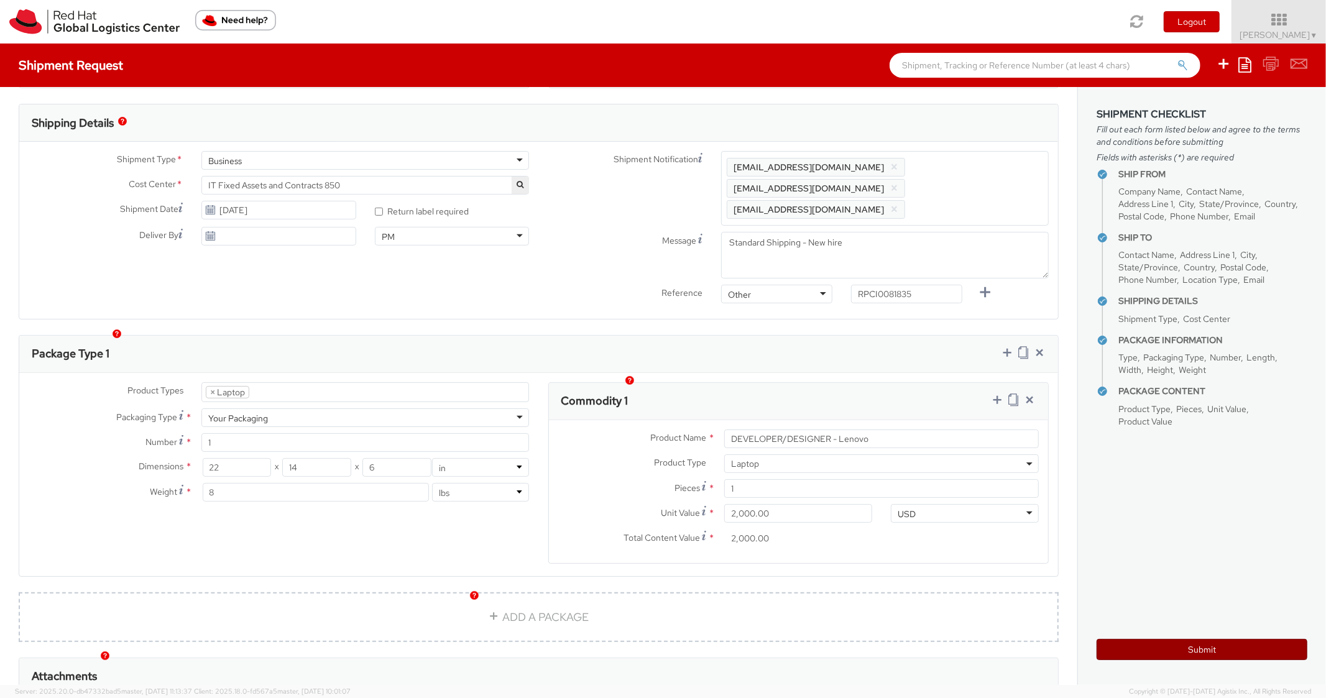
click at [1113, 649] on button "Submit" at bounding box center [1202, 649] width 211 height 21
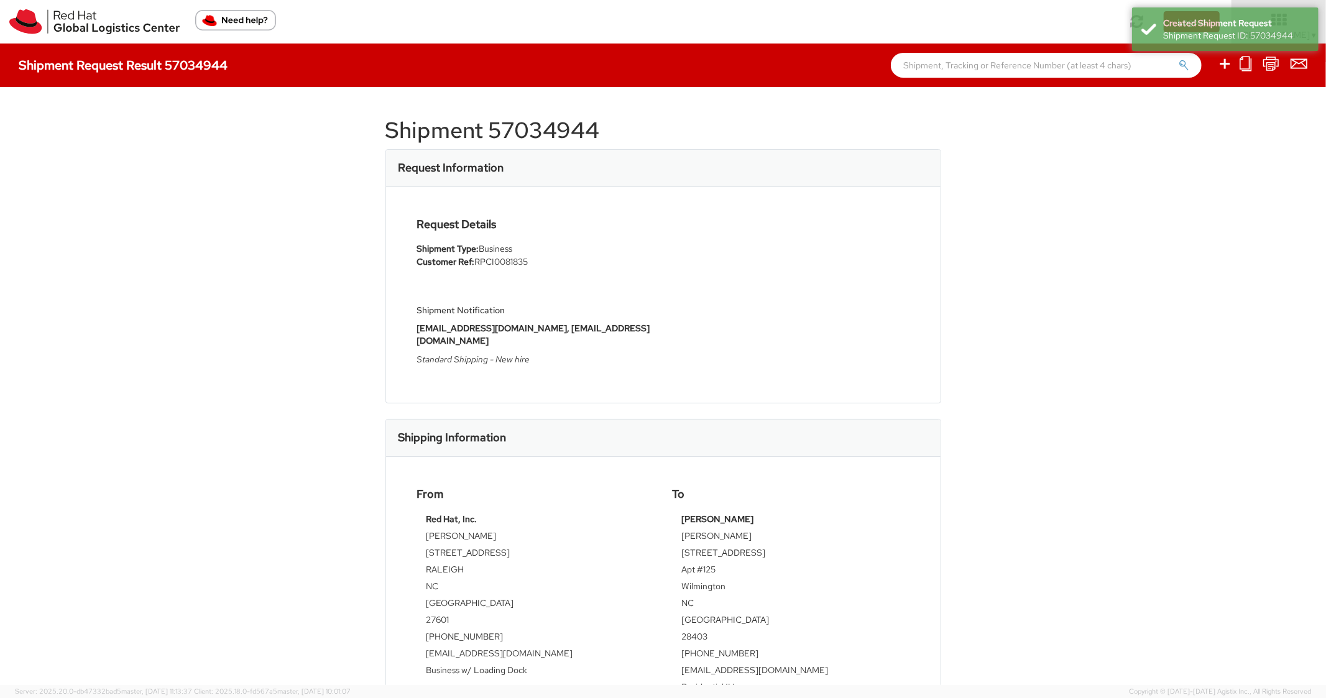
click at [550, 134] on h1 "Shipment 57034944" at bounding box center [664, 130] width 556 height 25
copy h1 "57034944"
click at [787, 357] on div "Request Details Shipment Type: Business Customer Ref: RPCI0081835 Shipment Noti…" at bounding box center [663, 295] width 511 height 154
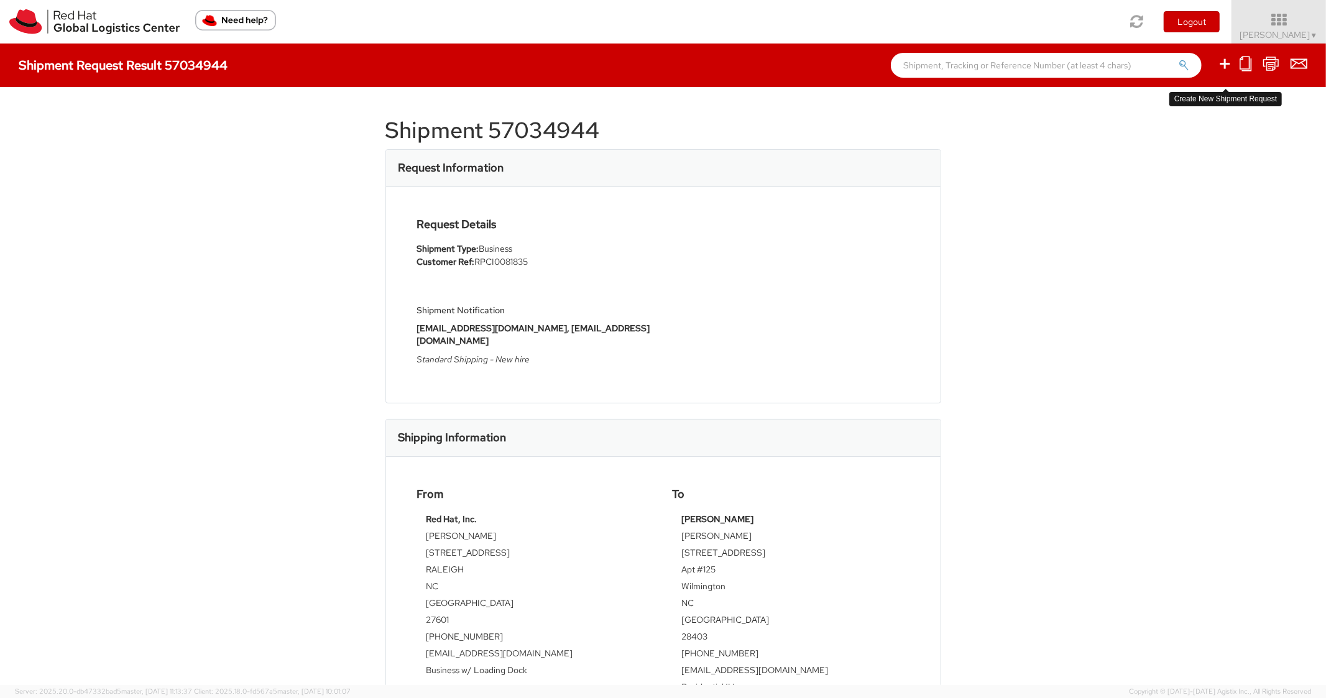
click at [1223, 62] on icon at bounding box center [1225, 64] width 15 height 16
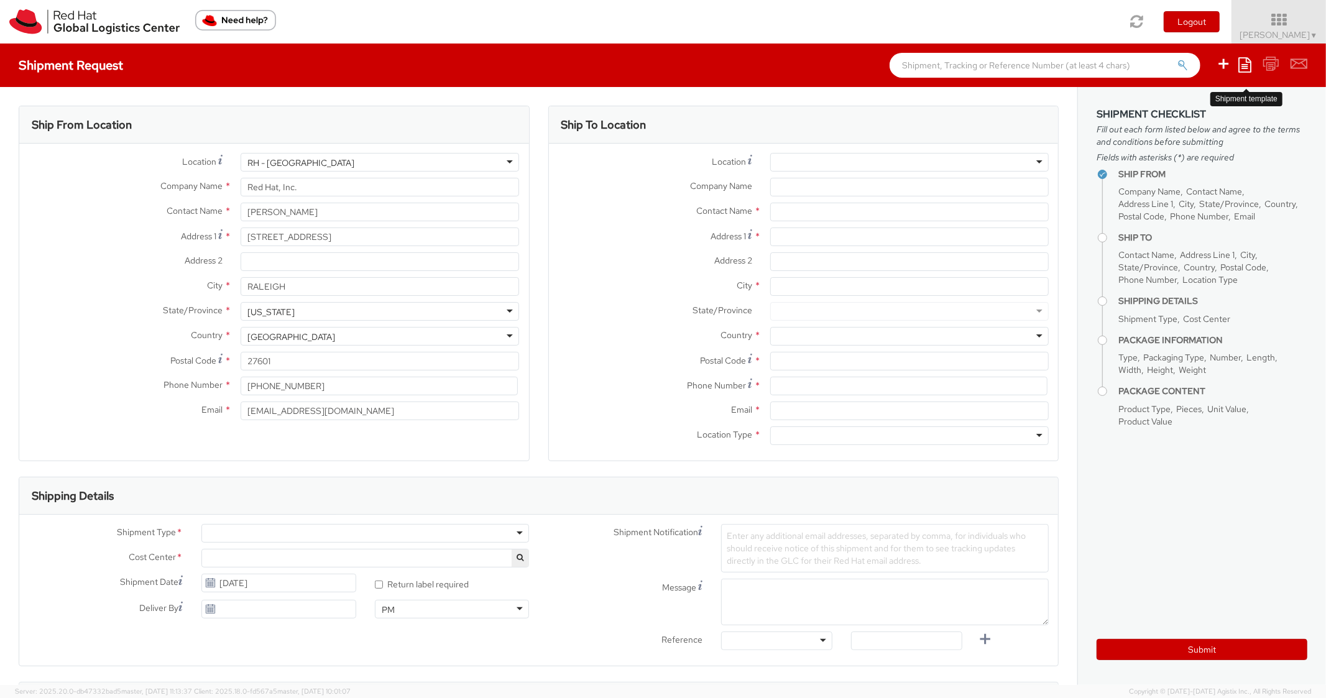
click at [1241, 60] on icon at bounding box center [1245, 64] width 13 height 15
click at [1183, 109] on link "Create from template" at bounding box center [1196, 104] width 109 height 16
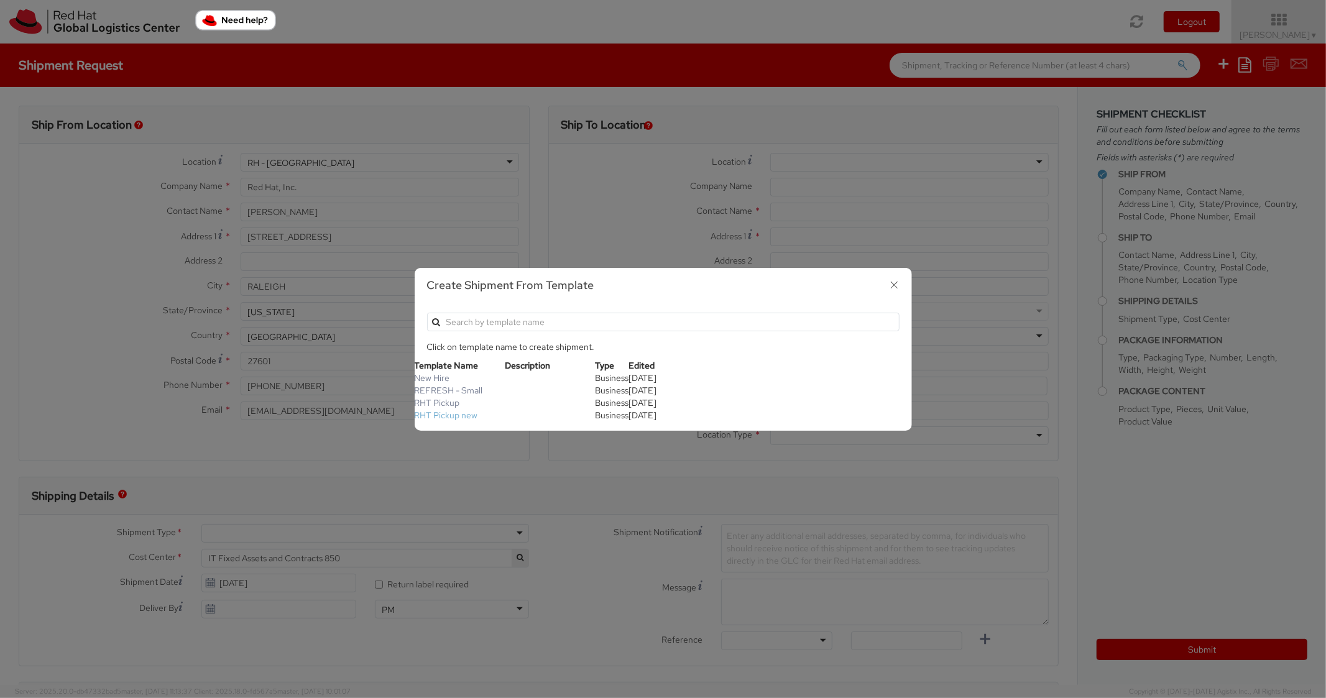
click at [445, 411] on link "RHT Pickup new" at bounding box center [446, 415] width 63 height 11
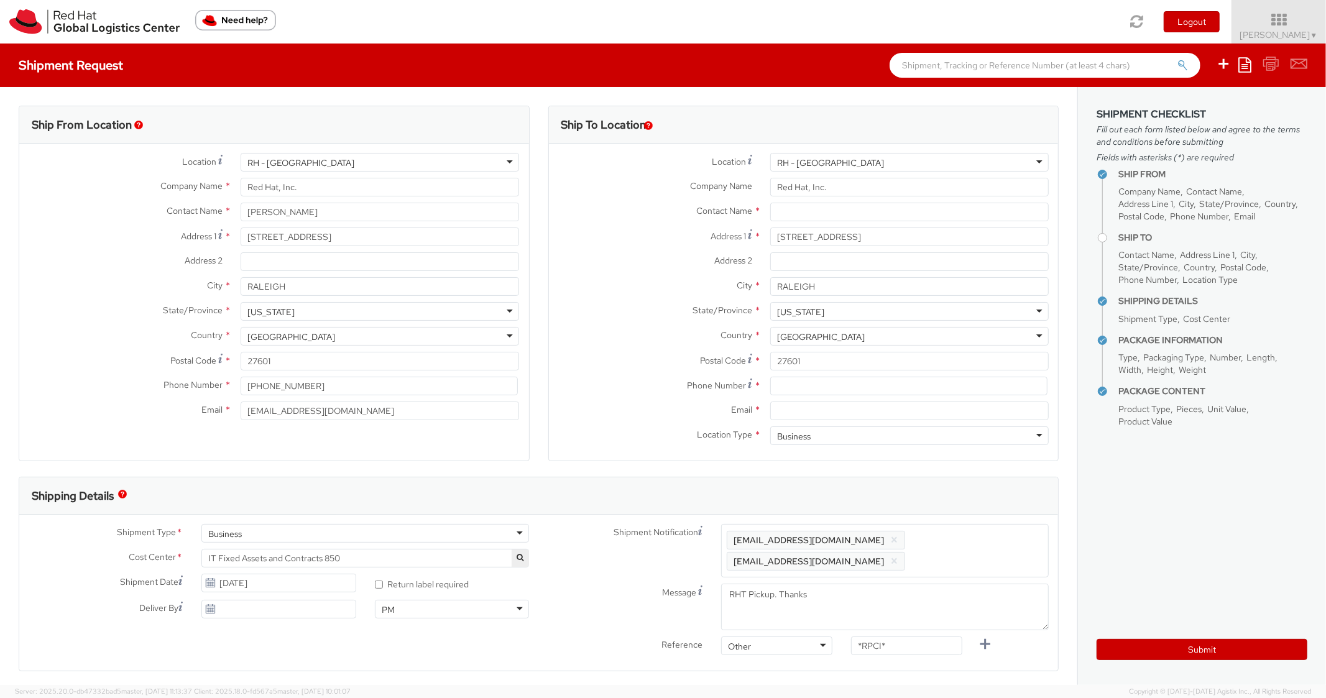
scroll to position [37, 0]
click at [807, 383] on input at bounding box center [908, 386] width 277 height 19
paste input "9196071227"
click at [593, 348] on div "Country * United States United States Afghanistan Albania Algeria American Samo…" at bounding box center [804, 339] width 510 height 25
click at [820, 409] on input "Email *" at bounding box center [909, 411] width 279 height 19
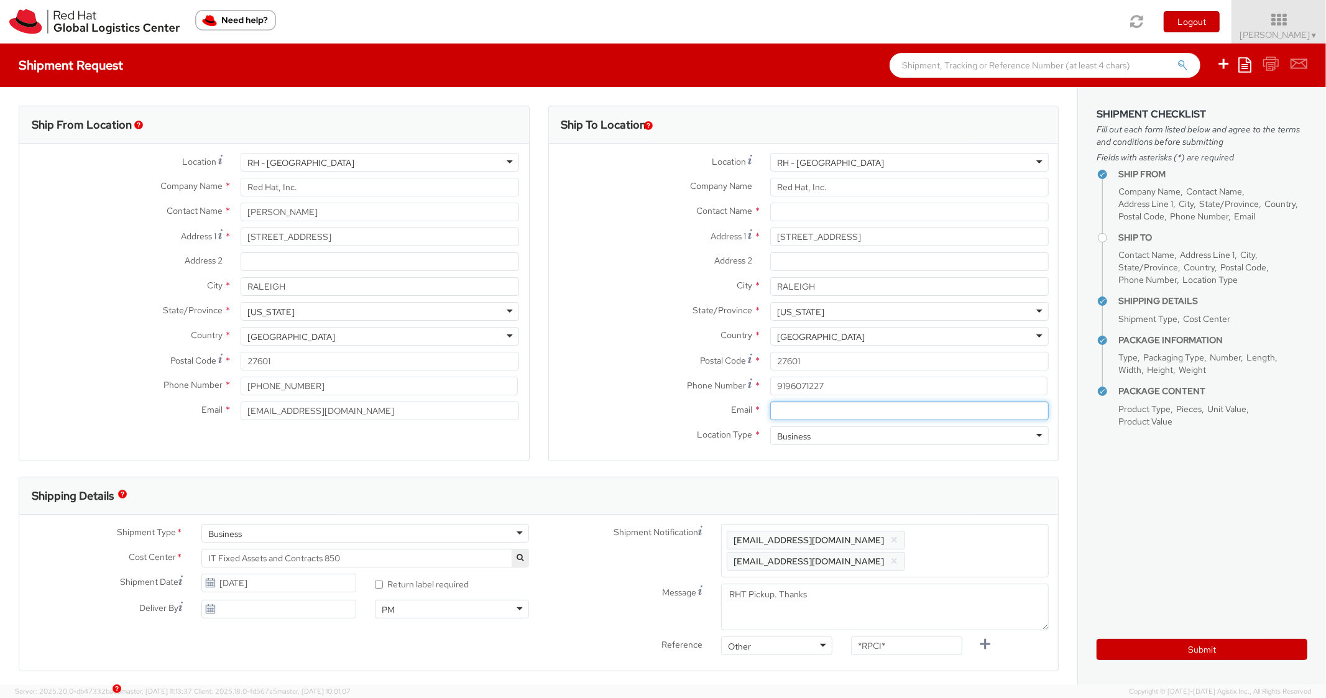
paste input "psargent@redhat.com"
click at [983, 541] on span "Enter any additional email addresses, separated by comma, for individuals who s…" at bounding box center [885, 550] width 317 height 37
paste input "psargent@redhat.com"
click at [957, 503] on div "Shipping Details" at bounding box center [538, 496] width 1039 height 37
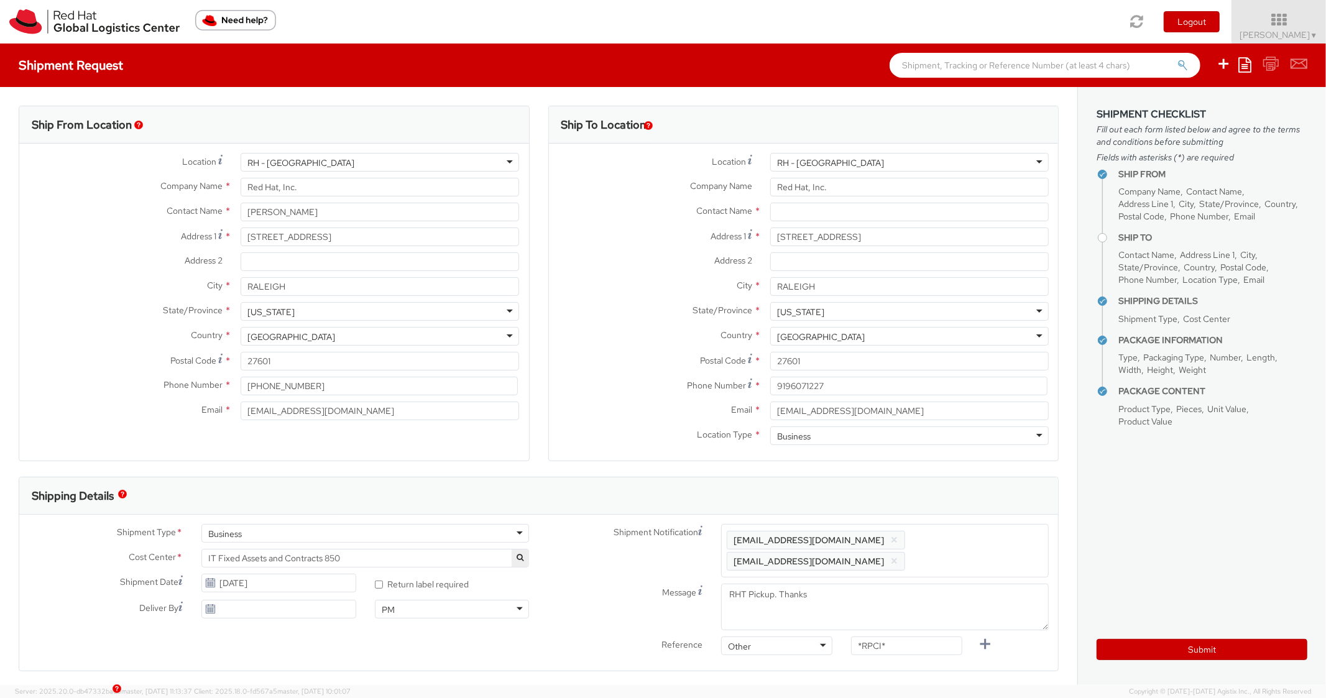
scroll to position [0, 0]
drag, startPoint x: 906, startPoint y: 656, endPoint x: 833, endPoint y: 646, distance: 74.1
click at [833, 658] on div "Reference Other Other Other Purchase Order Number Reference Number *RPCI*" at bounding box center [799, 670] width 520 height 25
paste input "RPCI0081799"
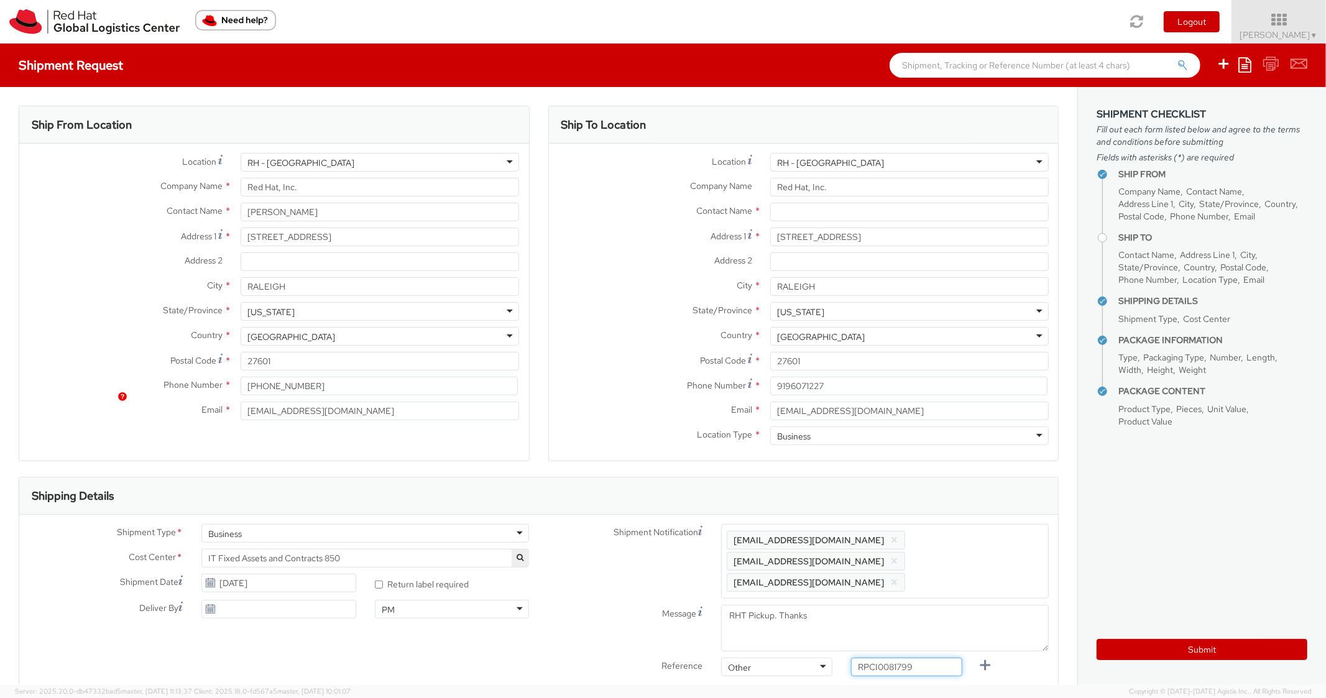
scroll to position [497, 0]
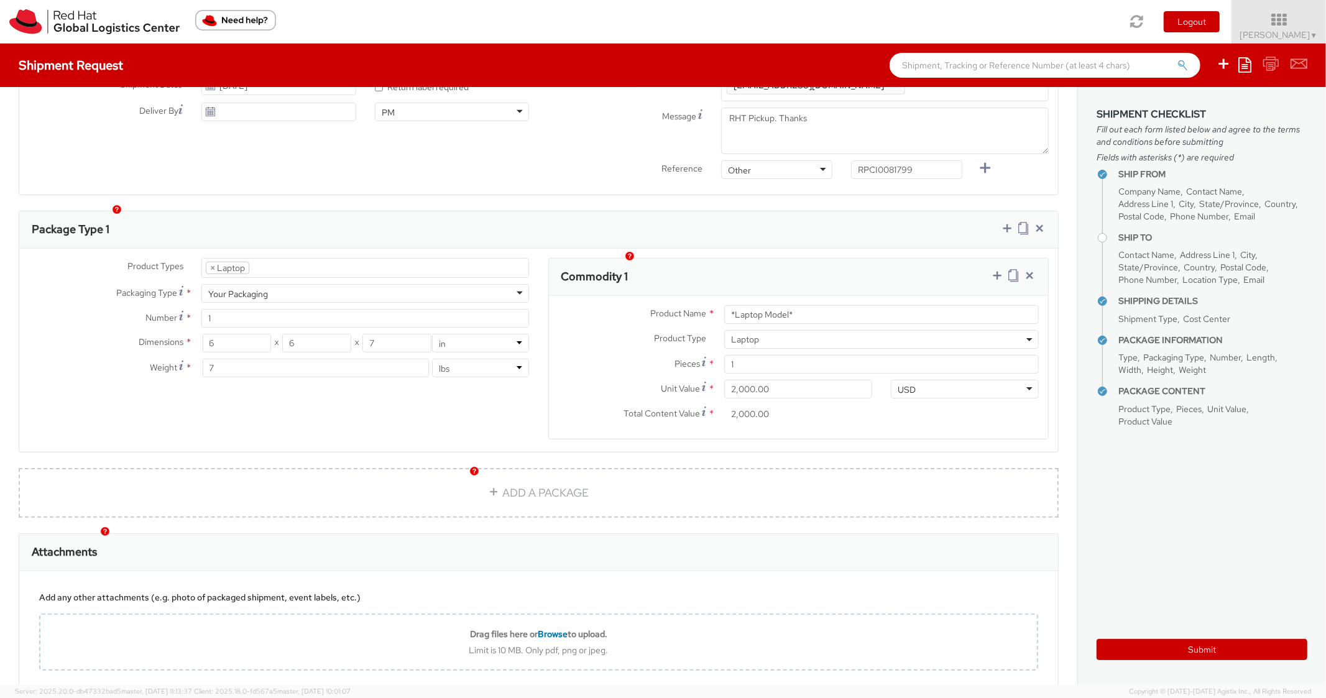
click at [838, 259] on div "Commodity 1" at bounding box center [799, 277] width 500 height 37
drag, startPoint x: 803, startPoint y: 296, endPoint x: 627, endPoint y: 282, distance: 176.6
click at [616, 305] on div "Product Name * *Laptop Model*" at bounding box center [799, 314] width 500 height 19
paste input "DEVELOPER/DESIGNER - Apple"
click at [681, 259] on div "Commodity 1" at bounding box center [799, 277] width 500 height 37
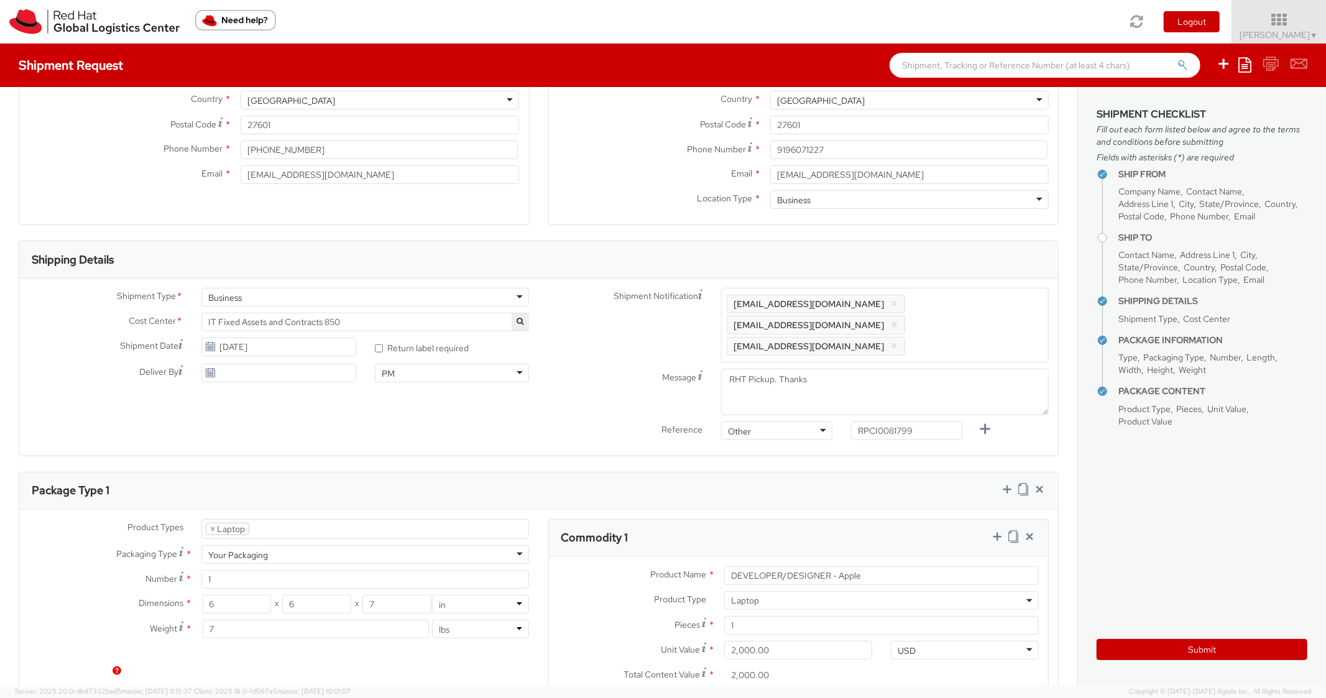
scroll to position [0, 0]
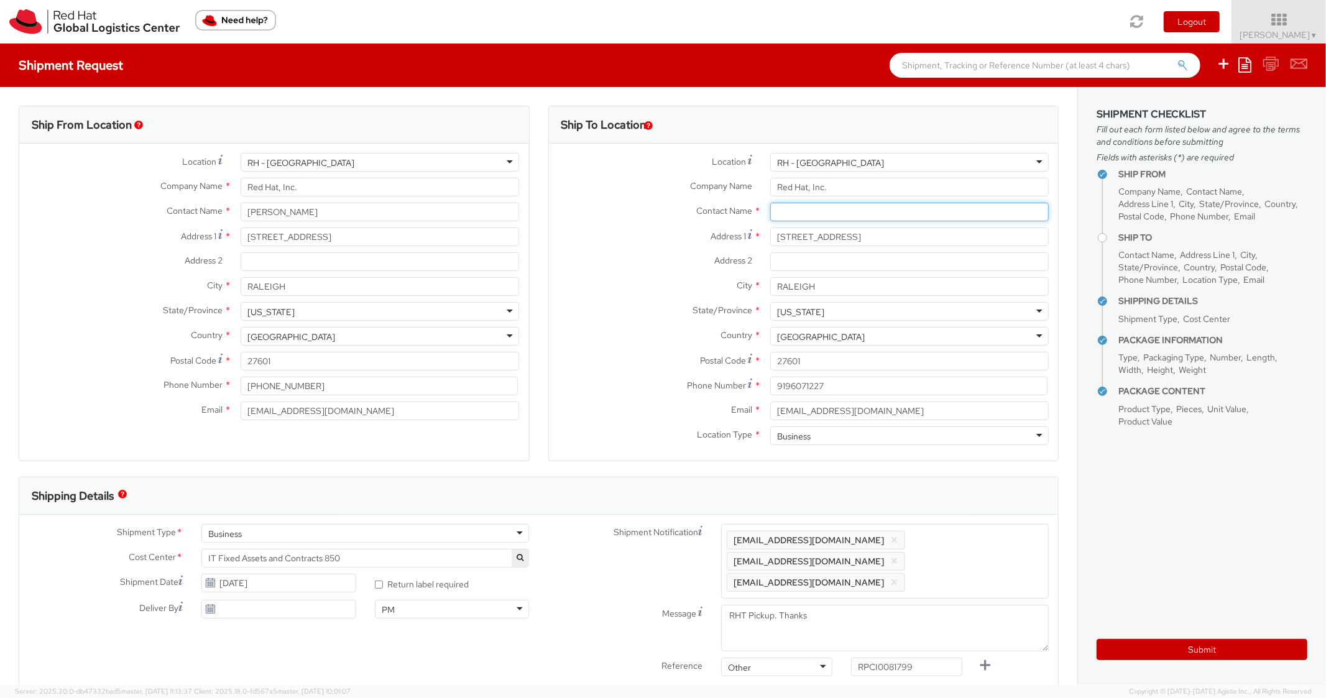
click at [784, 211] on input "text" at bounding box center [909, 212] width 279 height 19
paste input "Ashley Lee"
click at [654, 246] on div "Address 1 * 100 East Davie Street" at bounding box center [804, 240] width 510 height 25
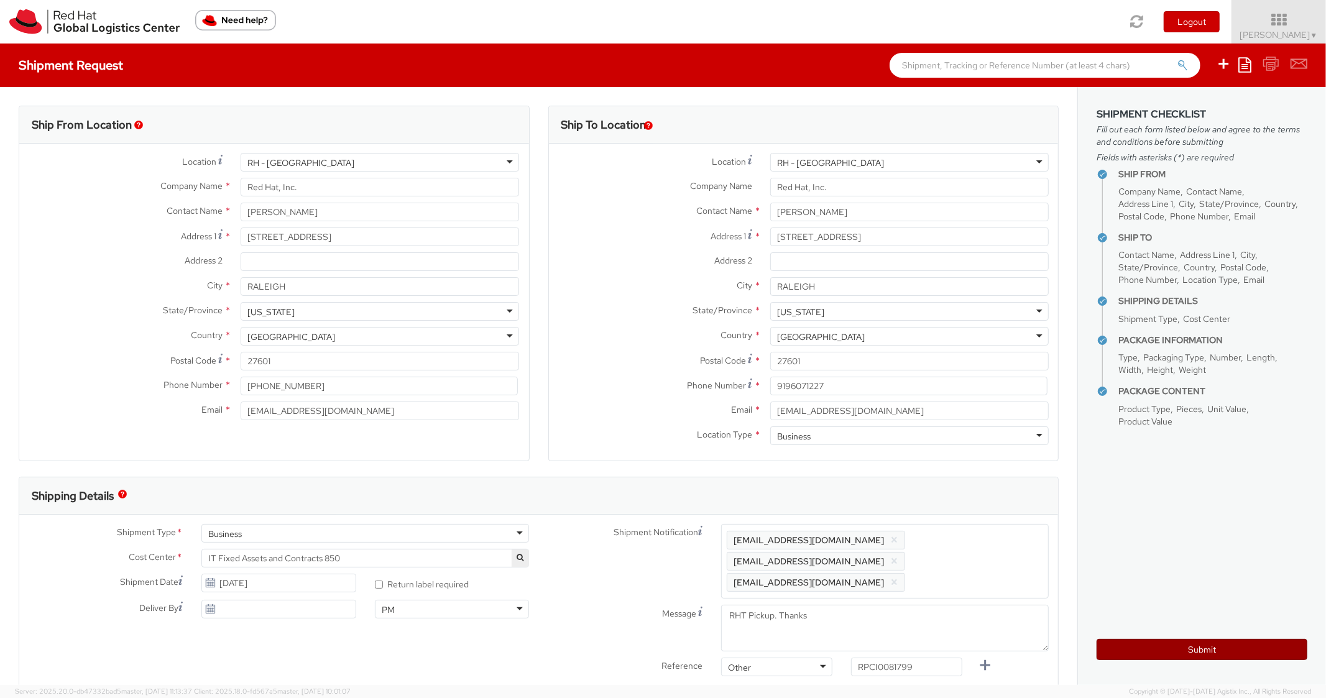
click at [1133, 654] on button "Submit" at bounding box center [1202, 649] width 211 height 21
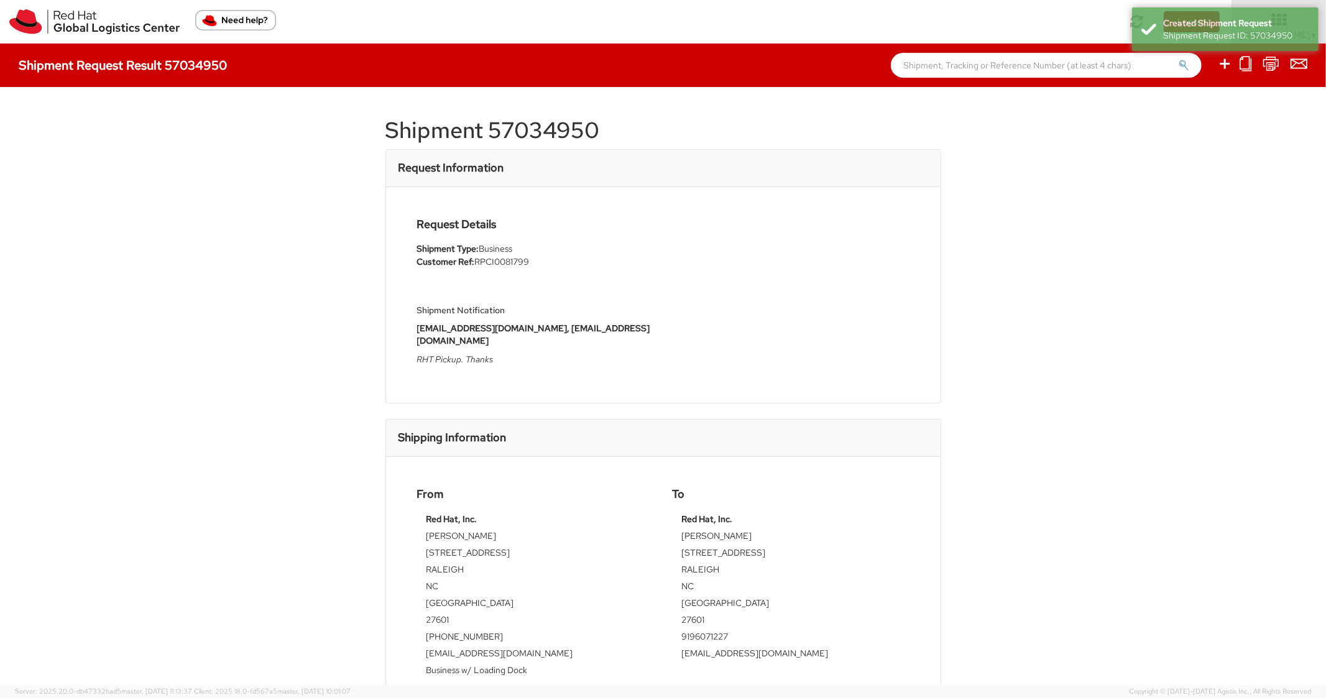
click at [522, 128] on h1 "Shipment 57034950" at bounding box center [664, 130] width 556 height 25
copy h1 "57034950"
click at [1011, 246] on div "Shipment 57034950 Request Information Request Details Shipment Type: Business C…" at bounding box center [663, 386] width 1326 height 598
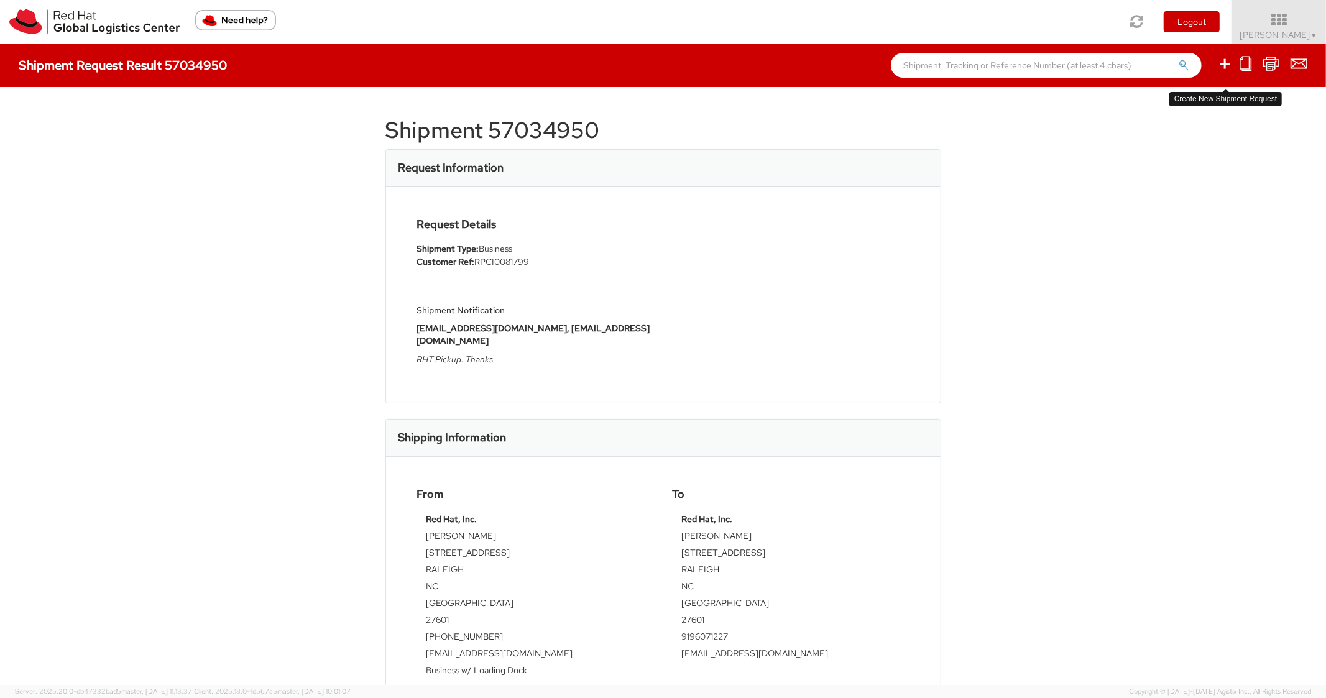
click at [1228, 62] on icon at bounding box center [1225, 64] width 15 height 16
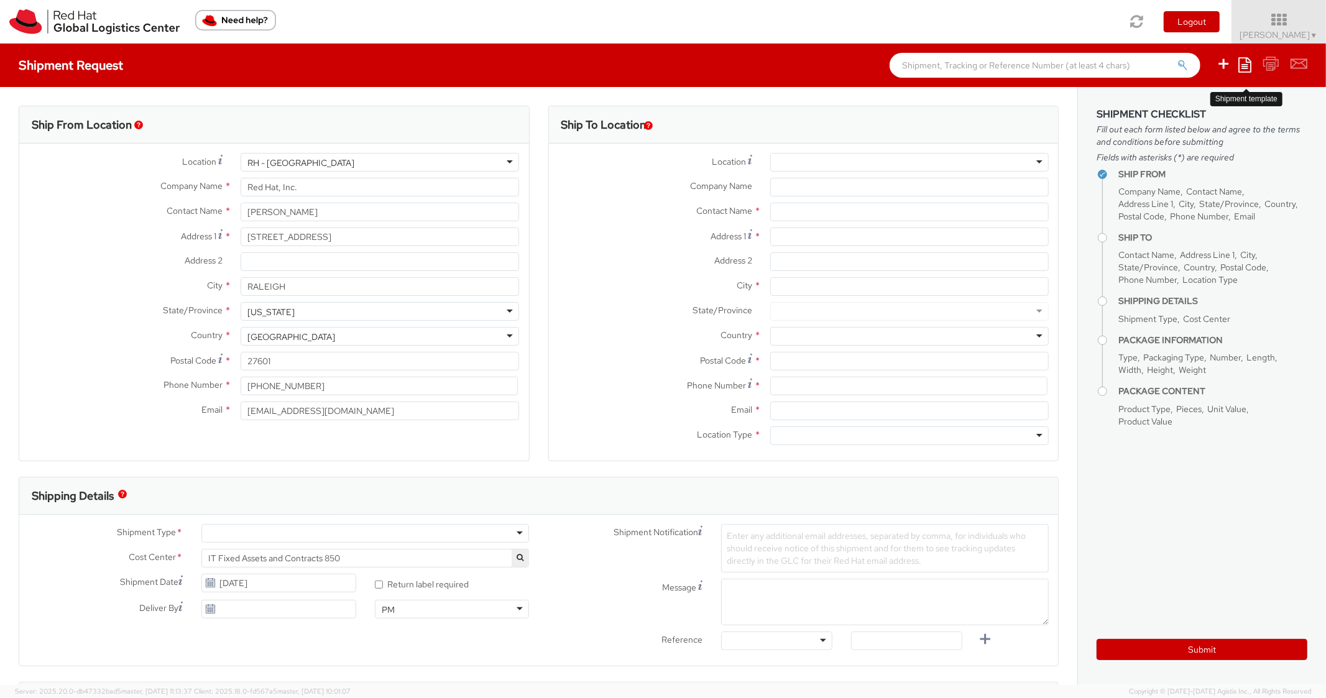
click at [1247, 65] on icon at bounding box center [1245, 64] width 13 height 15
click at [1206, 104] on link "Create from template" at bounding box center [1196, 104] width 109 height 16
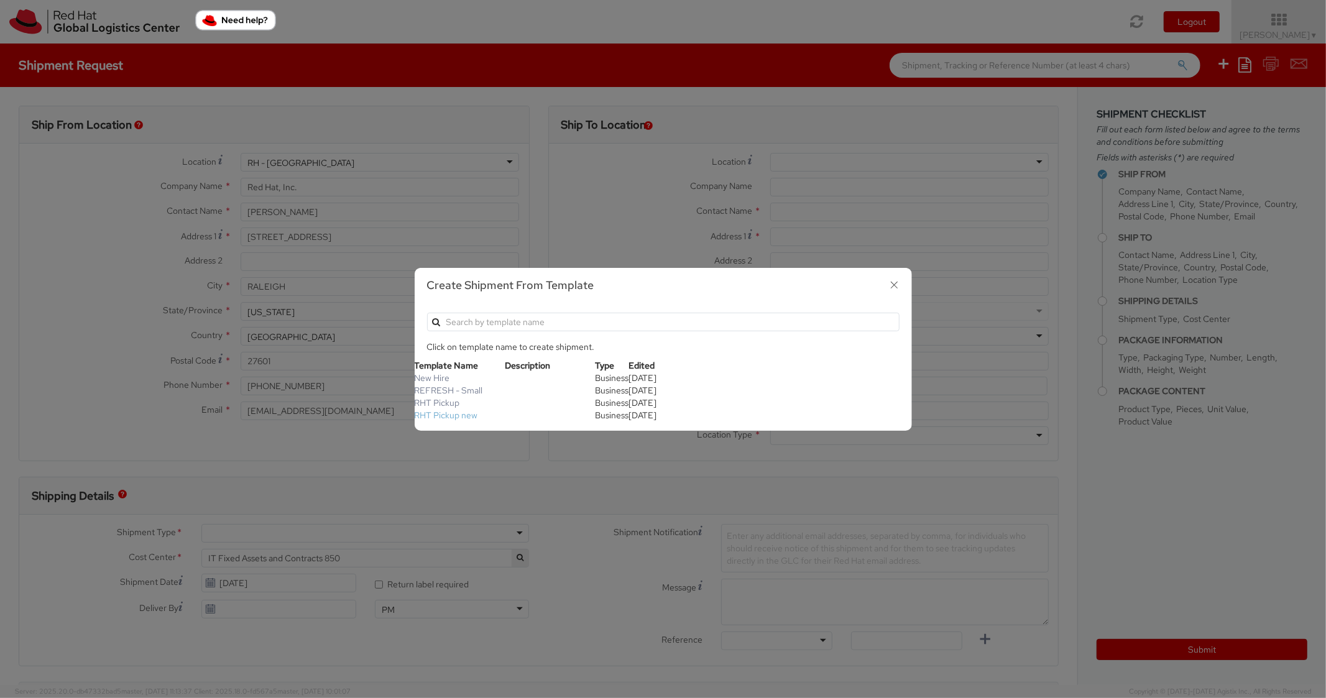
click at [460, 417] on link "RHT Pickup new" at bounding box center [446, 415] width 63 height 11
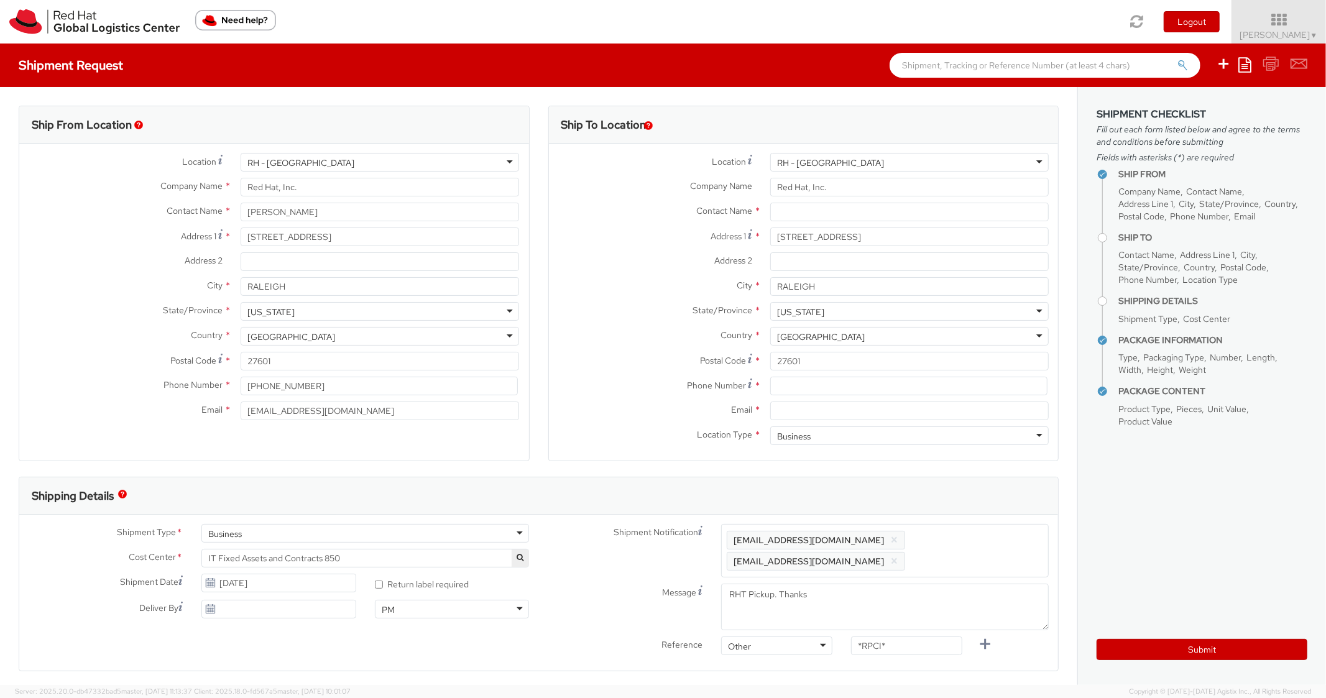
scroll to position [37, 0]
click at [798, 395] on input at bounding box center [908, 386] width 277 height 19
paste input "631-599-3324"
click at [677, 356] on label "Postal Code *" at bounding box center [655, 360] width 212 height 17
click at [770, 356] on input "27601" at bounding box center [909, 361] width 279 height 19
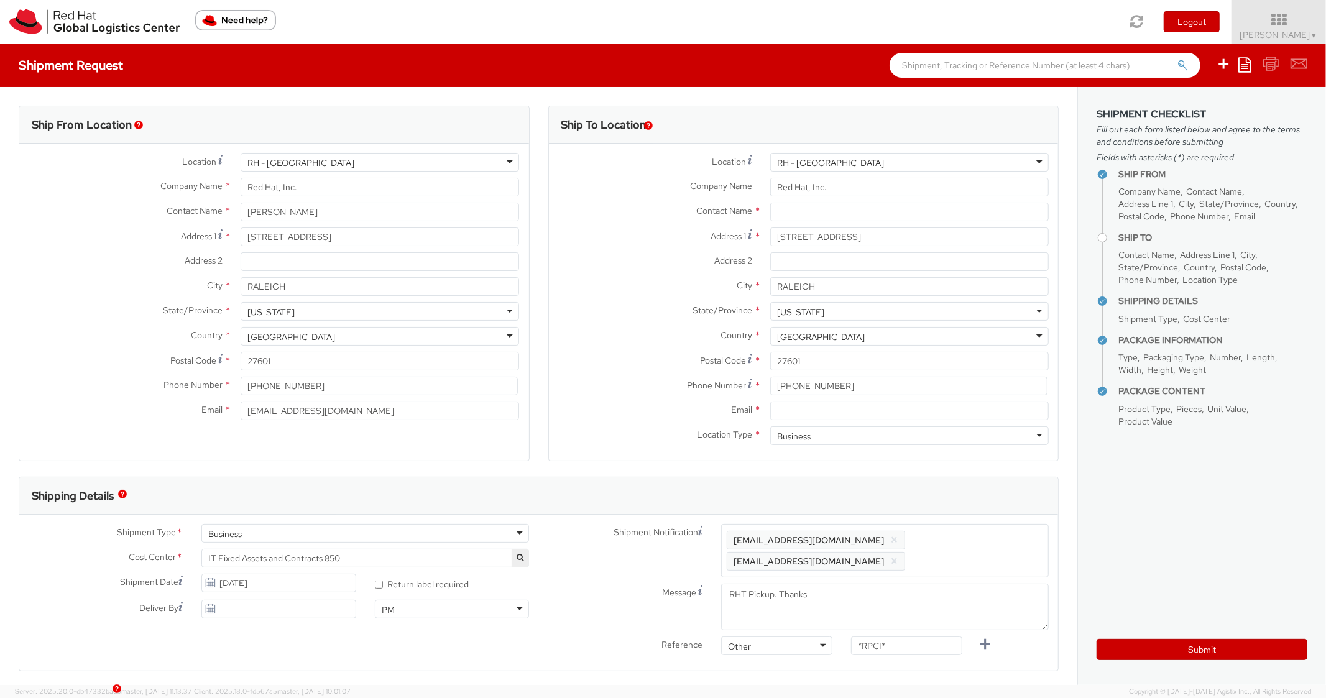
click at [813, 420] on div "Email *" at bounding box center [804, 414] width 510 height 25
click at [821, 405] on input "Email *" at bounding box center [909, 411] width 279 height 19
paste input "ccydylo@redhat.com"
click at [1000, 540] on span "Enter any additional email addresses, separated by comma, for individuals who s…" at bounding box center [885, 550] width 317 height 37
paste input "ccydylo@redhat.com"
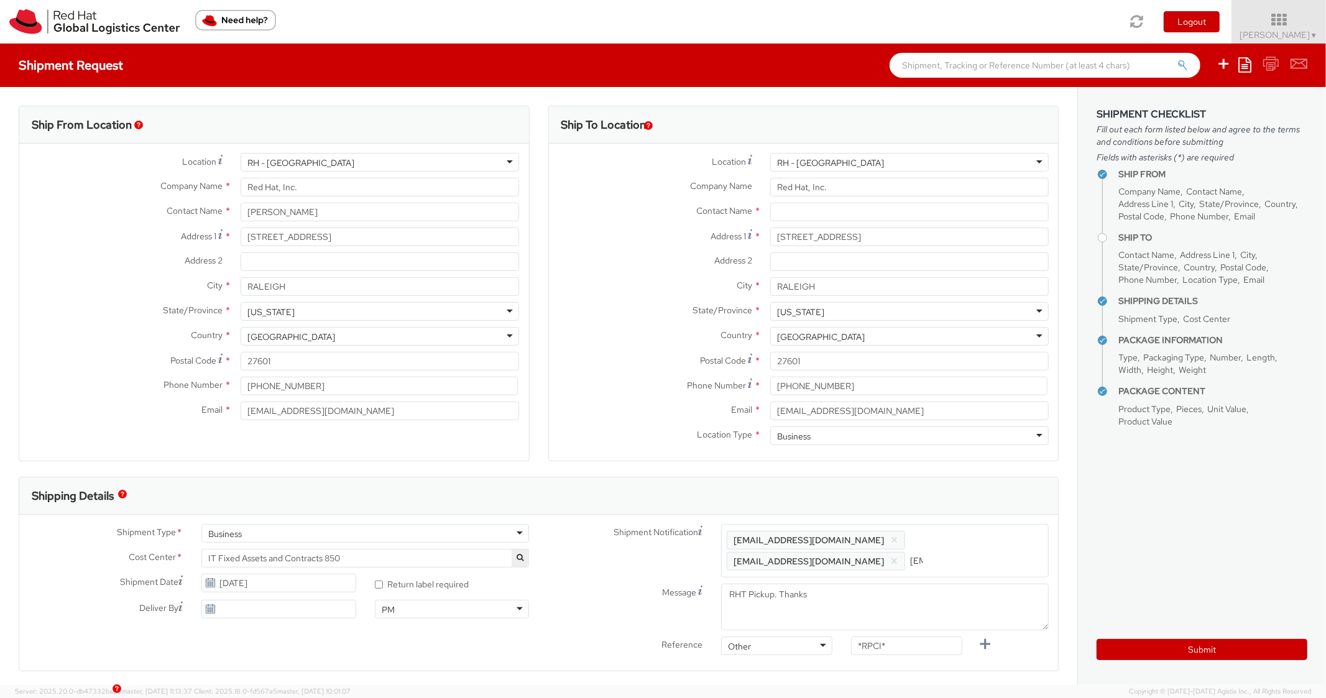
scroll to position [0, 66]
click at [968, 494] on div "Shipping Details" at bounding box center [538, 496] width 1039 height 37
drag, startPoint x: 828, startPoint y: 639, endPoint x: 785, endPoint y: 636, distance: 43.6
click at [785, 636] on div "Shipment Notification Enter any additional email addresses, separated by comma,…" at bounding box center [799, 603] width 520 height 159
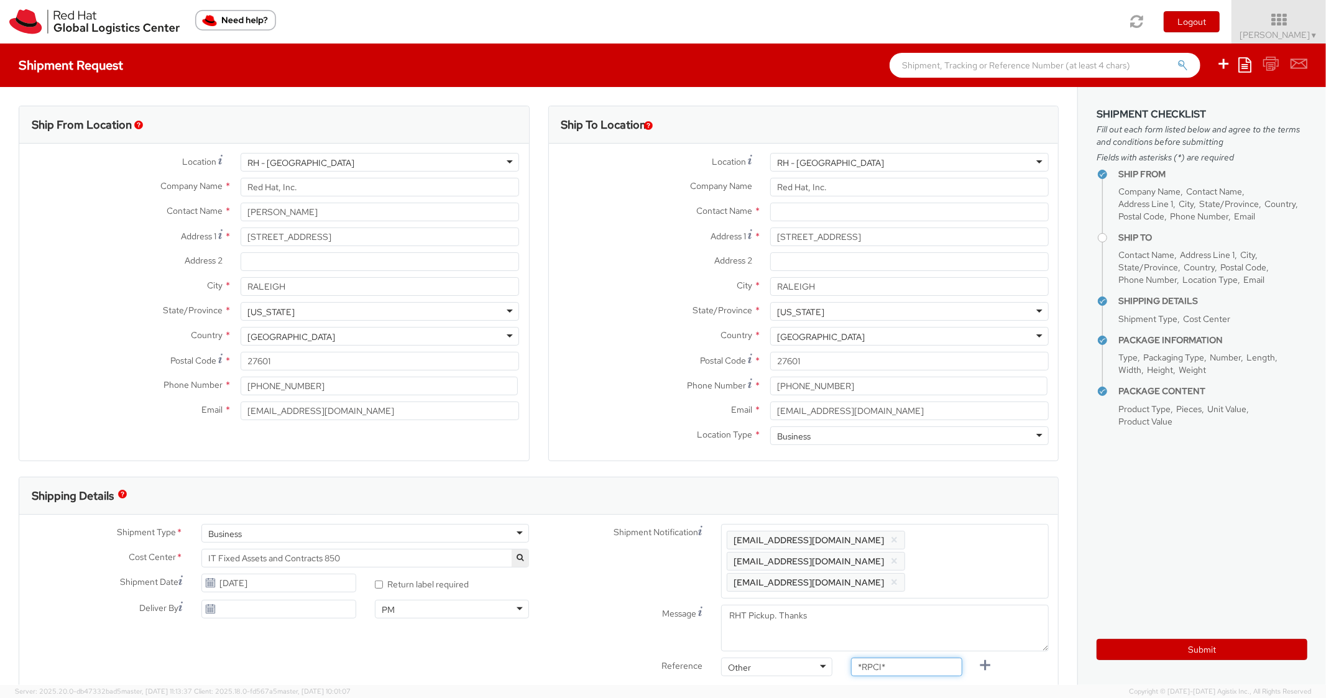
paste input "RPCI0080986"
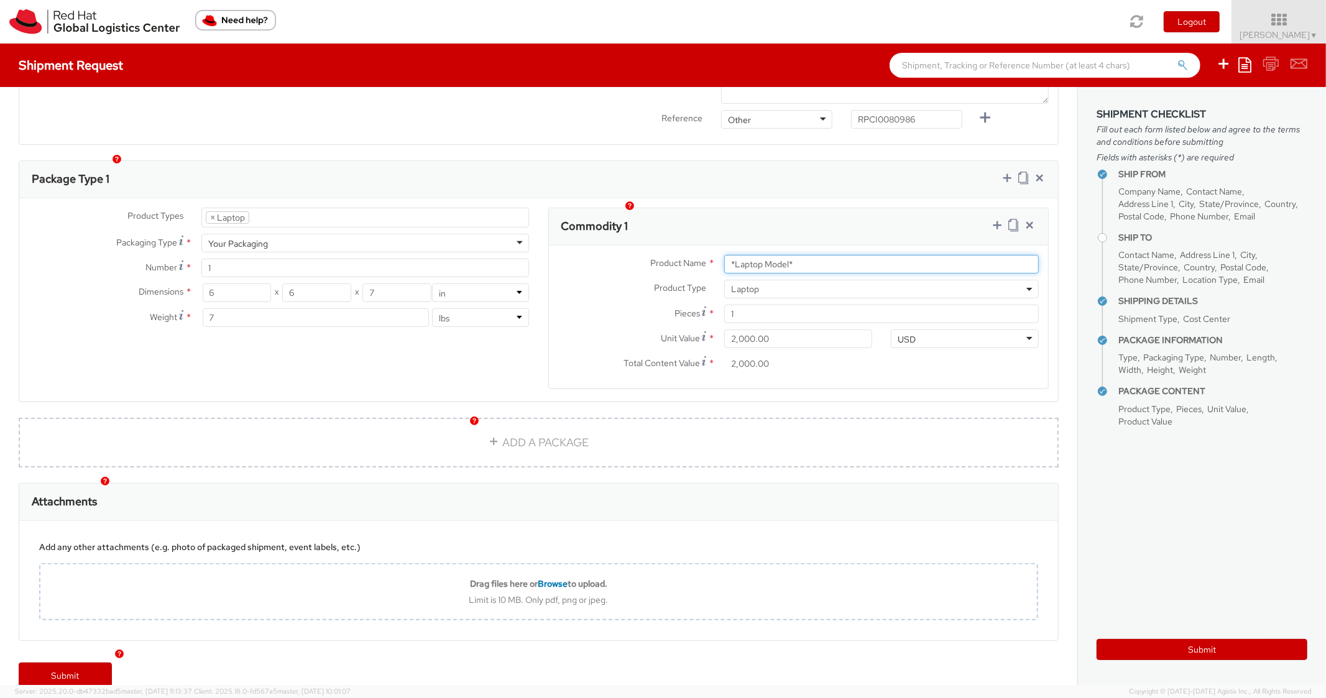
drag, startPoint x: 765, startPoint y: 243, endPoint x: 659, endPoint y: 203, distance: 113.2
click at [633, 211] on div "Commodity 1 Product Name * *Laptop Model* Product Type * Documents Docking Stat…" at bounding box center [798, 299] width 501 height 182
paste input "DEVELOPER/DESIGNER - Apple"
click at [743, 198] on div "Product Types * Documents Docking Station Laptop Monitor Other Hardware Server …" at bounding box center [538, 299] width 1039 height 203
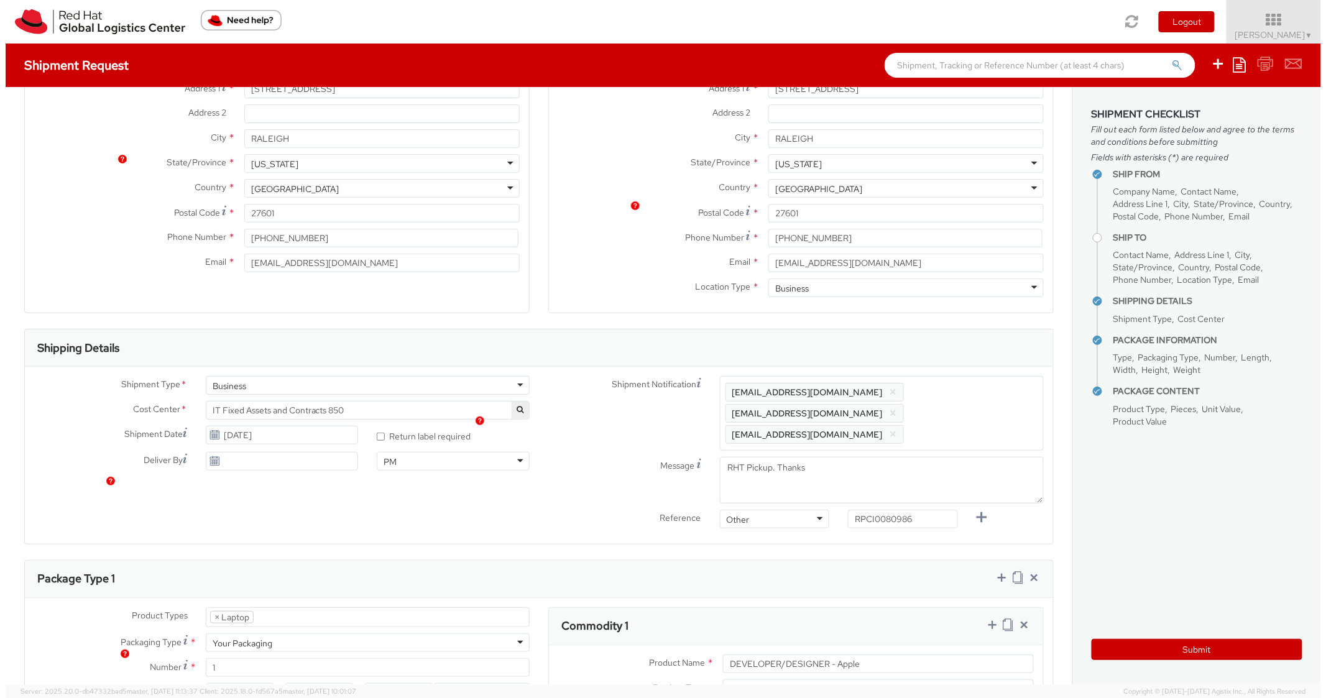
scroll to position [0, 0]
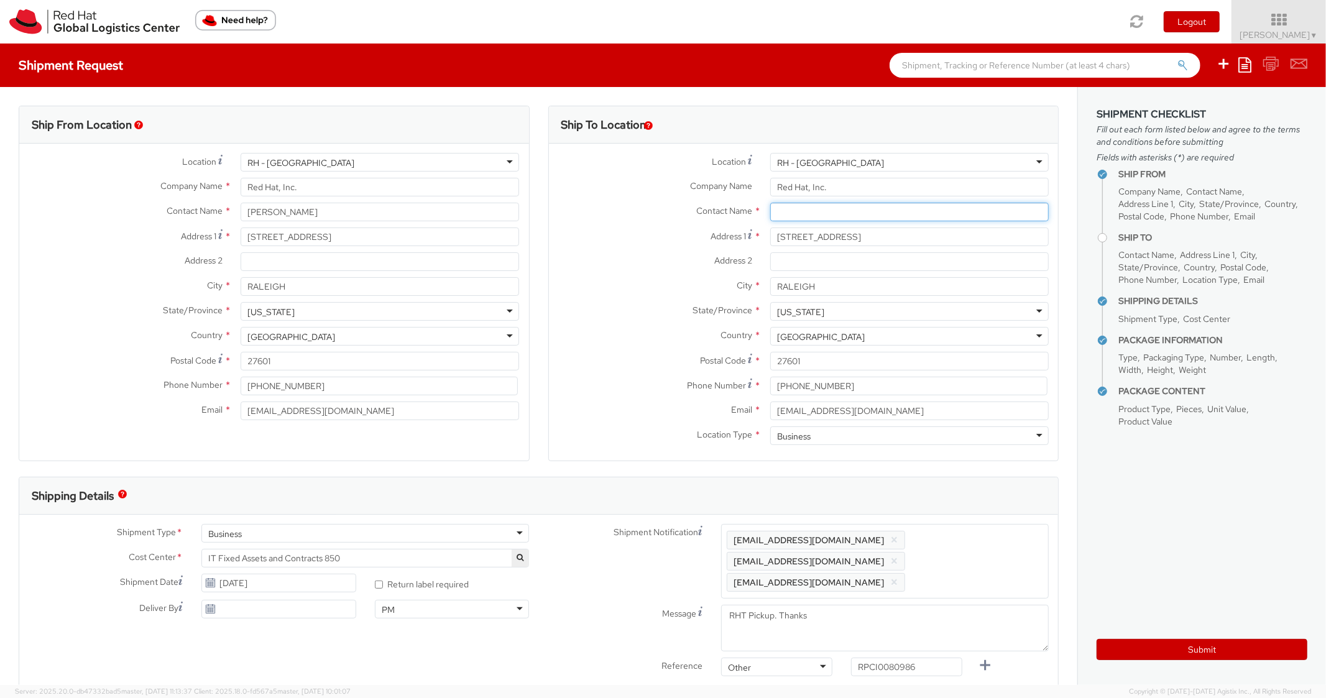
click at [805, 210] on input "text" at bounding box center [909, 212] width 279 height 19
paste input "Jaime Biskup"
click at [601, 411] on label "Email *" at bounding box center [655, 410] width 212 height 16
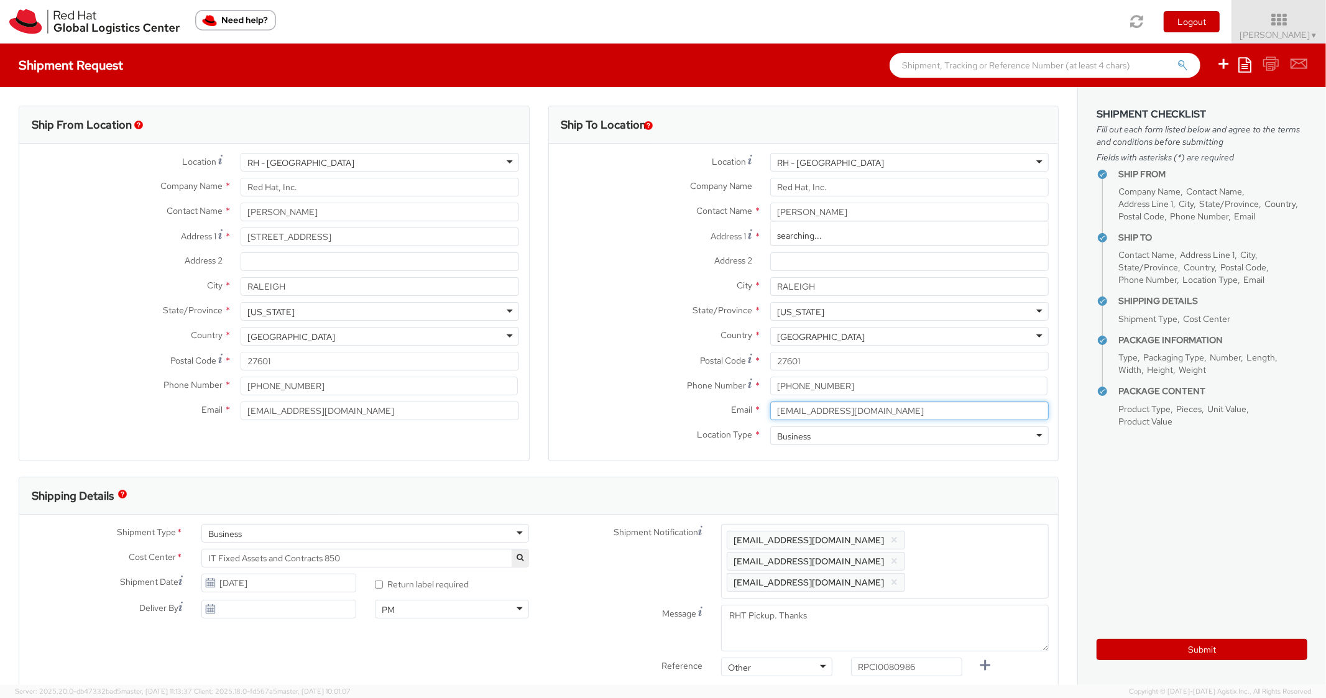
click at [770, 411] on input "ccydylo@redhat.com" at bounding box center [909, 411] width 279 height 19
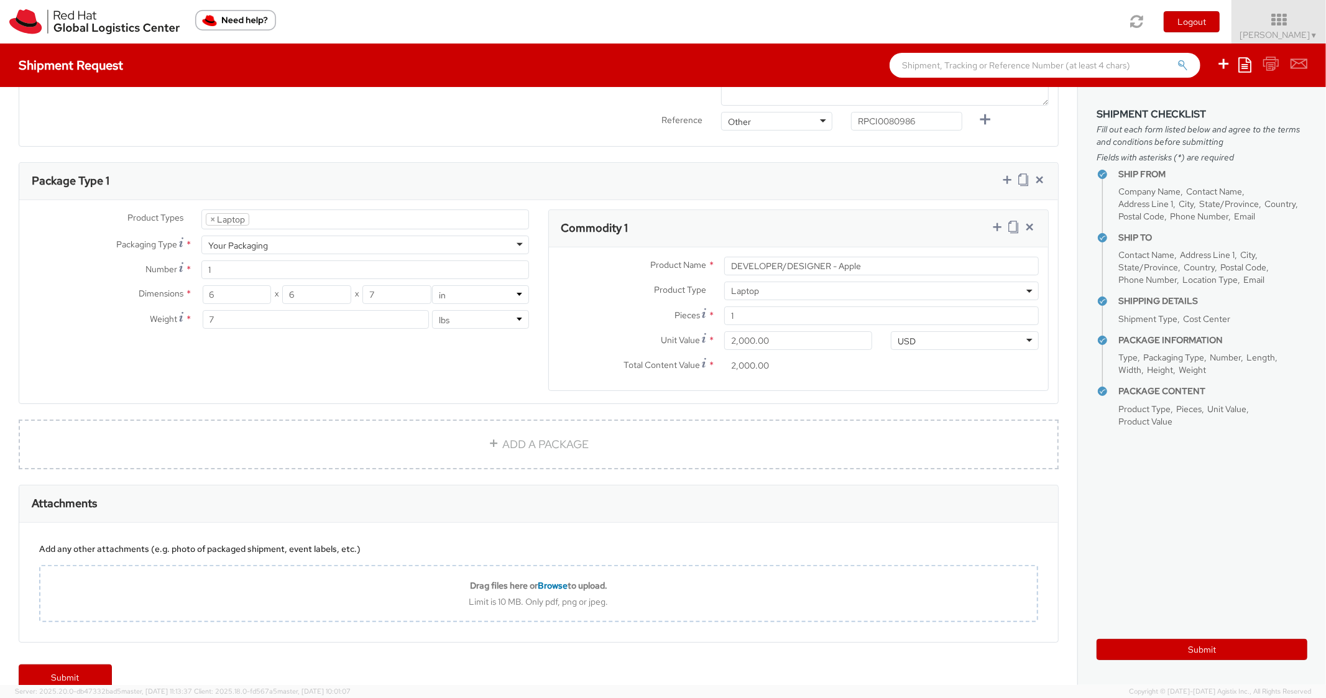
scroll to position [548, 0]
click at [1137, 643] on button "Submit" at bounding box center [1202, 649] width 211 height 21
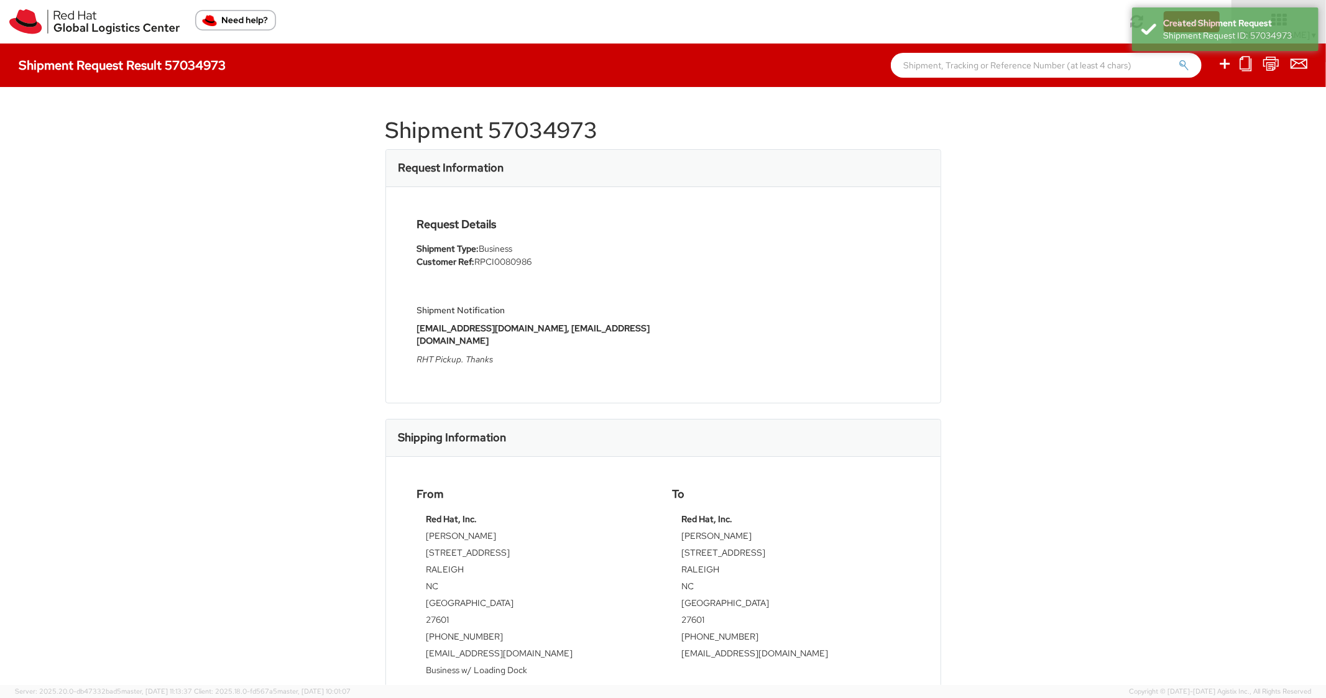
click at [528, 121] on h1 "Shipment 57034973" at bounding box center [664, 130] width 556 height 25
copy h1 "57034973"
